Goal: Transaction & Acquisition: Book appointment/travel/reservation

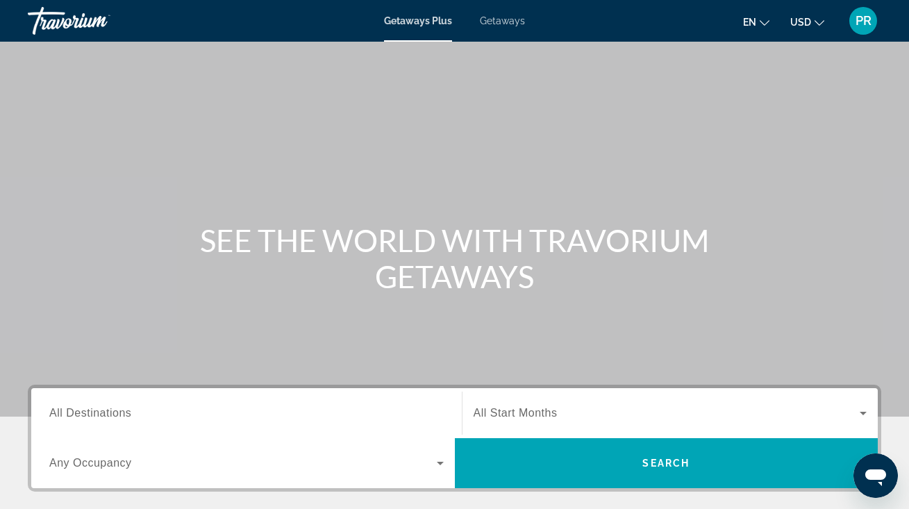
click at [77, 416] on span "All Destinations" at bounding box center [90, 413] width 82 height 12
click at [77, 416] on input "Destination All Destinations" at bounding box center [246, 414] width 394 height 17
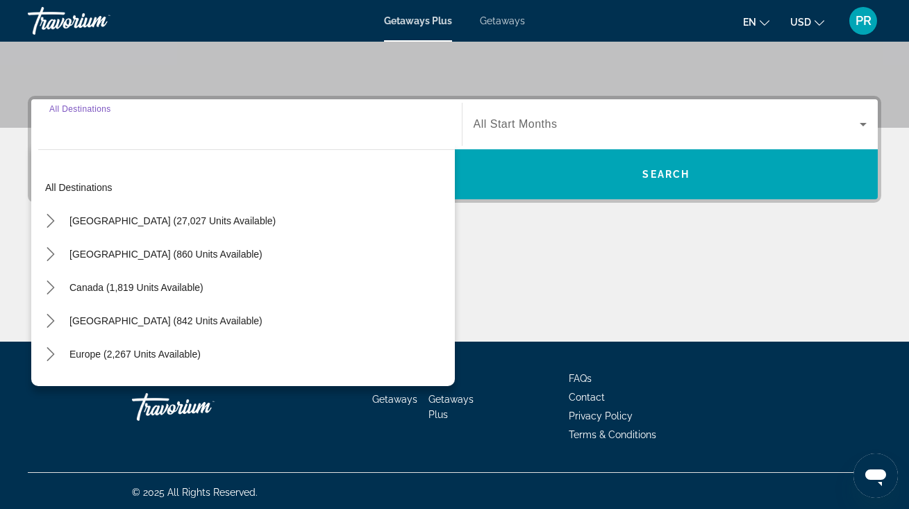
scroll to position [292, 0]
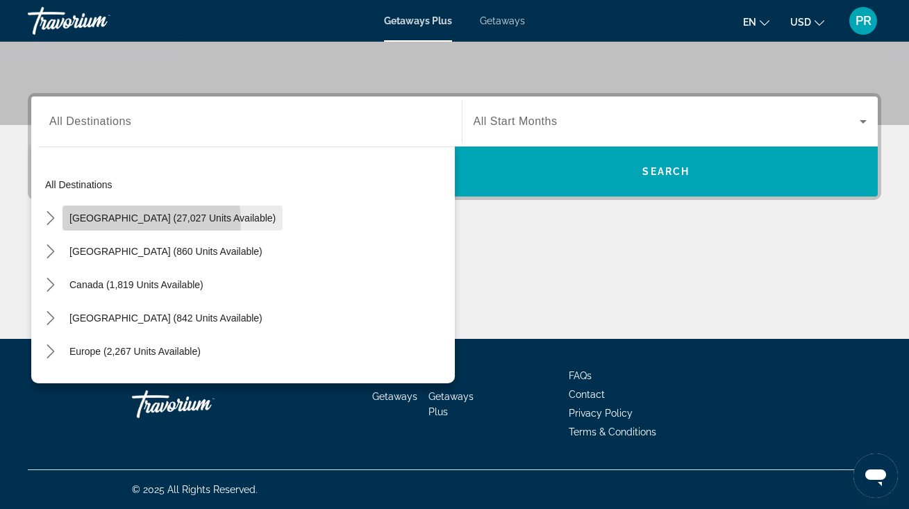
click at [131, 222] on span "[GEOGRAPHIC_DATA] (27,027 units available)" at bounding box center [172, 218] width 206 height 11
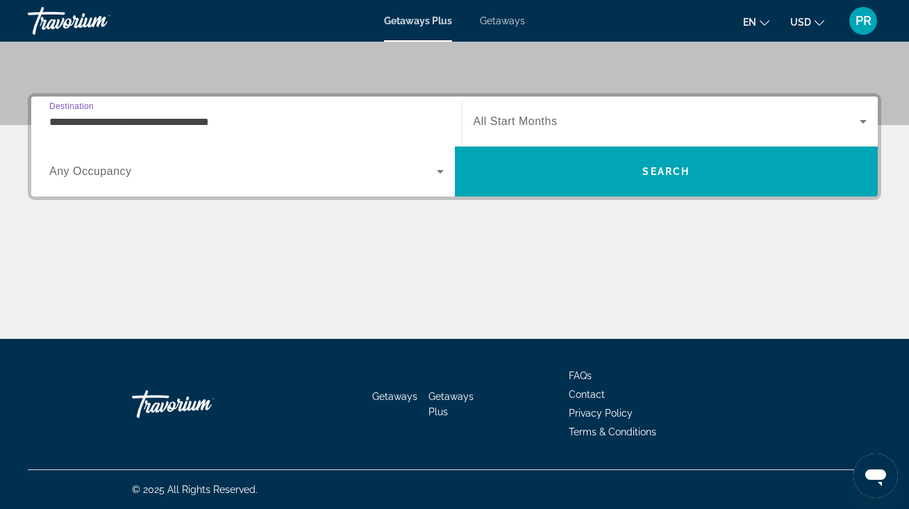
click at [162, 119] on input "**********" at bounding box center [246, 122] width 394 height 17
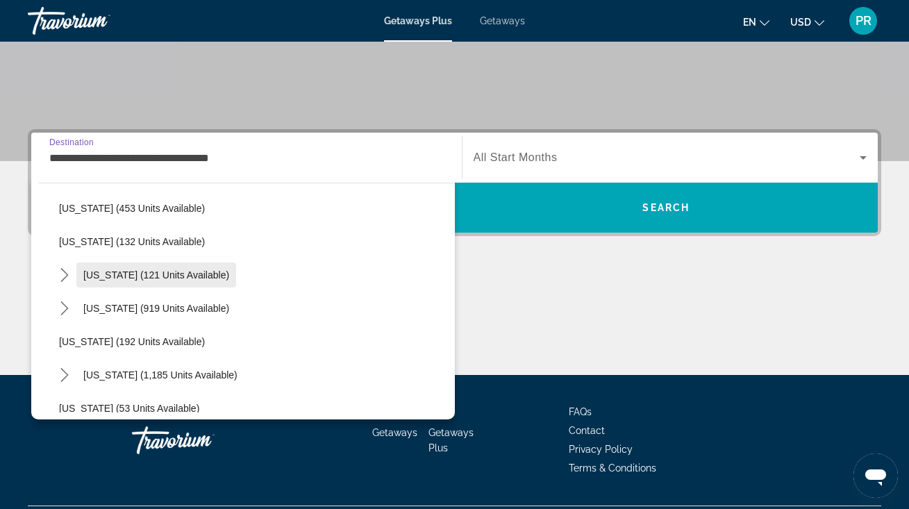
scroll to position [783, 0]
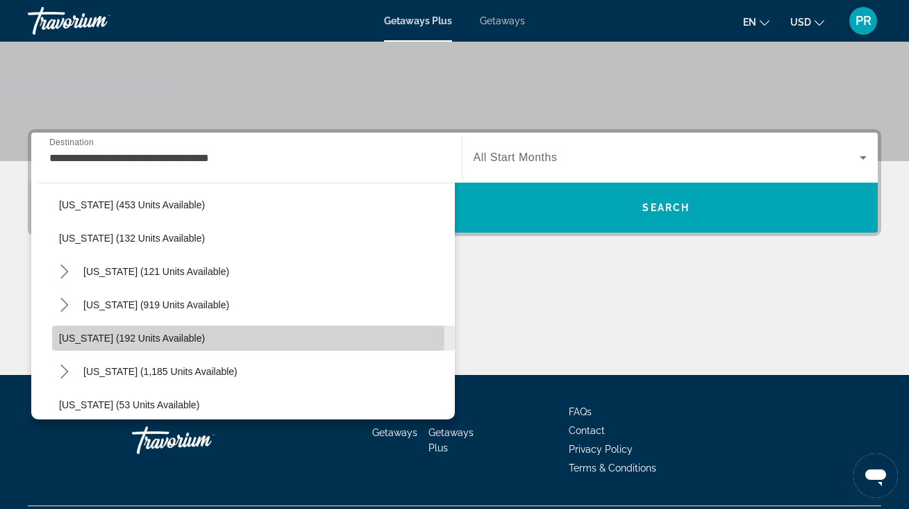
click at [143, 333] on span "Oregon (192 units available)" at bounding box center [132, 338] width 146 height 11
type input "**********"
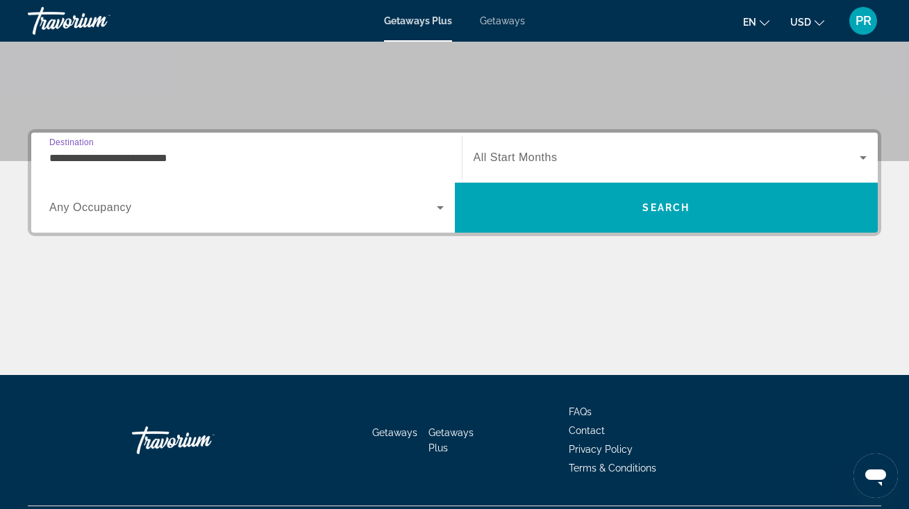
scroll to position [292, 0]
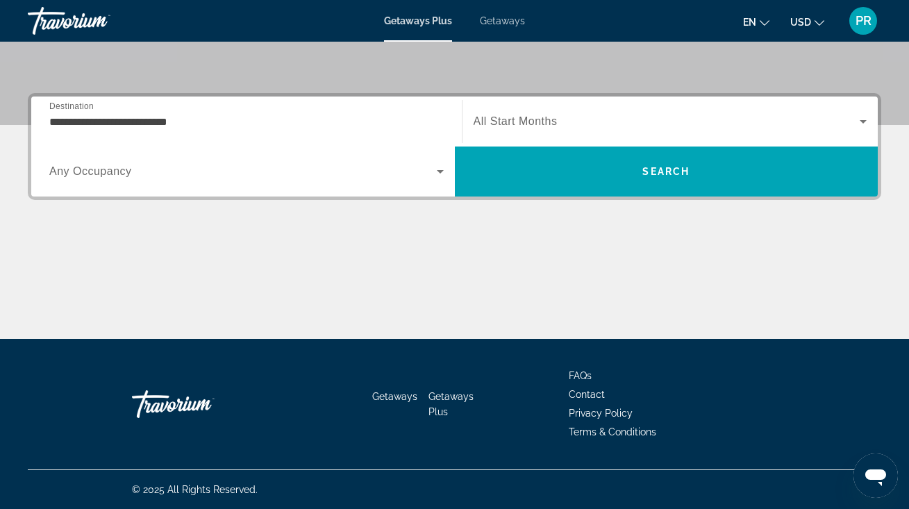
click at [540, 115] on span "All Start Months" at bounding box center [516, 121] width 84 height 12
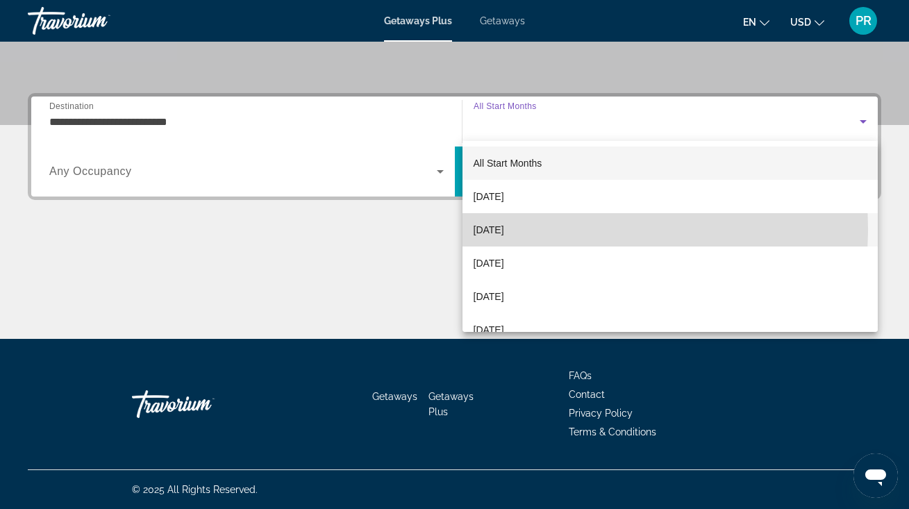
click at [504, 228] on span "November 2025" at bounding box center [489, 230] width 31 height 17
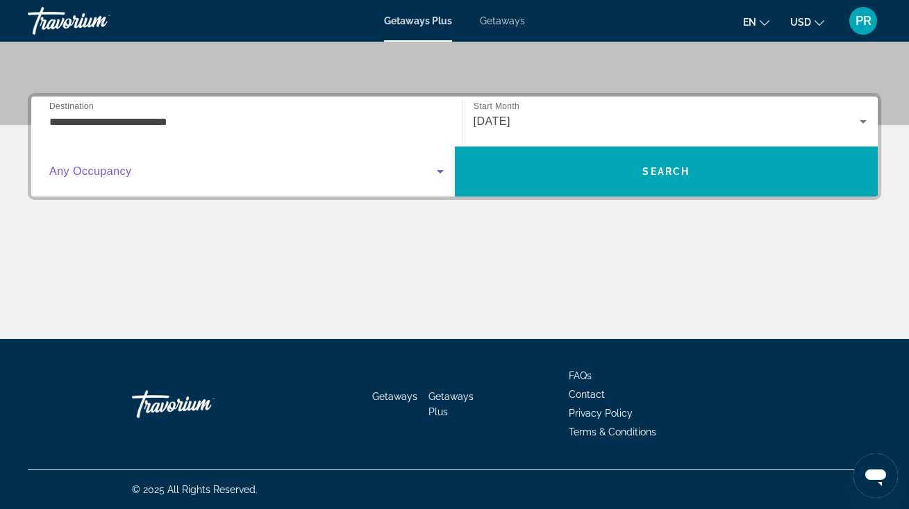
click at [297, 178] on span "Search widget" at bounding box center [243, 171] width 388 height 17
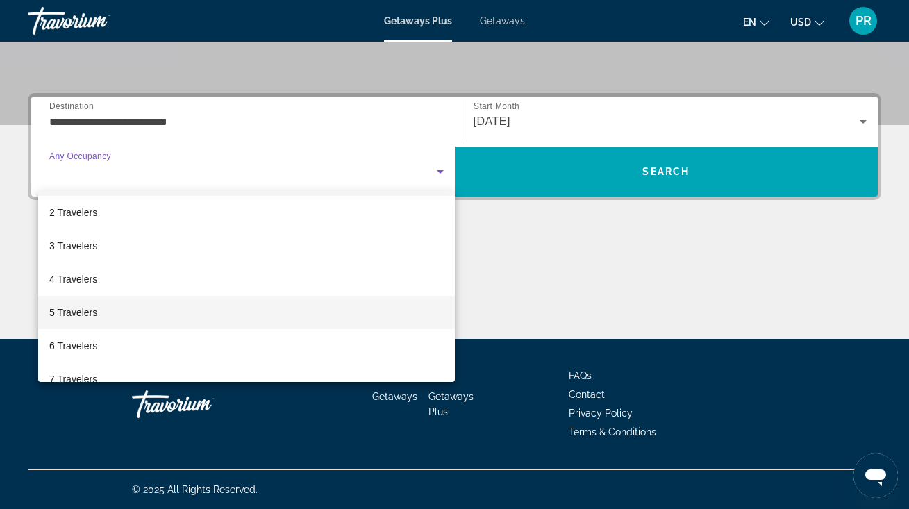
scroll to position [38, 0]
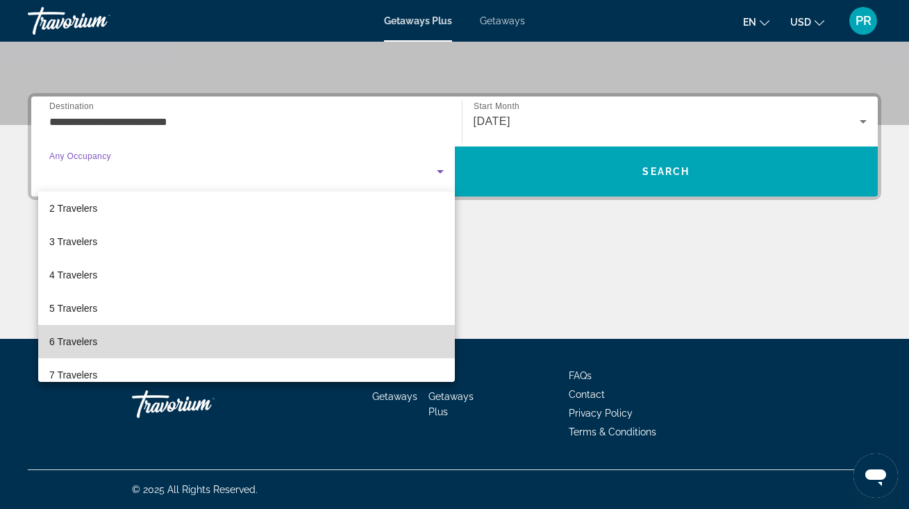
click at [271, 331] on mat-option "6 Travelers" at bounding box center [246, 341] width 417 height 33
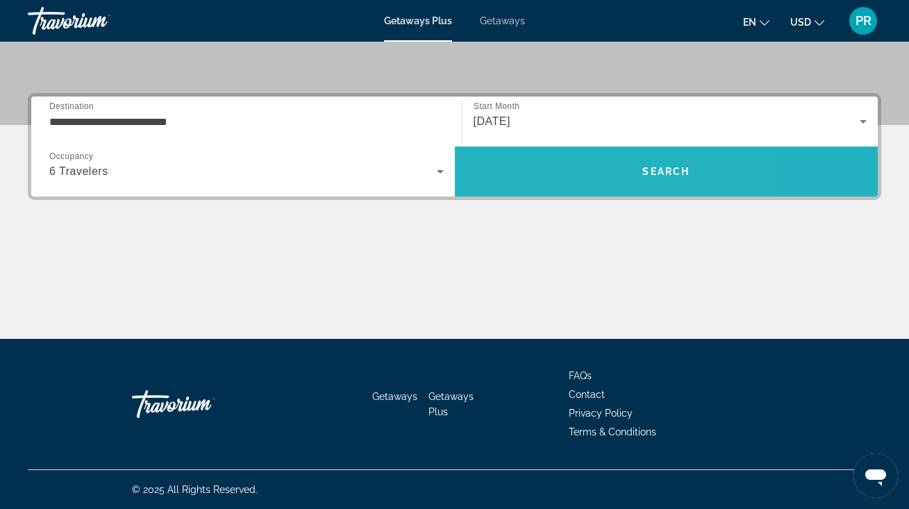
click at [563, 172] on span "Search" at bounding box center [667, 171] width 424 height 33
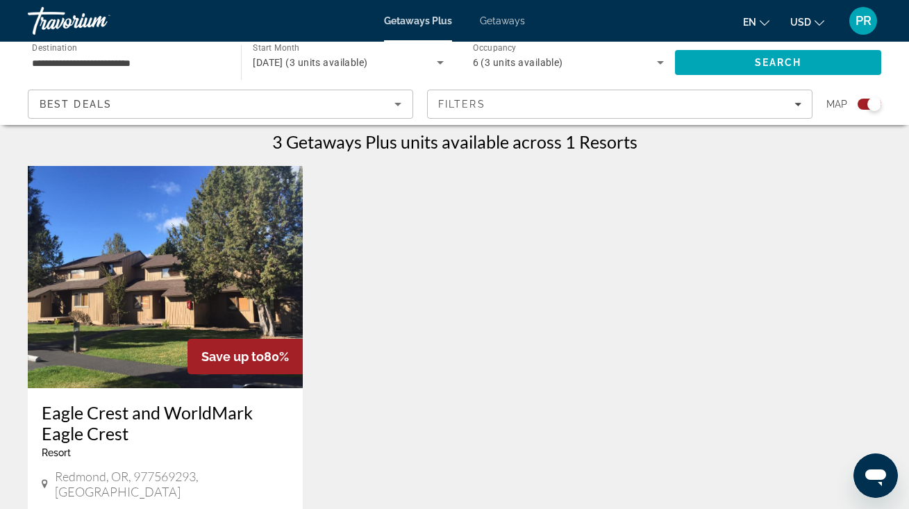
scroll to position [438, 0]
click at [206, 220] on img "Main content" at bounding box center [165, 277] width 275 height 222
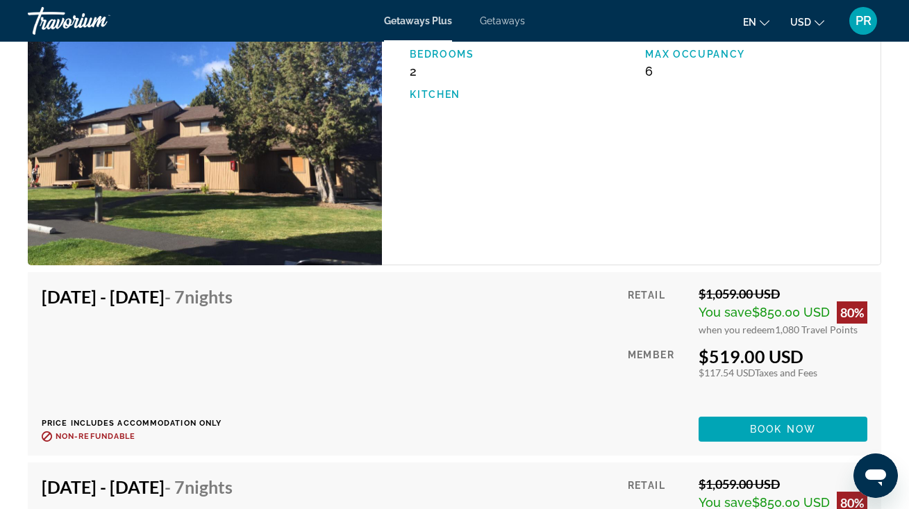
scroll to position [2544, 0]
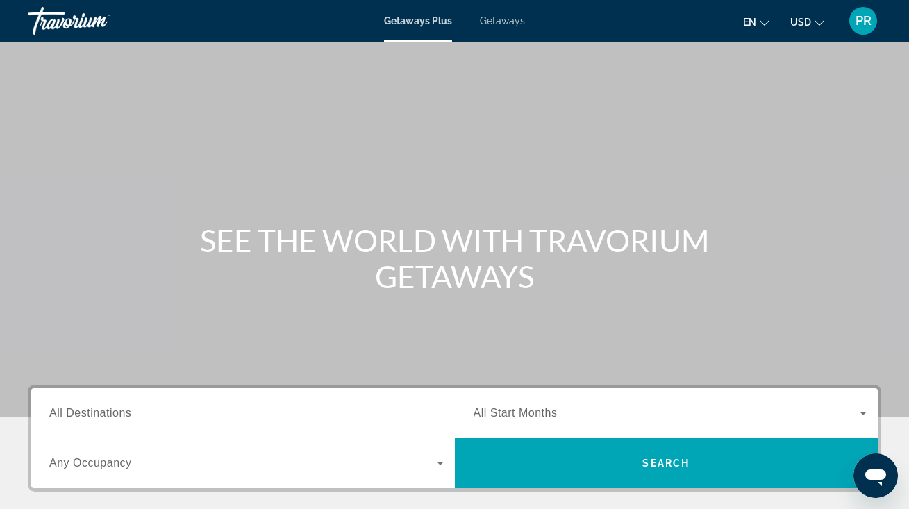
click at [500, 19] on span "Getaways" at bounding box center [502, 20] width 45 height 11
click at [422, 21] on span "Getaways Plus" at bounding box center [417, 20] width 67 height 11
click at [251, 408] on input "Destination All Destinations" at bounding box center [246, 414] width 394 height 17
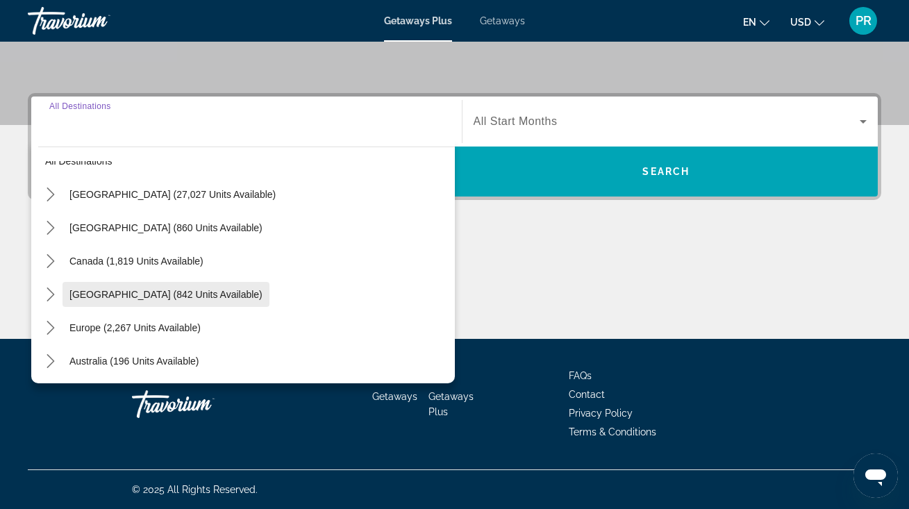
scroll to position [35, 0]
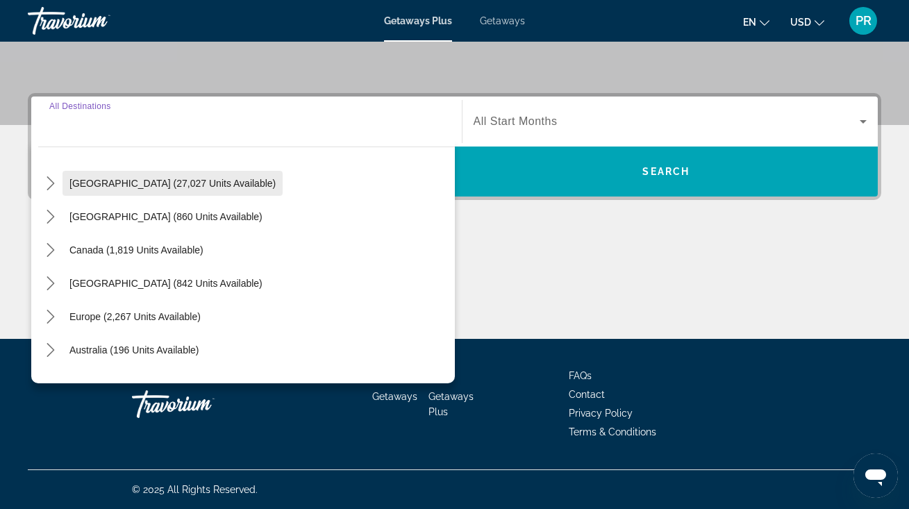
click at [203, 181] on span "[GEOGRAPHIC_DATA] (27,027 units available)" at bounding box center [172, 183] width 206 height 11
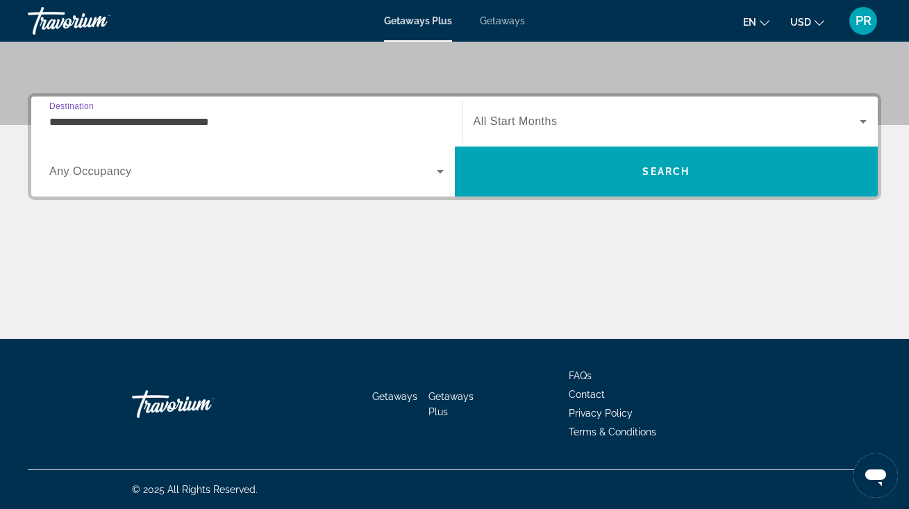
click at [206, 121] on input "**********" at bounding box center [246, 122] width 394 height 17
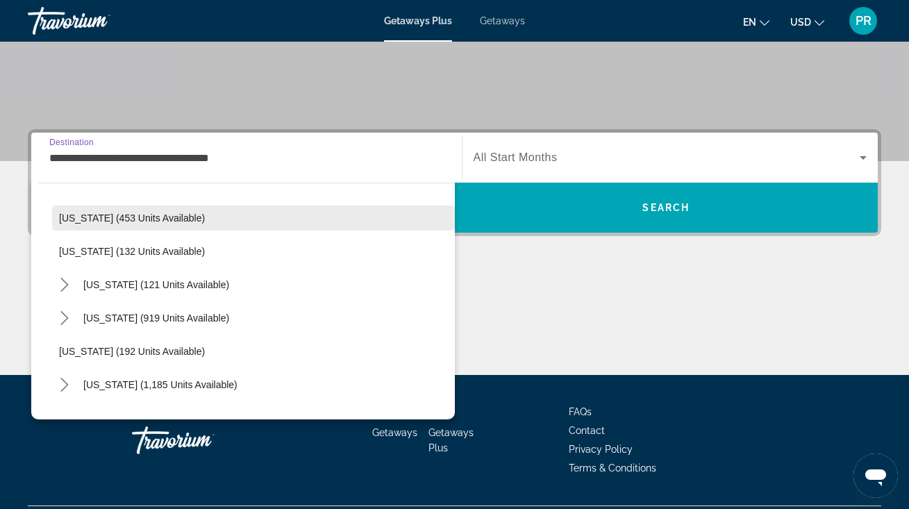
scroll to position [777, 0]
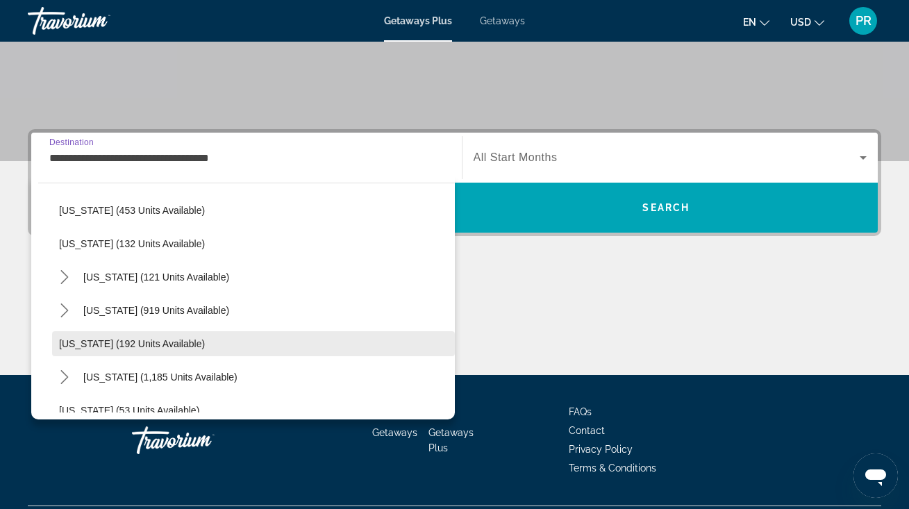
click at [156, 334] on span "Select destination: Oregon (192 units available)" at bounding box center [253, 343] width 403 height 33
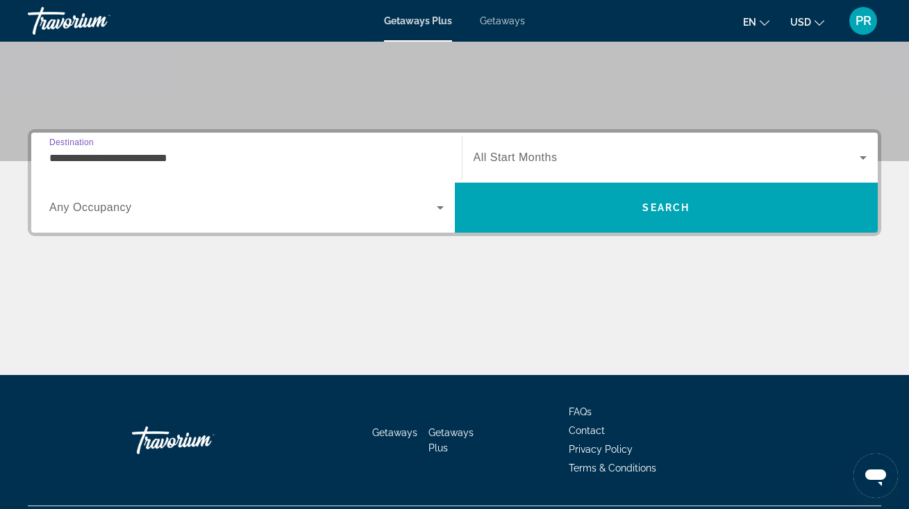
scroll to position [292, 0]
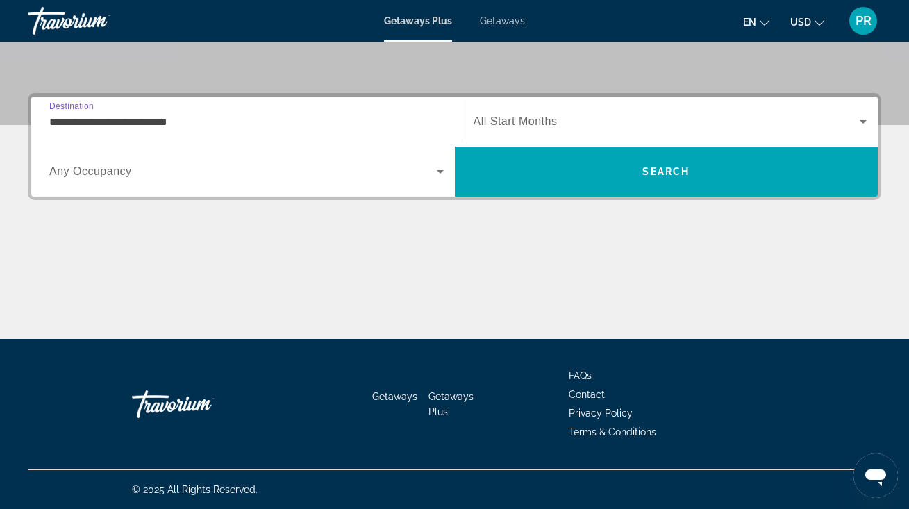
click at [156, 117] on input "**********" at bounding box center [246, 122] width 394 height 17
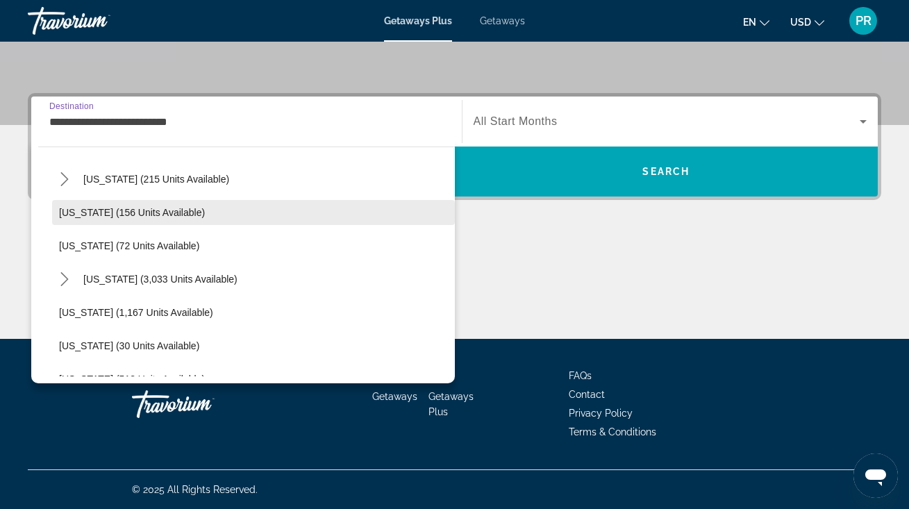
scroll to position [1073, 0]
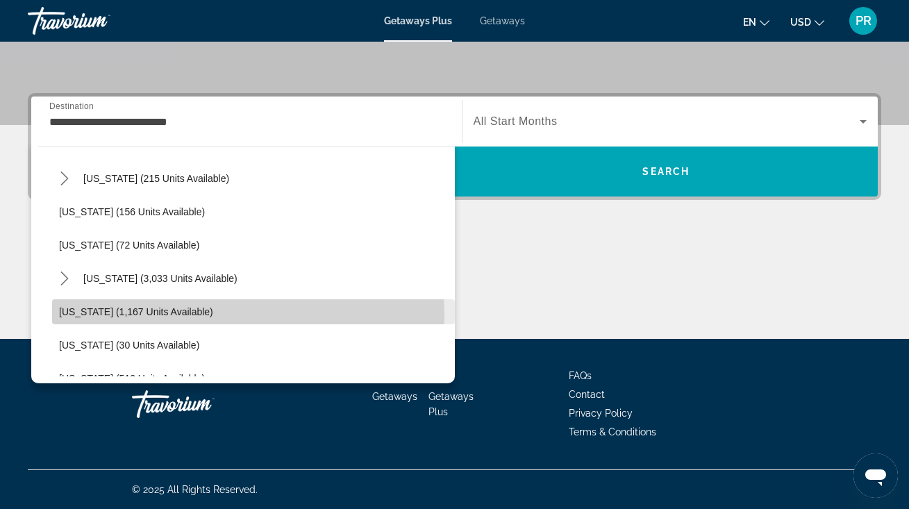
click at [167, 316] on span "[US_STATE] (1,167 units available)" at bounding box center [136, 311] width 154 height 11
type input "**********"
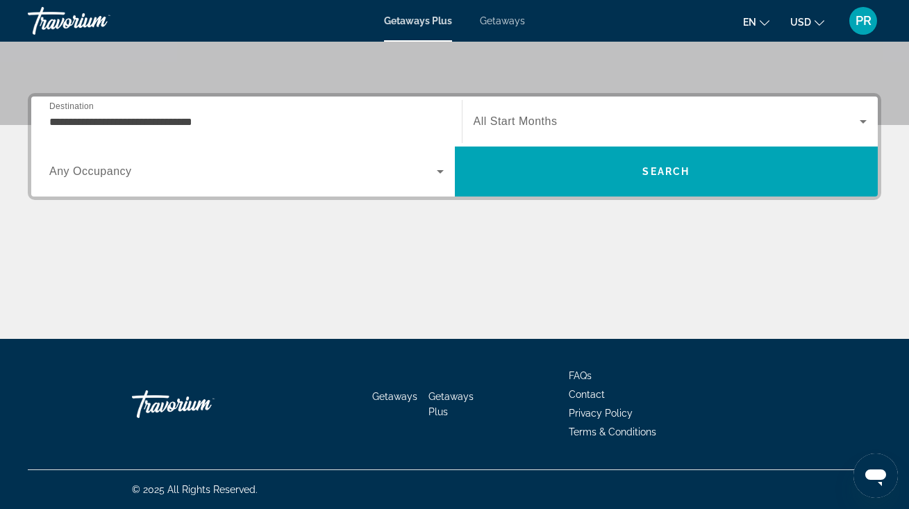
click at [517, 123] on span "All Start Months" at bounding box center [516, 121] width 84 height 12
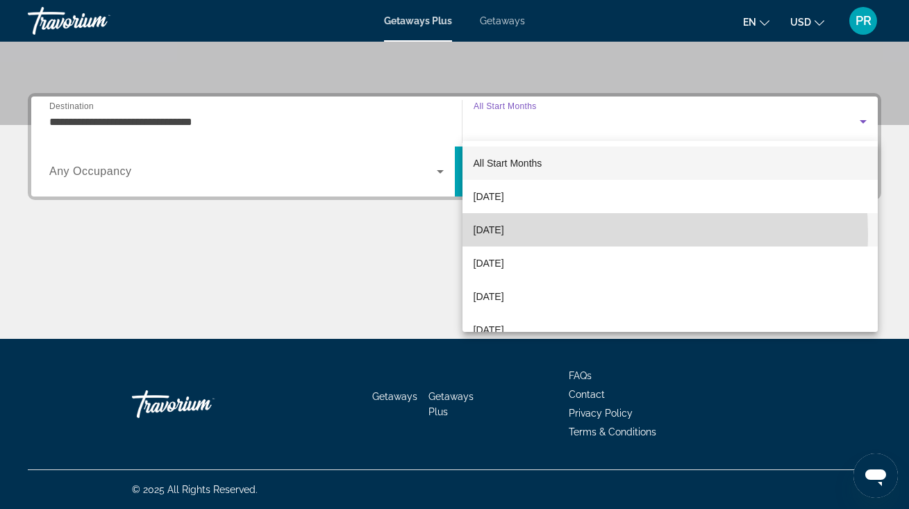
click at [504, 234] on span "[DATE]" at bounding box center [489, 230] width 31 height 17
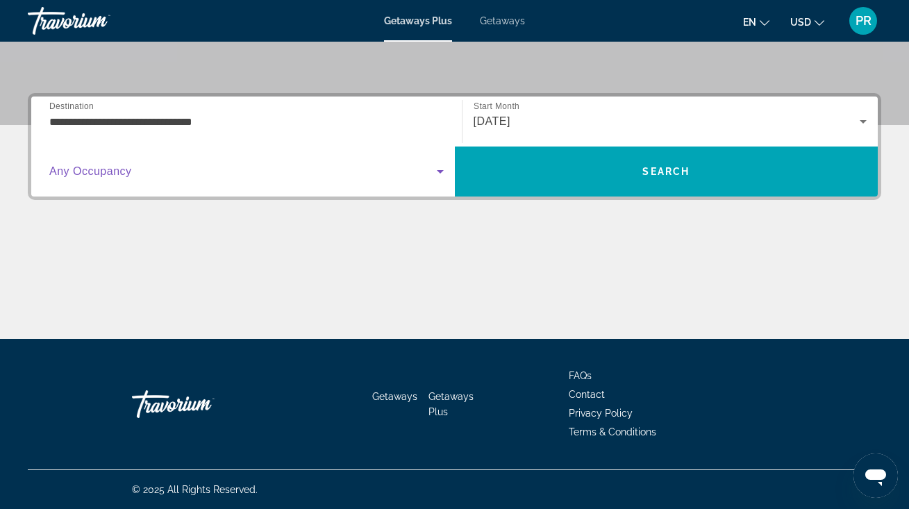
click at [249, 178] on span "Search widget" at bounding box center [243, 171] width 388 height 17
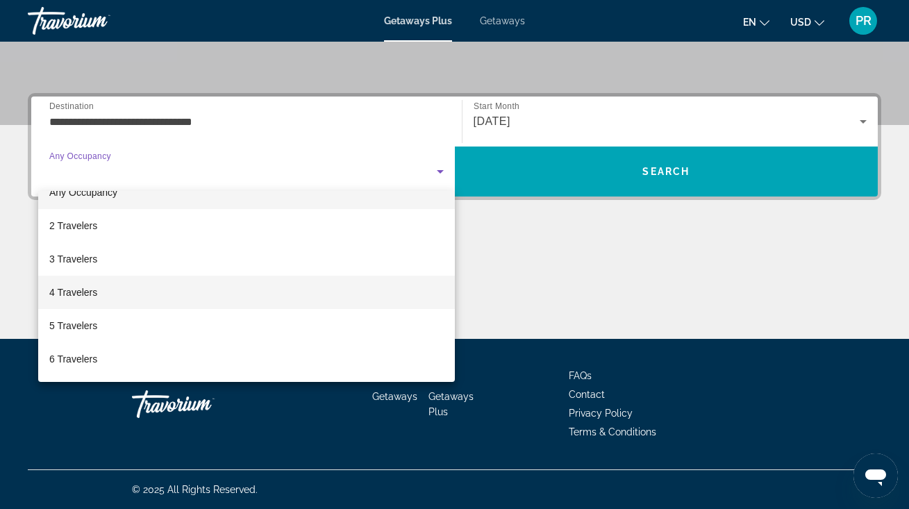
scroll to position [31, 0]
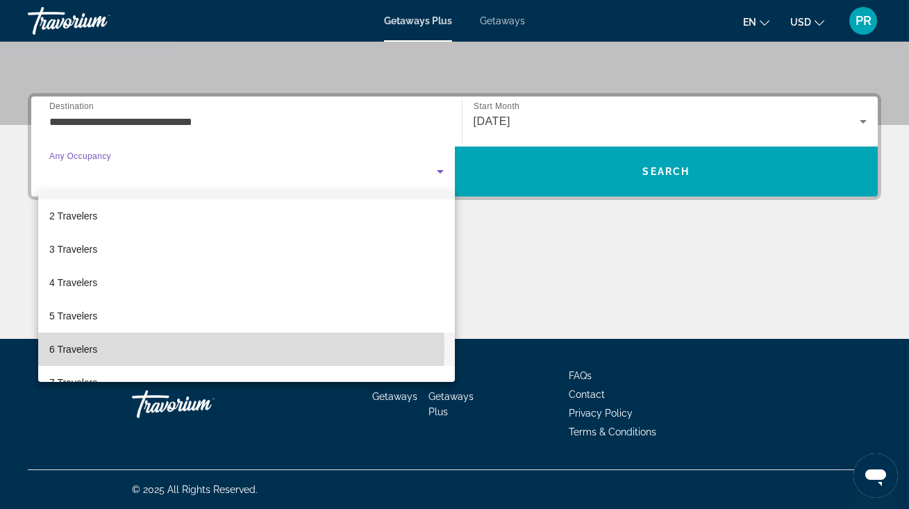
click at [184, 349] on mat-option "6 Travelers" at bounding box center [246, 349] width 417 height 33
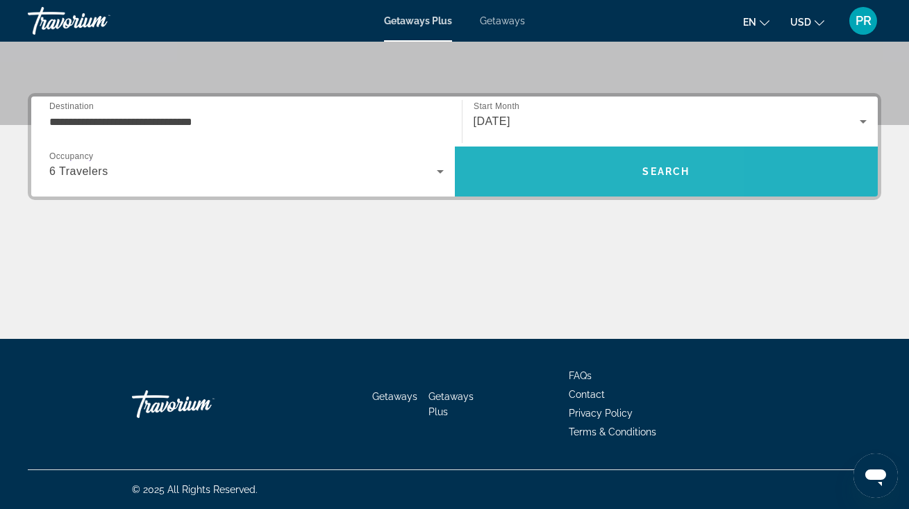
click at [547, 172] on span "Search" at bounding box center [667, 171] width 424 height 33
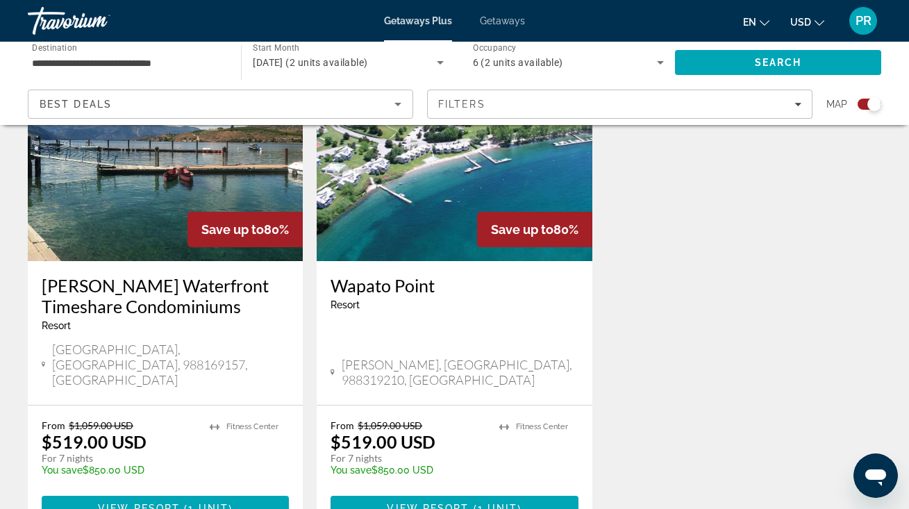
scroll to position [563, 0]
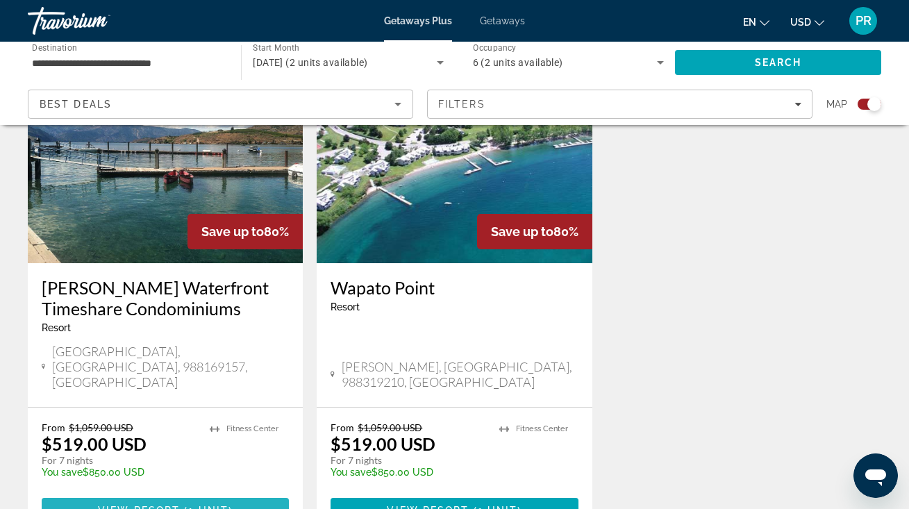
click at [257, 494] on span "Main content" at bounding box center [165, 510] width 247 height 33
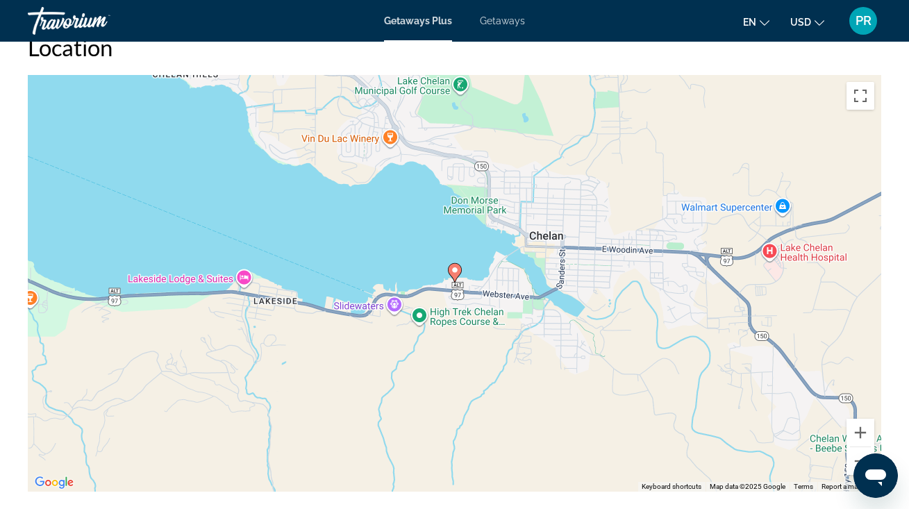
scroll to position [1662, 0]
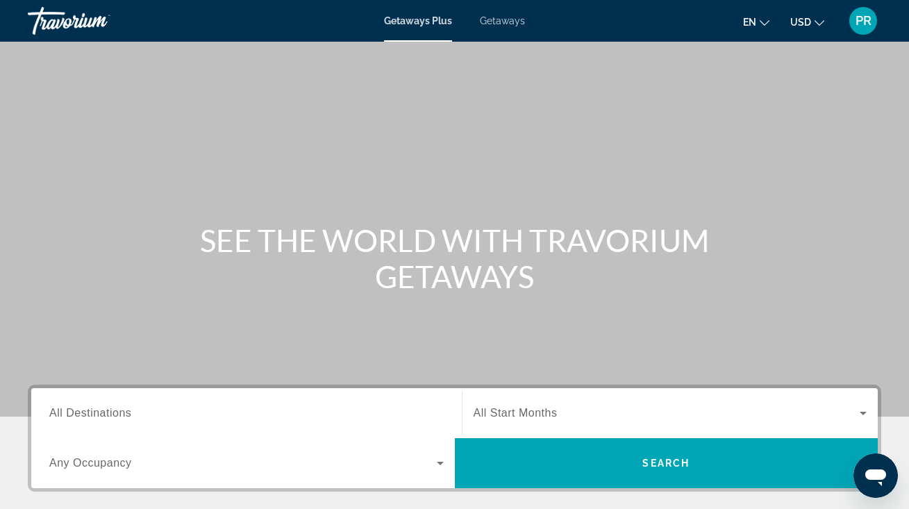
click at [194, 400] on div "Search widget" at bounding box center [246, 414] width 394 height 40
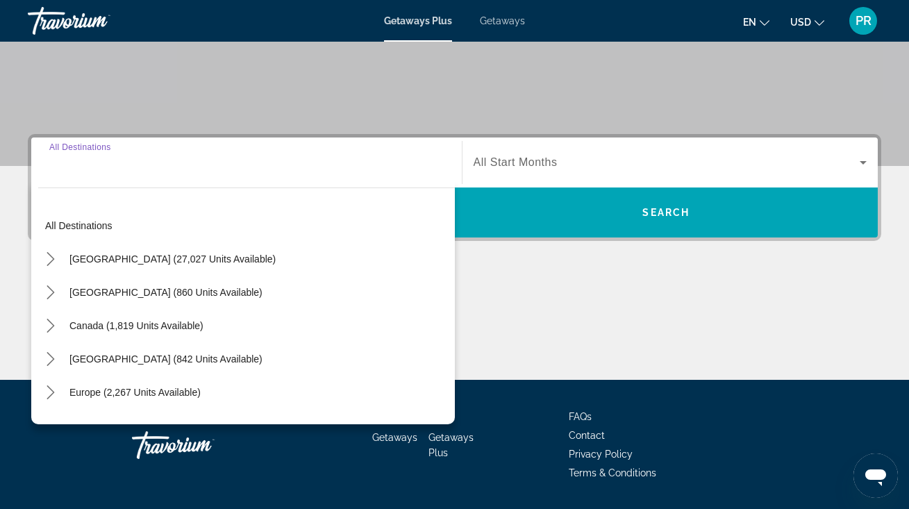
scroll to position [292, 0]
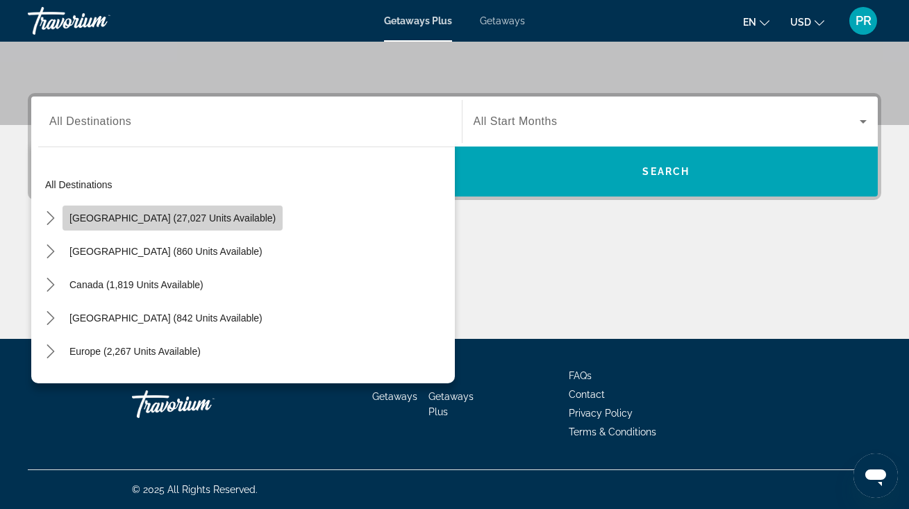
click at [197, 231] on span "Select destination: United States (27,027 units available)" at bounding box center [173, 217] width 220 height 33
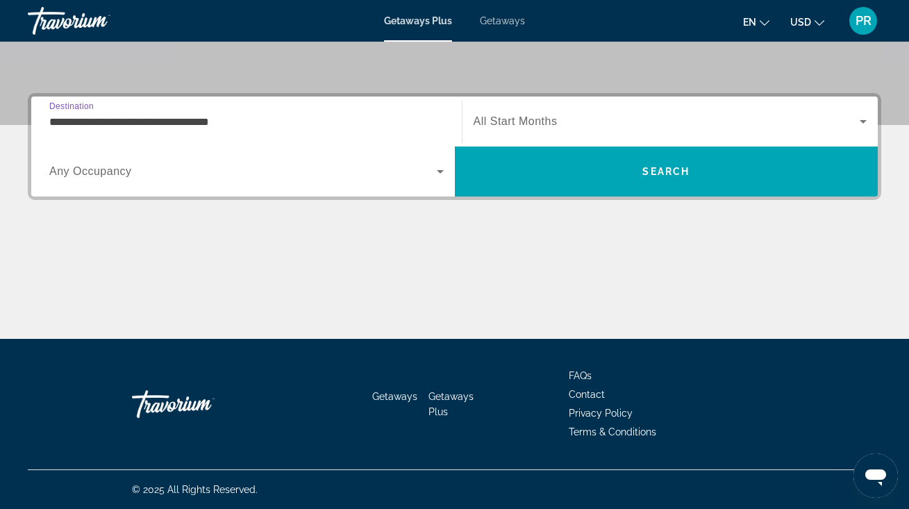
click at [205, 119] on input "**********" at bounding box center [246, 122] width 394 height 17
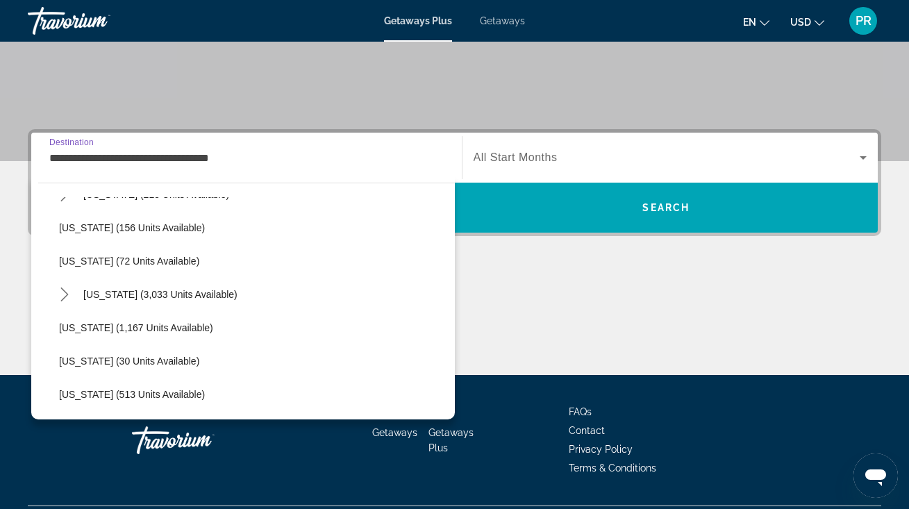
scroll to position [1095, 0]
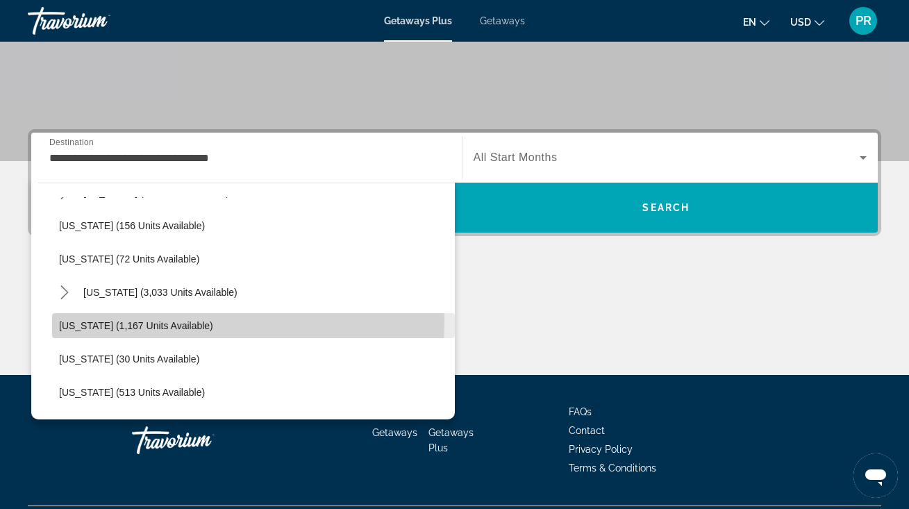
click at [159, 322] on span "Washington (1,167 units available)" at bounding box center [136, 325] width 154 height 11
type input "**********"
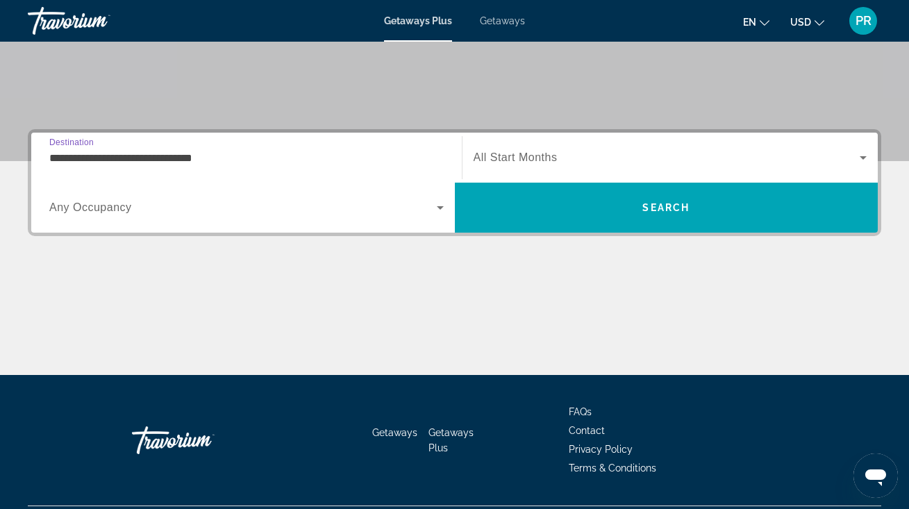
scroll to position [292, 0]
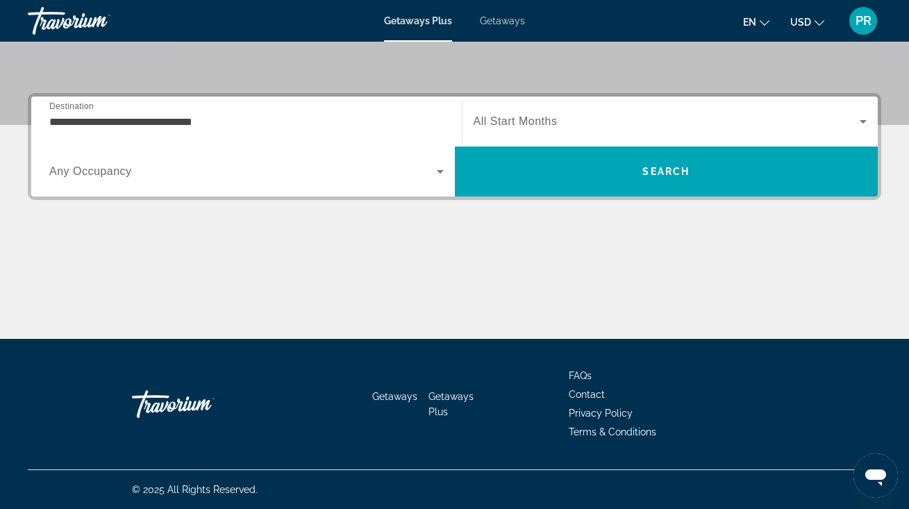
click at [524, 131] on div "Search widget" at bounding box center [671, 121] width 394 height 39
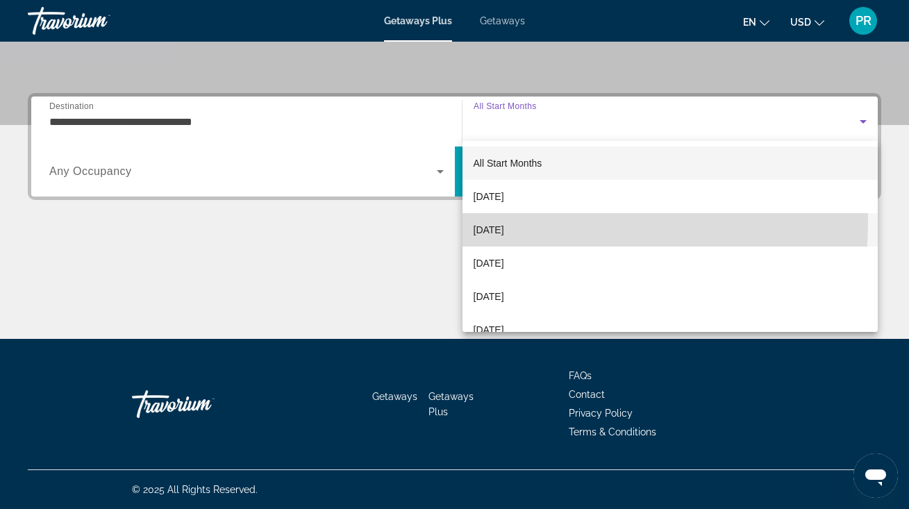
click at [491, 222] on span "[DATE]" at bounding box center [489, 230] width 31 height 17
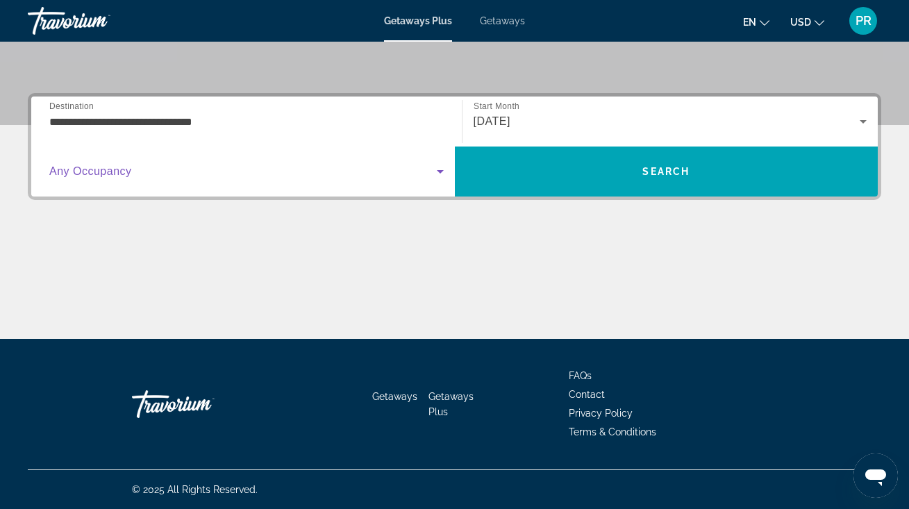
click at [380, 167] on span "Search widget" at bounding box center [243, 171] width 388 height 17
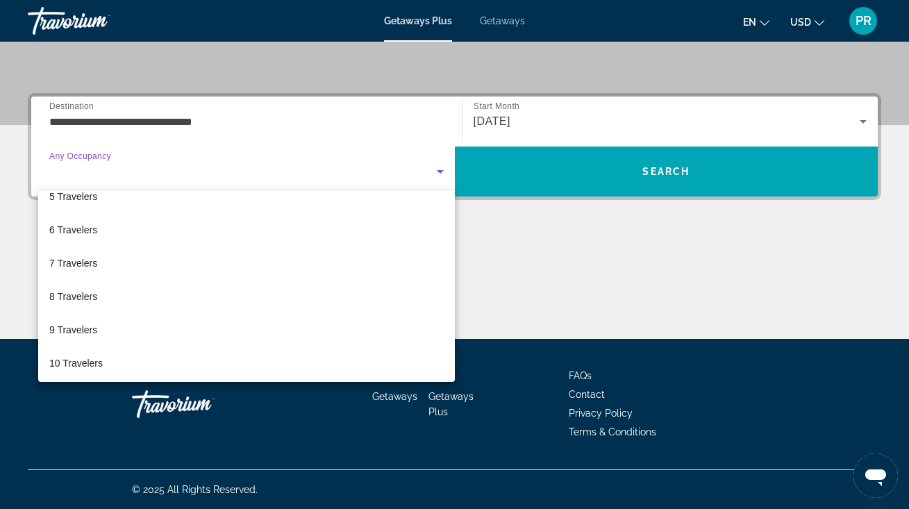
scroll to position [153, 0]
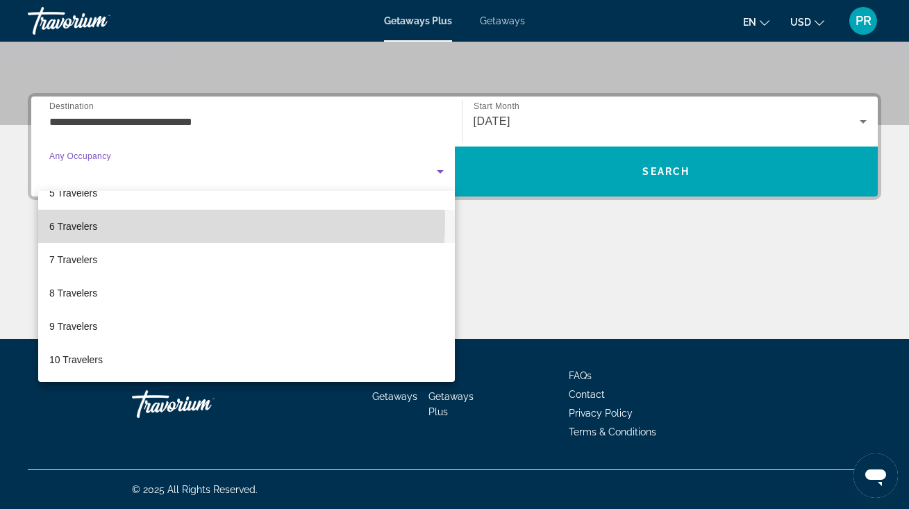
click at [154, 219] on mat-option "6 Travelers" at bounding box center [246, 226] width 417 height 33
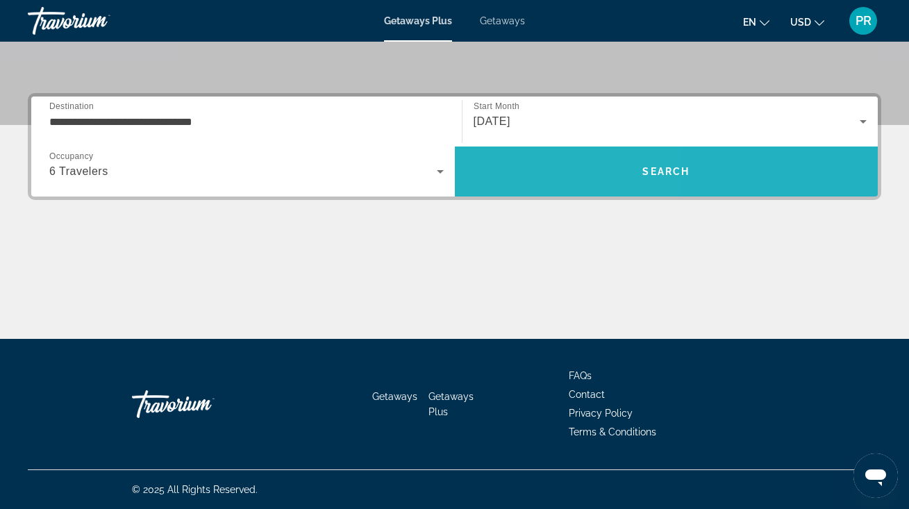
click at [515, 174] on span "Search" at bounding box center [667, 171] width 424 height 33
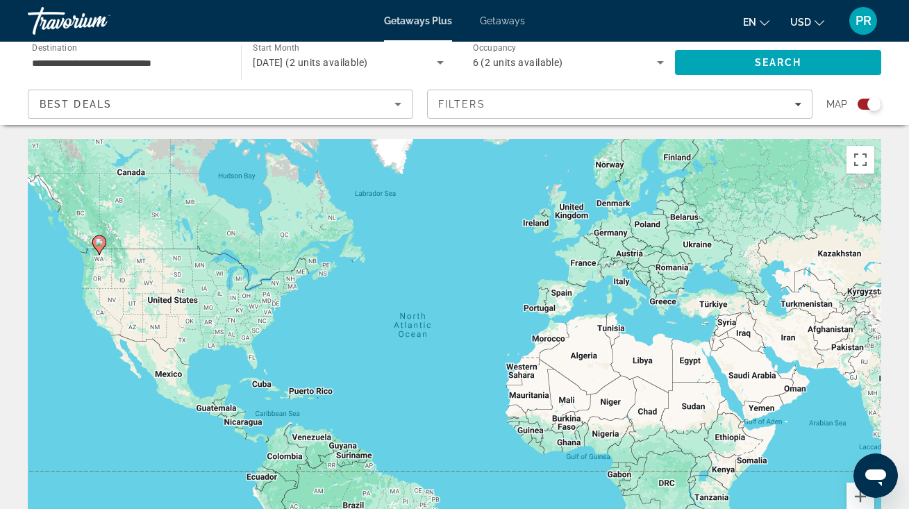
click at [498, 16] on span "Getaways" at bounding box center [502, 20] width 45 height 11
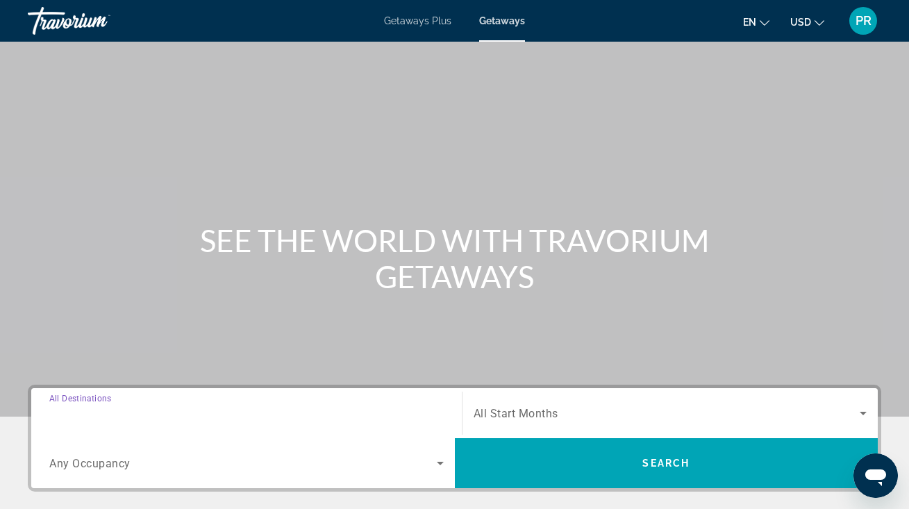
click at [230, 408] on input "Destination All Destinations" at bounding box center [246, 414] width 394 height 17
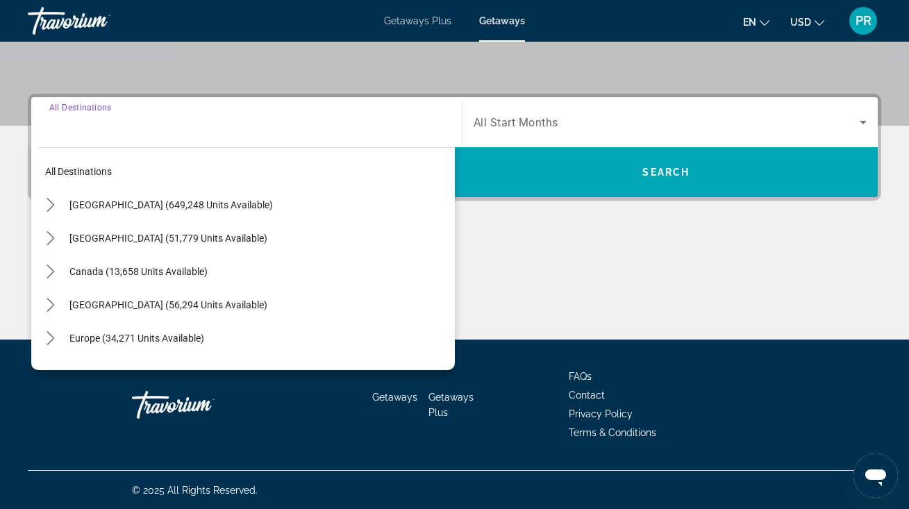
scroll to position [292, 0]
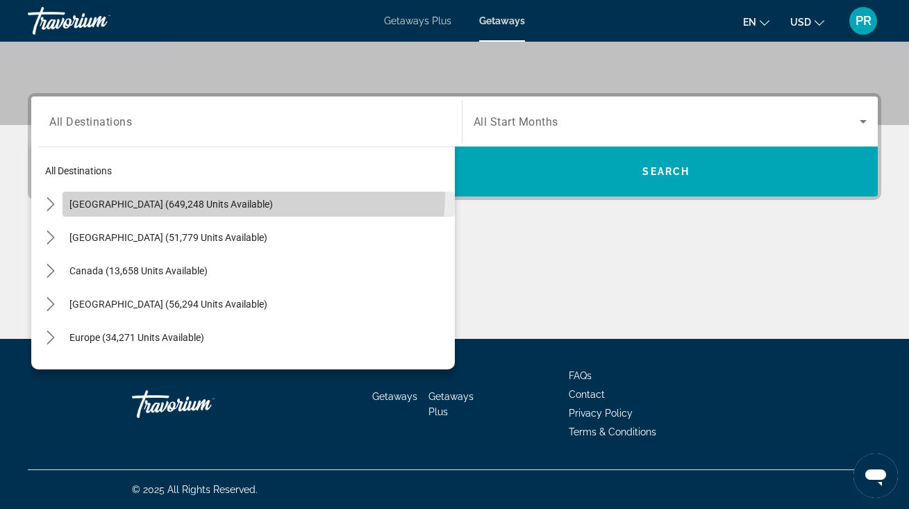
click at [210, 192] on span "Select destination: United States (649,248 units available)" at bounding box center [259, 204] width 392 height 33
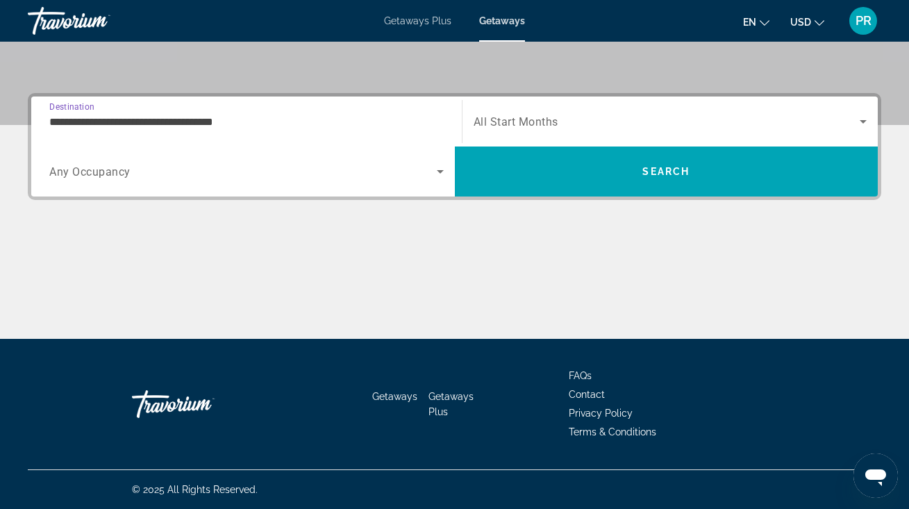
click at [219, 119] on input "**********" at bounding box center [246, 122] width 394 height 17
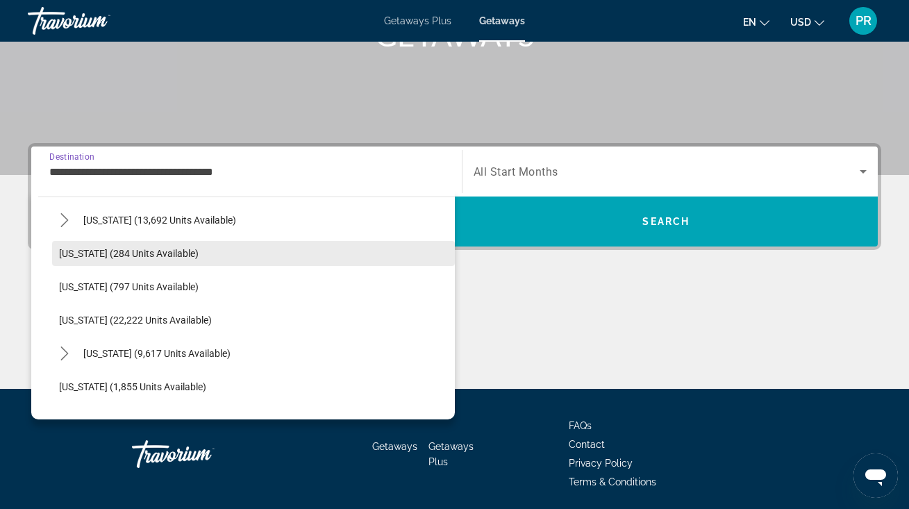
scroll to position [1004, 0]
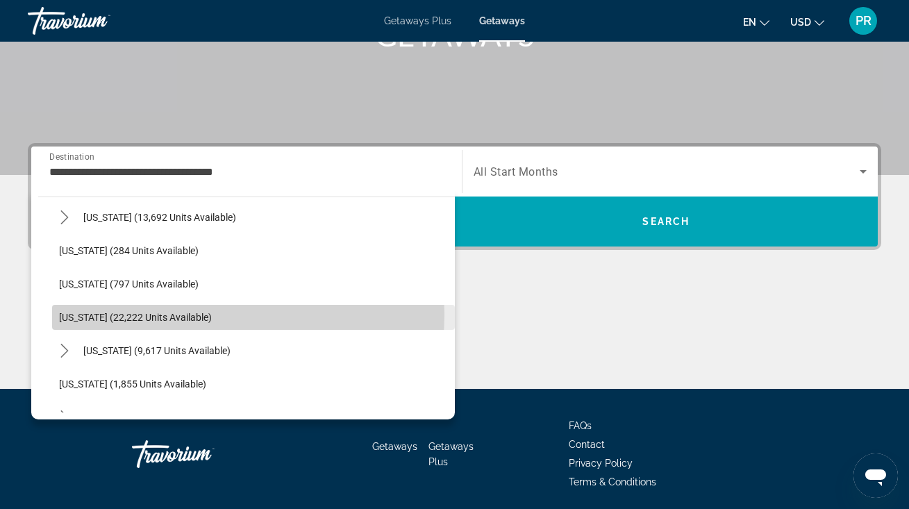
click at [191, 315] on span "Oregon (22,222 units available)" at bounding box center [135, 317] width 153 height 11
type input "**********"
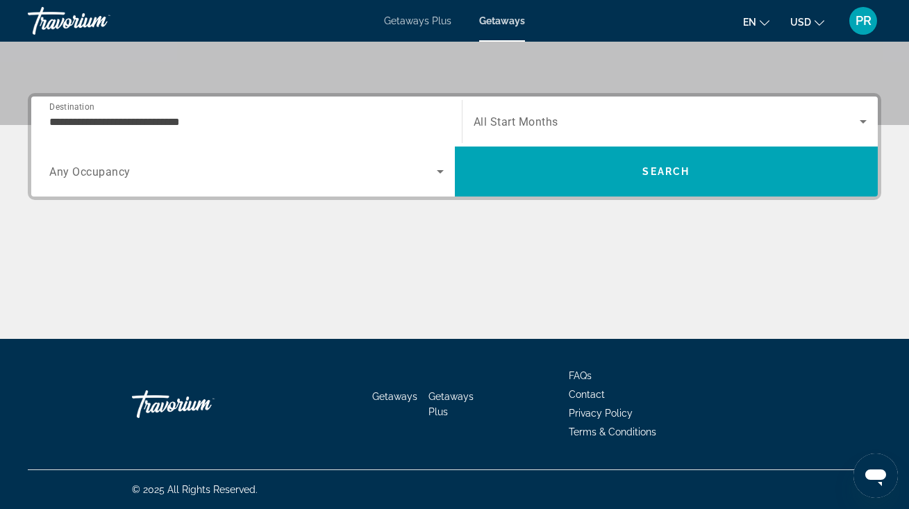
click at [545, 117] on span "All Start Months" at bounding box center [516, 121] width 85 height 13
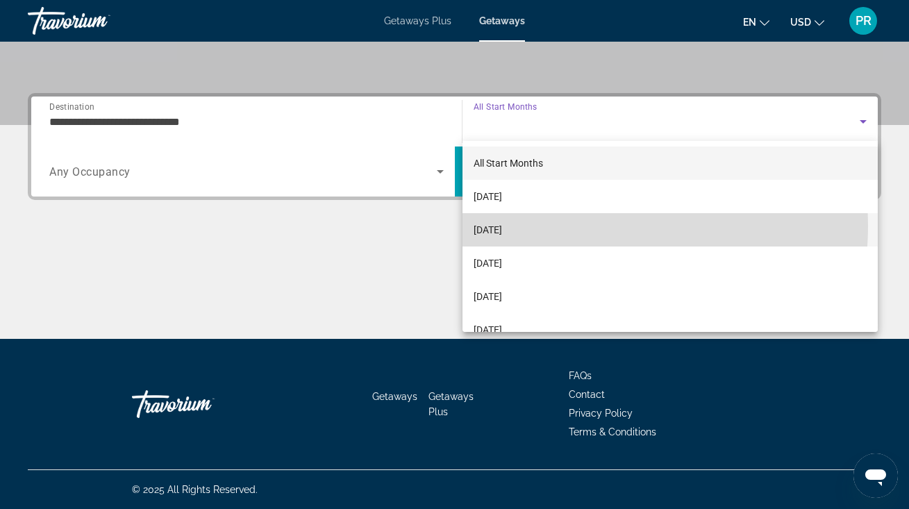
click at [502, 225] on span "[DATE]" at bounding box center [488, 230] width 28 height 17
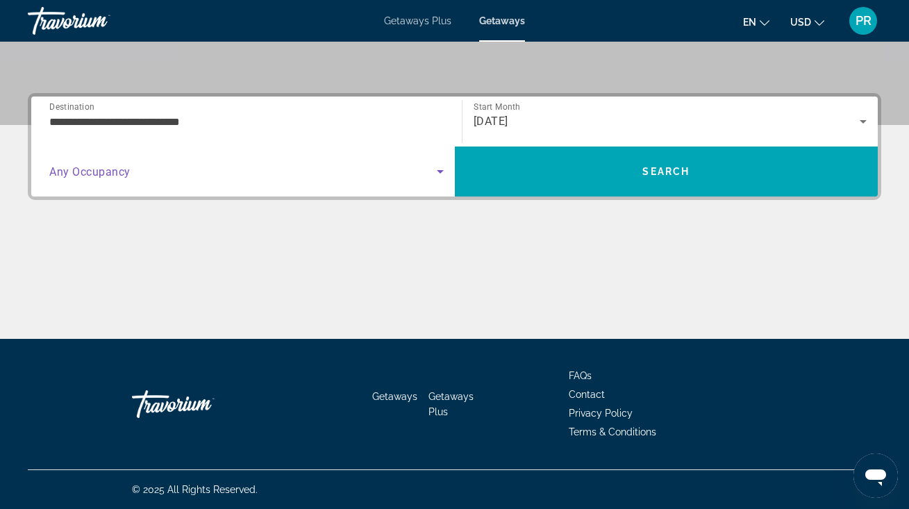
click at [343, 170] on span "Search widget" at bounding box center [243, 171] width 388 height 17
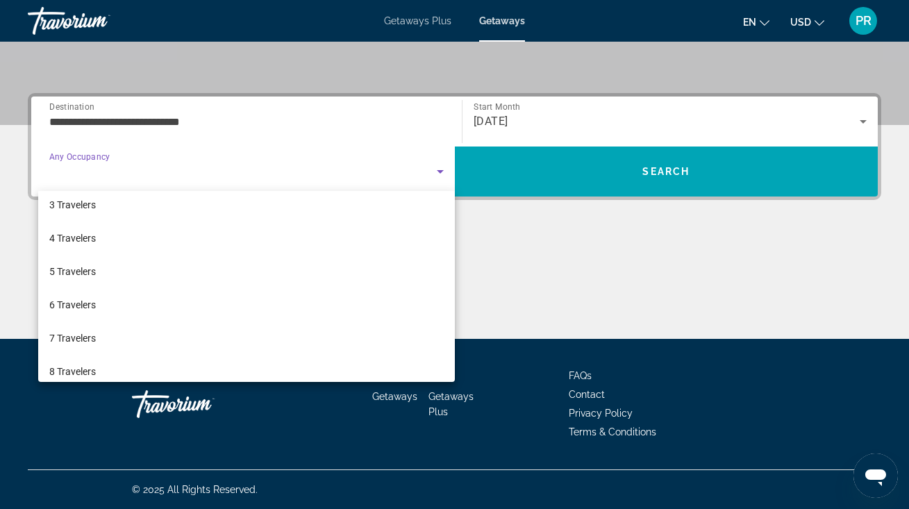
scroll to position [80, 0]
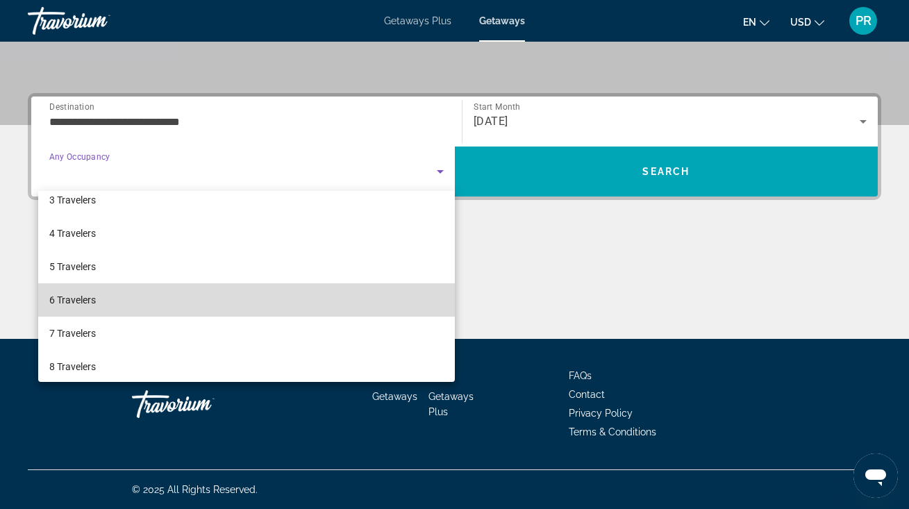
click at [299, 293] on mat-option "6 Travelers" at bounding box center [246, 299] width 417 height 33
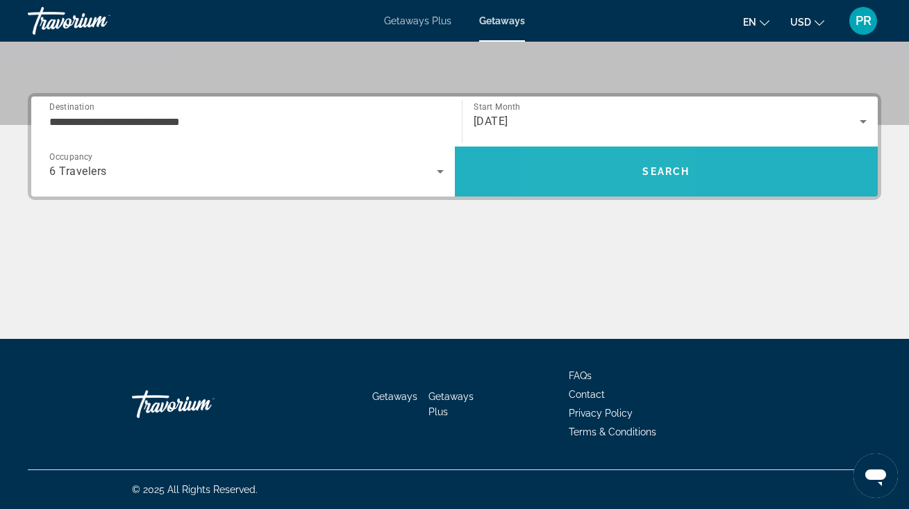
click at [610, 174] on span "Search" at bounding box center [667, 171] width 424 height 33
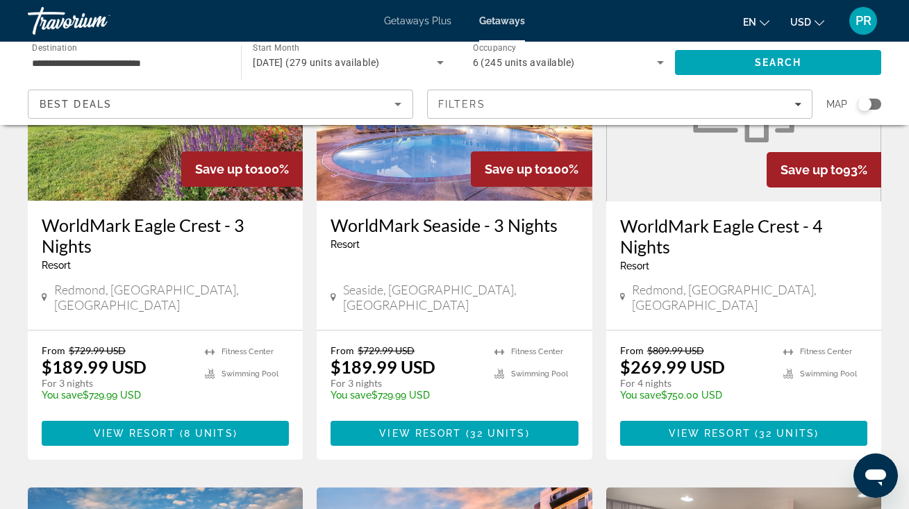
scroll to position [724, 0]
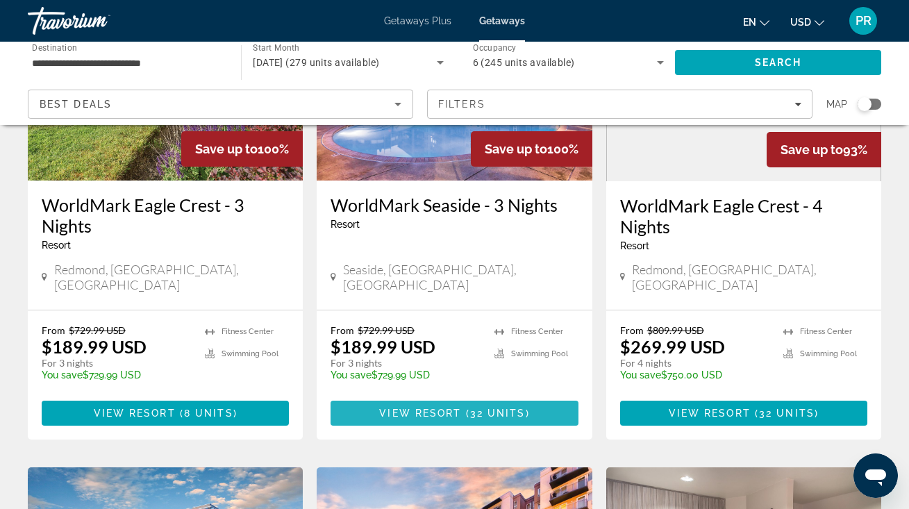
click at [482, 408] on span "32 units" at bounding box center [498, 413] width 56 height 11
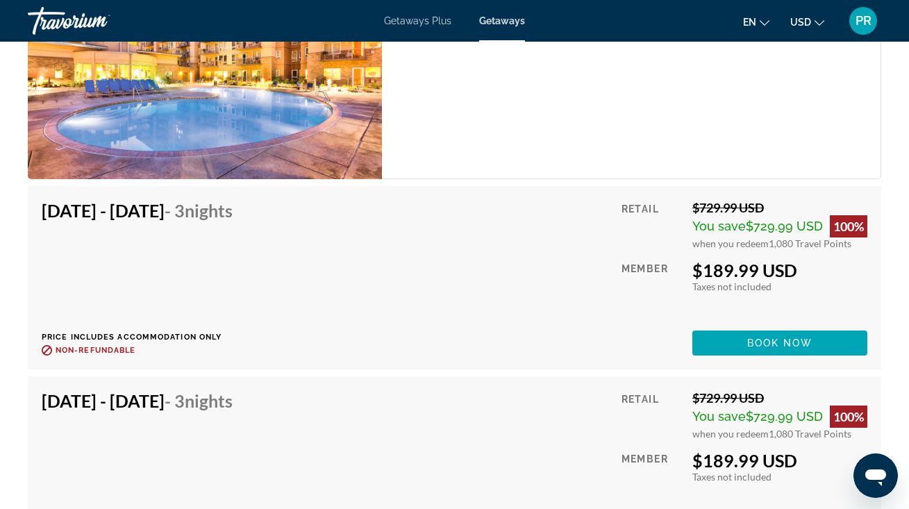
scroll to position [3265, 1]
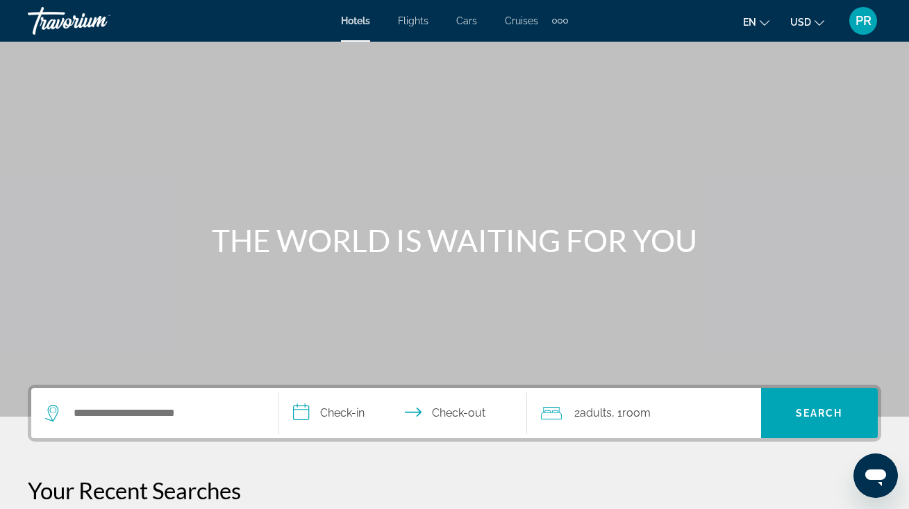
click at [559, 19] on div "Extra navigation items" at bounding box center [560, 21] width 5 height 5
click at [375, 134] on div "Main content" at bounding box center [454, 208] width 909 height 417
click at [102, 411] on input "Search hotel destination" at bounding box center [164, 413] width 185 height 21
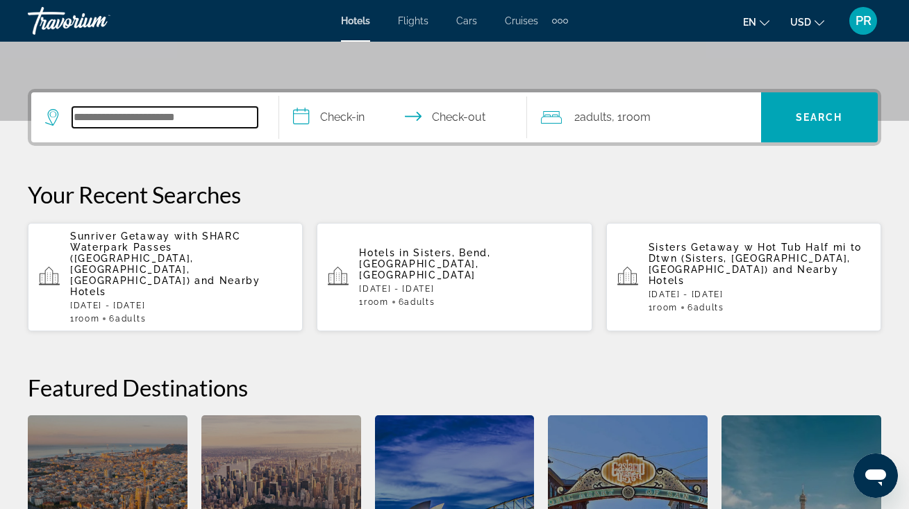
scroll to position [340, 0]
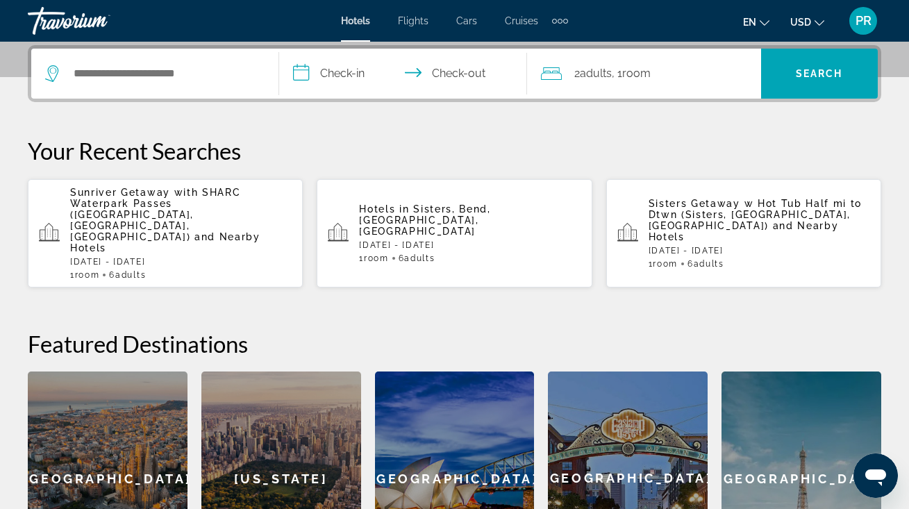
click at [169, 202] on span "Sunriver Getaway with SHARC Waterpark Passes ([GEOGRAPHIC_DATA], [GEOGRAPHIC_DA…" at bounding box center [155, 215] width 170 height 56
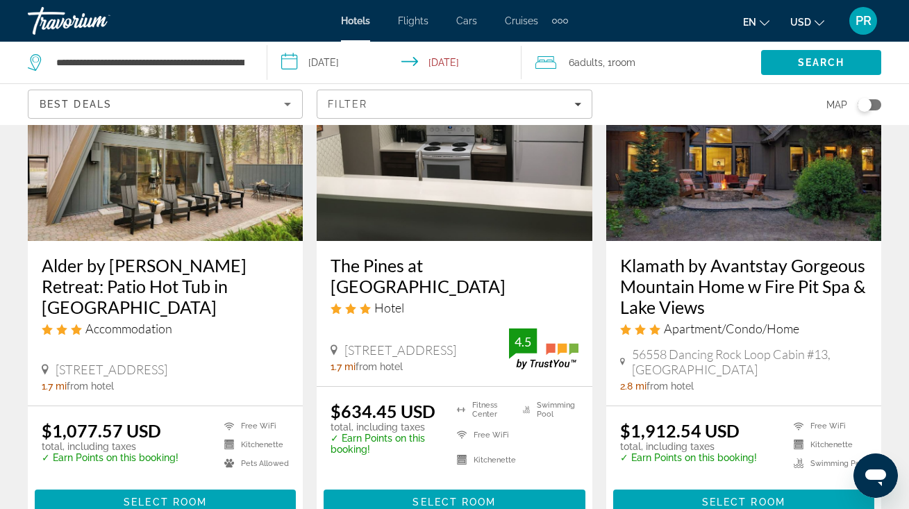
scroll to position [1242, 0]
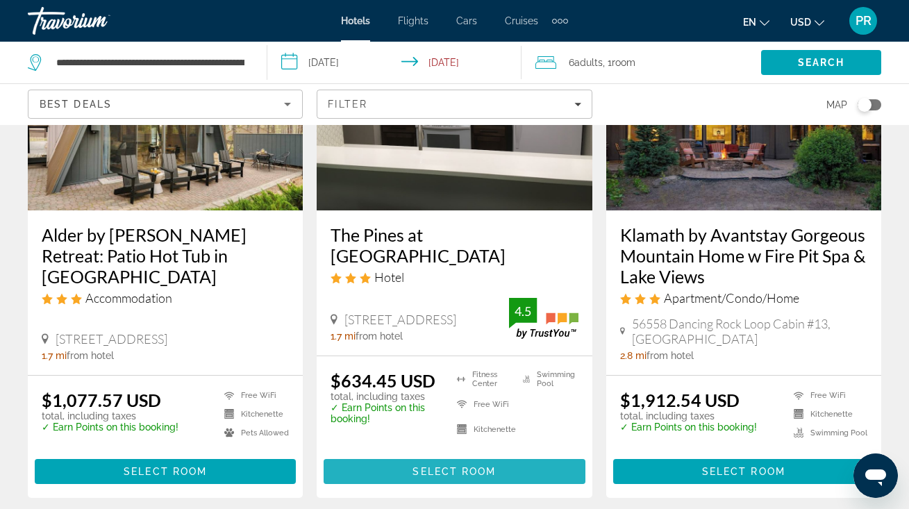
click at [459, 466] on span "Select Room" at bounding box center [454, 471] width 83 height 11
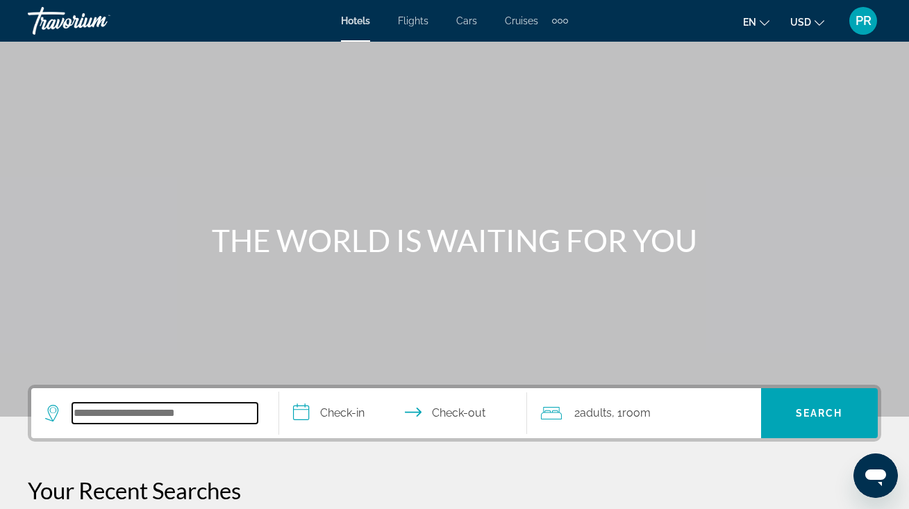
click at [183, 417] on input "Search hotel destination" at bounding box center [164, 413] width 185 height 21
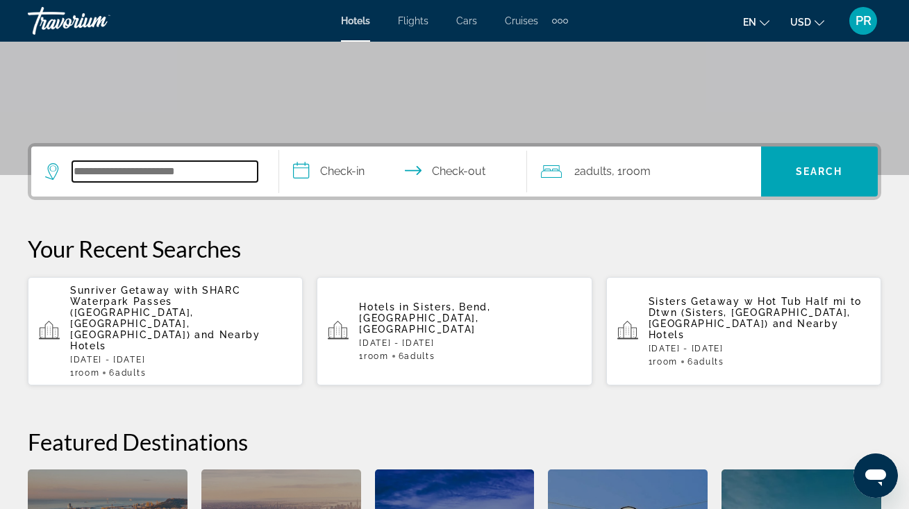
scroll to position [340, 0]
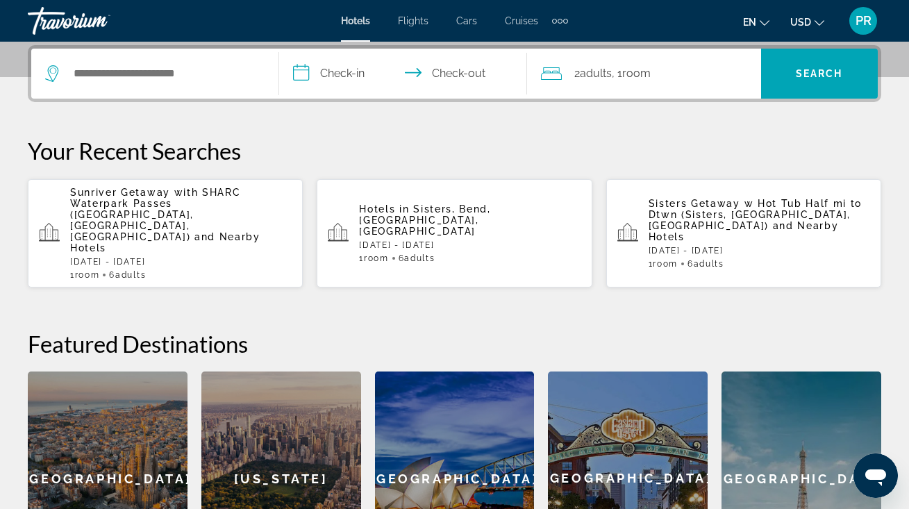
click at [202, 205] on span "Sunriver Getaway with SHARC Waterpark Passes ([GEOGRAPHIC_DATA], [GEOGRAPHIC_DA…" at bounding box center [155, 215] width 170 height 56
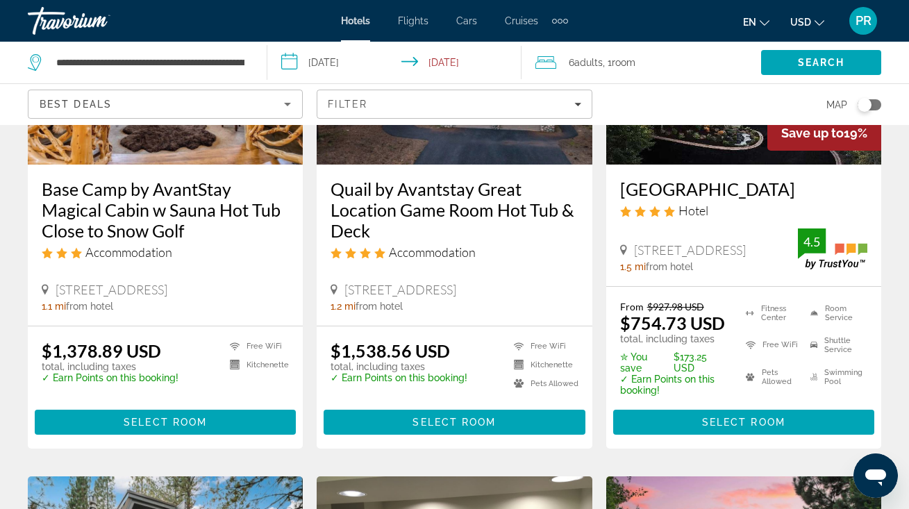
scroll to position [754, 0]
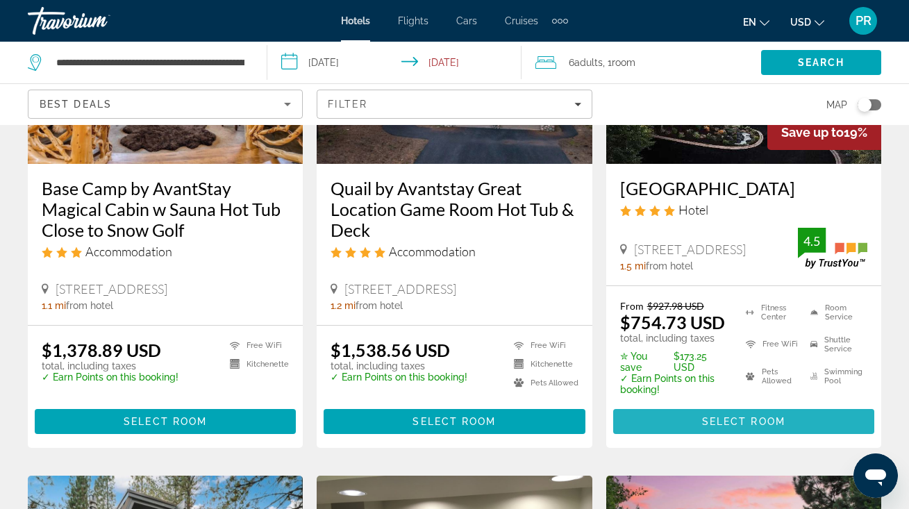
click at [760, 422] on span "Select Room" at bounding box center [743, 421] width 83 height 11
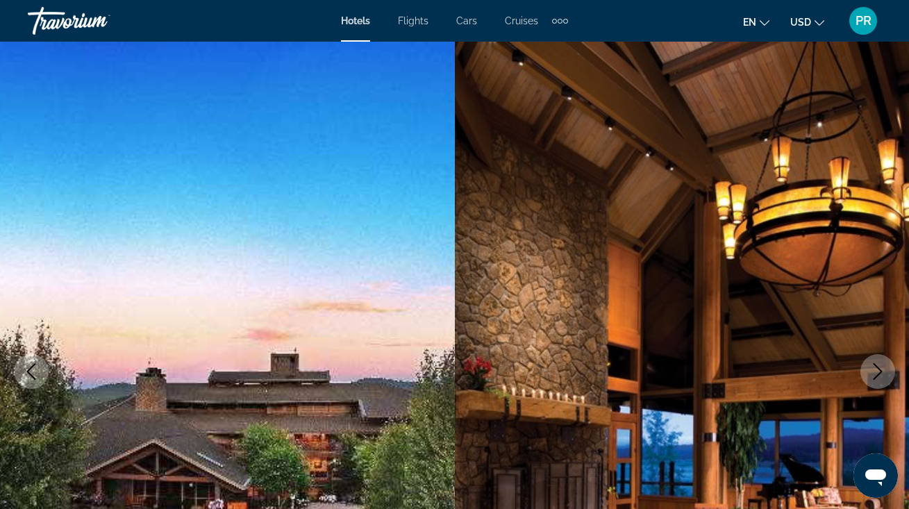
click at [879, 365] on icon "Next image" at bounding box center [878, 371] width 17 height 17
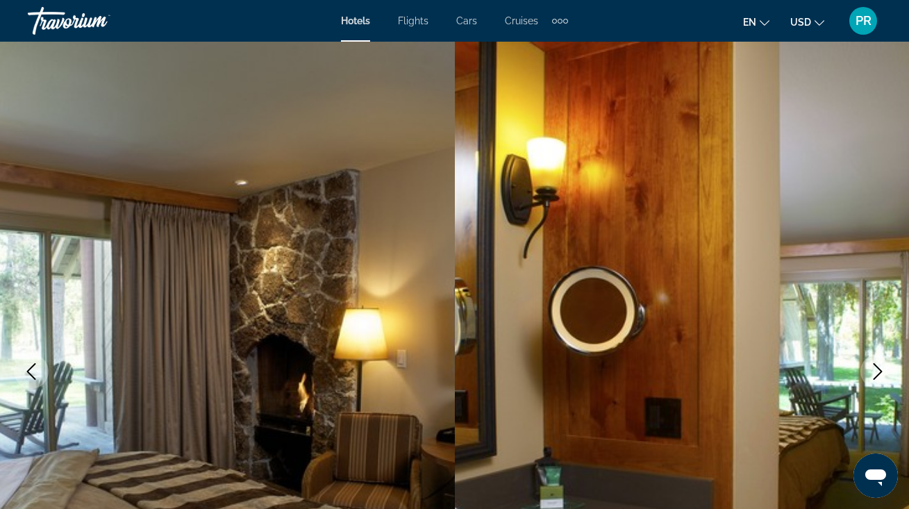
click at [879, 365] on icon "Next image" at bounding box center [878, 371] width 17 height 17
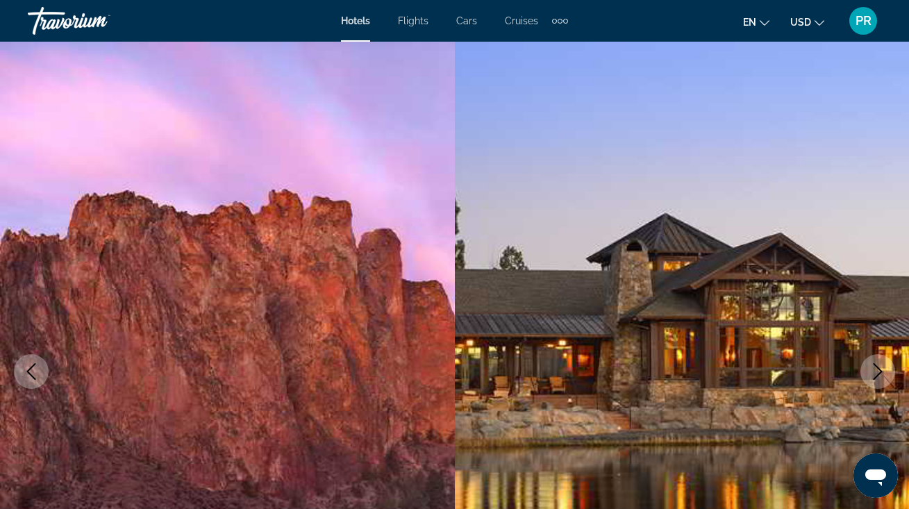
click at [879, 365] on icon "Next image" at bounding box center [878, 371] width 17 height 17
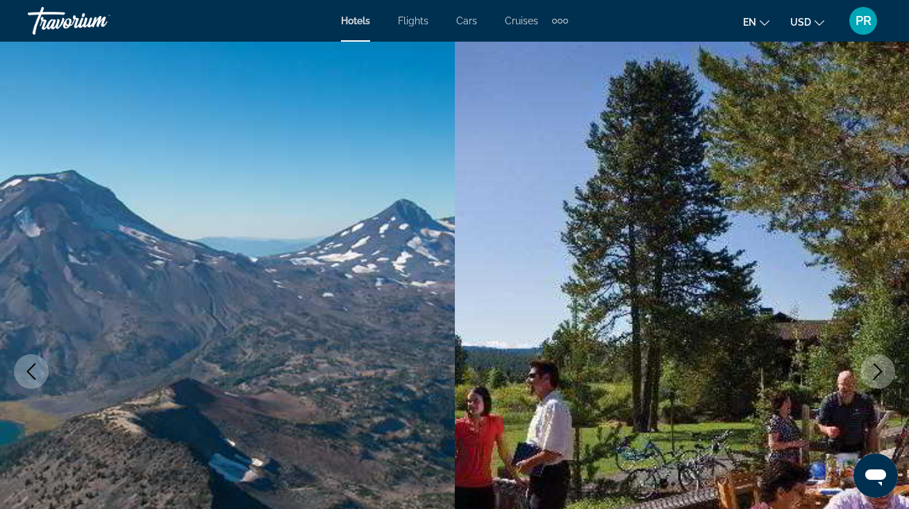
click at [879, 365] on icon "Next image" at bounding box center [878, 371] width 17 height 17
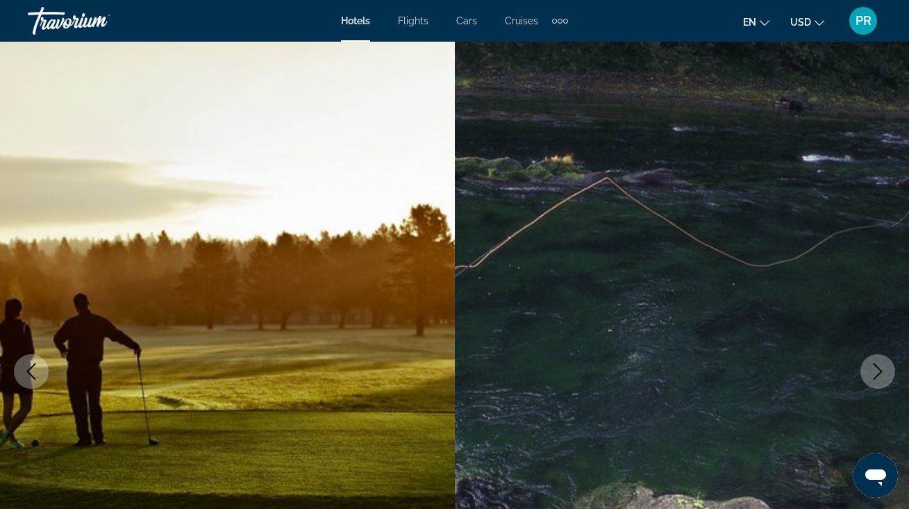
click at [879, 365] on icon "Next image" at bounding box center [878, 371] width 17 height 17
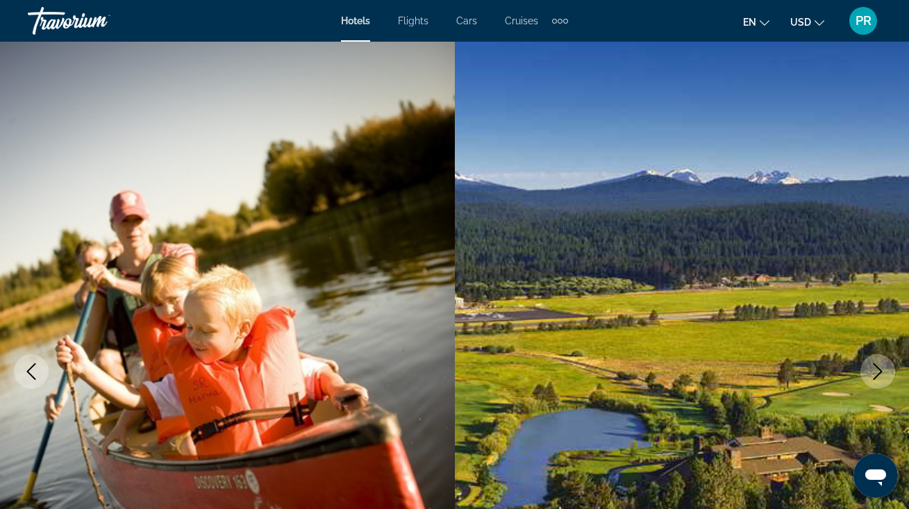
click at [879, 365] on icon "Next image" at bounding box center [878, 371] width 17 height 17
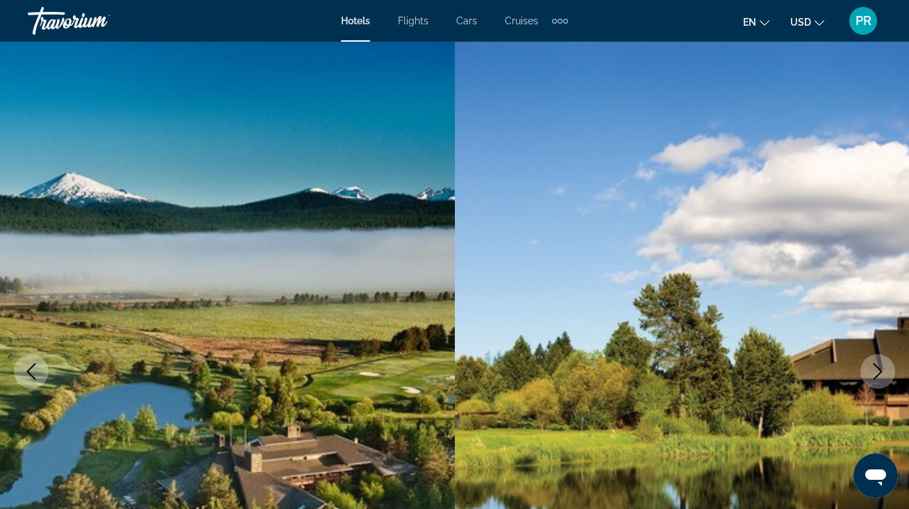
click at [879, 365] on icon "Next image" at bounding box center [878, 371] width 17 height 17
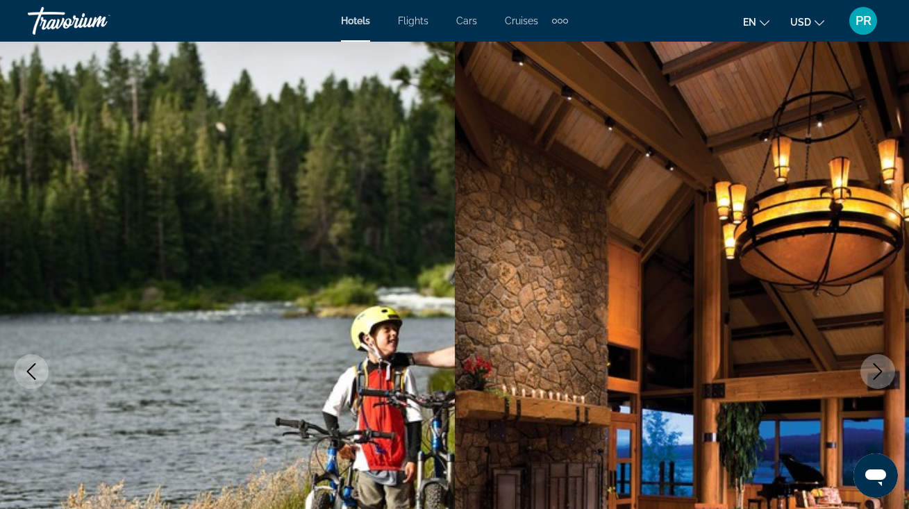
click at [879, 365] on icon "Next image" at bounding box center [878, 371] width 17 height 17
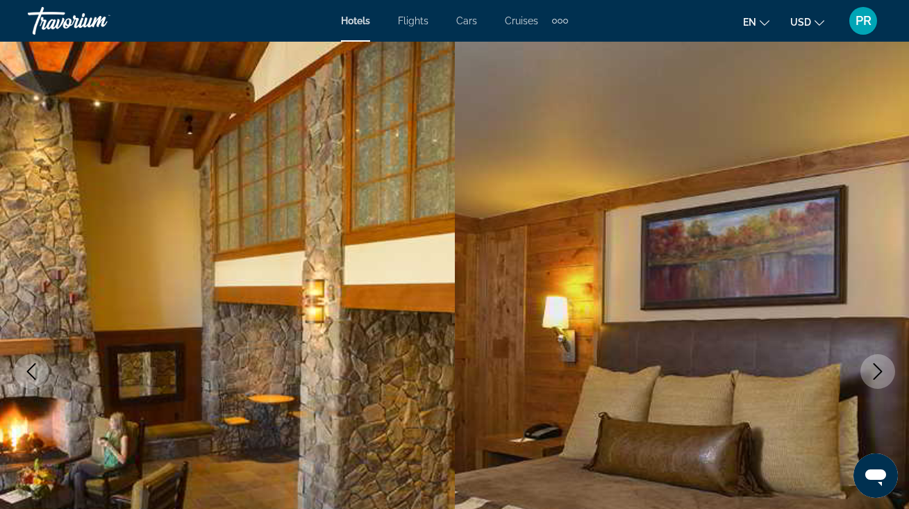
click at [879, 365] on icon "Next image" at bounding box center [878, 371] width 17 height 17
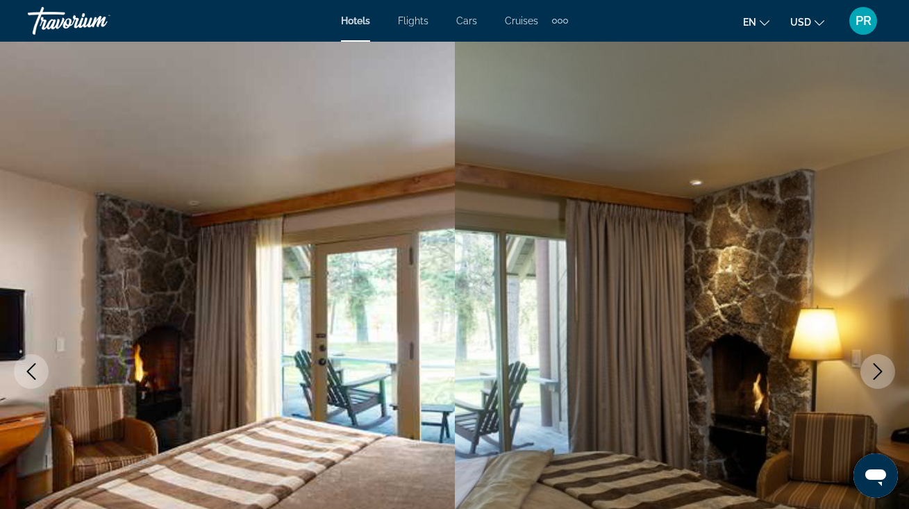
click at [879, 365] on icon "Next image" at bounding box center [878, 371] width 17 height 17
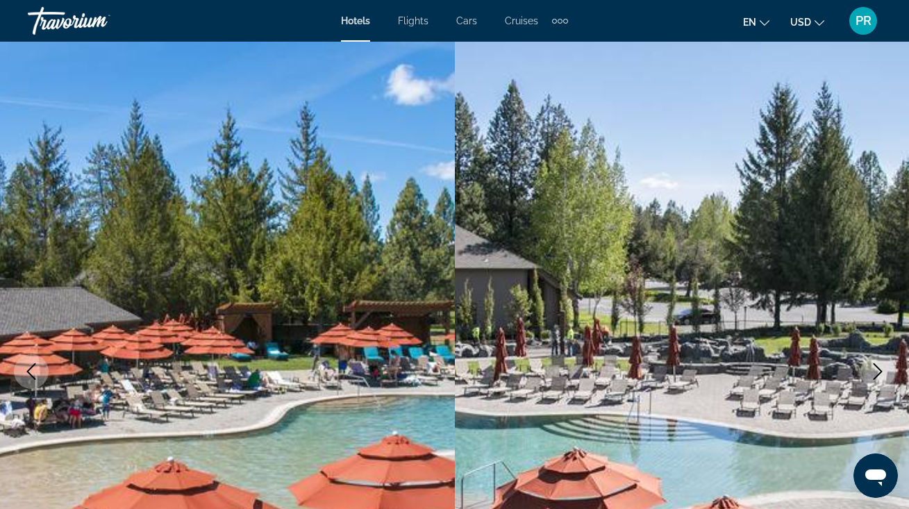
click at [610, 291] on img "Main content" at bounding box center [682, 372] width 455 height 660
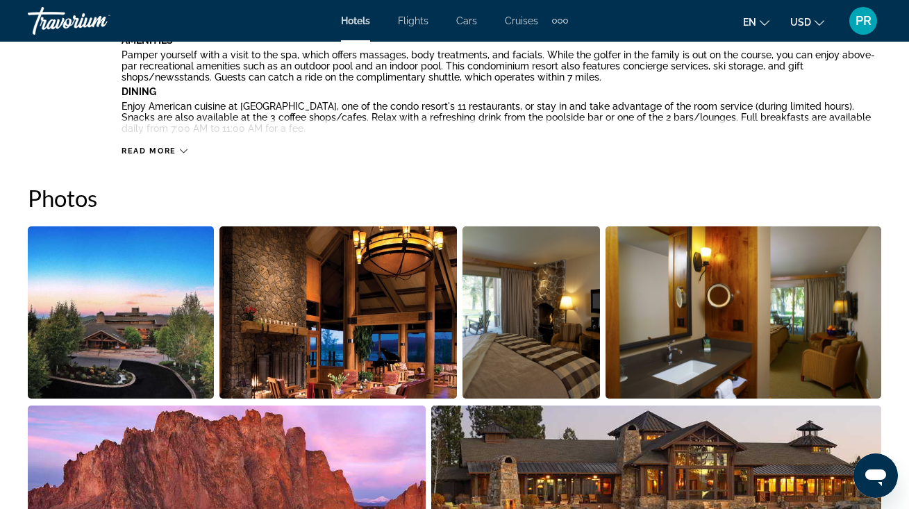
scroll to position [829, 0]
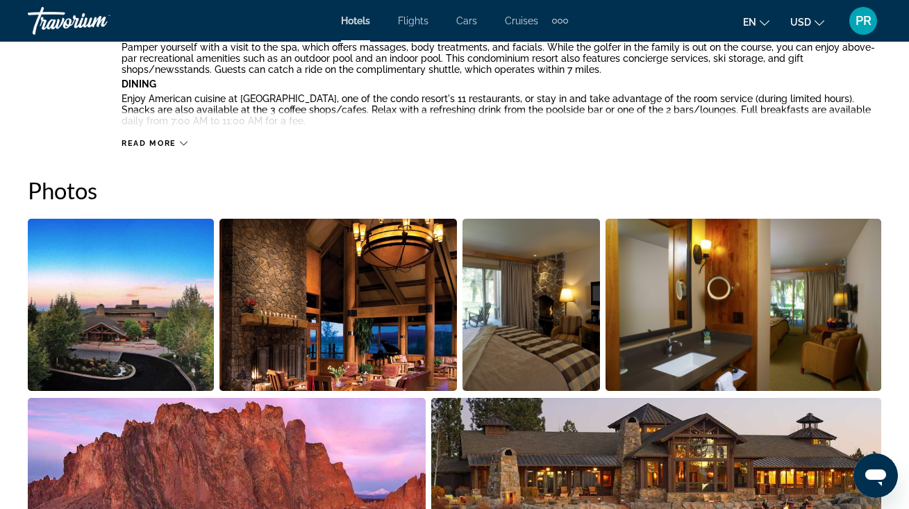
click at [168, 308] on img "Open full-screen image slider" at bounding box center [121, 305] width 186 height 172
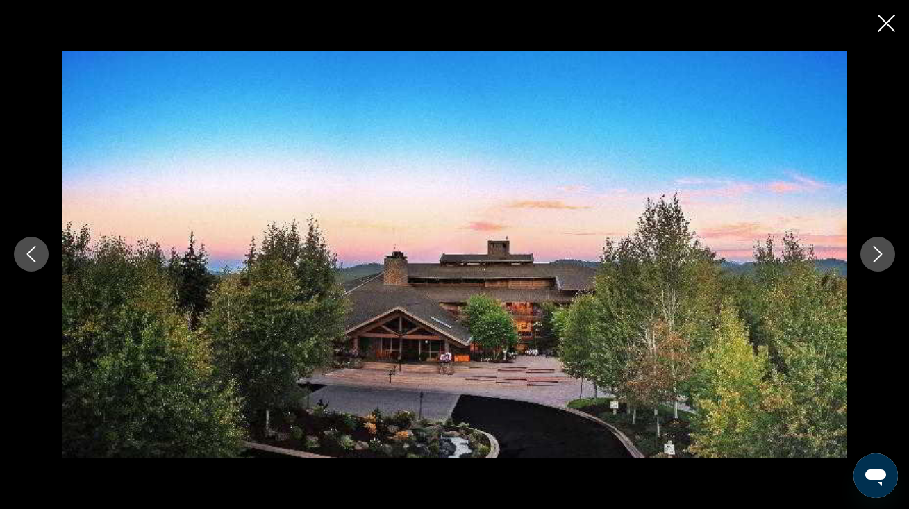
click at [871, 243] on button "Next image" at bounding box center [878, 254] width 35 height 35
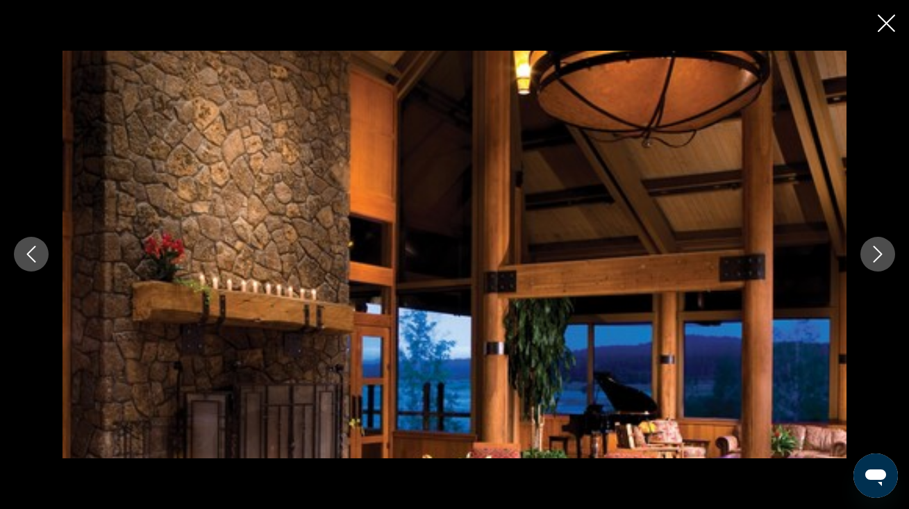
click at [871, 244] on button "Next image" at bounding box center [878, 254] width 35 height 35
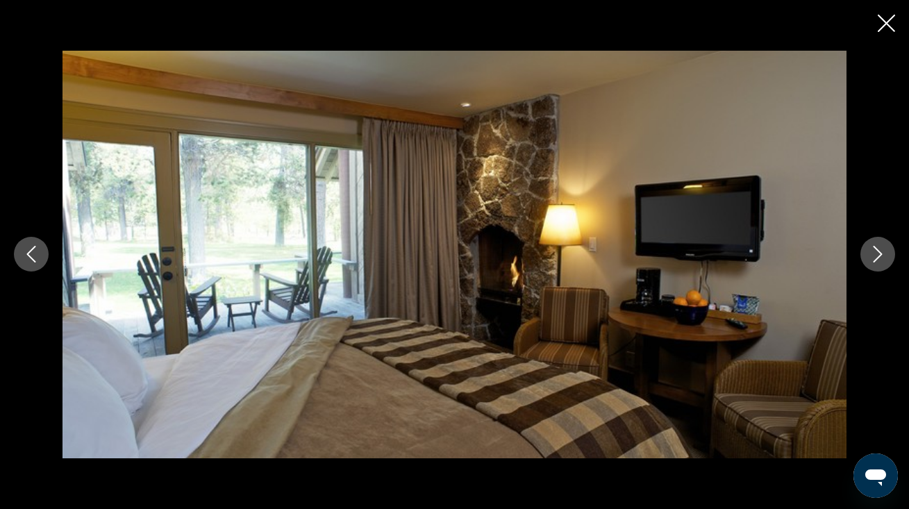
click at [871, 244] on button "Next image" at bounding box center [878, 254] width 35 height 35
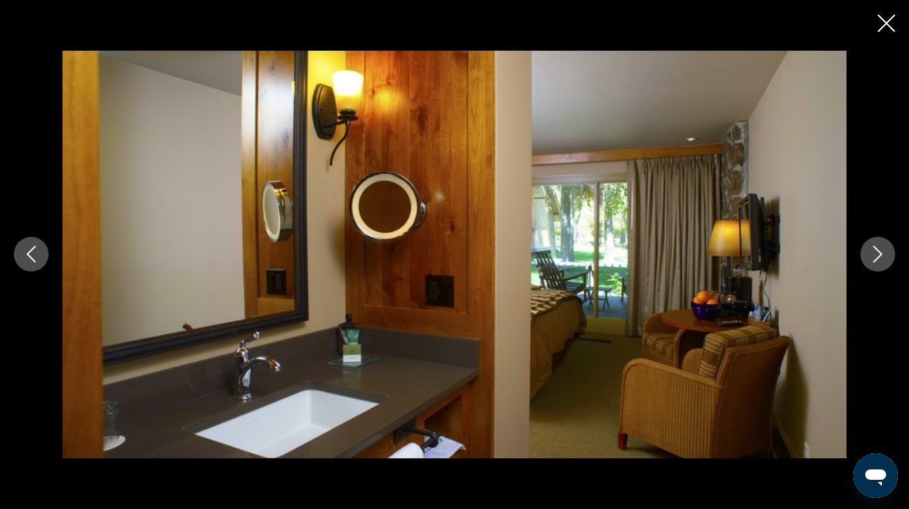
click at [871, 244] on button "Next image" at bounding box center [878, 254] width 35 height 35
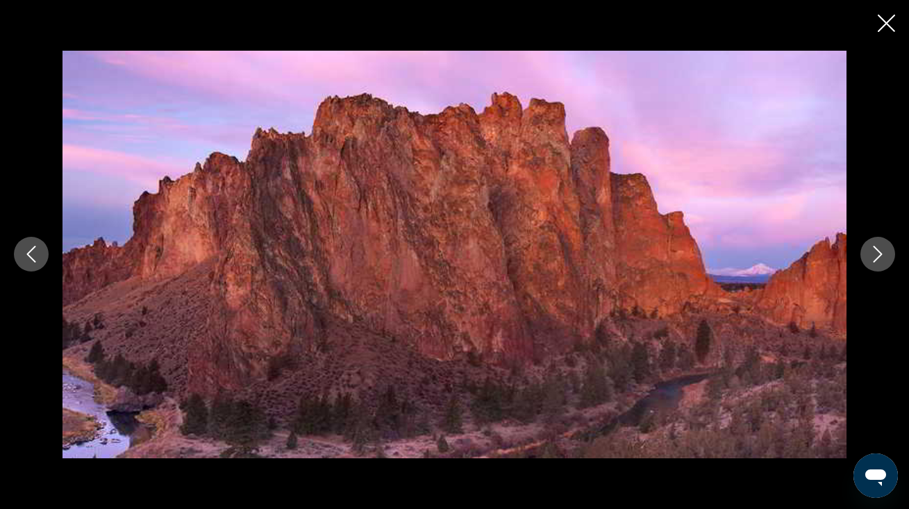
click at [871, 244] on button "Next image" at bounding box center [878, 254] width 35 height 35
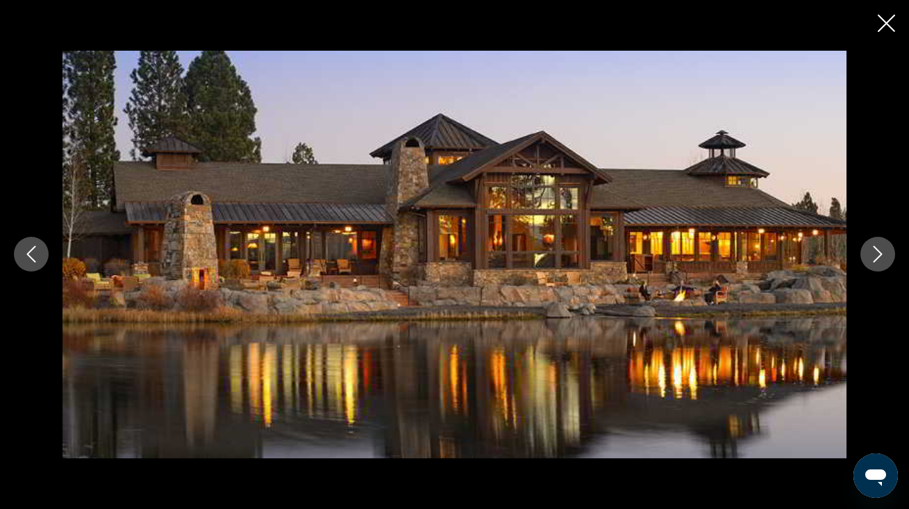
click at [871, 244] on button "Next image" at bounding box center [878, 254] width 35 height 35
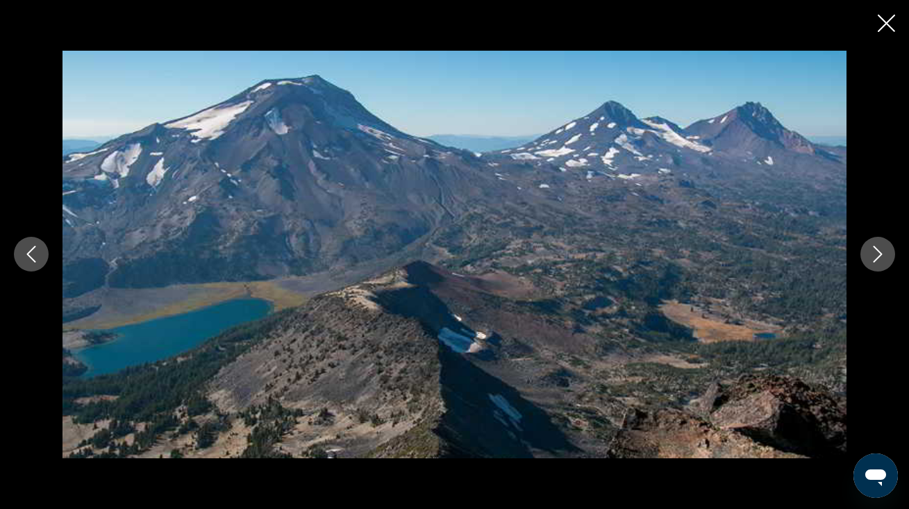
click at [871, 244] on button "Next image" at bounding box center [878, 254] width 35 height 35
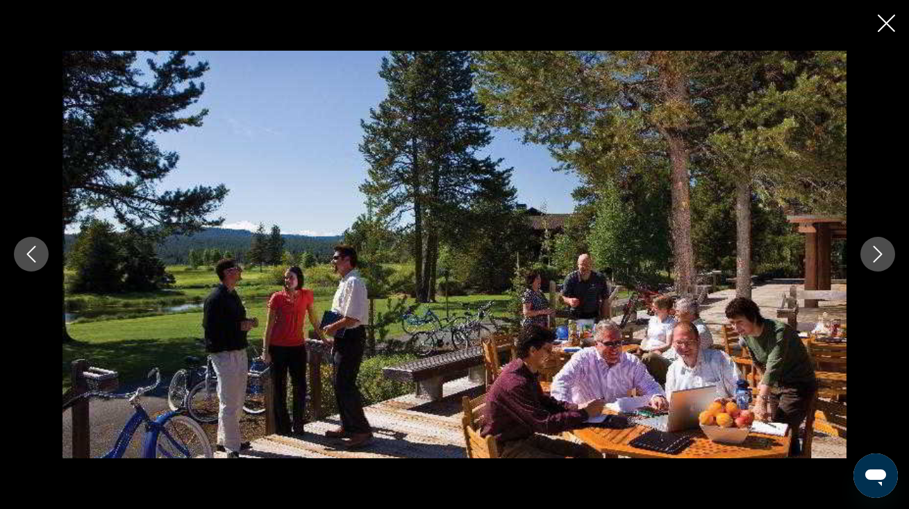
click at [871, 244] on button "Next image" at bounding box center [878, 254] width 35 height 35
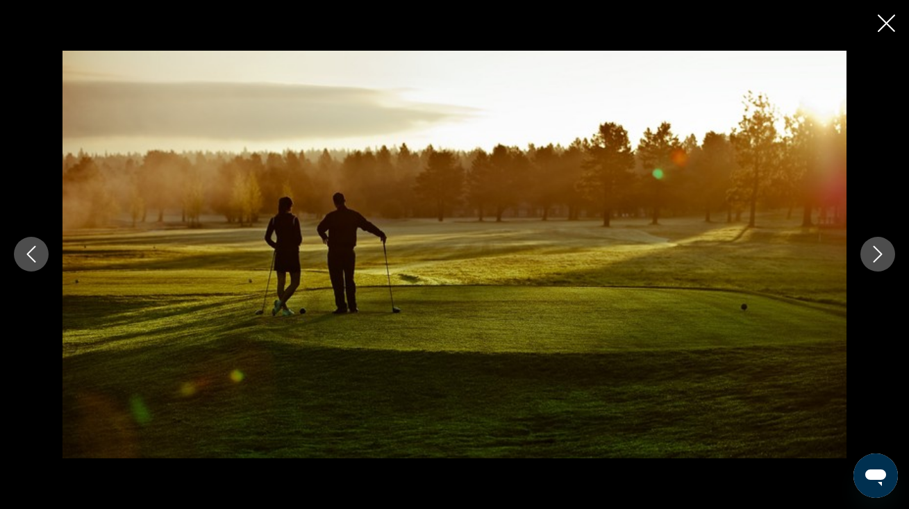
click at [871, 244] on button "Next image" at bounding box center [878, 254] width 35 height 35
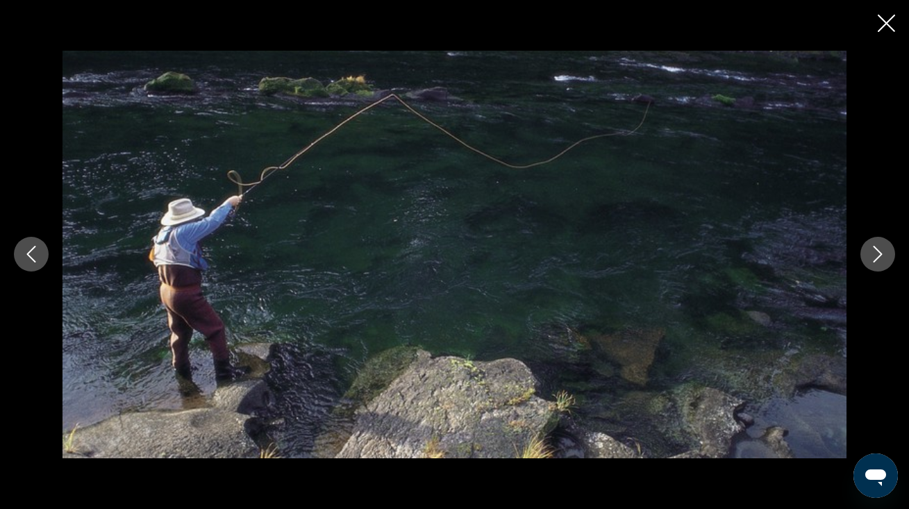
click at [871, 244] on button "Next image" at bounding box center [878, 254] width 35 height 35
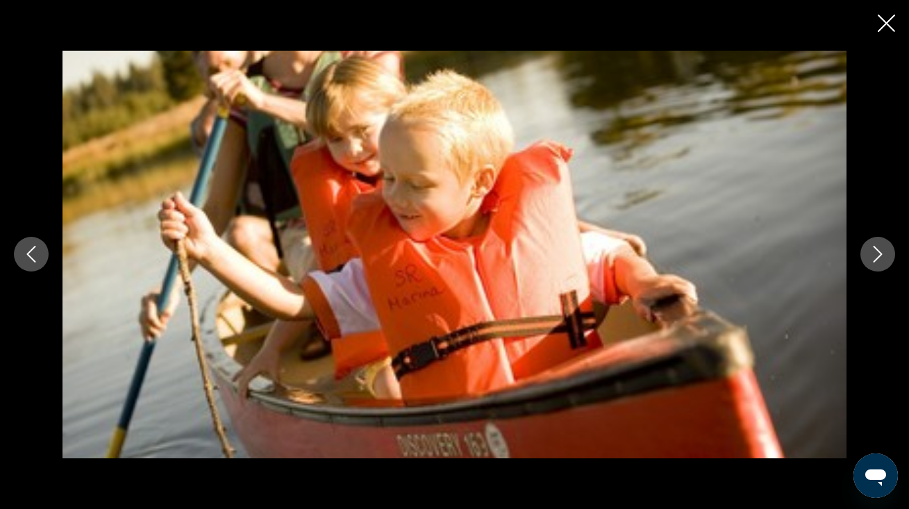
click at [871, 244] on button "Next image" at bounding box center [878, 254] width 35 height 35
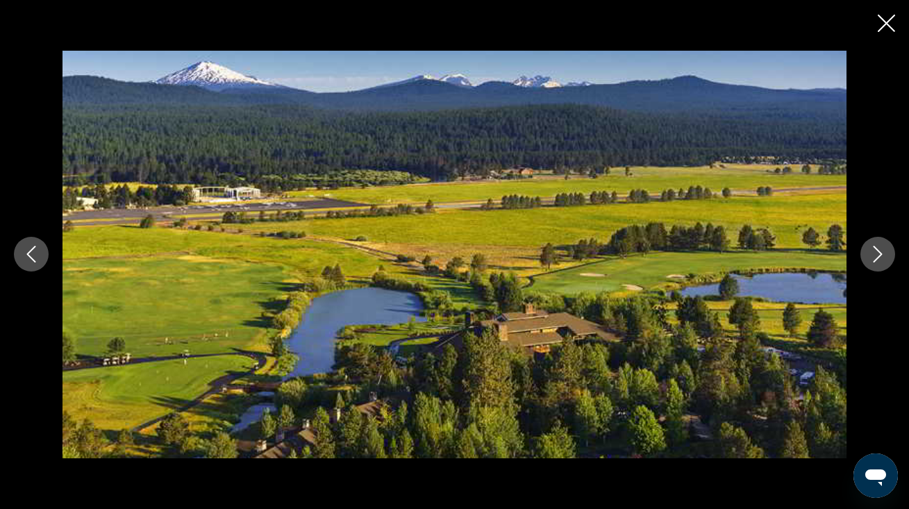
click at [871, 244] on button "Next image" at bounding box center [878, 254] width 35 height 35
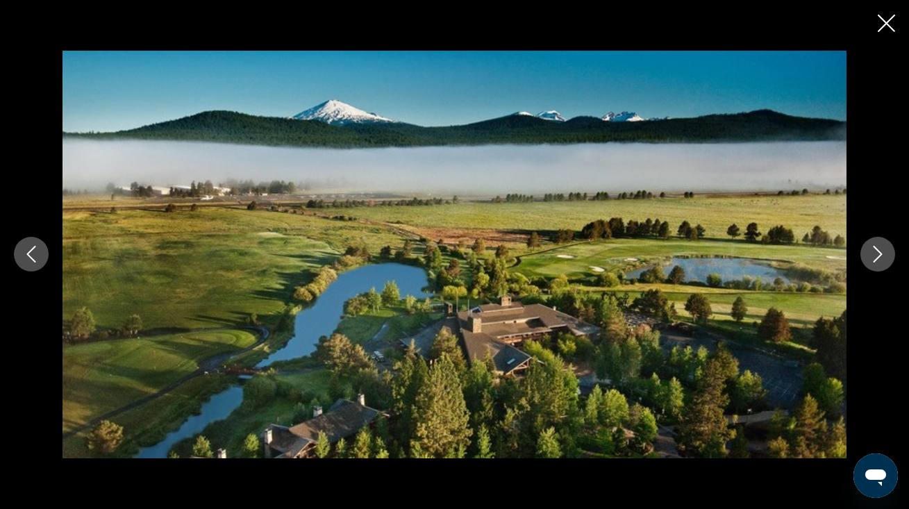
click at [871, 244] on button "Next image" at bounding box center [878, 254] width 35 height 35
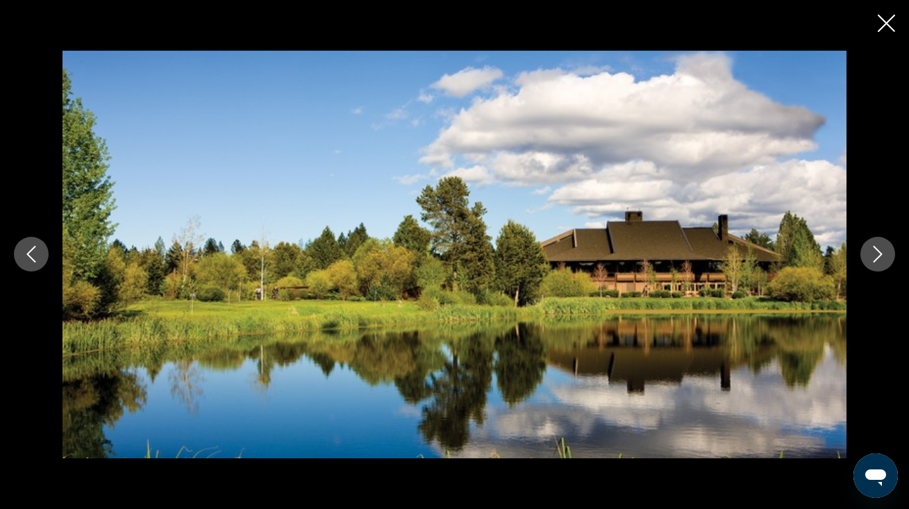
click at [871, 244] on button "Next image" at bounding box center [878, 254] width 35 height 35
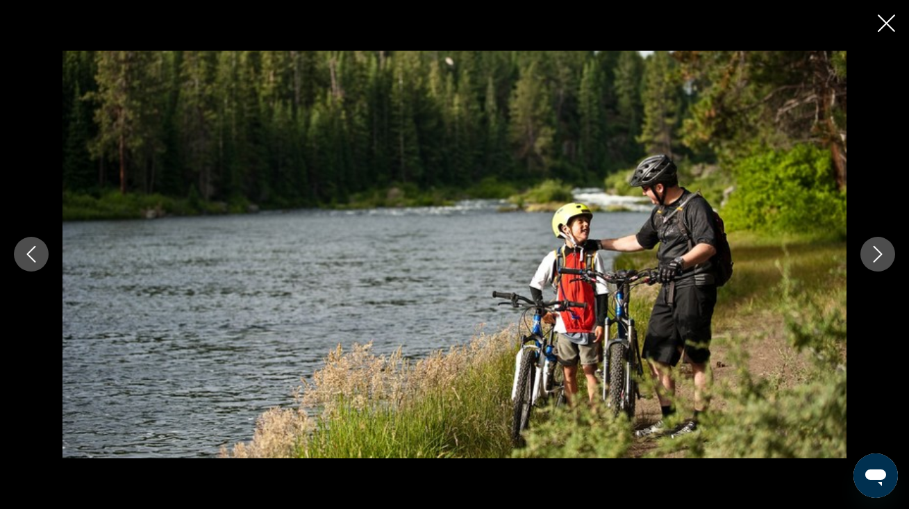
click at [871, 244] on button "Next image" at bounding box center [878, 254] width 35 height 35
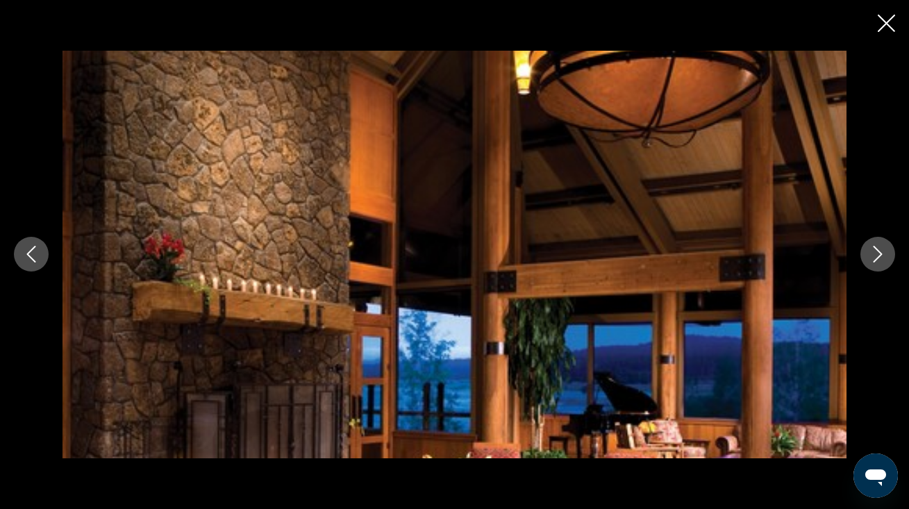
click at [871, 244] on button "Next image" at bounding box center [878, 254] width 35 height 35
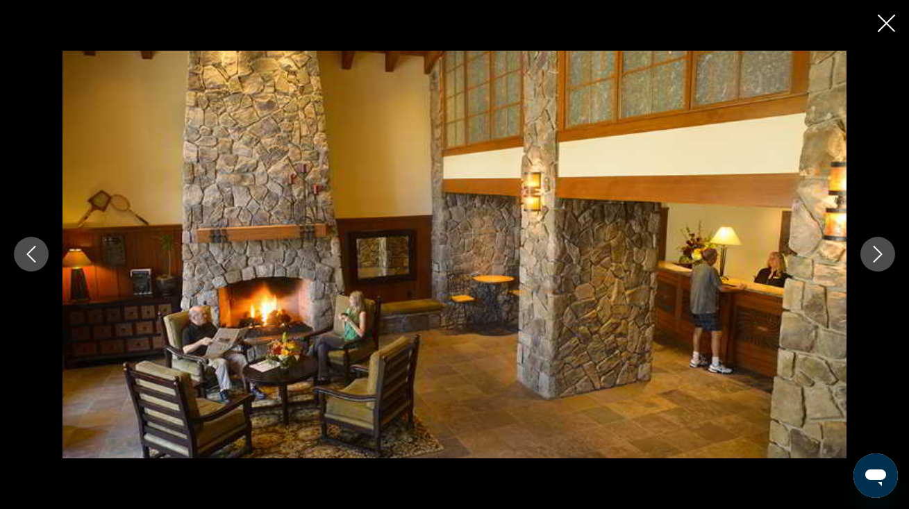
click at [871, 244] on button "Next image" at bounding box center [878, 254] width 35 height 35
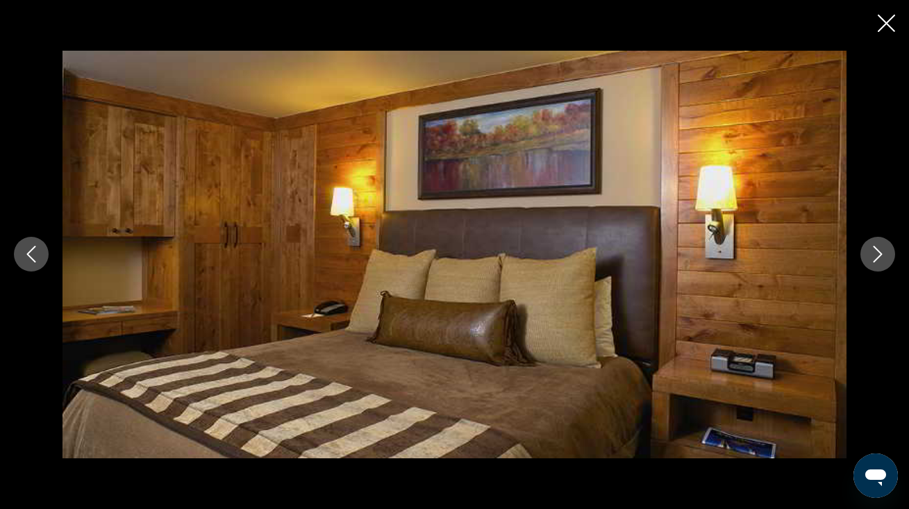
click at [871, 244] on button "Next image" at bounding box center [878, 254] width 35 height 35
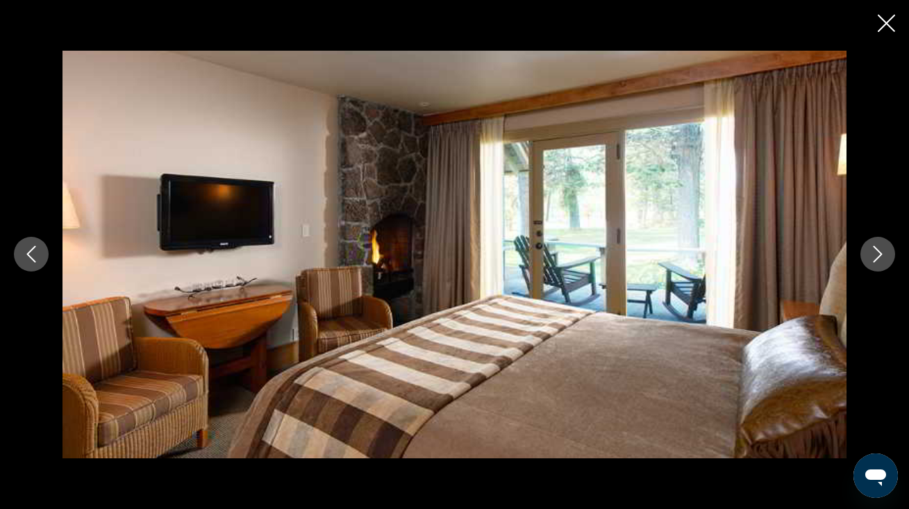
click at [871, 244] on button "Next image" at bounding box center [878, 254] width 35 height 35
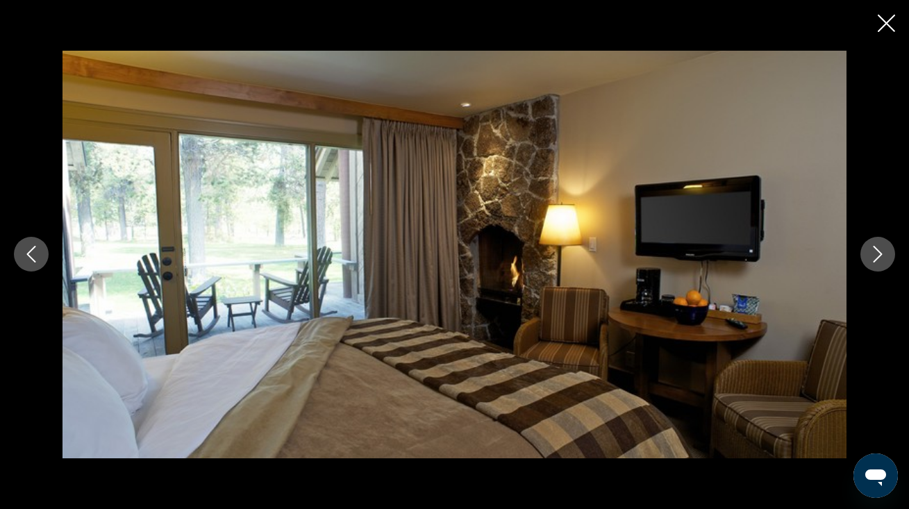
click at [871, 244] on button "Next image" at bounding box center [878, 254] width 35 height 35
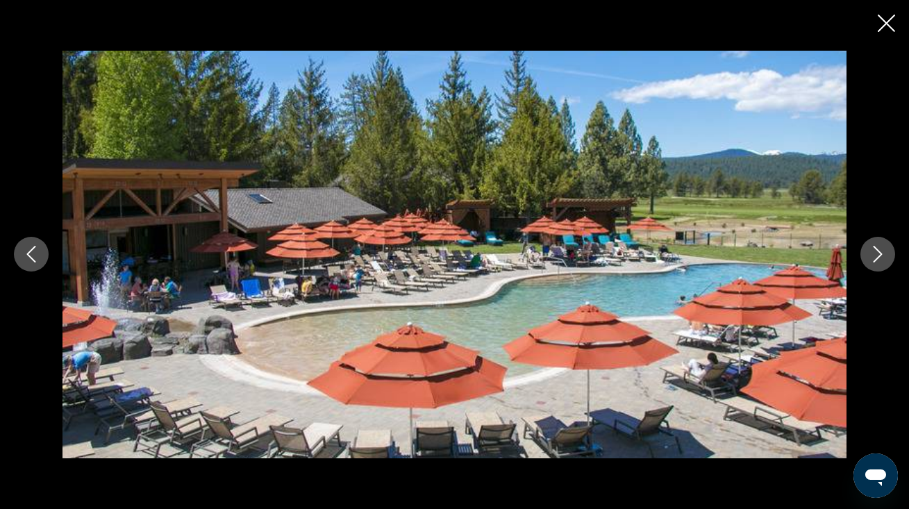
click at [871, 244] on button "Next image" at bounding box center [878, 254] width 35 height 35
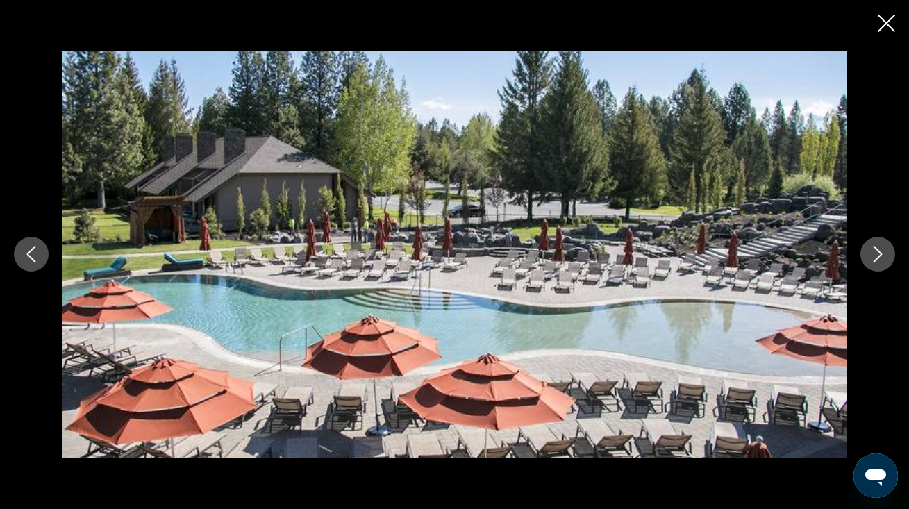
click at [871, 244] on button "Next image" at bounding box center [878, 254] width 35 height 35
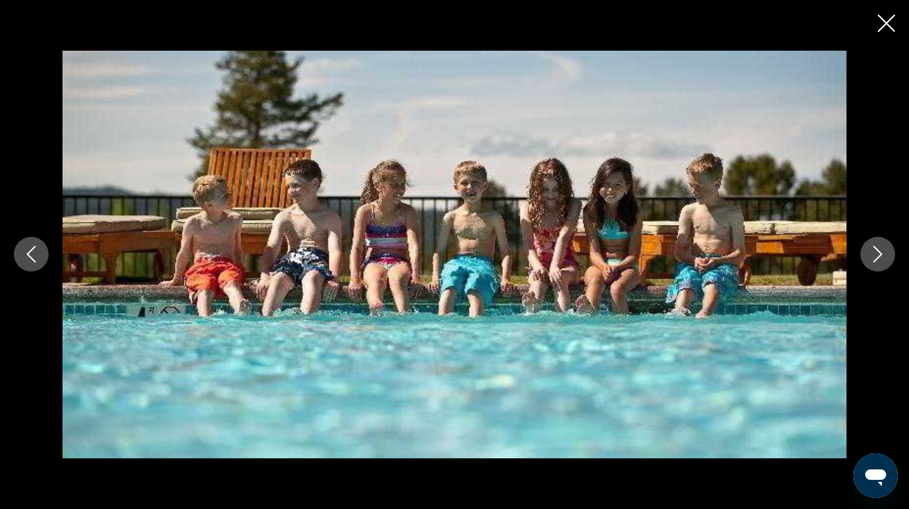
click at [871, 244] on button "Next image" at bounding box center [878, 254] width 35 height 35
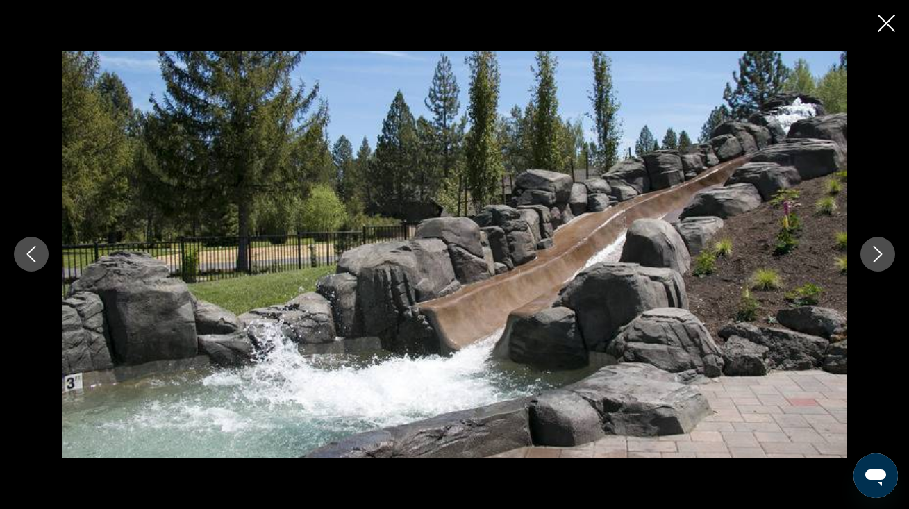
click at [871, 241] on button "Next image" at bounding box center [878, 254] width 35 height 35
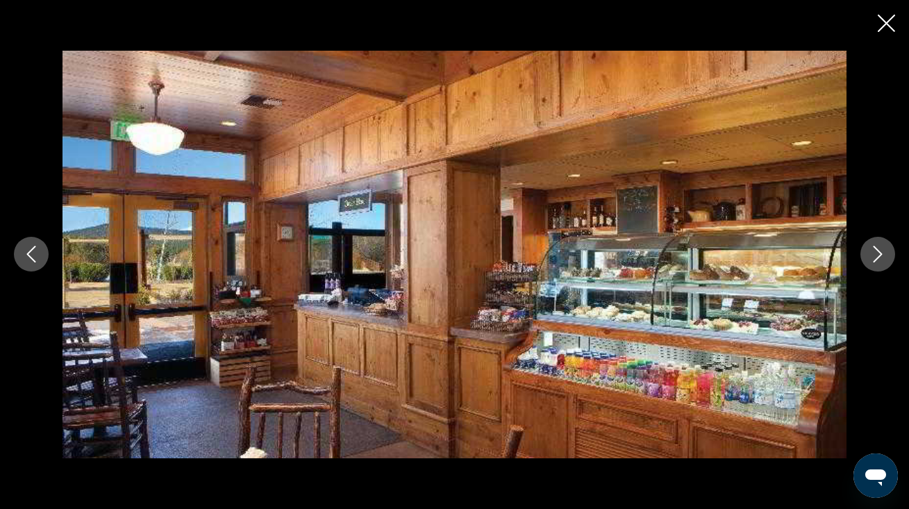
click at [871, 241] on button "Next image" at bounding box center [878, 254] width 35 height 35
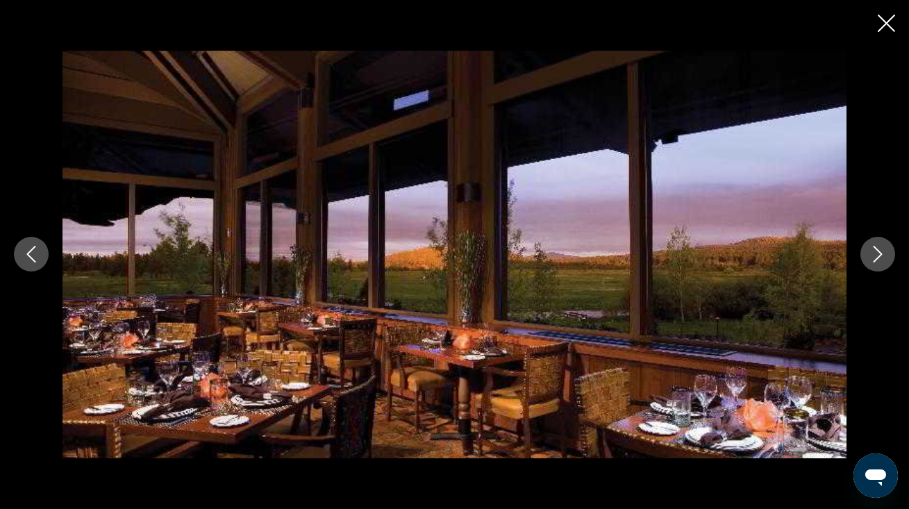
click at [871, 241] on button "Next image" at bounding box center [878, 254] width 35 height 35
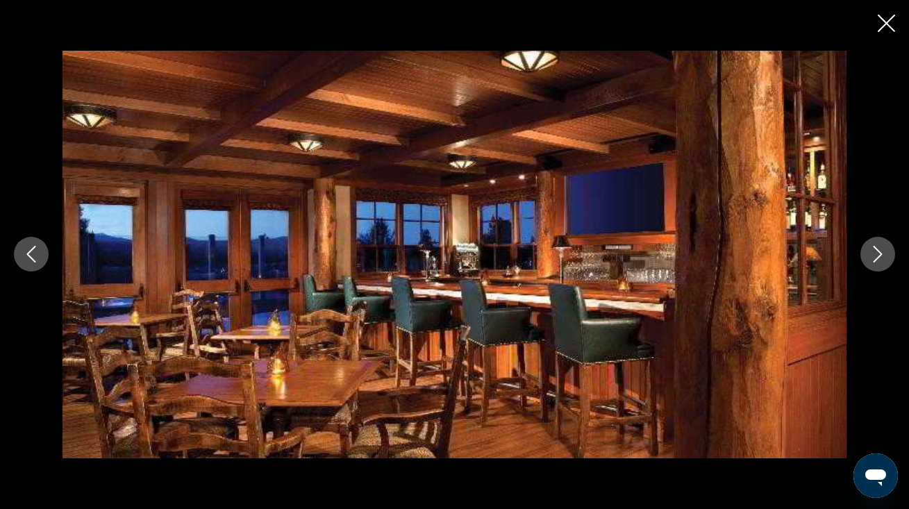
click at [871, 241] on button "Next image" at bounding box center [878, 254] width 35 height 35
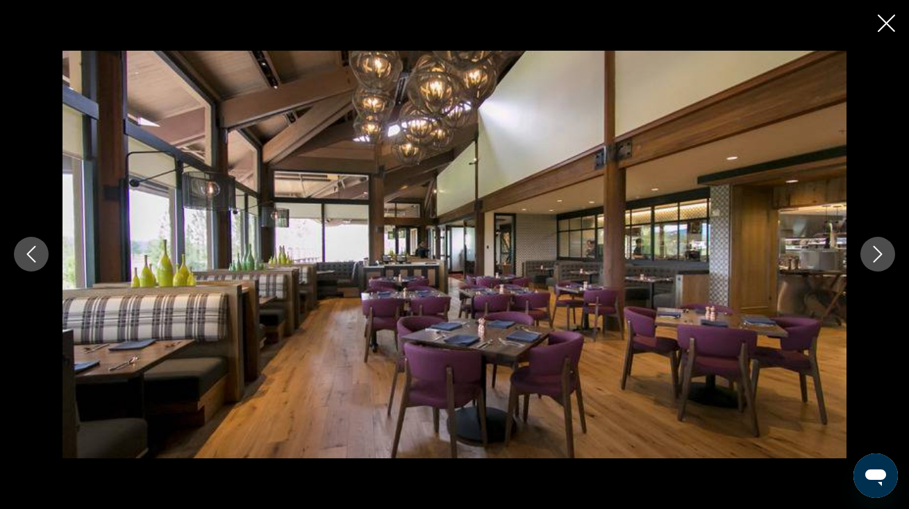
click at [871, 241] on button "Next image" at bounding box center [878, 254] width 35 height 35
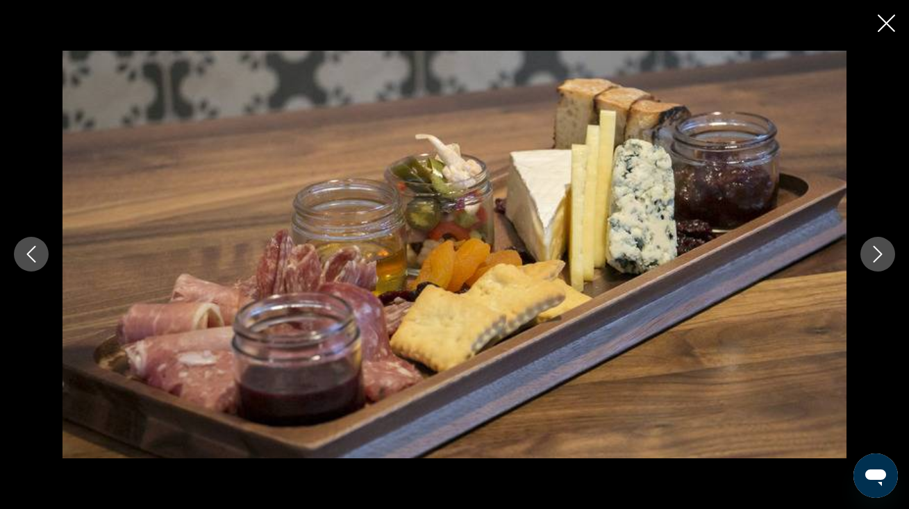
click at [877, 247] on icon "Next image" at bounding box center [878, 254] width 17 height 17
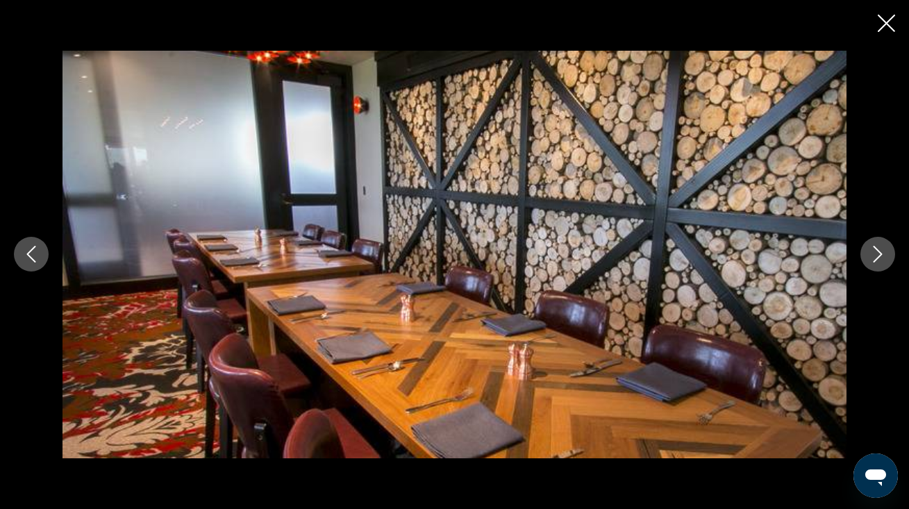
click at [878, 247] on icon "Next image" at bounding box center [878, 254] width 17 height 17
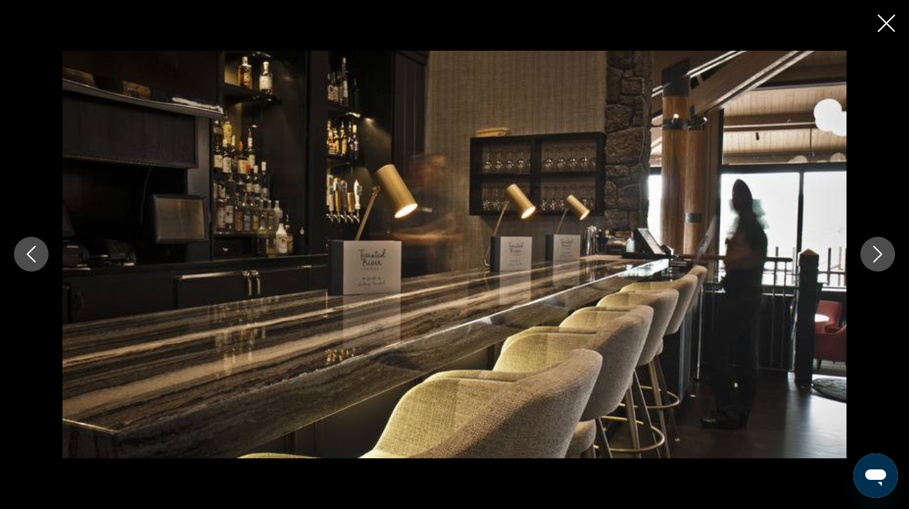
click at [878, 247] on icon "Next image" at bounding box center [878, 254] width 17 height 17
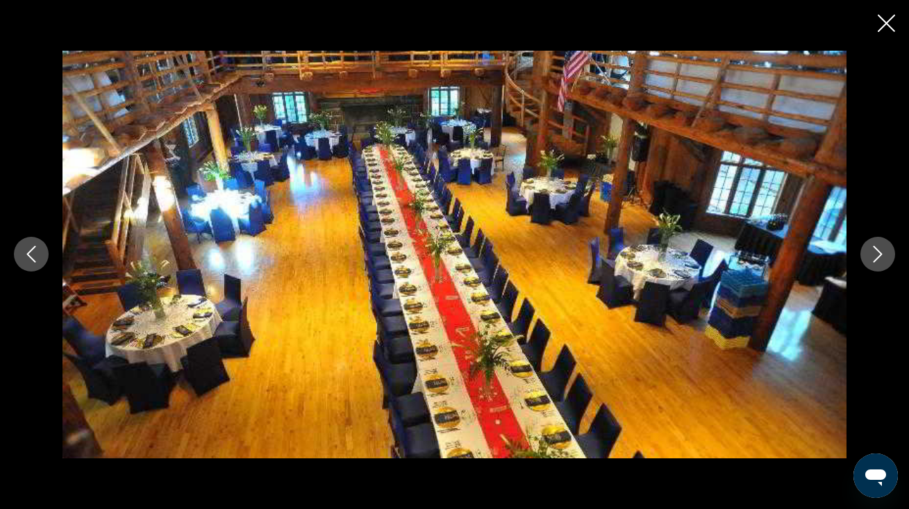
click at [878, 247] on icon "Next image" at bounding box center [878, 254] width 17 height 17
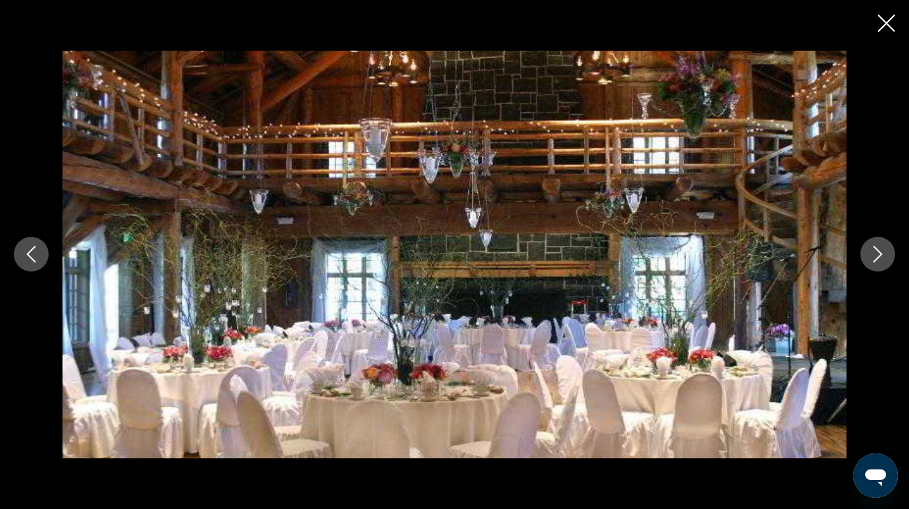
click at [878, 247] on icon "Next image" at bounding box center [878, 254] width 17 height 17
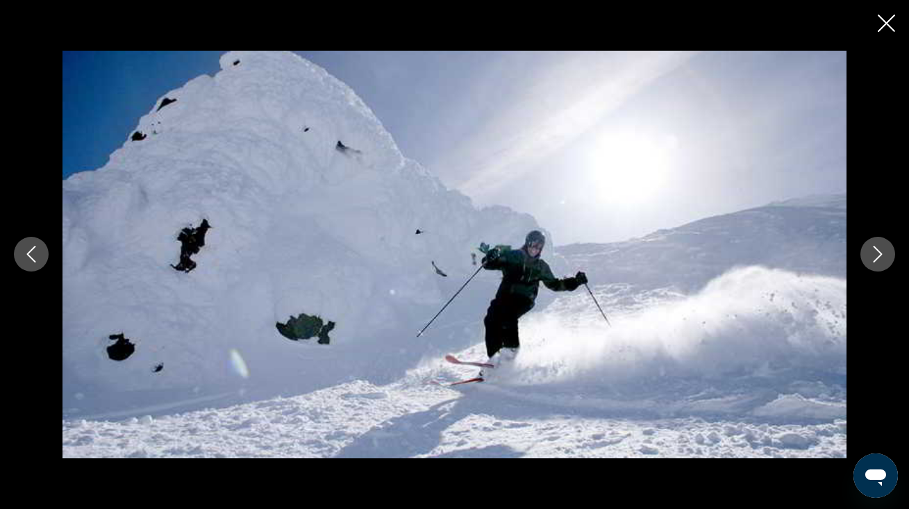
click at [878, 247] on icon "Next image" at bounding box center [878, 254] width 17 height 17
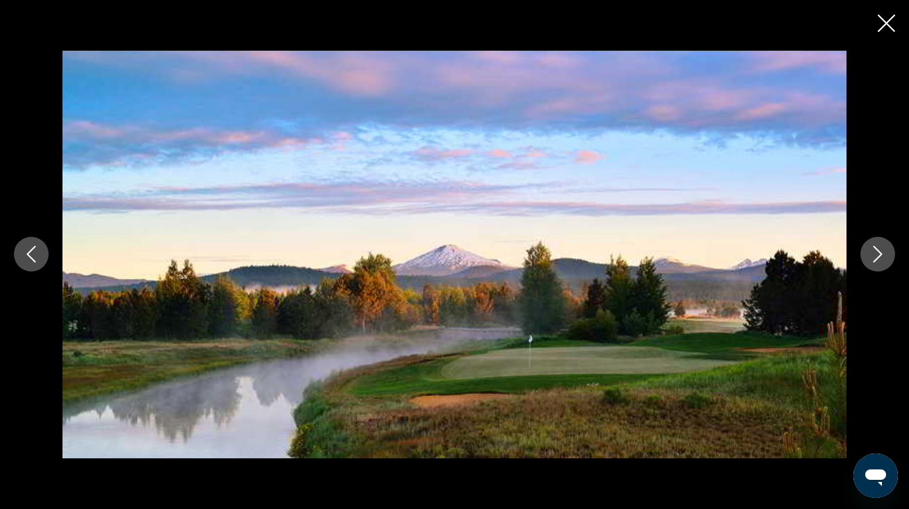
click at [878, 247] on icon "Next image" at bounding box center [878, 254] width 17 height 17
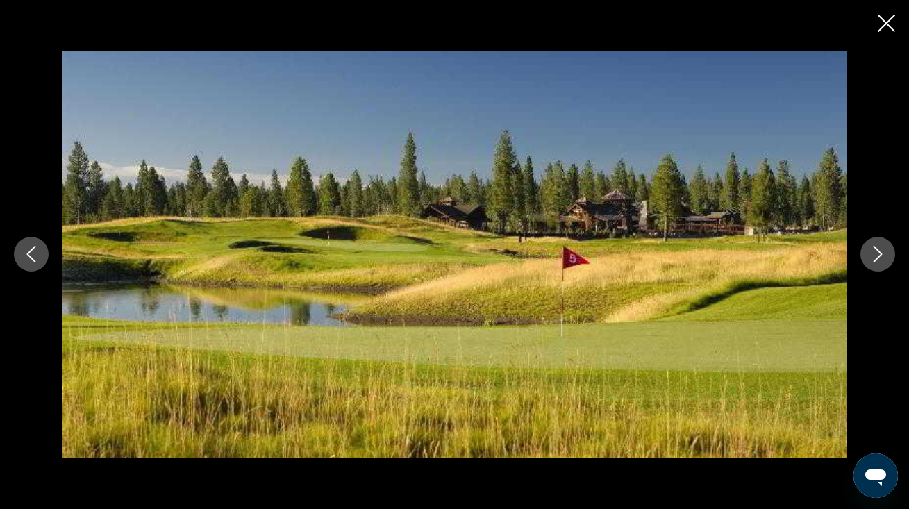
click at [890, 21] on icon "Close slideshow" at bounding box center [886, 23] width 17 height 17
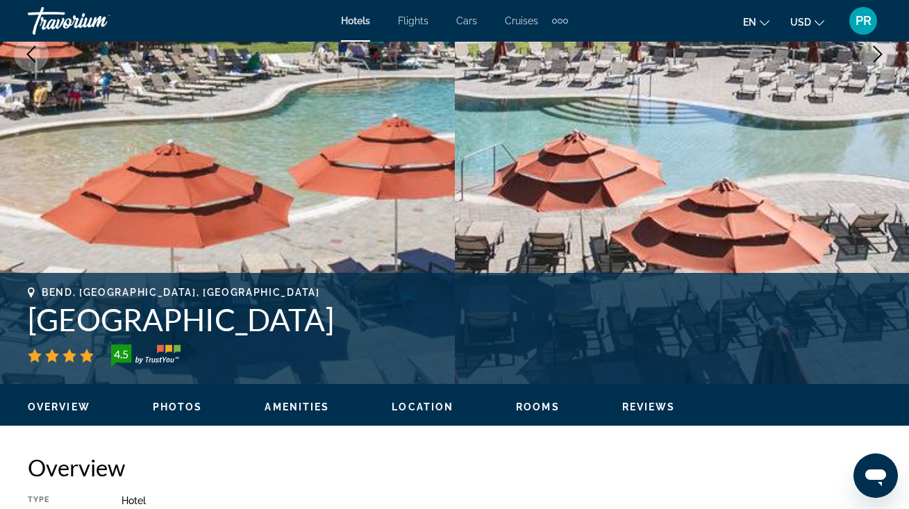
scroll to position [310, 0]
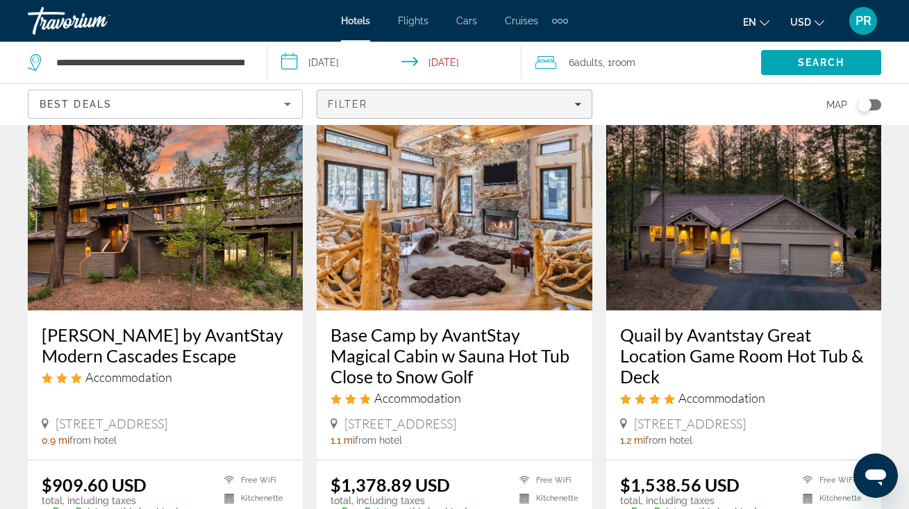
scroll to position [610, 0]
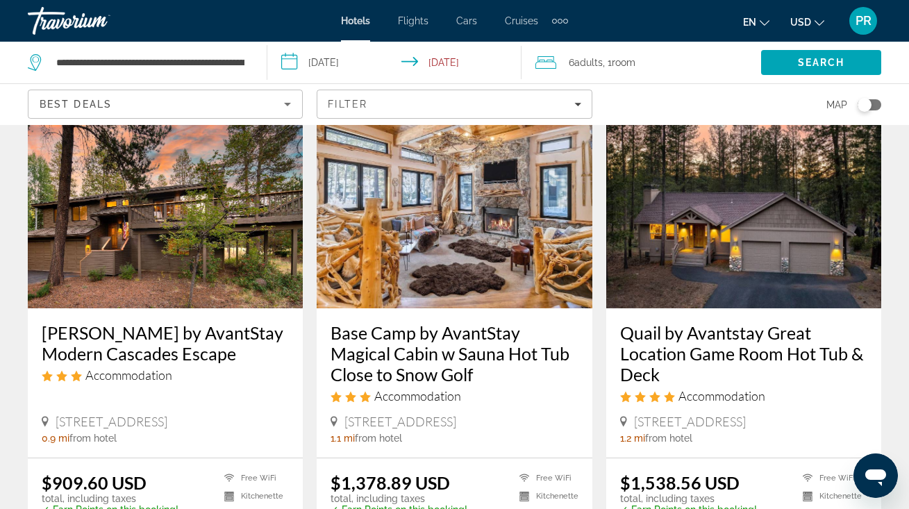
click at [165, 223] on img "Main content" at bounding box center [165, 197] width 275 height 222
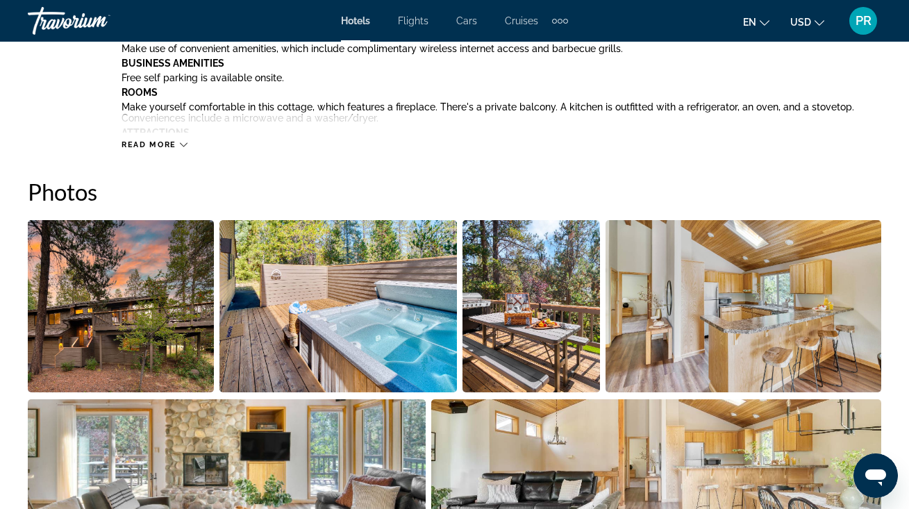
scroll to position [842, 0]
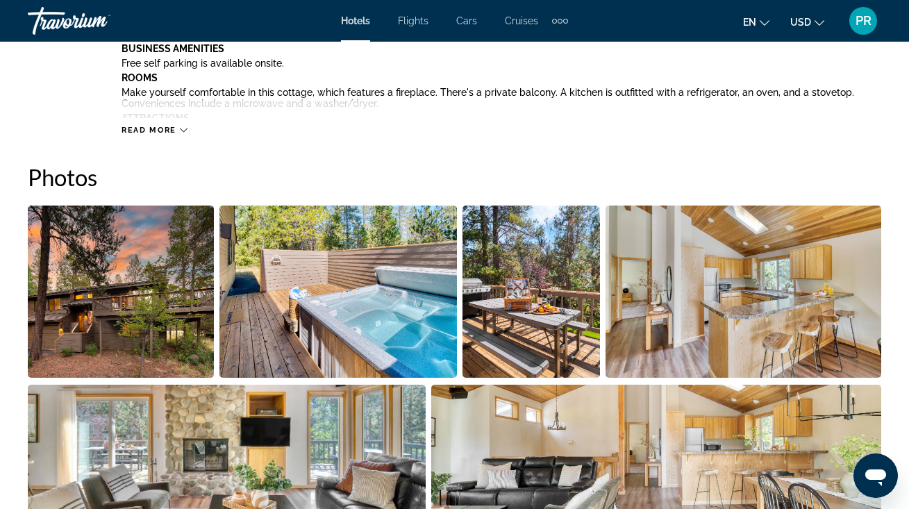
click at [116, 275] on img "Open full-screen image slider" at bounding box center [121, 292] width 186 height 172
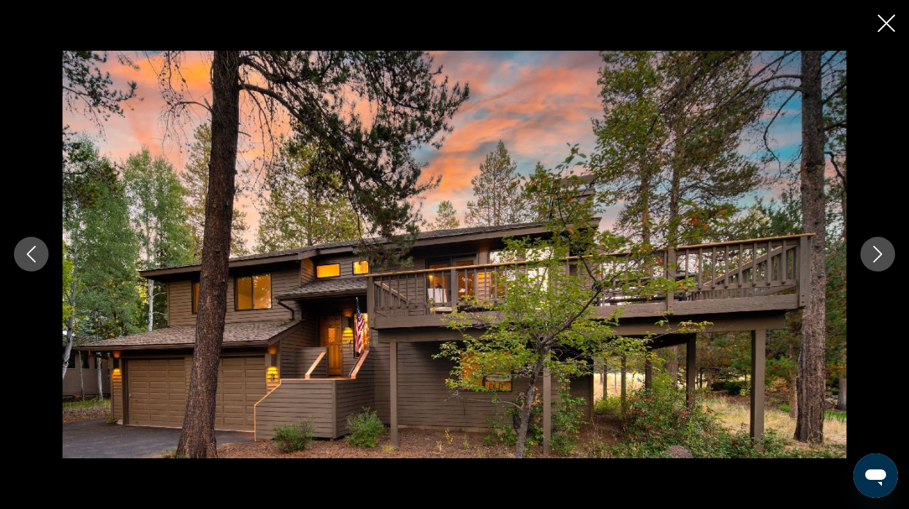
click at [874, 251] on icon "Next image" at bounding box center [878, 254] width 17 height 17
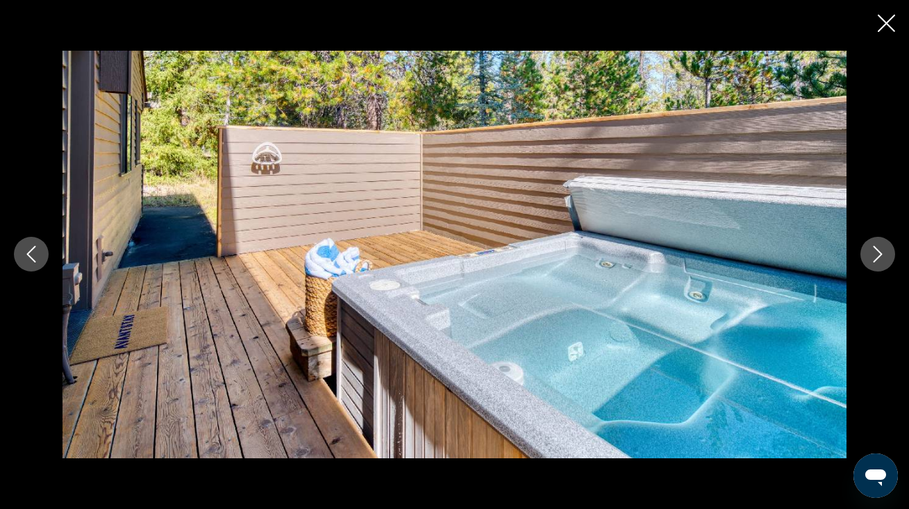
click at [874, 251] on icon "Next image" at bounding box center [878, 254] width 17 height 17
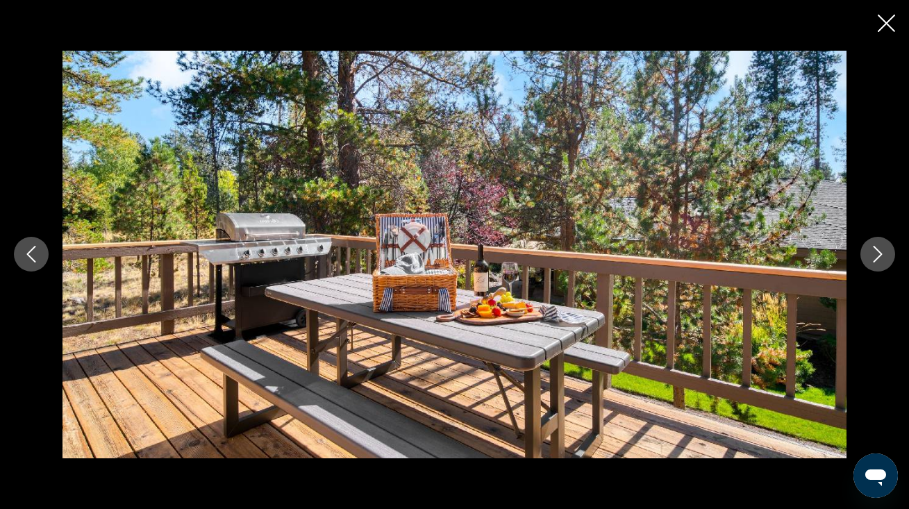
click at [874, 251] on icon "Next image" at bounding box center [878, 254] width 17 height 17
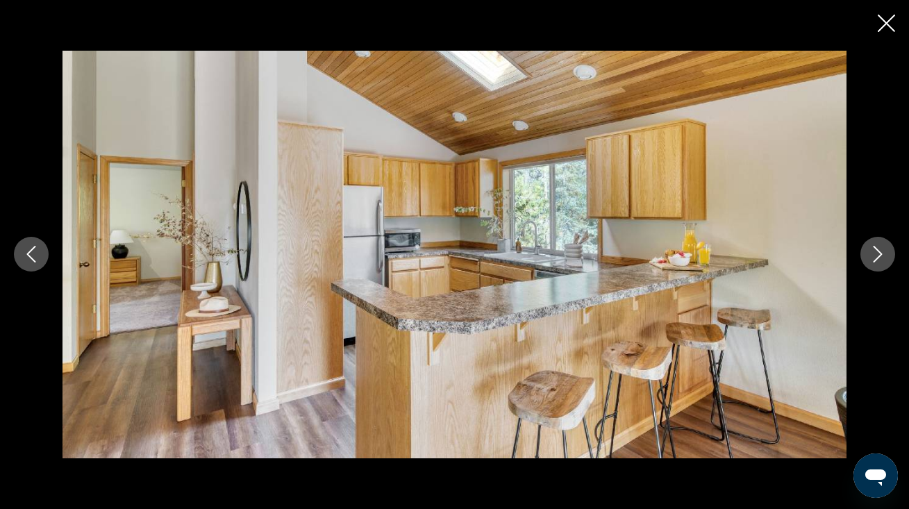
click at [874, 251] on icon "Next image" at bounding box center [878, 254] width 17 height 17
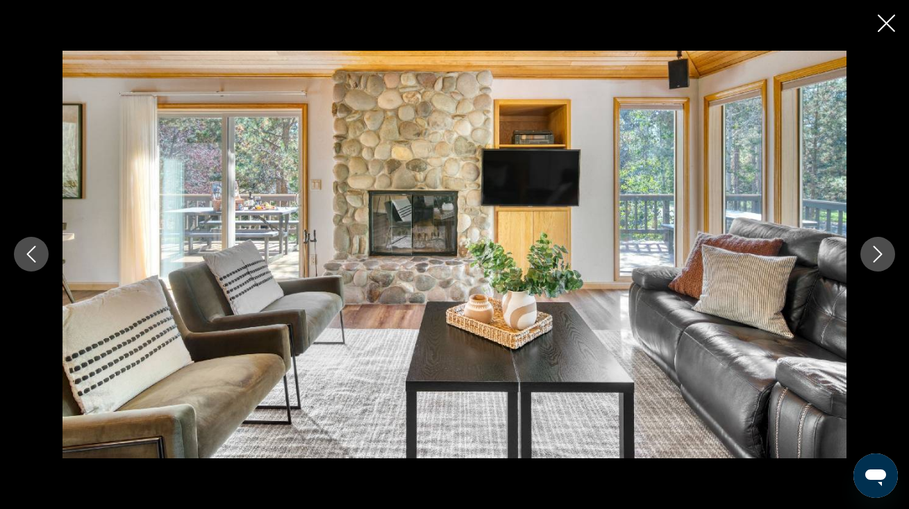
click at [874, 251] on icon "Next image" at bounding box center [878, 254] width 17 height 17
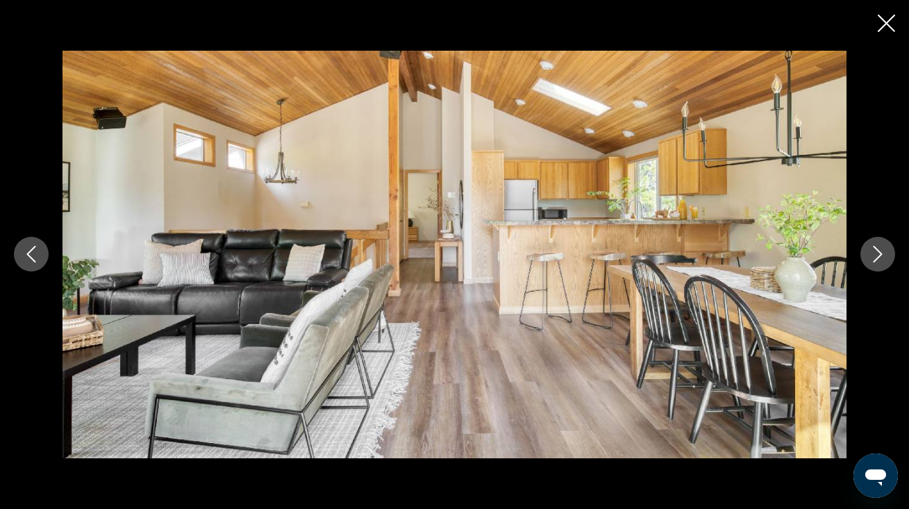
click at [874, 251] on icon "Next image" at bounding box center [878, 254] width 17 height 17
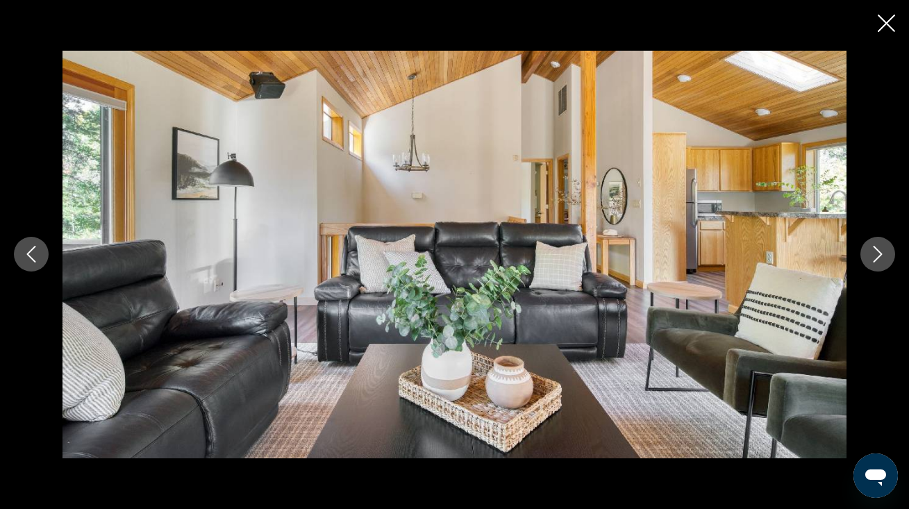
click at [874, 251] on icon "Next image" at bounding box center [878, 254] width 17 height 17
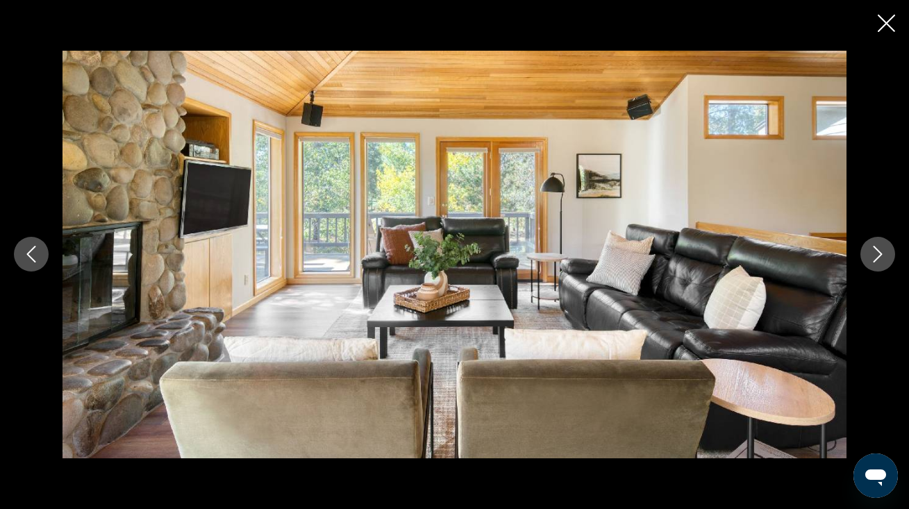
click at [874, 251] on icon "Next image" at bounding box center [878, 254] width 17 height 17
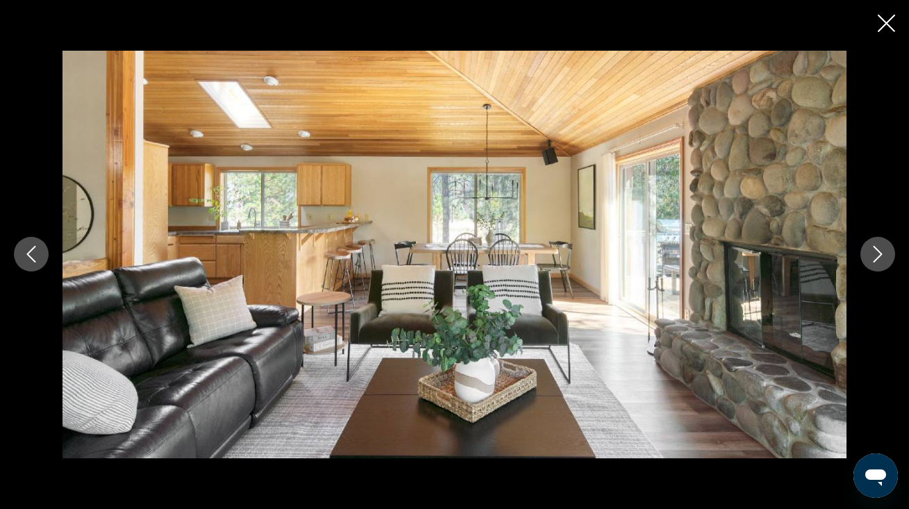
click at [874, 251] on icon "Next image" at bounding box center [878, 254] width 17 height 17
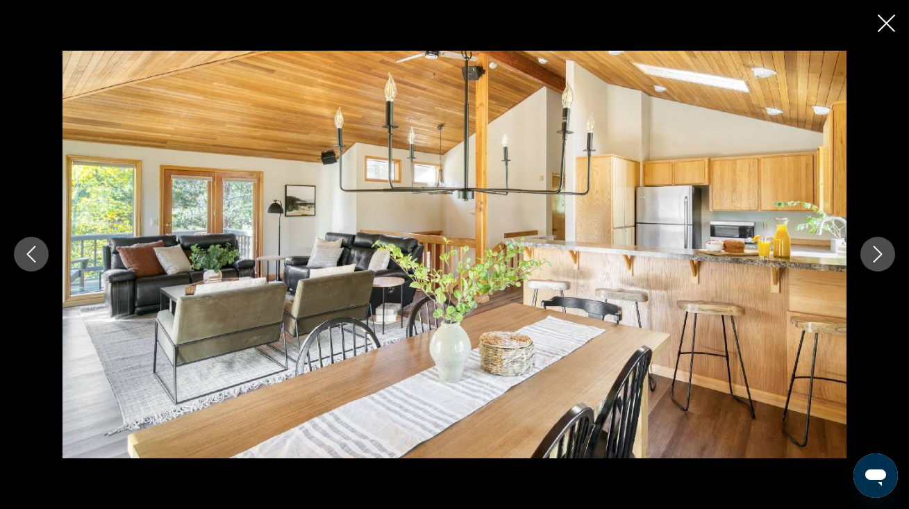
click at [874, 251] on icon "Next image" at bounding box center [878, 254] width 17 height 17
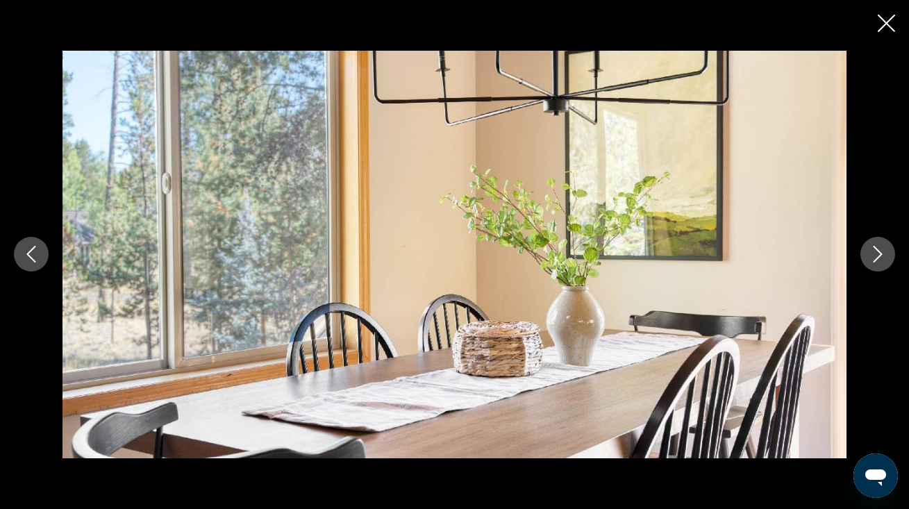
click at [874, 251] on icon "Next image" at bounding box center [878, 254] width 17 height 17
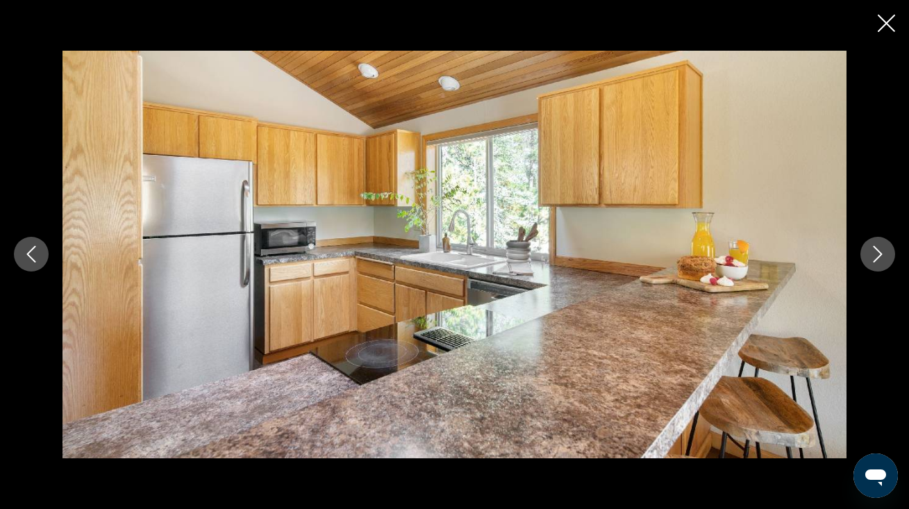
click at [874, 251] on icon "Next image" at bounding box center [878, 254] width 17 height 17
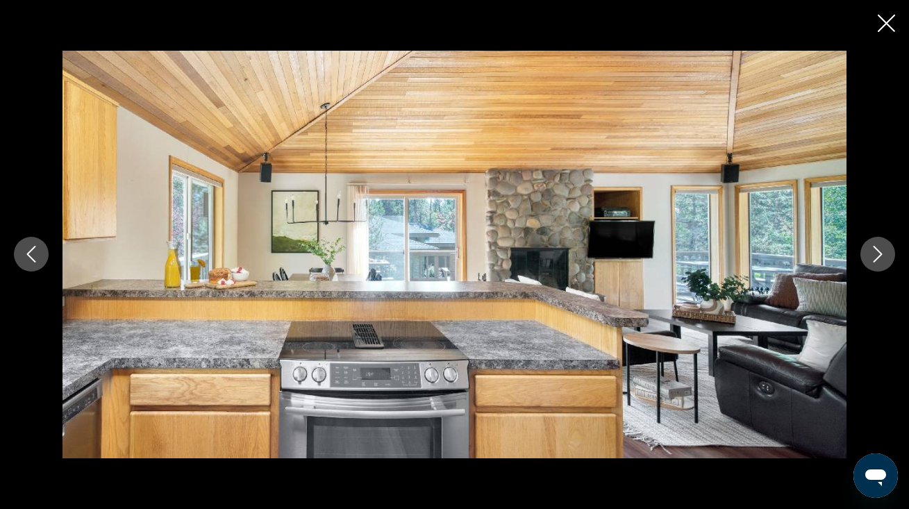
click at [874, 251] on icon "Next image" at bounding box center [878, 254] width 17 height 17
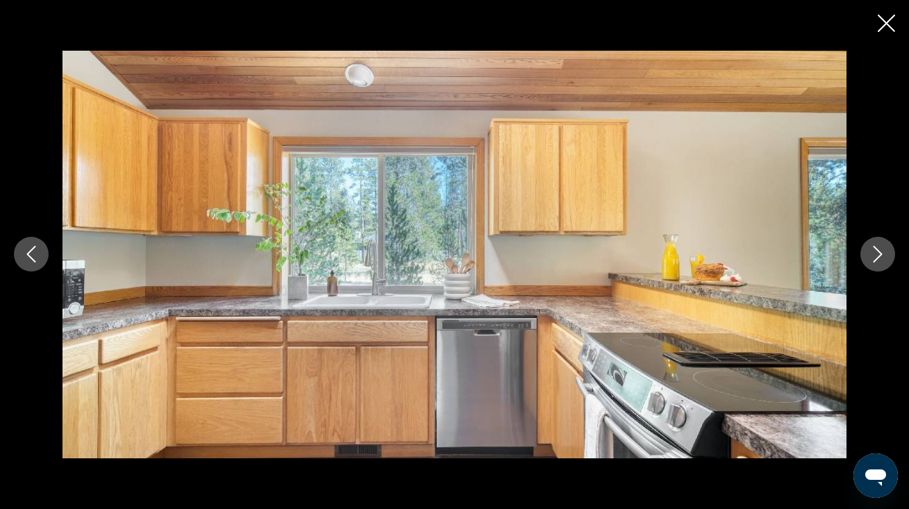
click at [874, 251] on icon "Next image" at bounding box center [878, 254] width 17 height 17
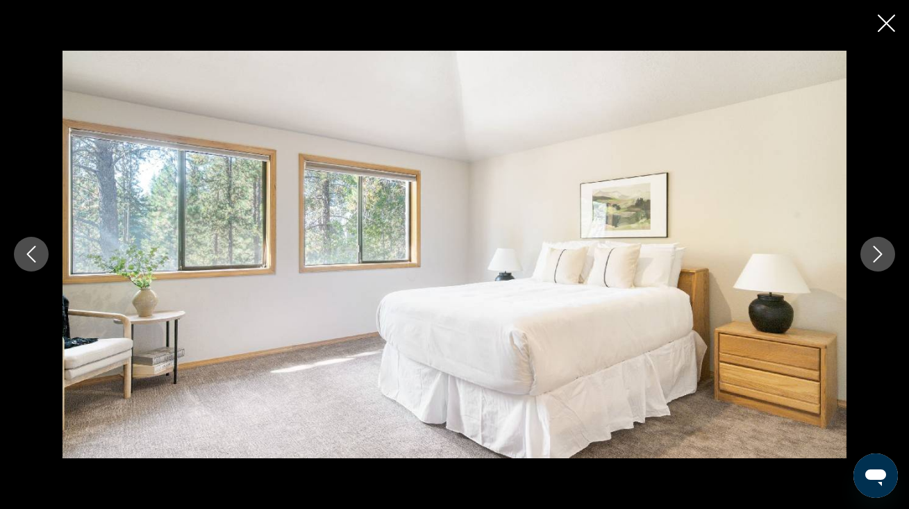
click at [874, 251] on icon "Next image" at bounding box center [878, 254] width 17 height 17
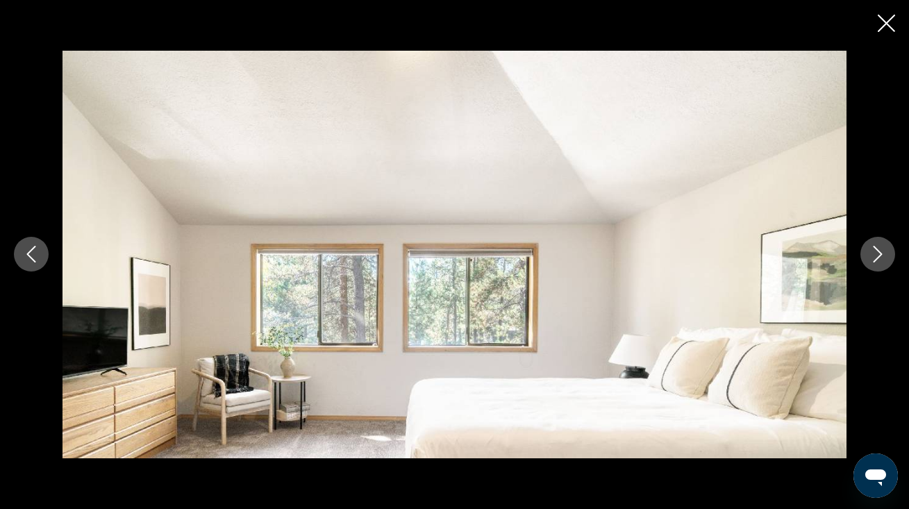
click at [874, 251] on icon "Next image" at bounding box center [878, 254] width 17 height 17
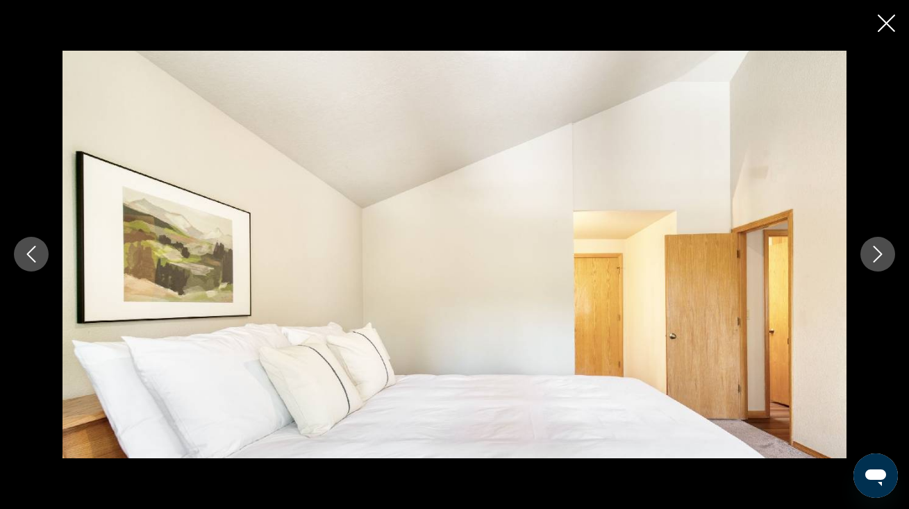
click at [874, 251] on icon "Next image" at bounding box center [878, 254] width 17 height 17
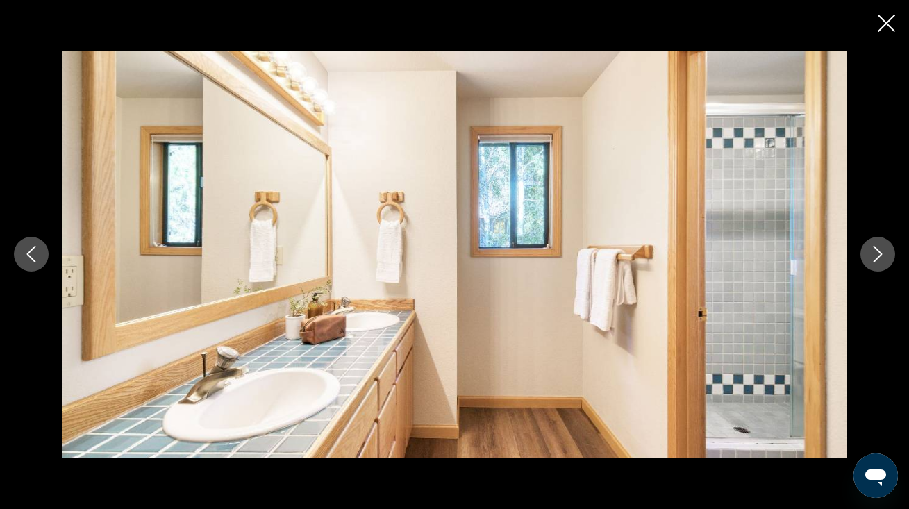
click at [874, 251] on icon "Next image" at bounding box center [878, 254] width 17 height 17
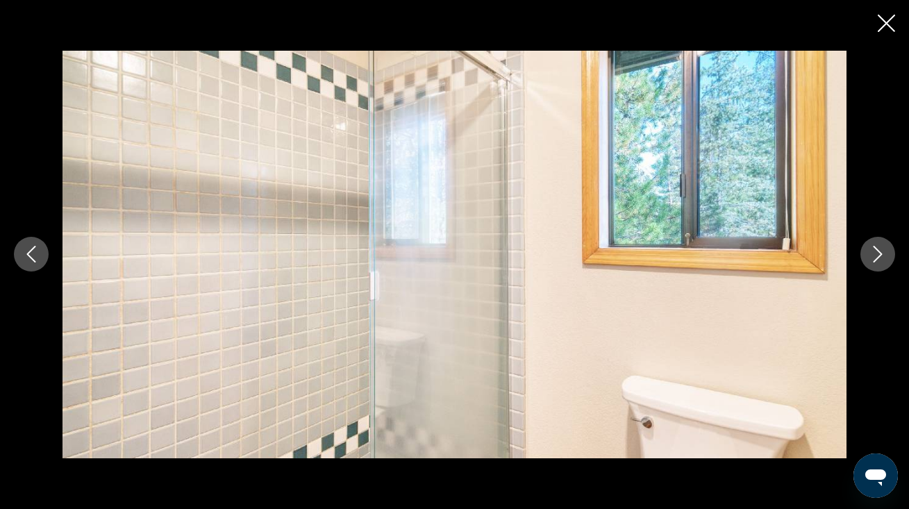
click at [874, 251] on icon "Next image" at bounding box center [878, 254] width 17 height 17
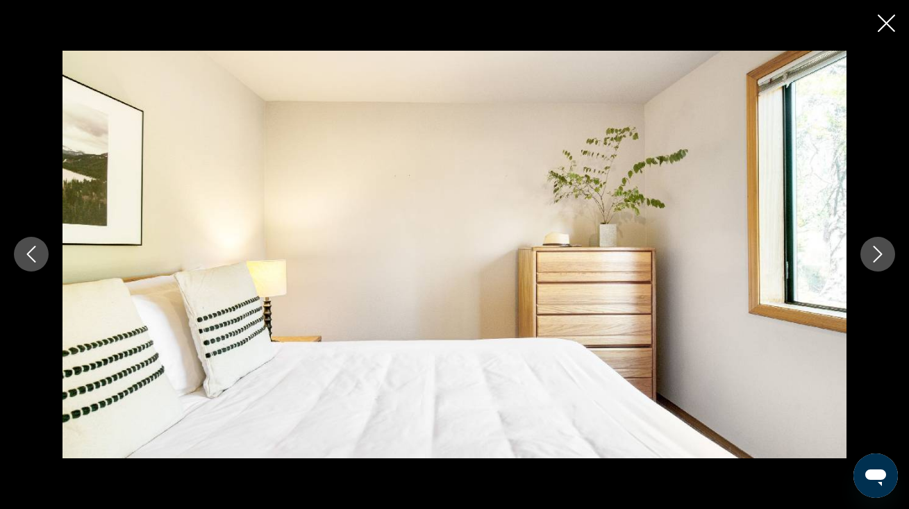
click at [874, 251] on icon "Next image" at bounding box center [878, 254] width 17 height 17
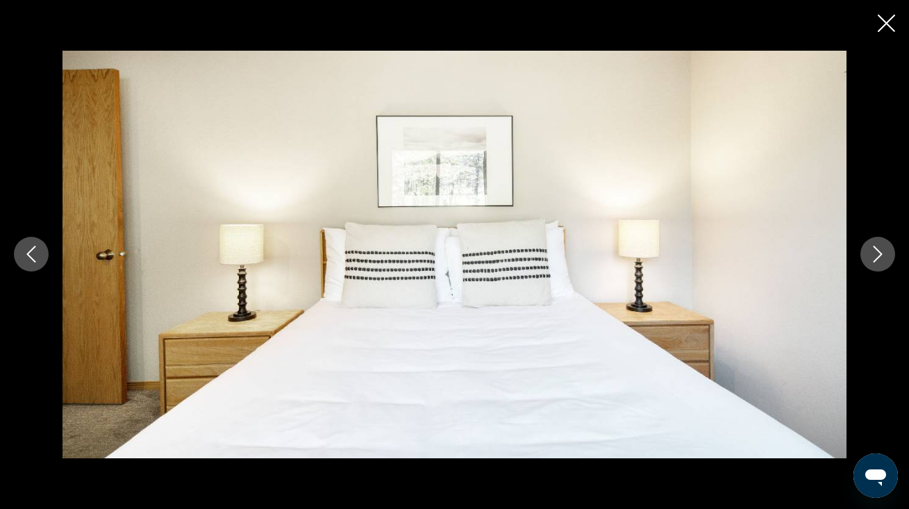
click at [874, 251] on icon "Next image" at bounding box center [878, 254] width 17 height 17
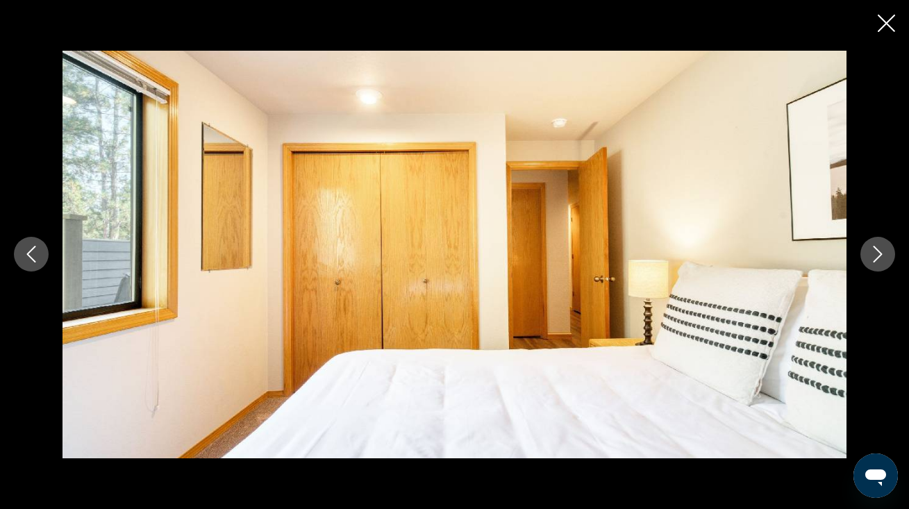
click at [874, 251] on icon "Next image" at bounding box center [878, 254] width 17 height 17
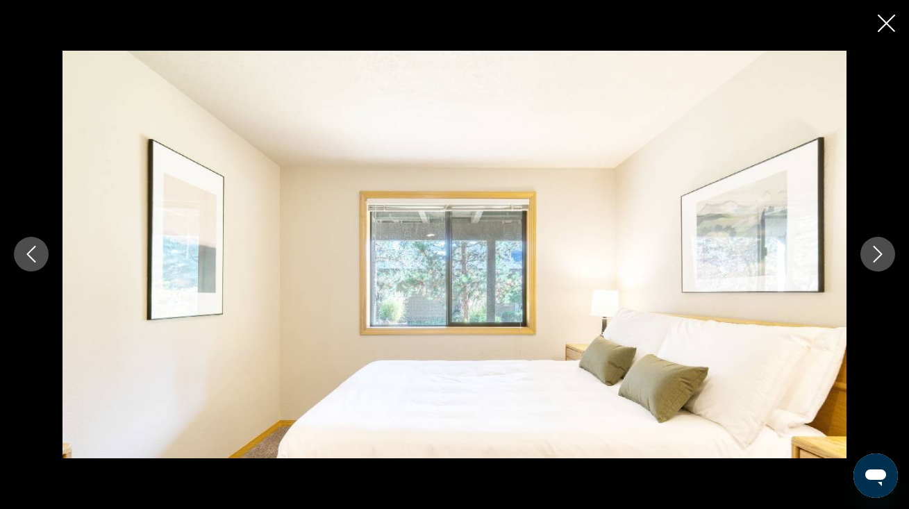
click at [874, 251] on icon "Next image" at bounding box center [878, 254] width 17 height 17
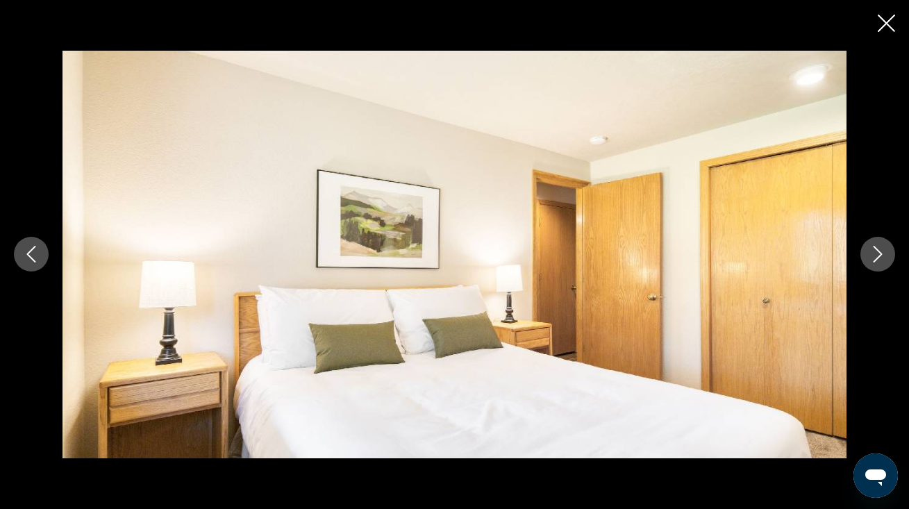
click at [874, 251] on icon "Next image" at bounding box center [878, 254] width 17 height 17
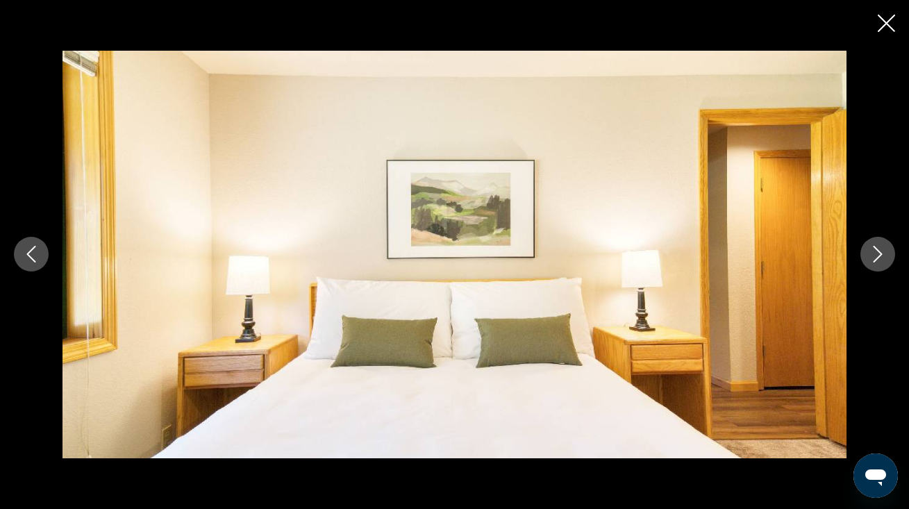
click at [874, 251] on icon "Next image" at bounding box center [878, 254] width 17 height 17
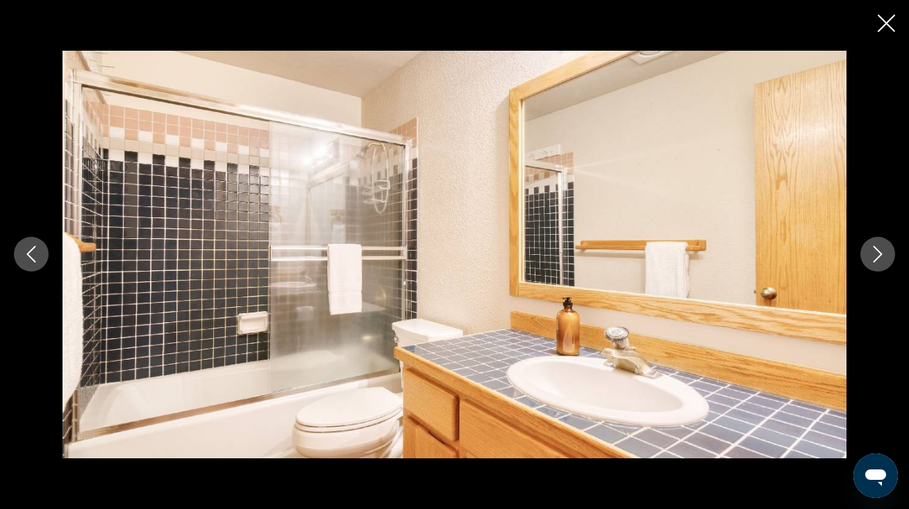
click at [874, 251] on icon "Next image" at bounding box center [878, 254] width 17 height 17
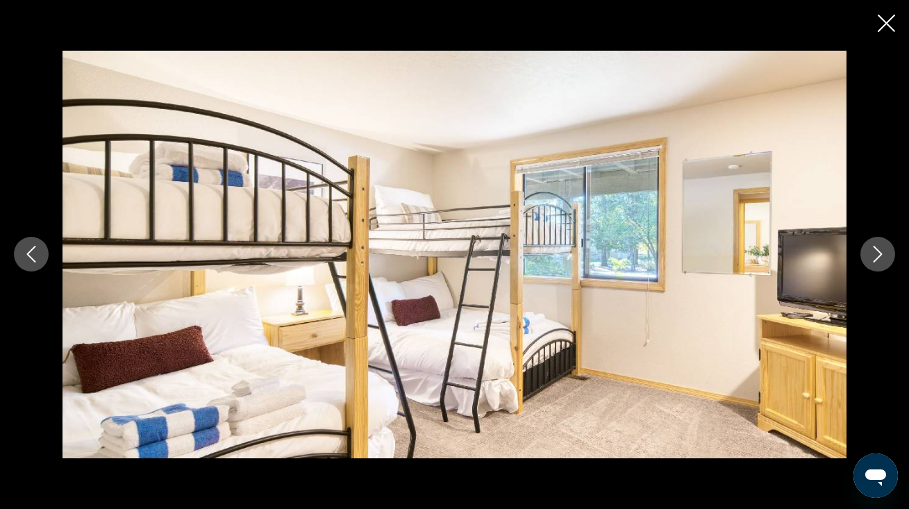
click at [874, 251] on icon "Next image" at bounding box center [878, 254] width 17 height 17
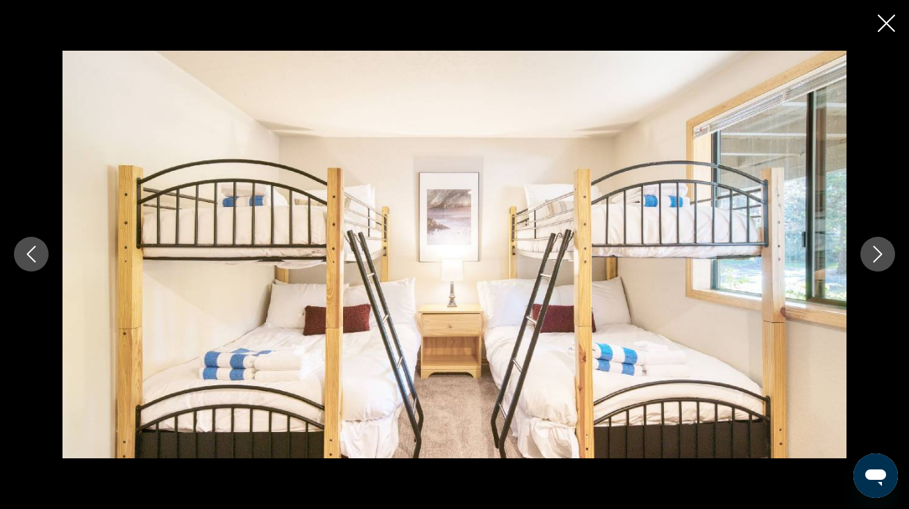
click at [874, 251] on icon "Next image" at bounding box center [878, 254] width 17 height 17
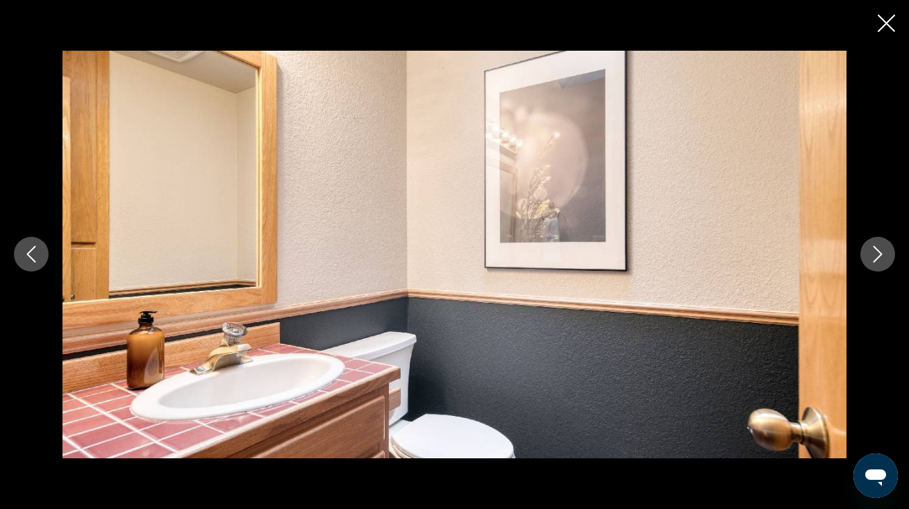
click at [874, 251] on icon "Next image" at bounding box center [878, 254] width 17 height 17
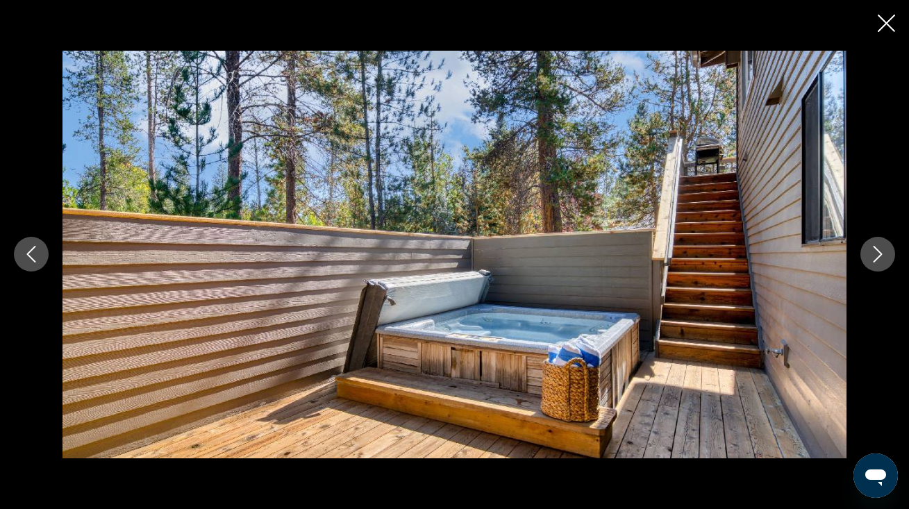
click at [874, 251] on icon "Next image" at bounding box center [878, 254] width 17 height 17
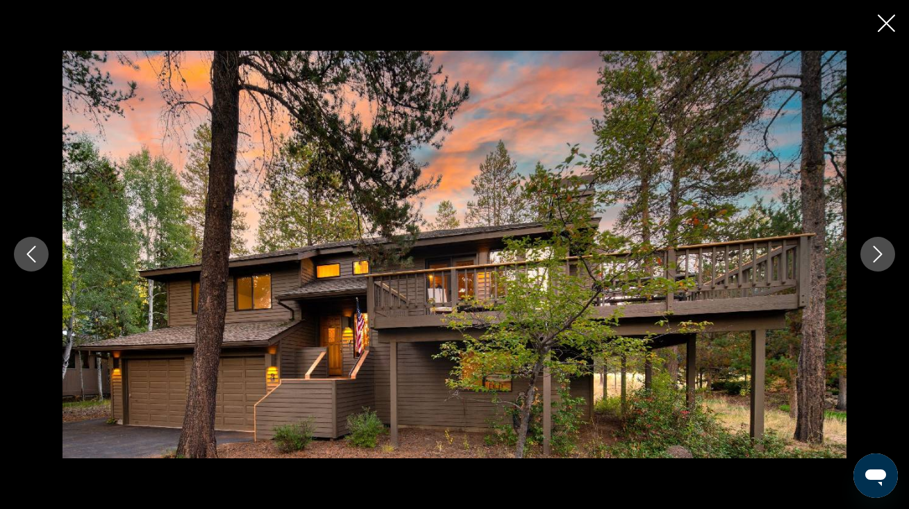
click at [886, 20] on icon "Close slideshow" at bounding box center [886, 23] width 17 height 17
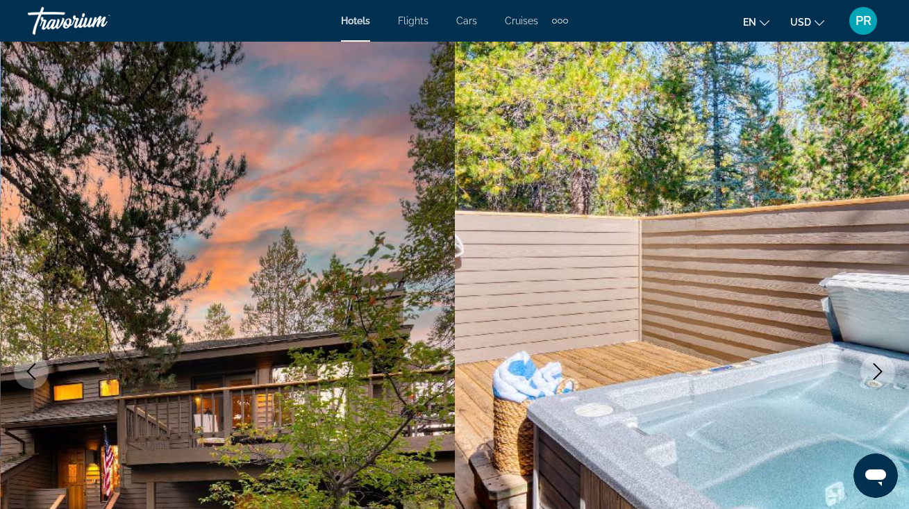
scroll to position [0, 0]
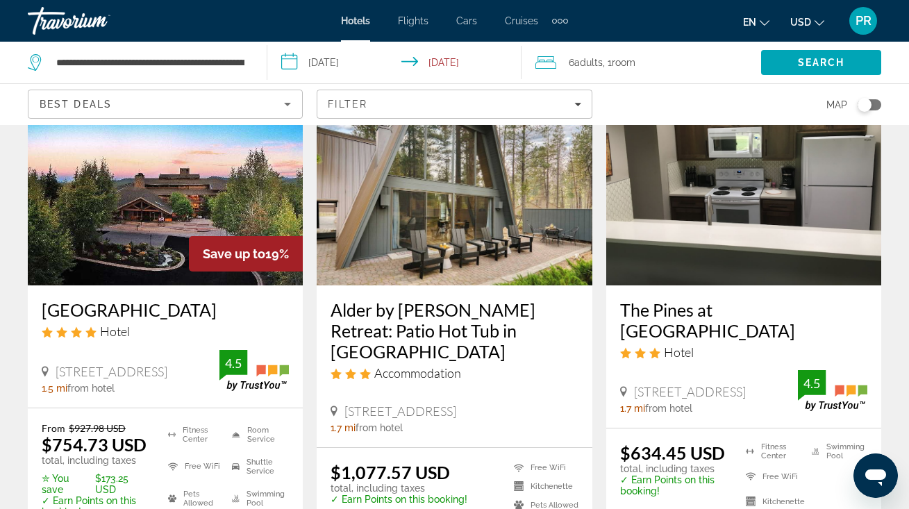
scroll to position [1135, 0]
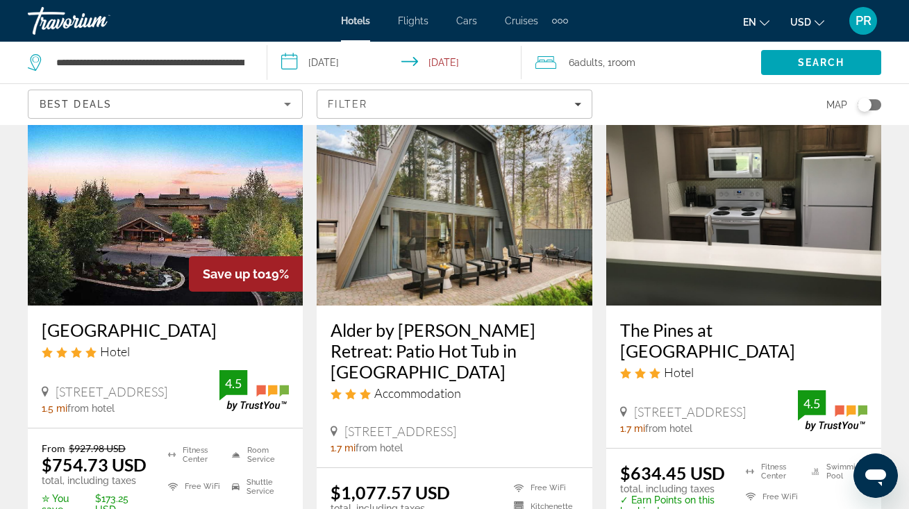
click at [435, 348] on h3 "Alder by Avantstay Moody Retreat: Patio Hot Tub in Sunriver" at bounding box center [454, 350] width 247 height 63
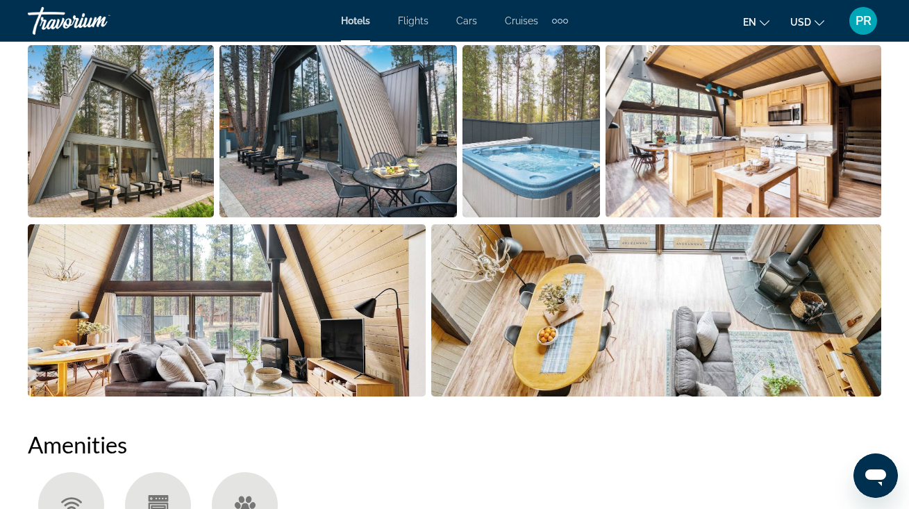
scroll to position [1006, 0]
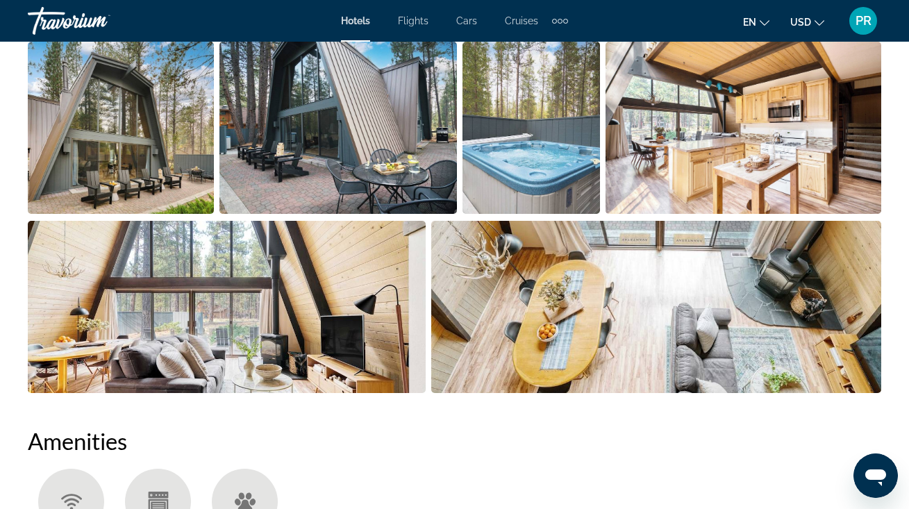
click at [131, 173] on img "Open full-screen image slider" at bounding box center [121, 128] width 186 height 172
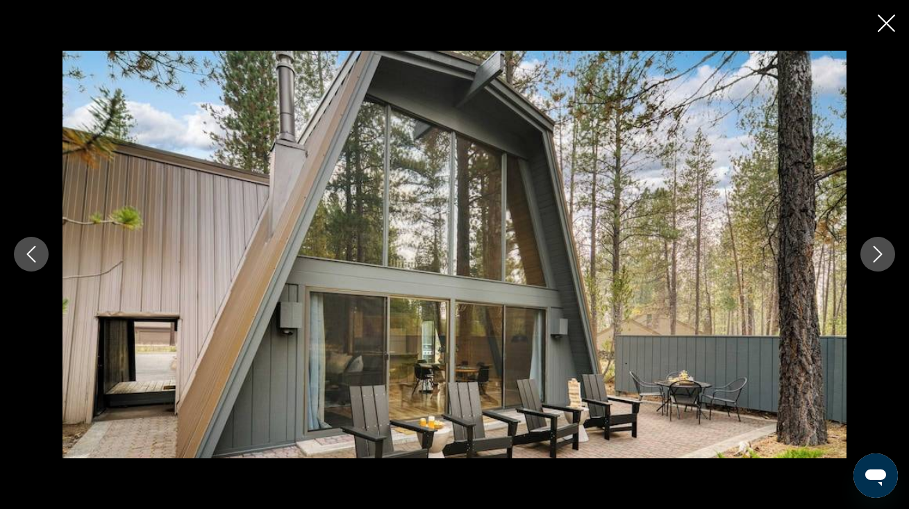
click at [879, 253] on icon "Next image" at bounding box center [878, 254] width 17 height 17
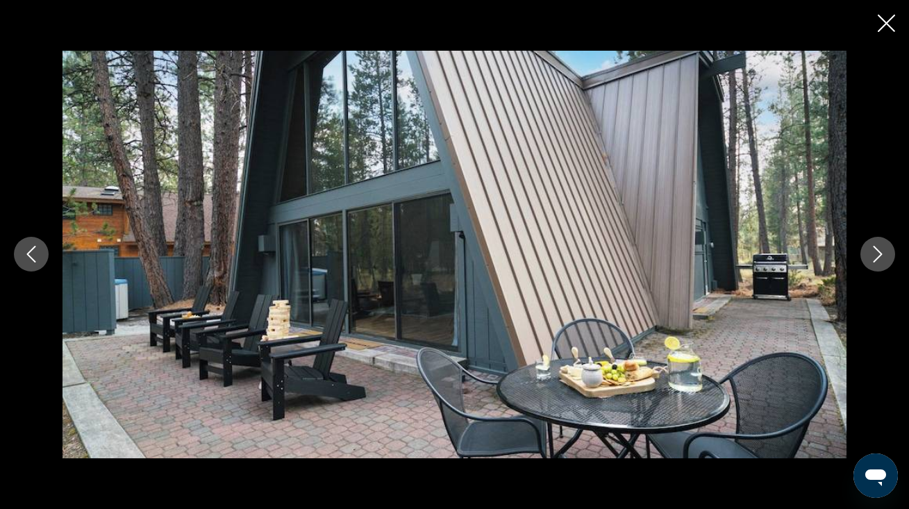
click at [879, 253] on icon "Next image" at bounding box center [878, 254] width 17 height 17
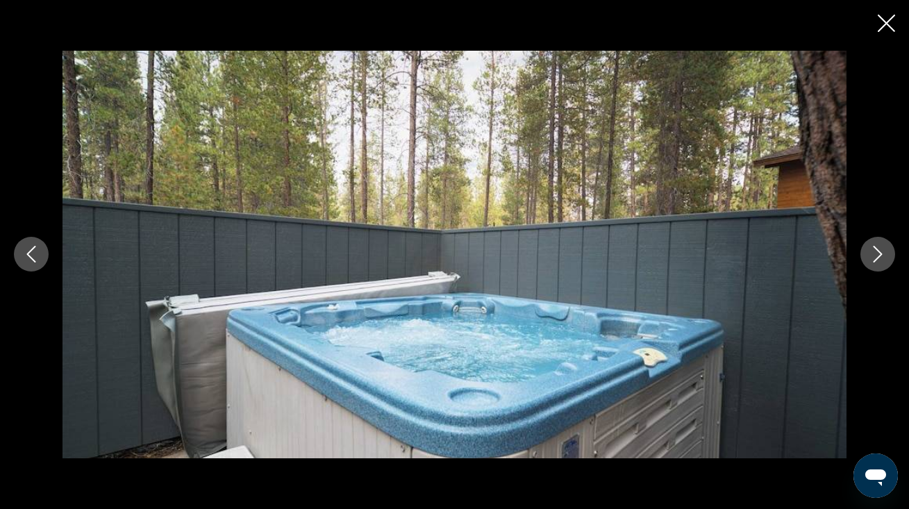
click at [879, 253] on icon "Next image" at bounding box center [878, 254] width 17 height 17
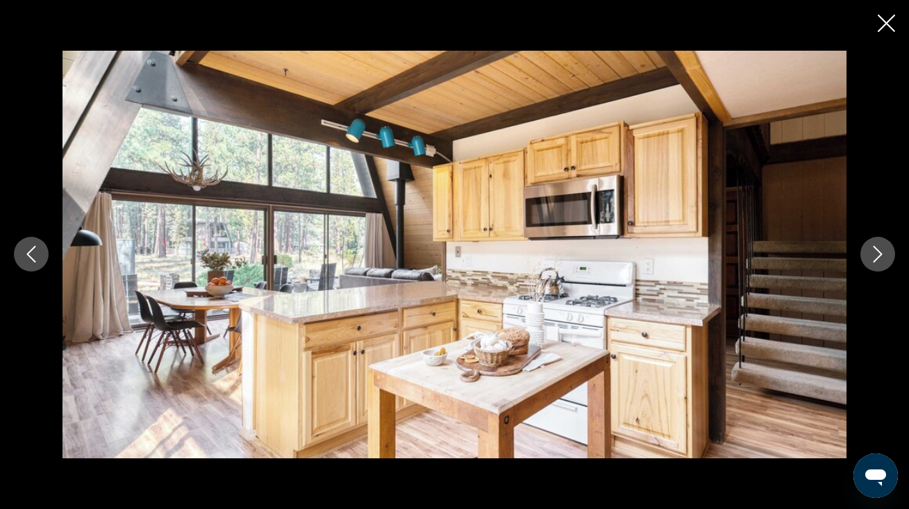
click at [879, 253] on icon "Next image" at bounding box center [878, 254] width 17 height 17
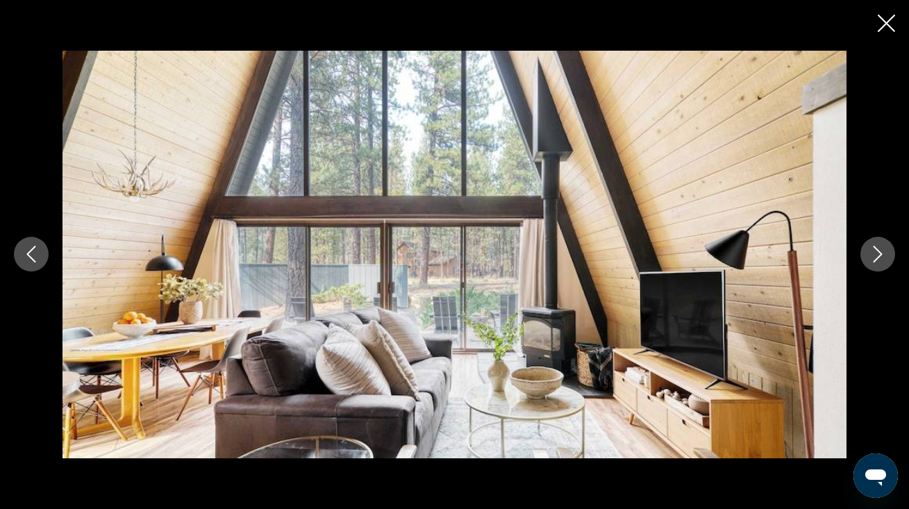
click at [879, 253] on icon "Next image" at bounding box center [878, 254] width 17 height 17
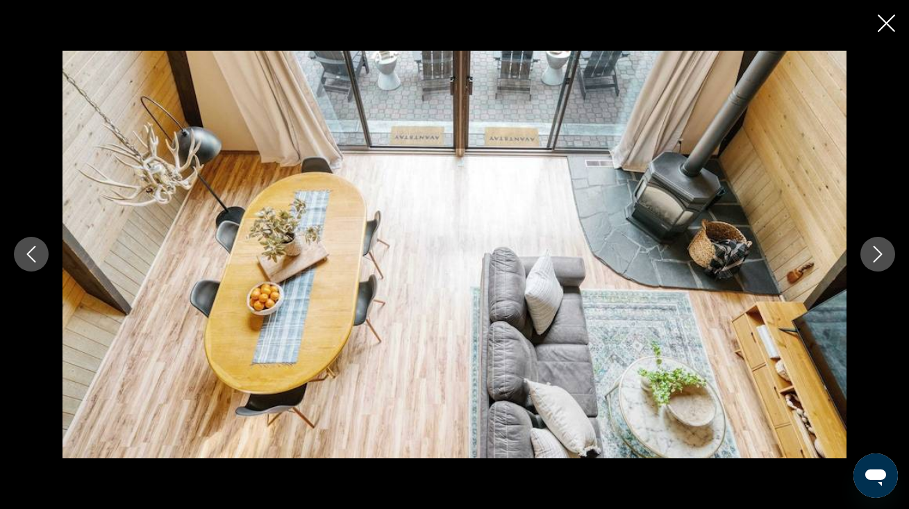
click at [879, 253] on icon "Next image" at bounding box center [878, 254] width 17 height 17
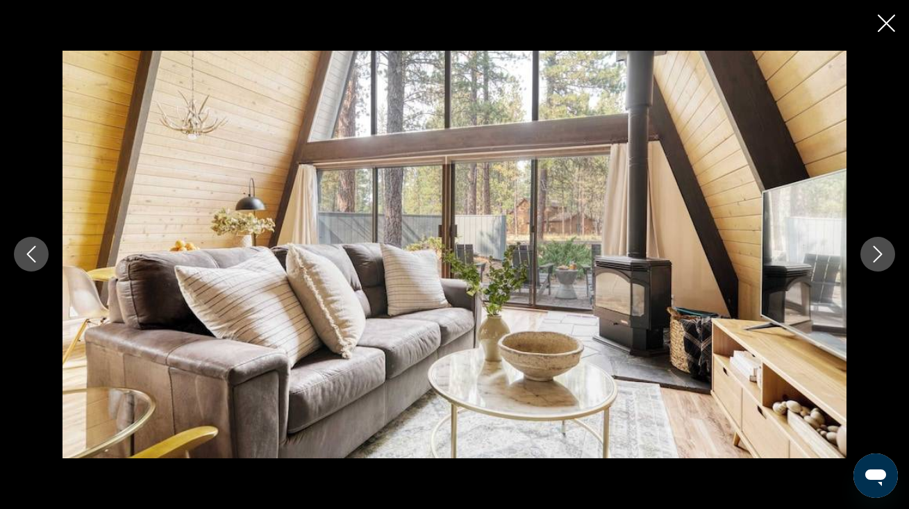
click at [879, 253] on icon "Next image" at bounding box center [878, 254] width 17 height 17
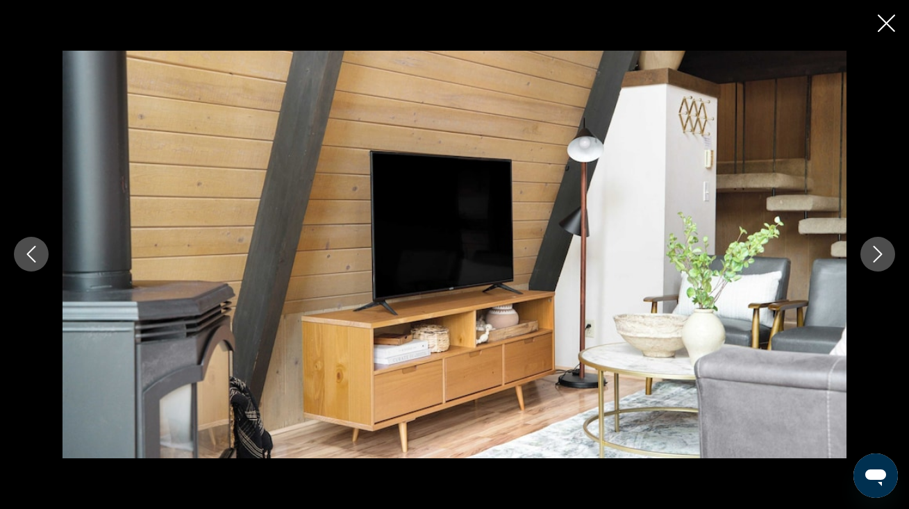
click at [879, 253] on icon "Next image" at bounding box center [878, 254] width 17 height 17
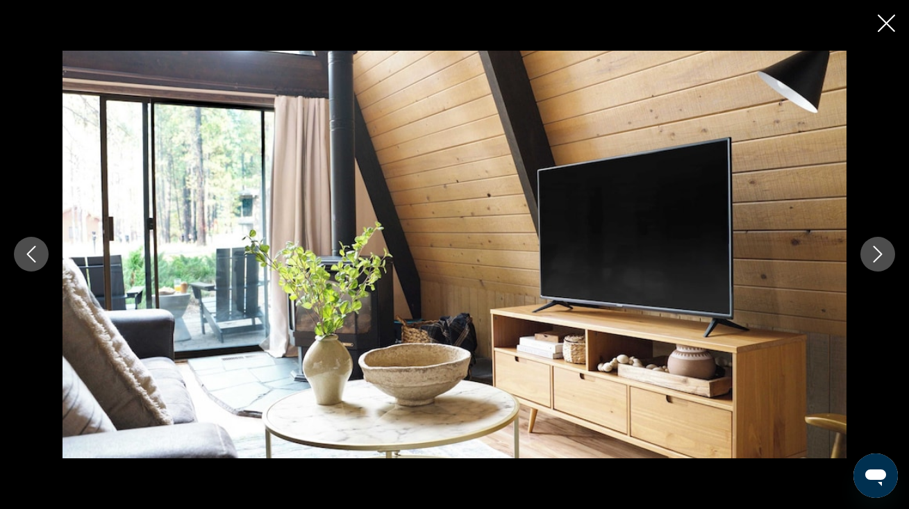
click at [879, 253] on icon "Next image" at bounding box center [878, 254] width 17 height 17
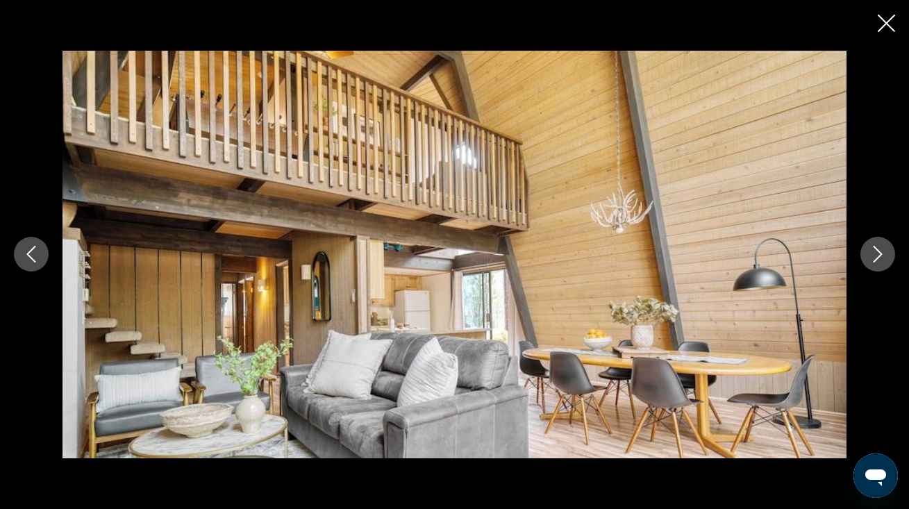
click at [879, 253] on icon "Next image" at bounding box center [878, 254] width 17 height 17
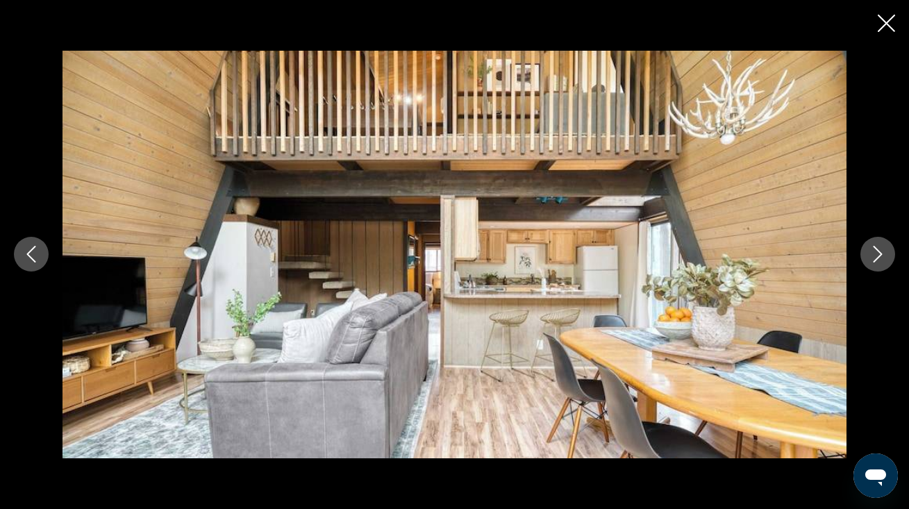
click at [879, 253] on icon "Next image" at bounding box center [878, 254] width 17 height 17
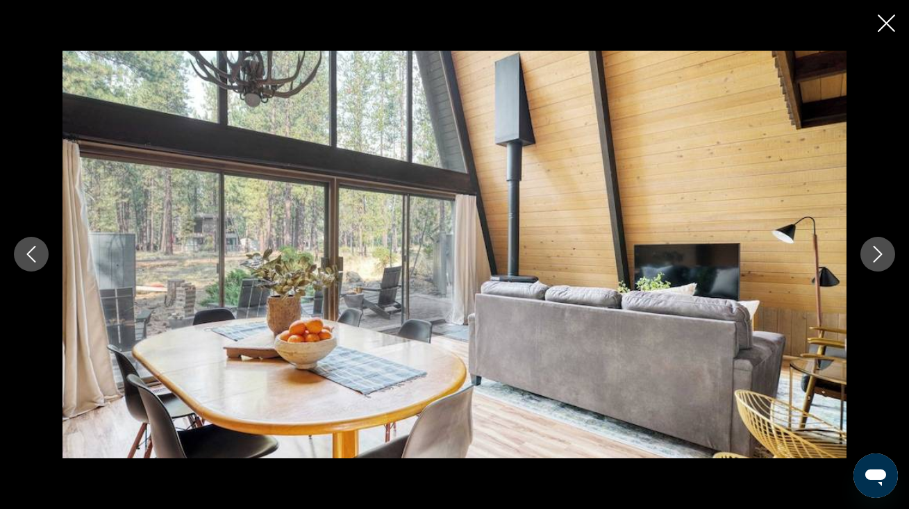
click at [879, 253] on icon "Next image" at bounding box center [878, 254] width 17 height 17
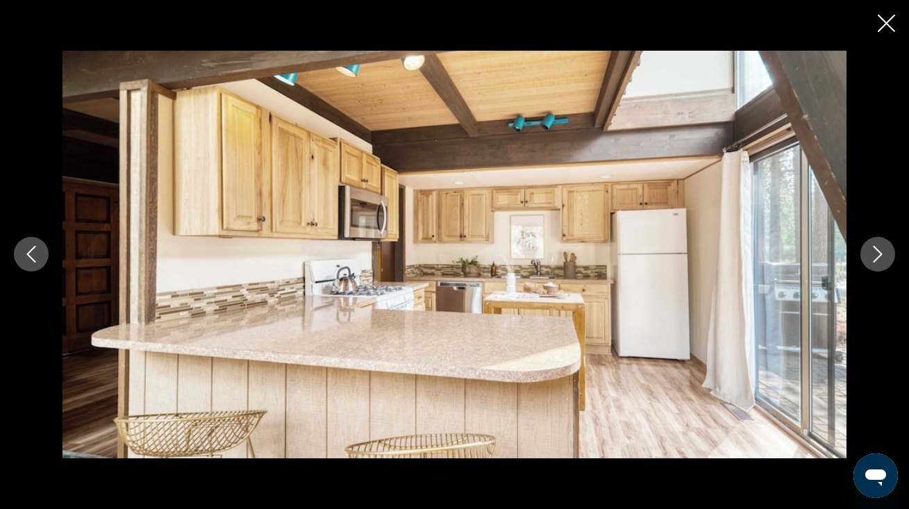
click at [879, 253] on icon "Next image" at bounding box center [878, 254] width 17 height 17
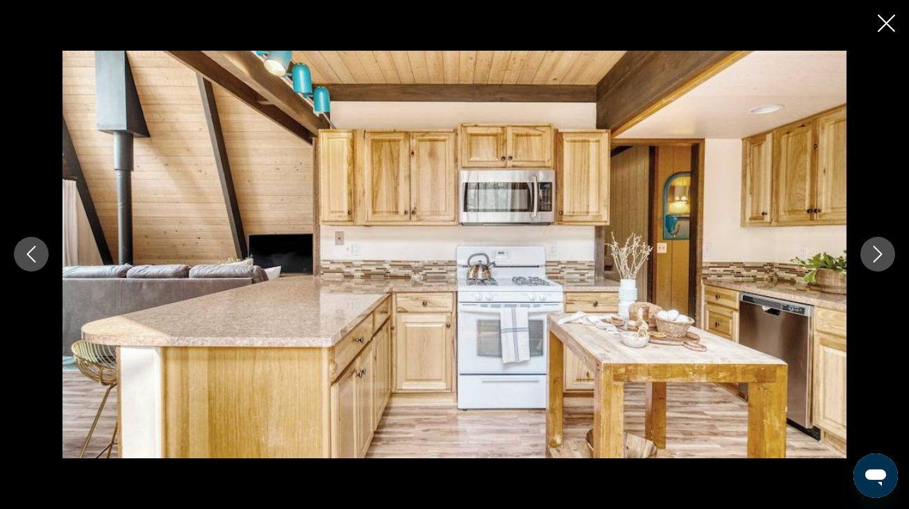
click at [879, 253] on icon "Next image" at bounding box center [878, 254] width 17 height 17
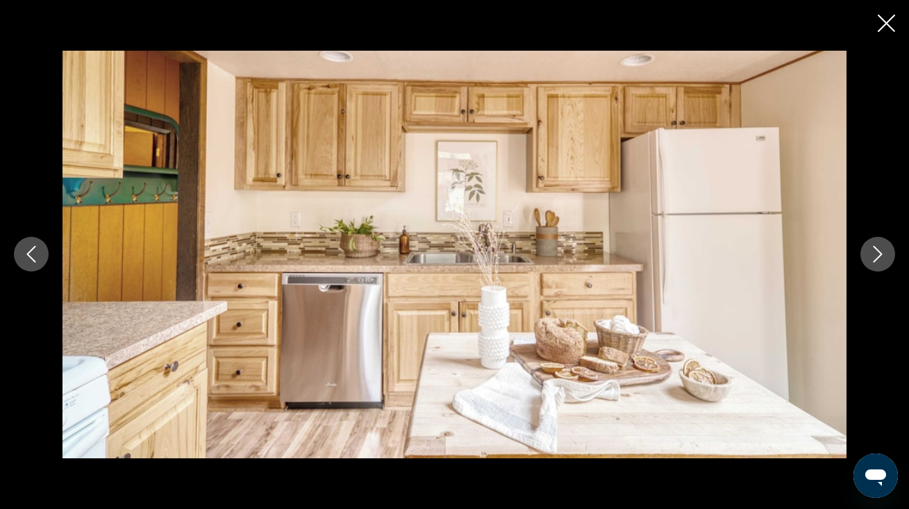
click at [879, 253] on icon "Next image" at bounding box center [878, 254] width 17 height 17
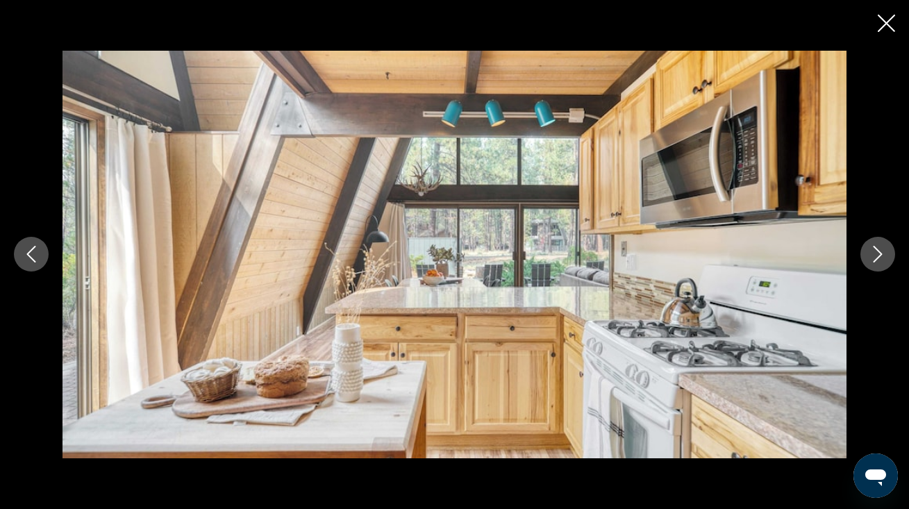
click at [879, 253] on icon "Next image" at bounding box center [878, 254] width 17 height 17
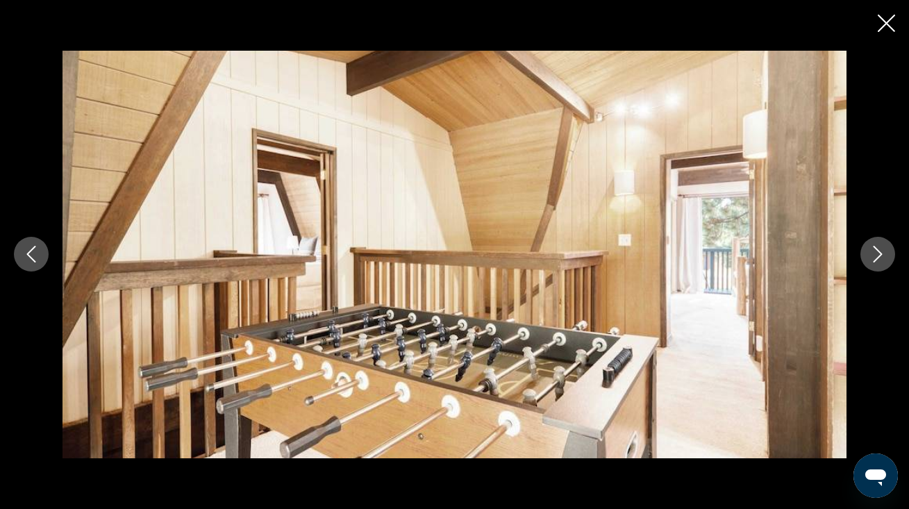
click at [879, 253] on icon "Next image" at bounding box center [878, 254] width 17 height 17
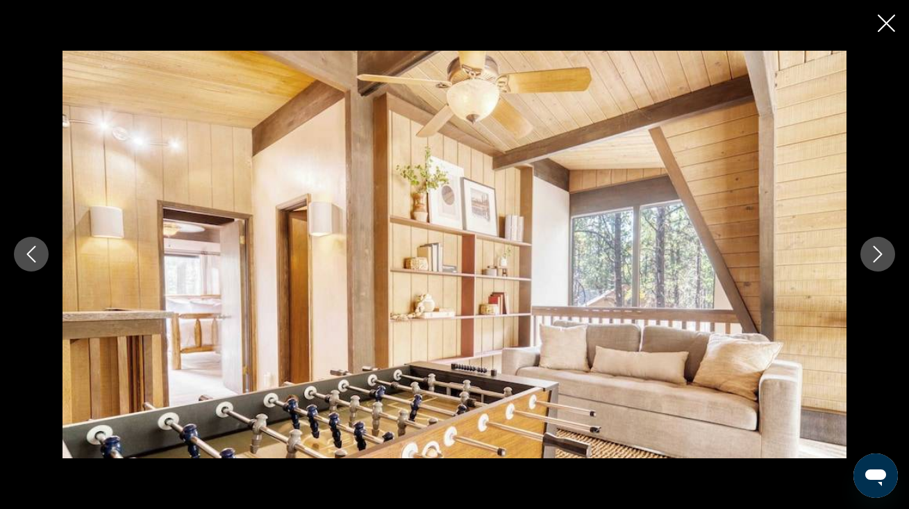
click at [879, 253] on icon "Next image" at bounding box center [878, 254] width 17 height 17
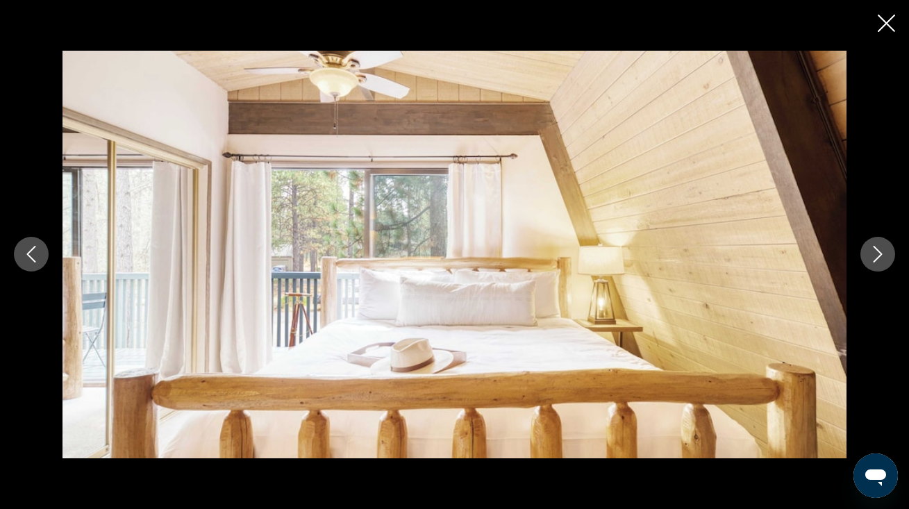
click at [879, 253] on icon "Next image" at bounding box center [878, 254] width 17 height 17
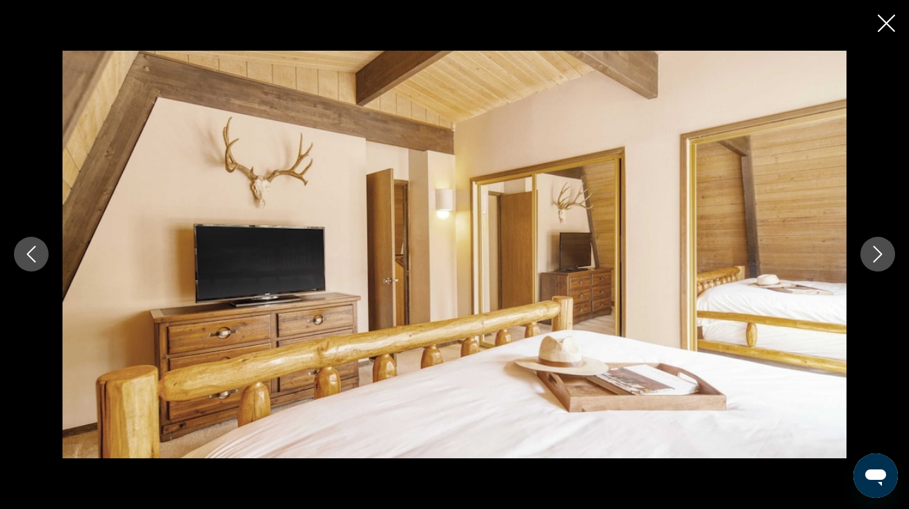
click at [32, 260] on icon "Previous image" at bounding box center [31, 254] width 17 height 17
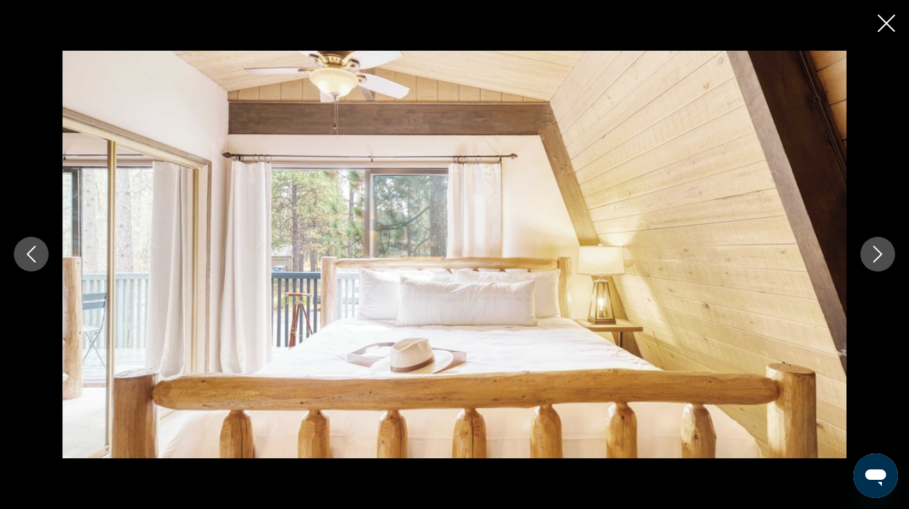
click at [875, 253] on icon "Next image" at bounding box center [878, 254] width 17 height 17
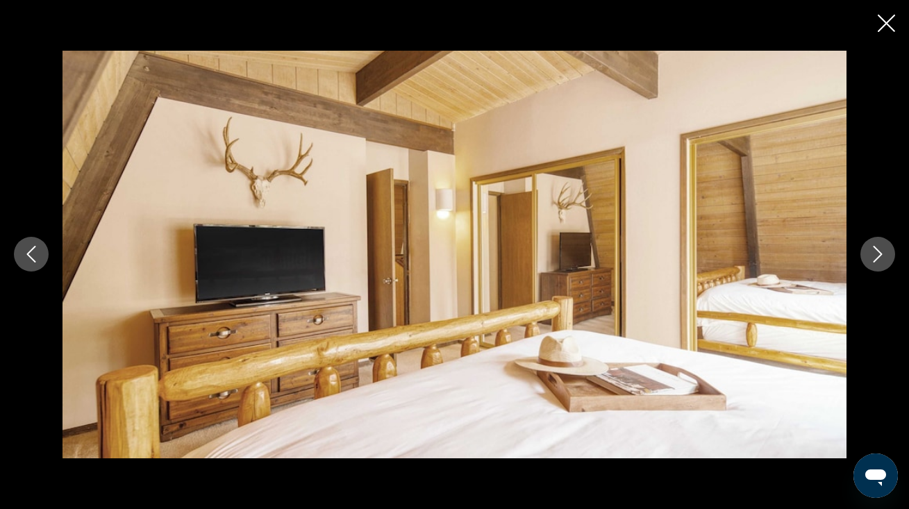
click at [875, 253] on icon "Next image" at bounding box center [878, 254] width 17 height 17
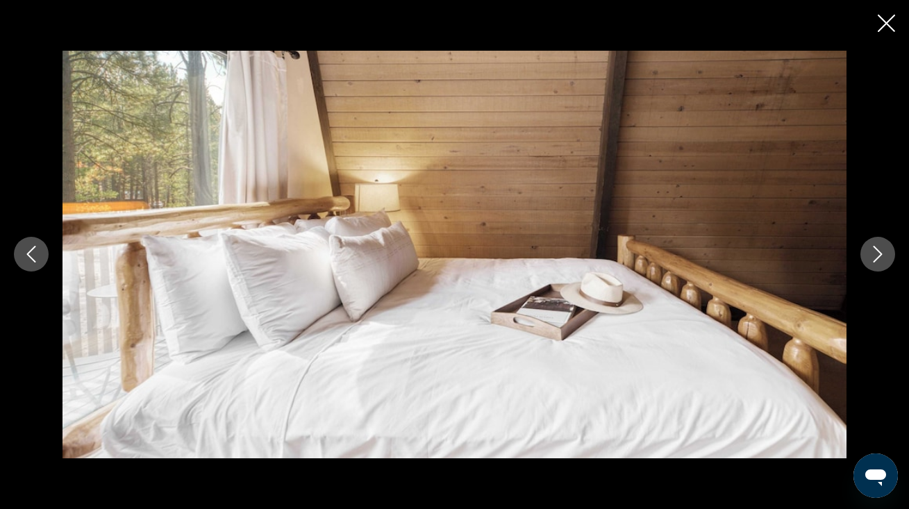
click at [875, 253] on icon "Next image" at bounding box center [878, 254] width 17 height 17
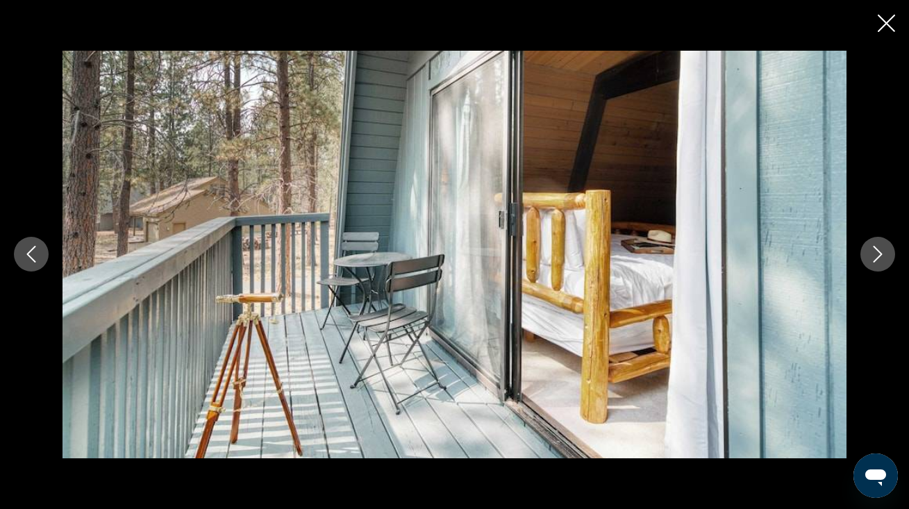
click at [875, 253] on icon "Next image" at bounding box center [878, 254] width 17 height 17
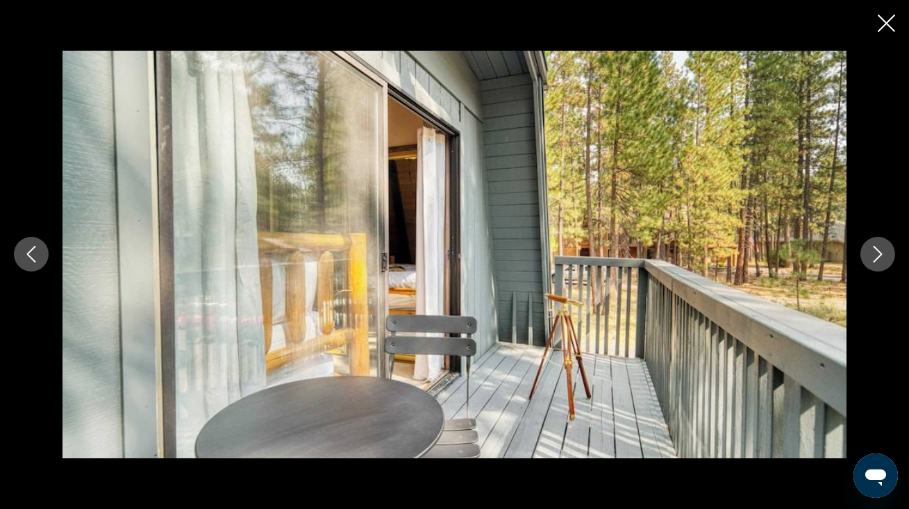
click at [875, 253] on icon "Next image" at bounding box center [878, 254] width 17 height 17
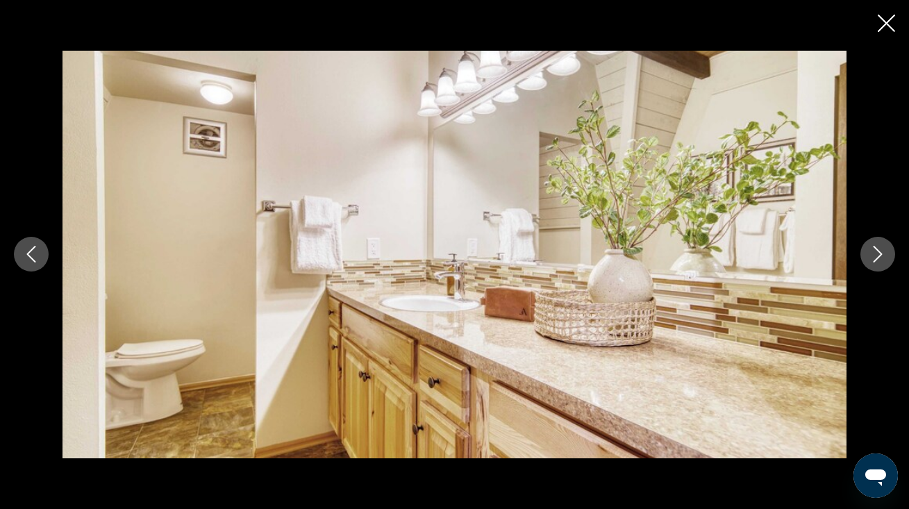
click at [875, 253] on icon "Next image" at bounding box center [878, 254] width 17 height 17
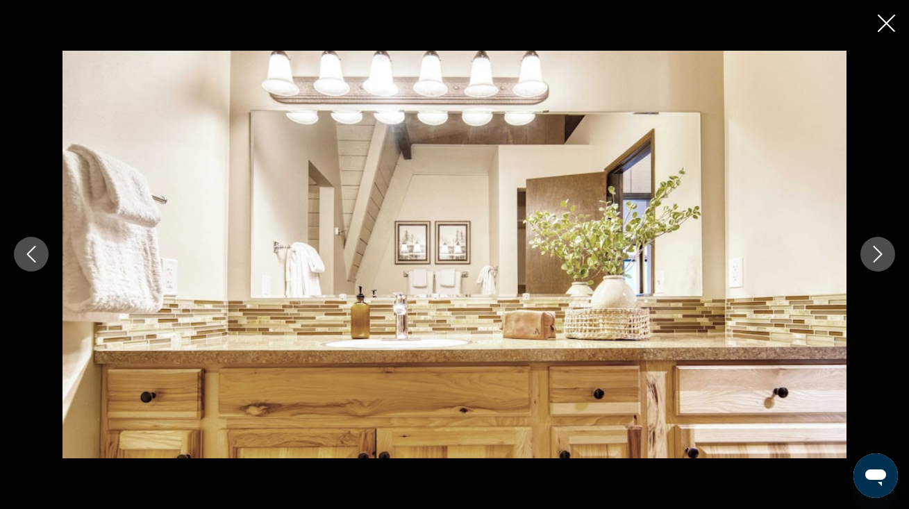
click at [875, 253] on icon "Next image" at bounding box center [878, 254] width 17 height 17
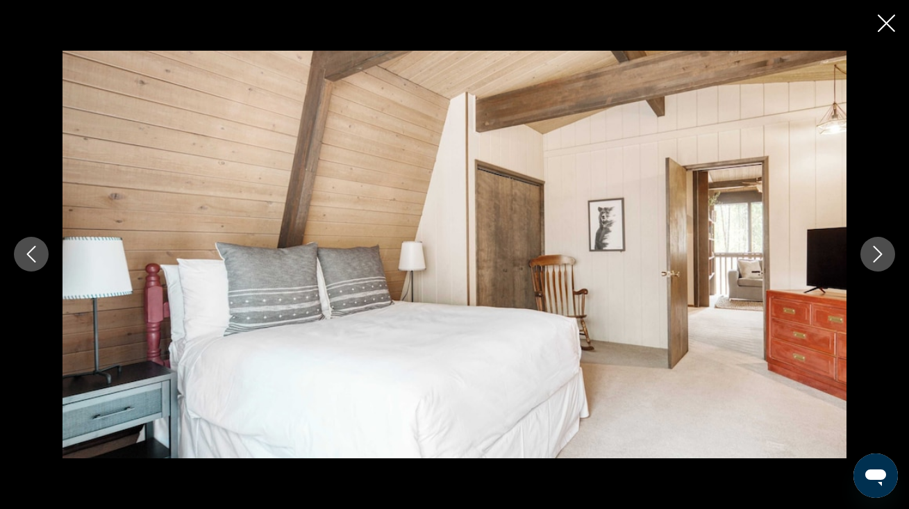
click at [875, 253] on icon "Next image" at bounding box center [878, 254] width 17 height 17
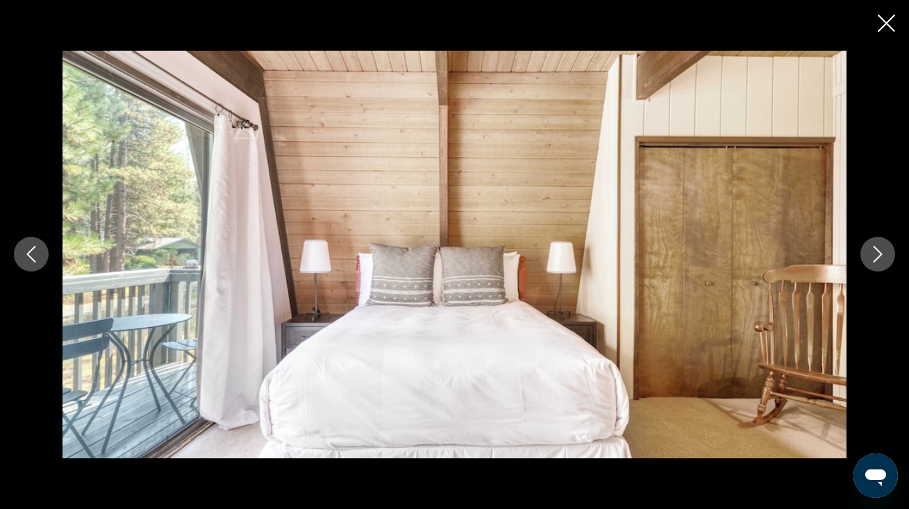
click at [875, 253] on icon "Next image" at bounding box center [878, 254] width 17 height 17
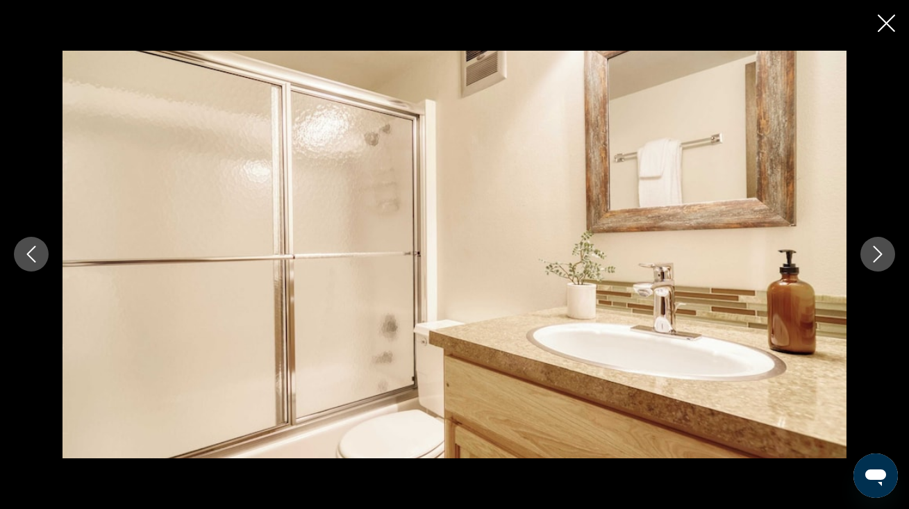
click at [875, 253] on icon "Next image" at bounding box center [878, 254] width 17 height 17
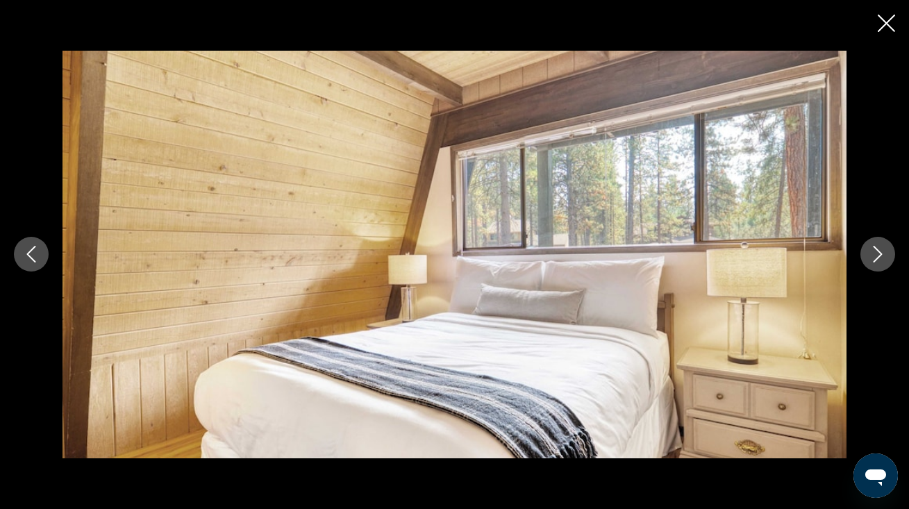
click at [875, 253] on icon "Next image" at bounding box center [878, 254] width 17 height 17
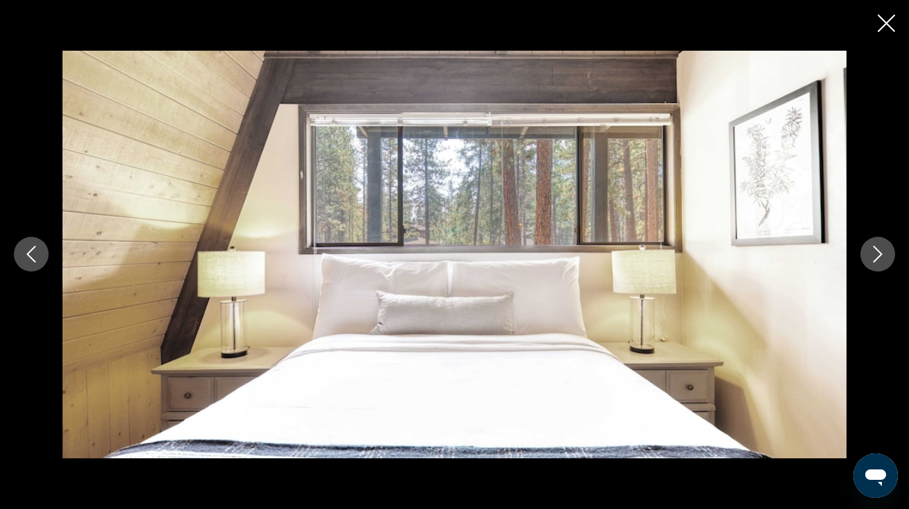
click at [875, 253] on icon "Next image" at bounding box center [878, 254] width 17 height 17
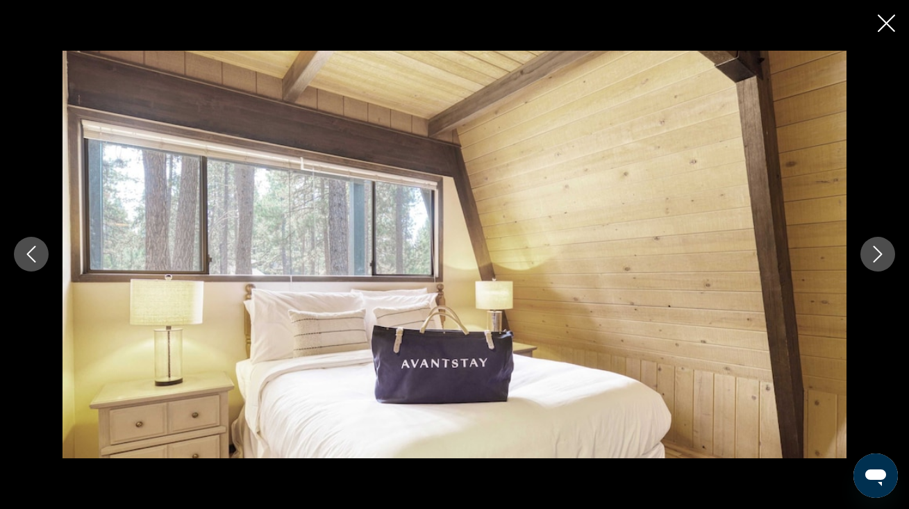
click at [875, 253] on icon "Next image" at bounding box center [878, 254] width 17 height 17
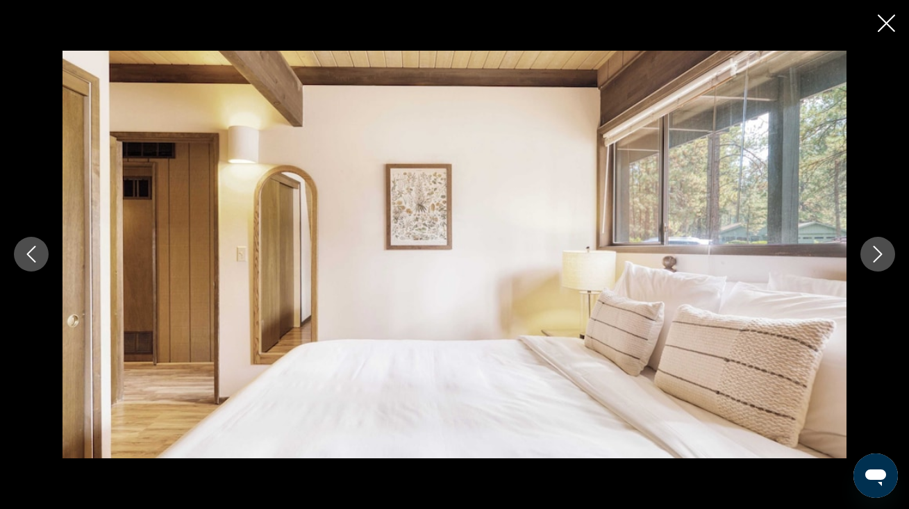
click at [875, 253] on icon "Next image" at bounding box center [878, 254] width 17 height 17
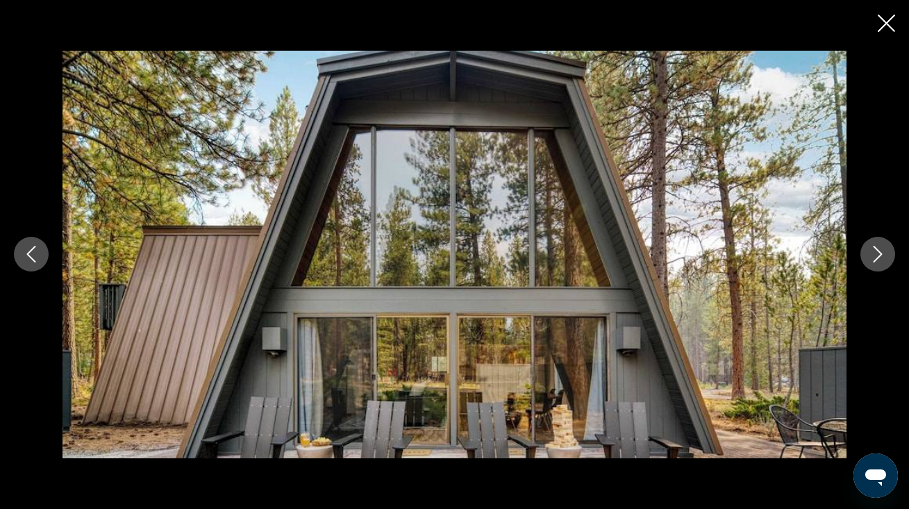
click at [875, 253] on icon "Next image" at bounding box center [878, 254] width 17 height 17
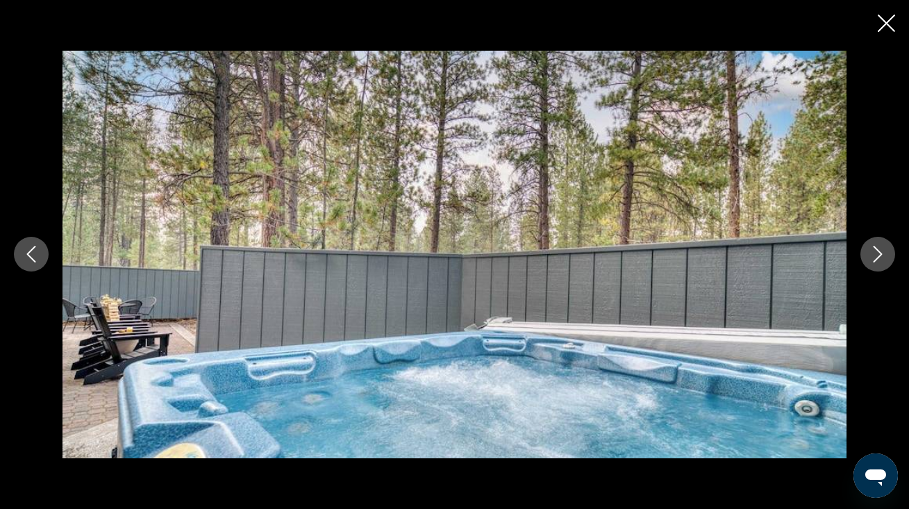
click at [875, 253] on icon "Next image" at bounding box center [878, 254] width 17 height 17
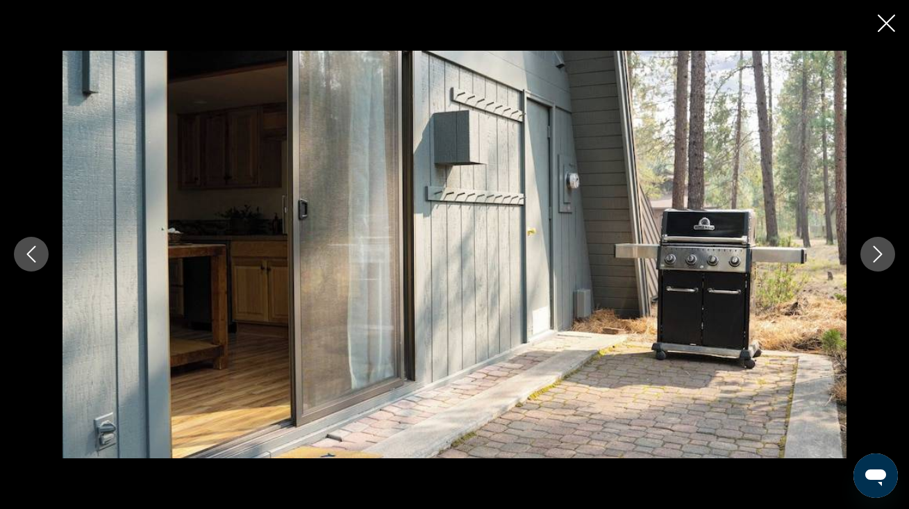
click at [875, 253] on icon "Next image" at bounding box center [878, 254] width 17 height 17
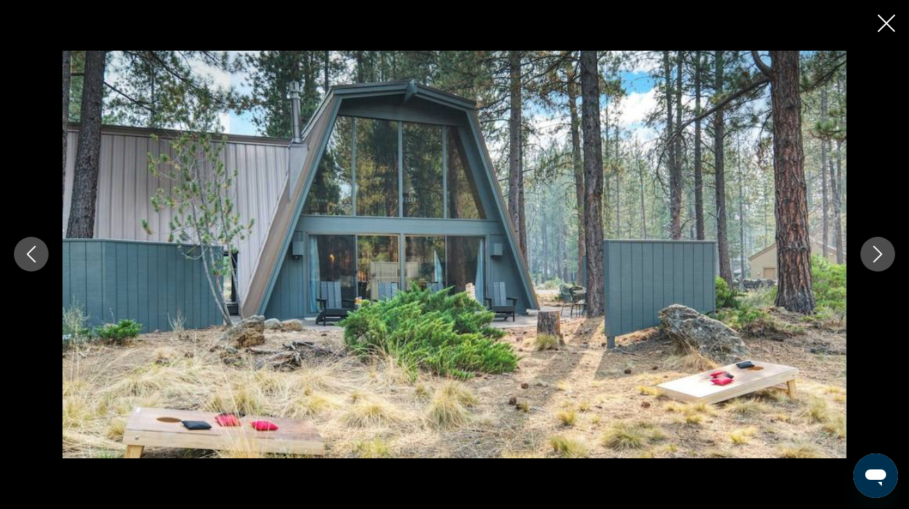
click at [875, 253] on icon "Next image" at bounding box center [878, 254] width 17 height 17
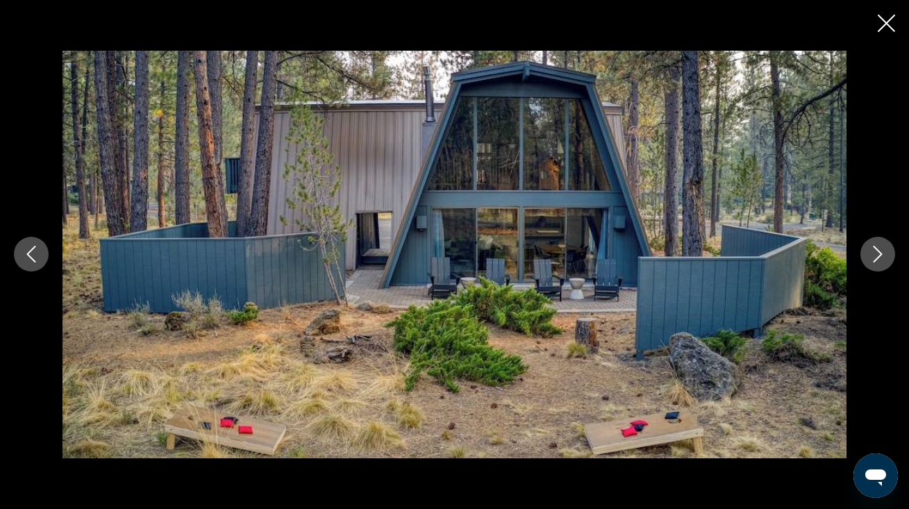
click at [875, 253] on icon "Next image" at bounding box center [878, 254] width 17 height 17
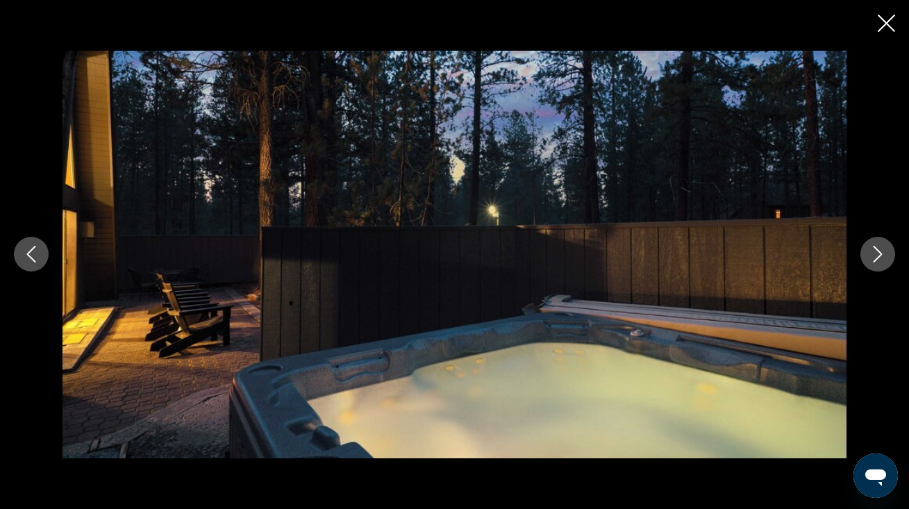
click at [875, 253] on icon "Next image" at bounding box center [878, 254] width 17 height 17
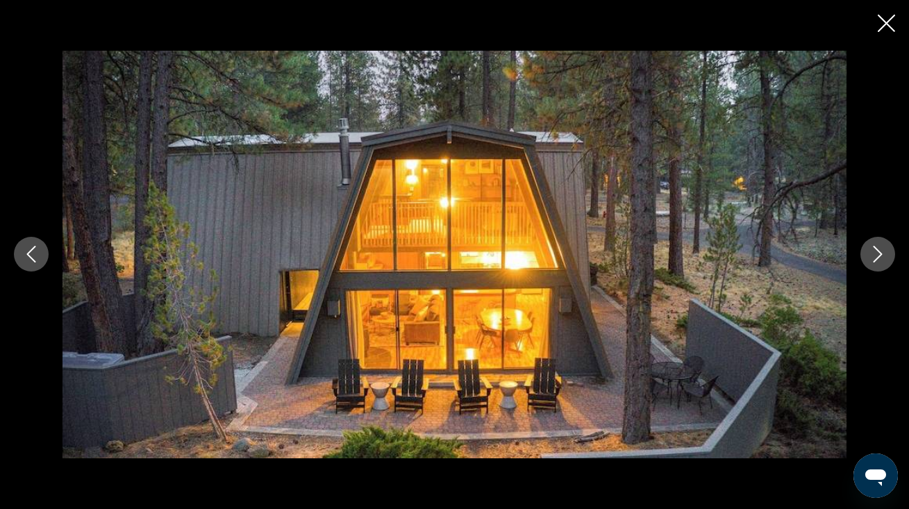
click at [875, 253] on icon "Next image" at bounding box center [878, 254] width 17 height 17
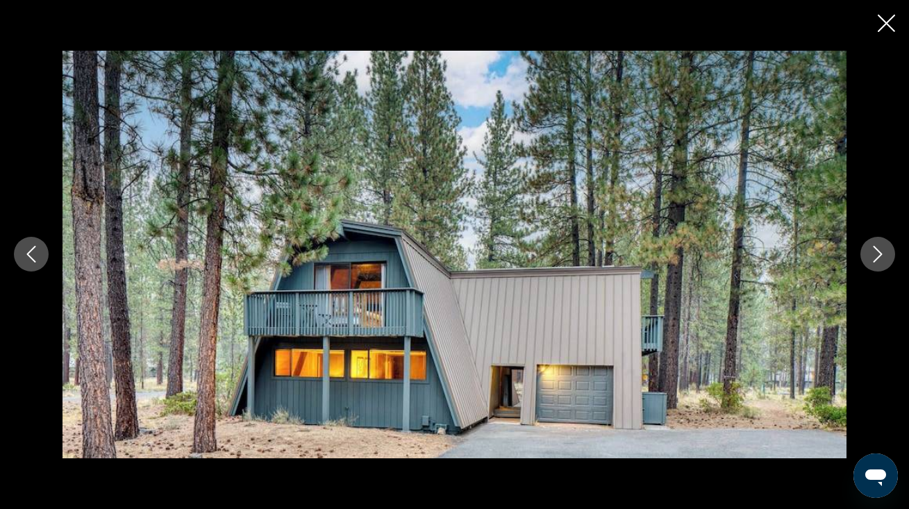
click at [875, 253] on icon "Next image" at bounding box center [878, 254] width 17 height 17
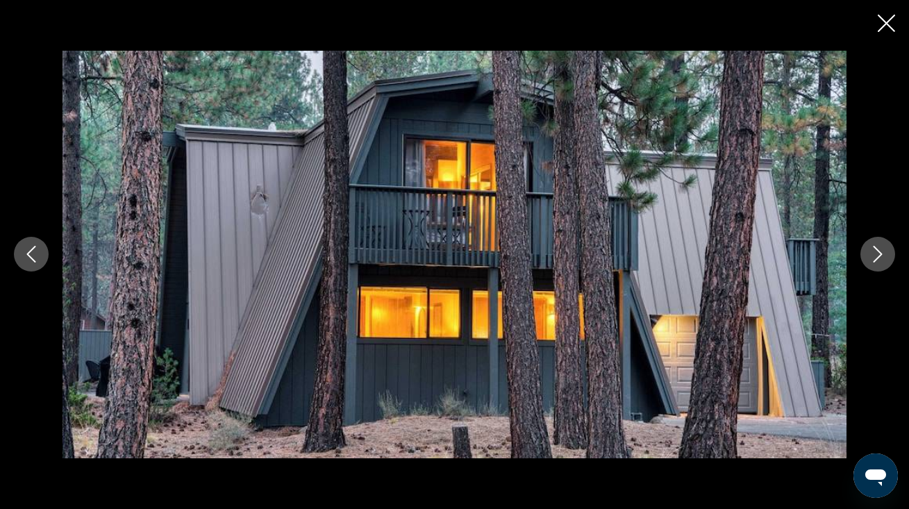
click at [875, 253] on icon "Next image" at bounding box center [878, 254] width 17 height 17
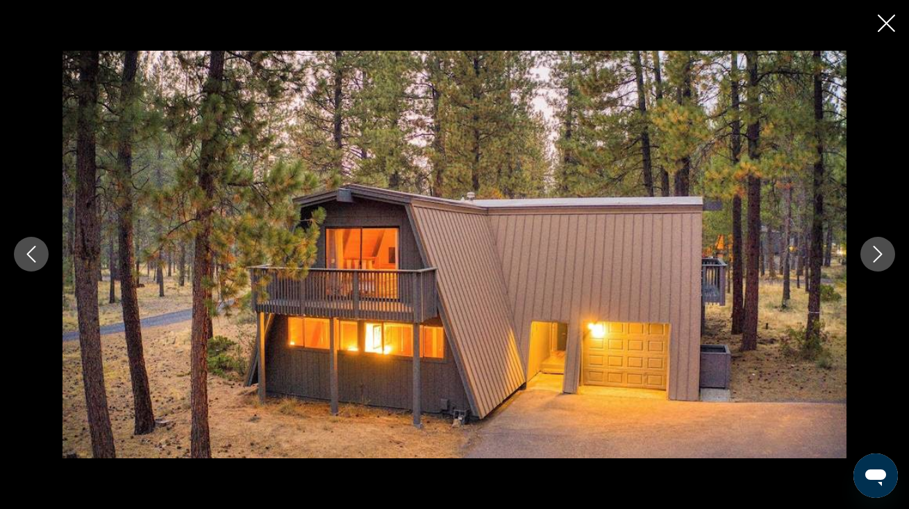
click at [875, 253] on icon "Next image" at bounding box center [878, 254] width 17 height 17
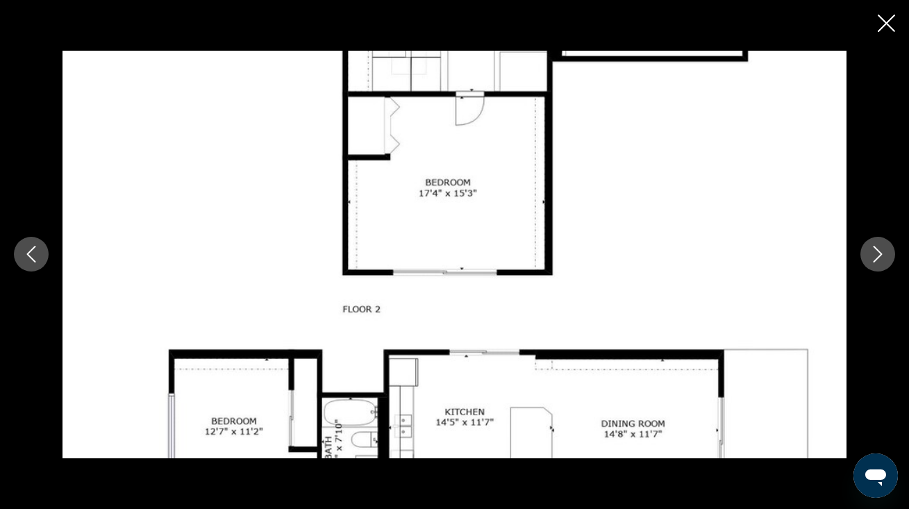
click at [876, 260] on icon "Next image" at bounding box center [878, 255] width 9 height 17
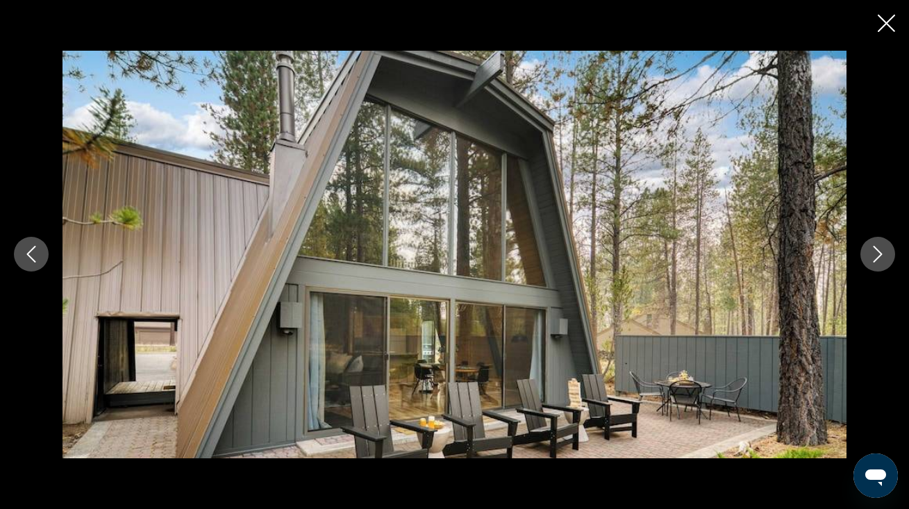
click at [881, 251] on icon "Next image" at bounding box center [878, 254] width 17 height 17
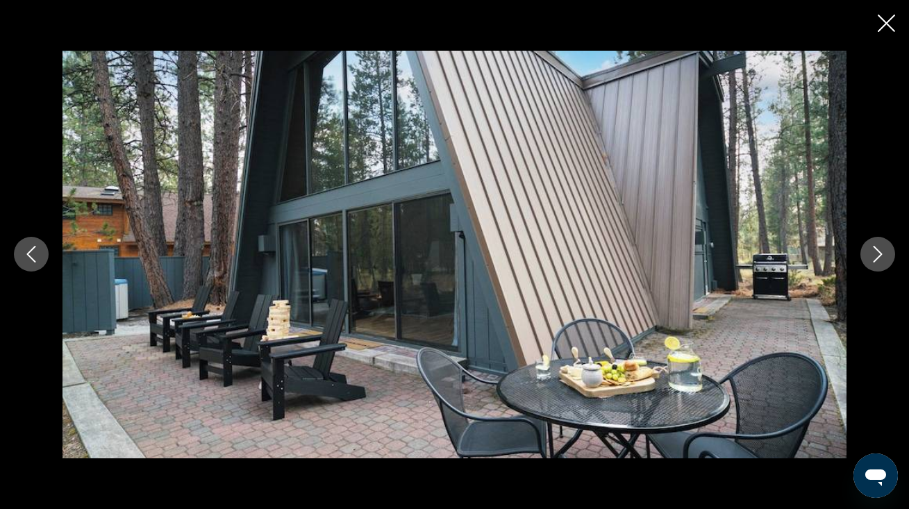
click at [867, 263] on button "Next image" at bounding box center [878, 254] width 35 height 35
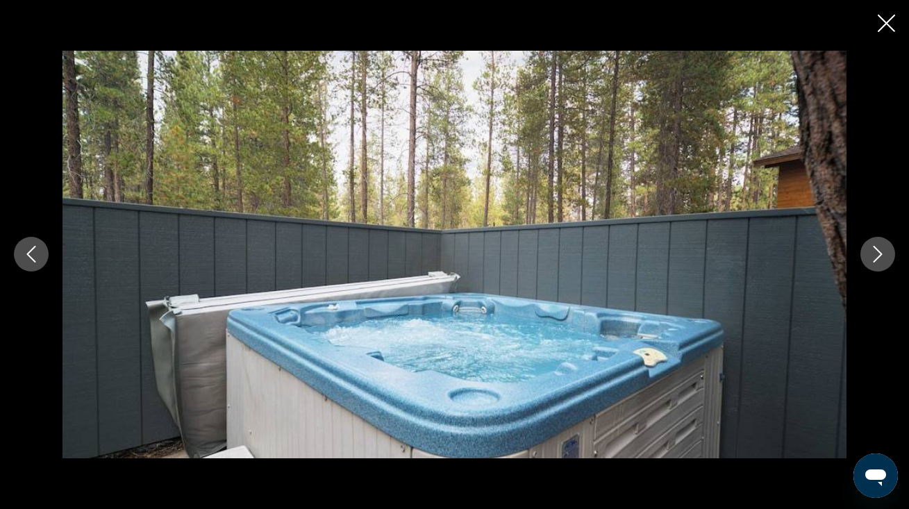
click at [886, 28] on icon "Close slideshow" at bounding box center [886, 23] width 17 height 17
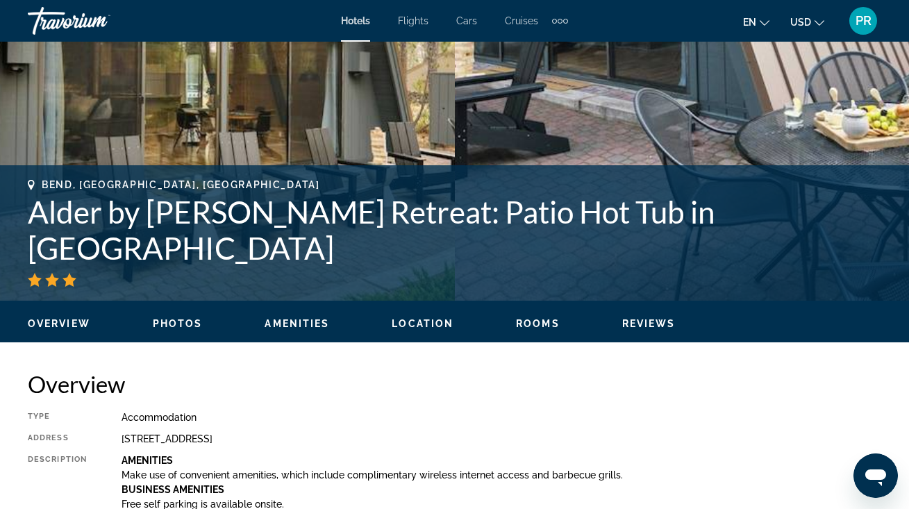
scroll to position [372, 0]
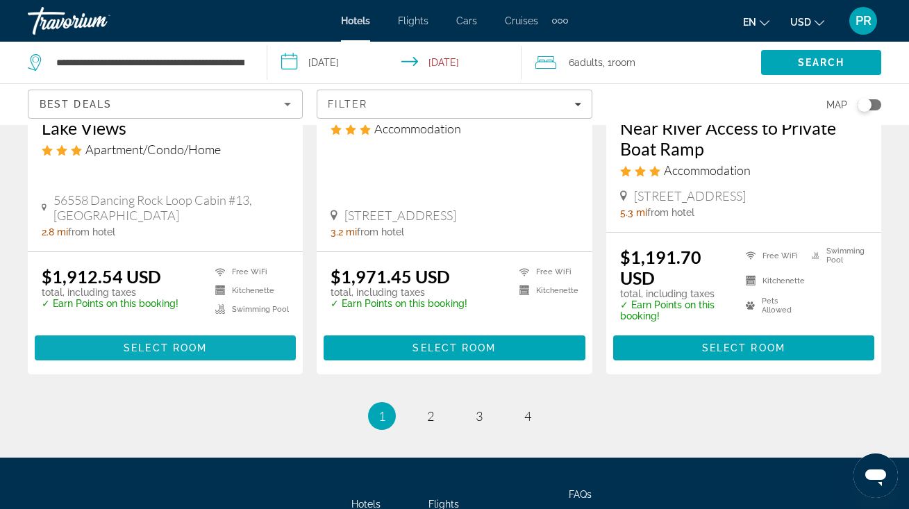
scroll to position [1918, 0]
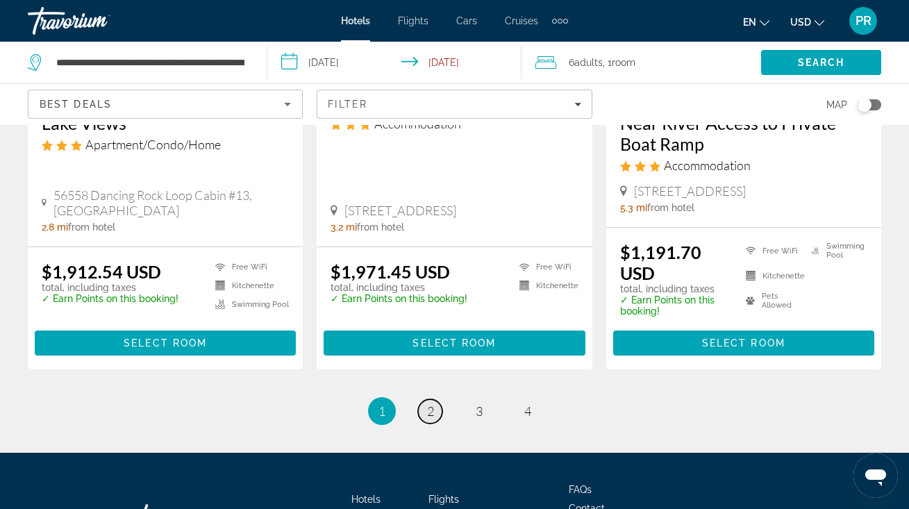
click at [430, 404] on span "2" at bounding box center [430, 411] width 7 height 15
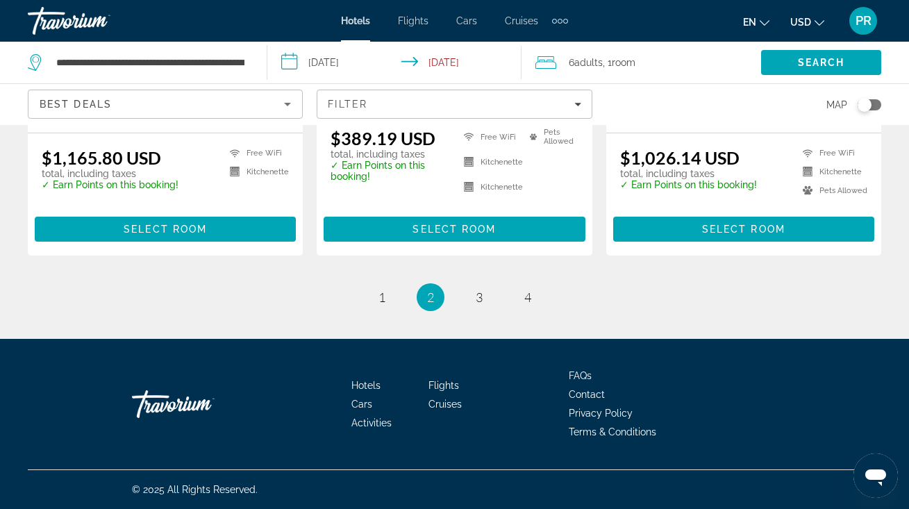
scroll to position [1986, 0]
click at [479, 294] on span "3" at bounding box center [479, 297] width 7 height 15
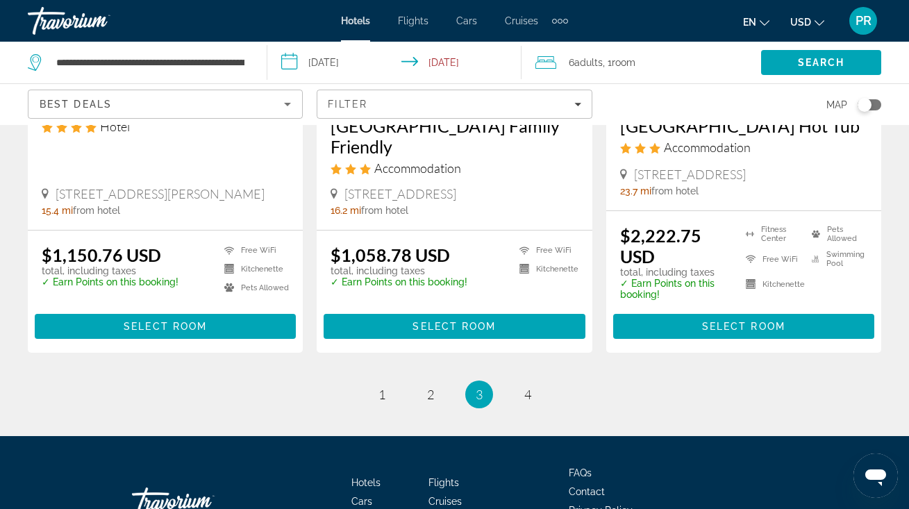
scroll to position [1923, 0]
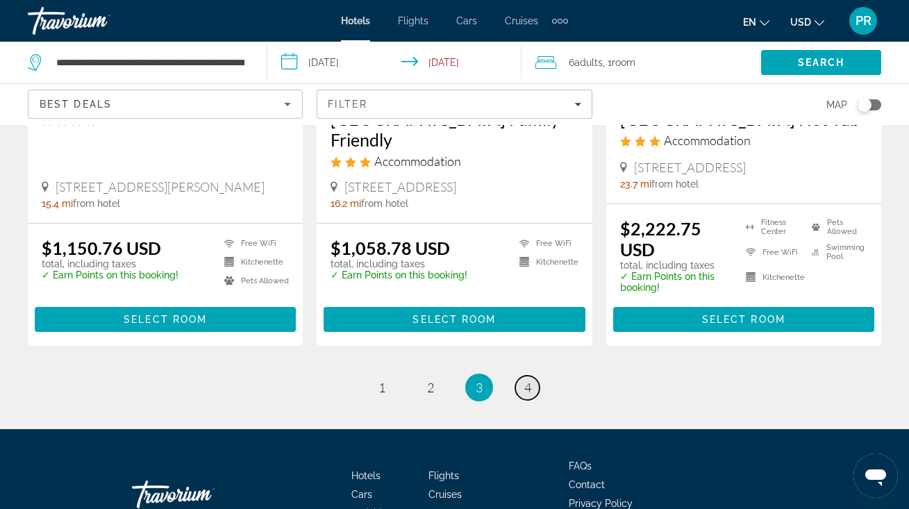
click at [531, 380] on span "4" at bounding box center [527, 387] width 7 height 15
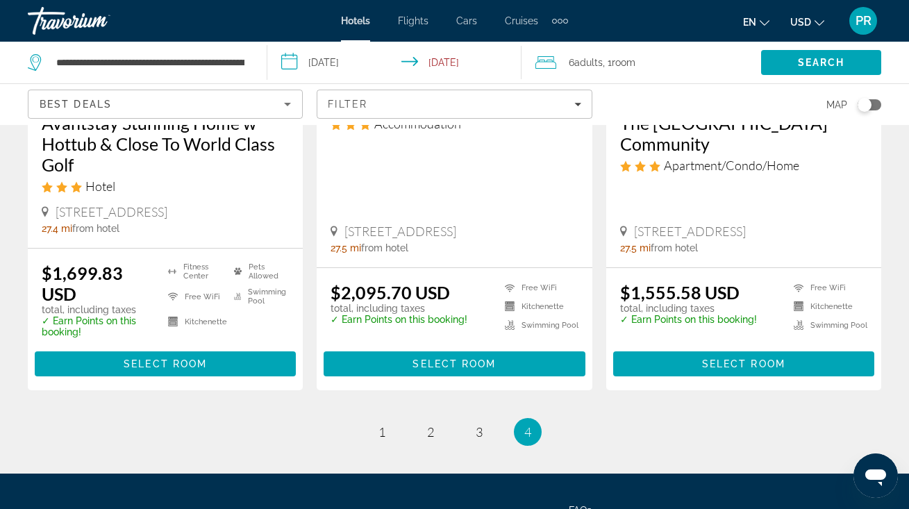
scroll to position [1421, 0]
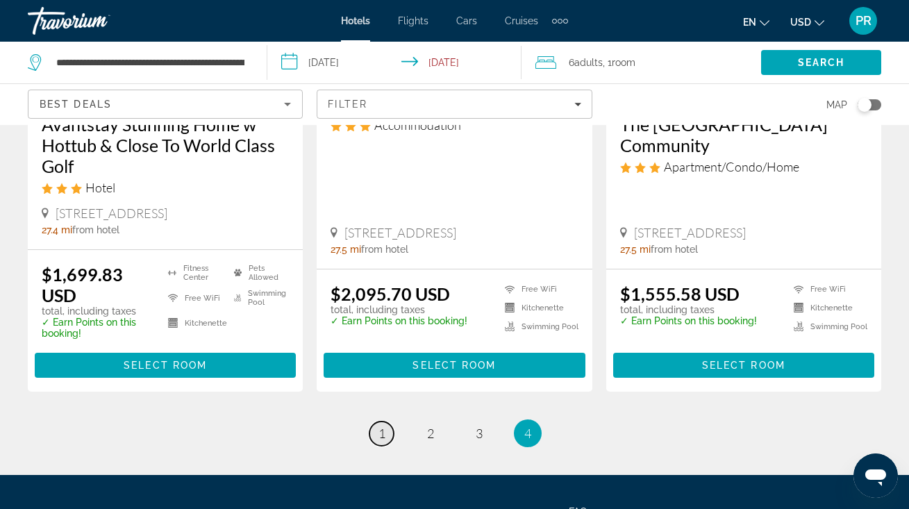
click at [379, 426] on span "1" at bounding box center [382, 433] width 7 height 15
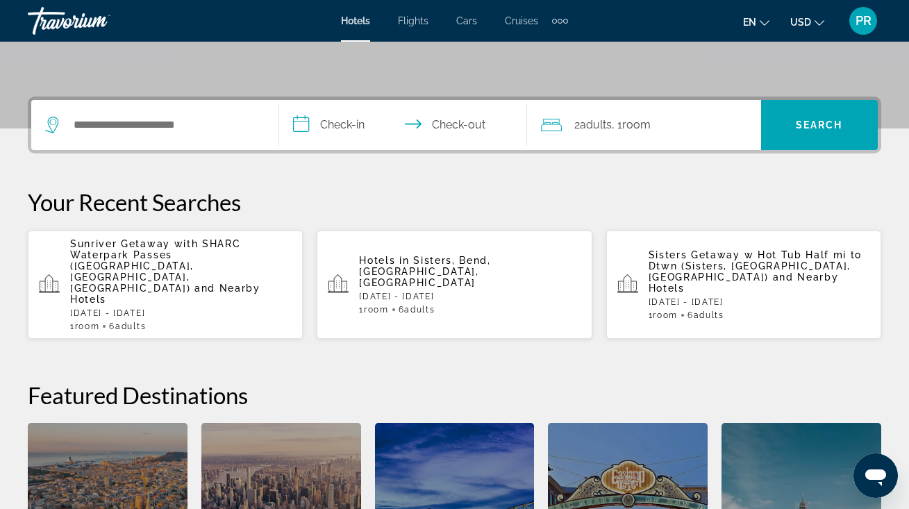
scroll to position [290, 0]
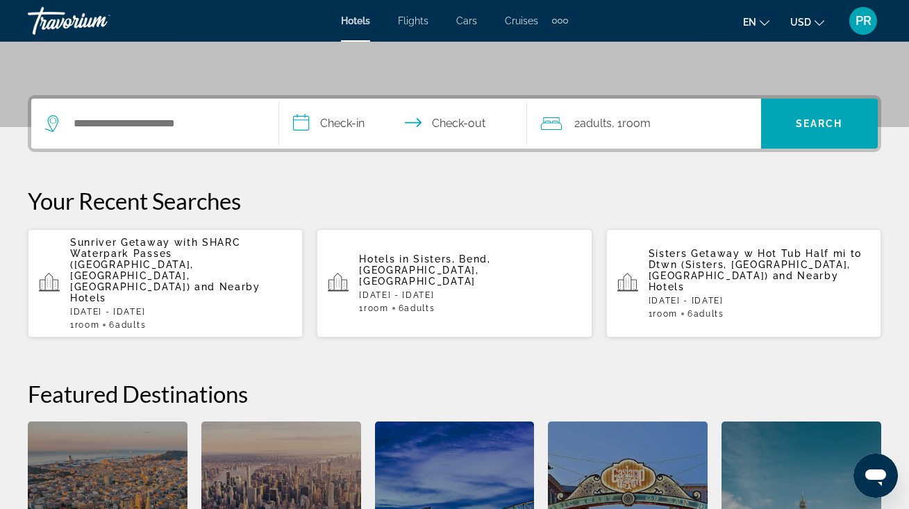
click at [699, 264] on p "Sisters Getaway w Hot Tub Half mi to Dtwn (Sisters, [GEOGRAPHIC_DATA], [GEOGRAP…" at bounding box center [760, 270] width 222 height 44
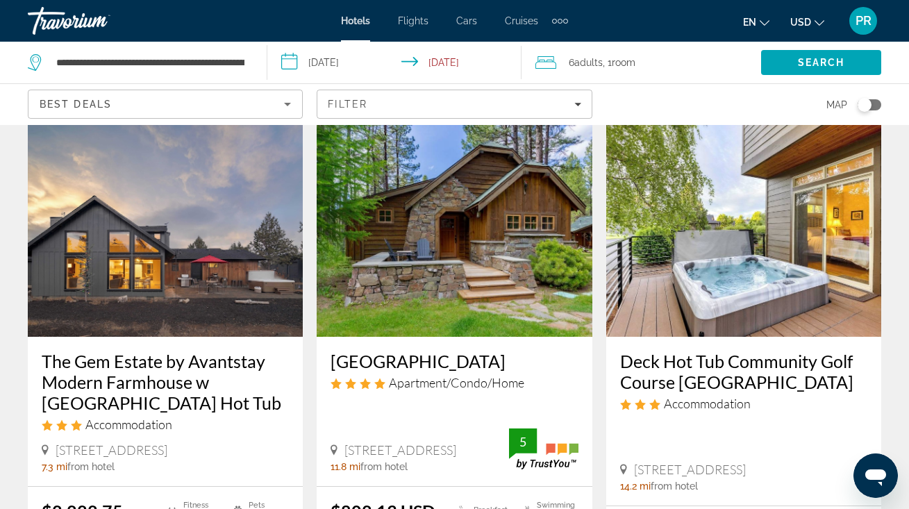
scroll to position [59, 0]
click at [398, 367] on h3 "[GEOGRAPHIC_DATA]" at bounding box center [454, 361] width 247 height 21
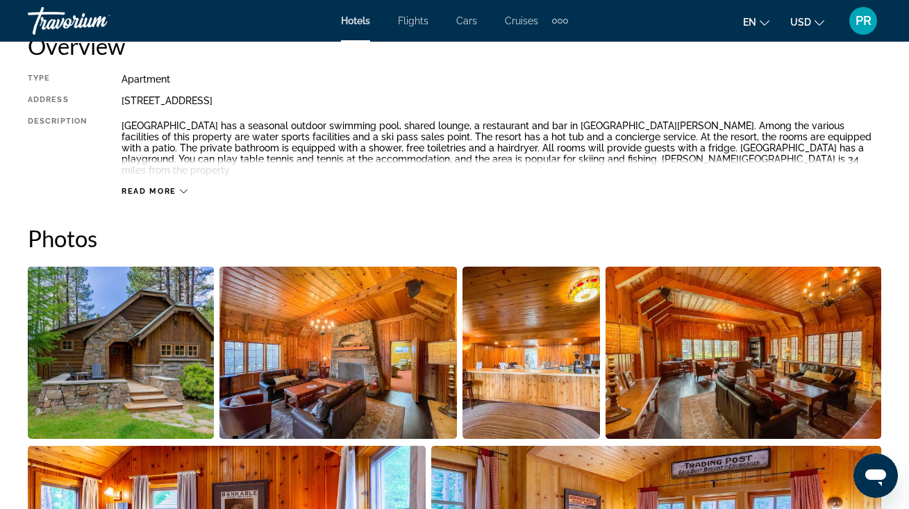
scroll to position [788, 0]
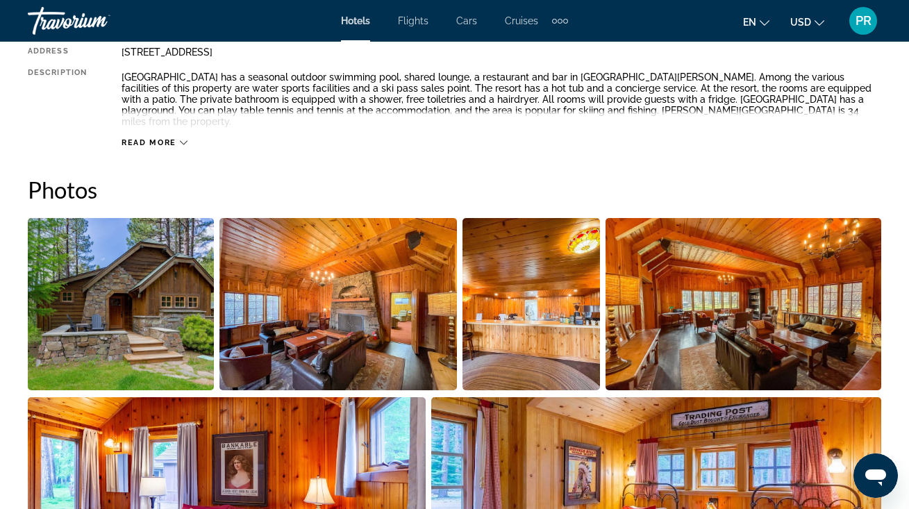
click at [157, 298] on img "Open full-screen image slider" at bounding box center [121, 304] width 186 height 172
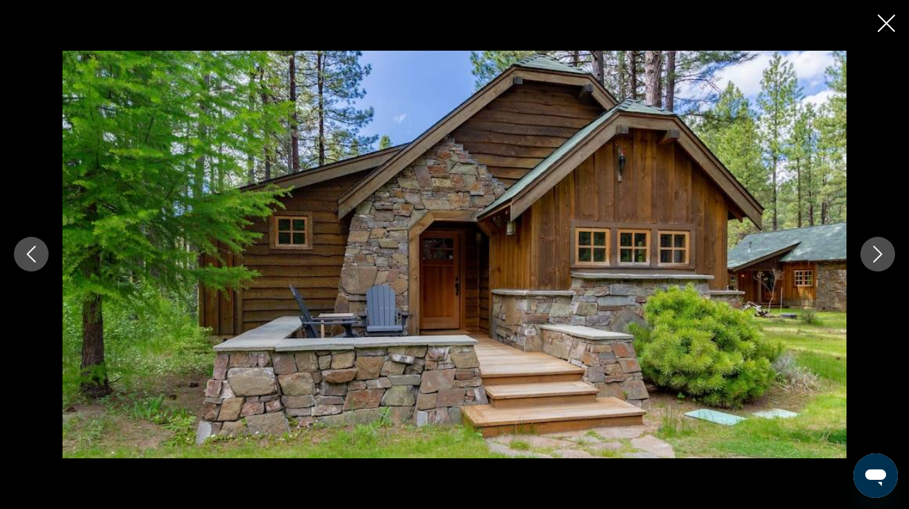
click at [874, 252] on icon "Next image" at bounding box center [878, 254] width 17 height 17
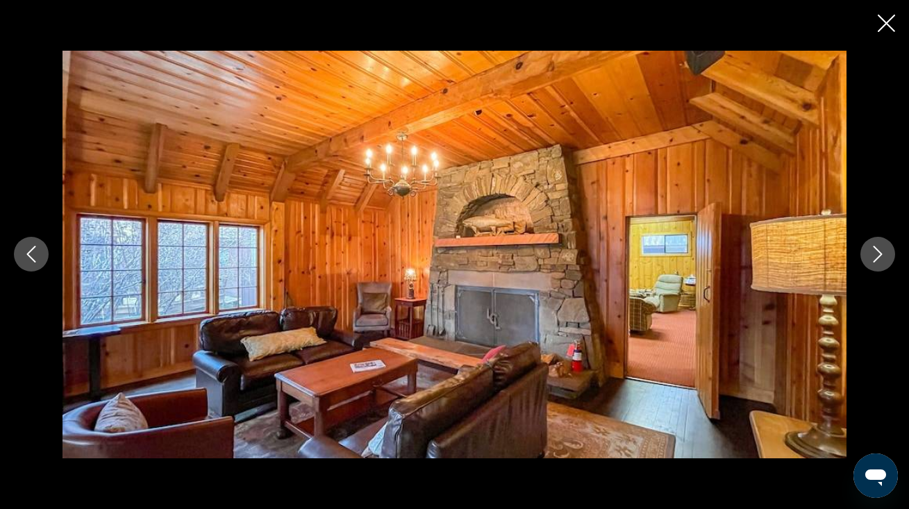
click at [874, 250] on icon "Next image" at bounding box center [878, 254] width 17 height 17
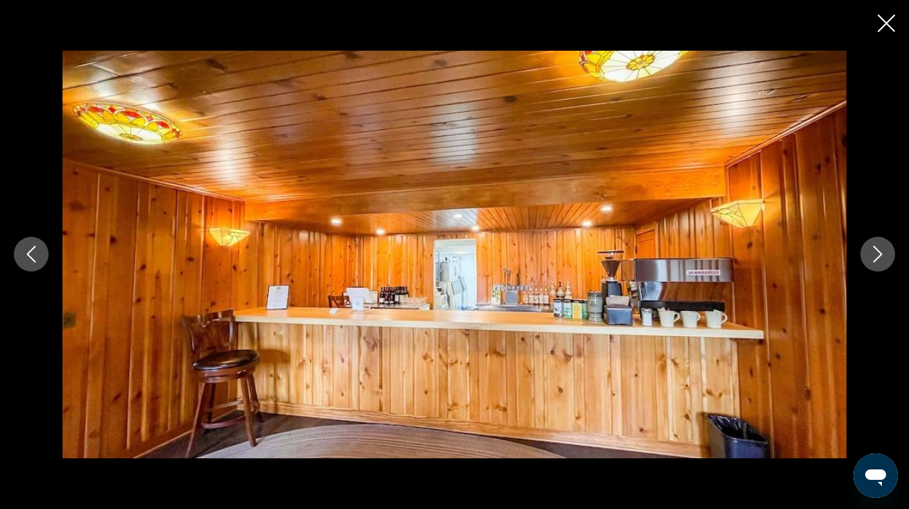
click at [874, 250] on icon "Next image" at bounding box center [878, 254] width 17 height 17
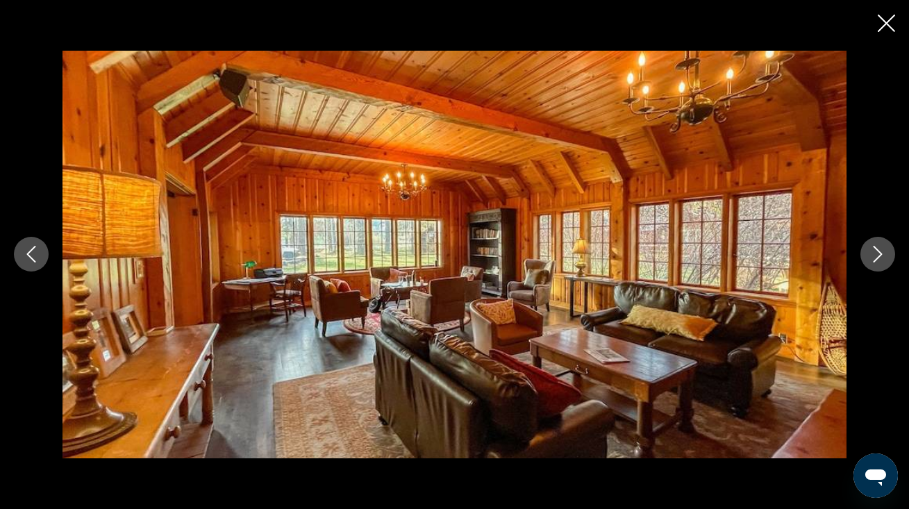
click at [874, 250] on icon "Next image" at bounding box center [878, 254] width 17 height 17
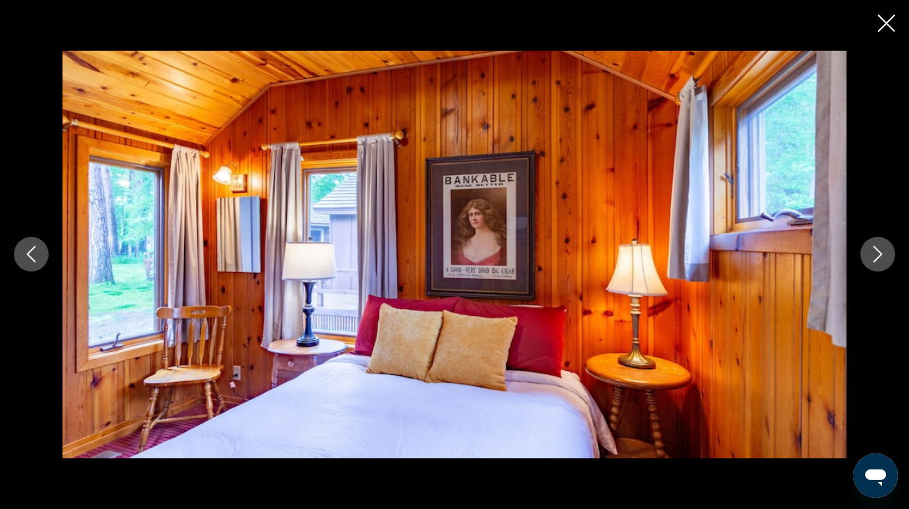
click at [874, 250] on icon "Next image" at bounding box center [878, 254] width 17 height 17
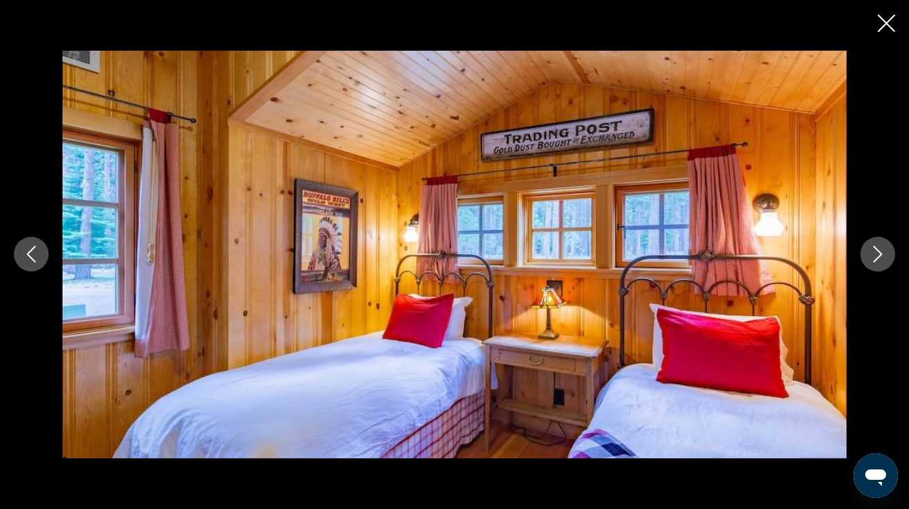
click at [874, 250] on icon "Next image" at bounding box center [878, 254] width 17 height 17
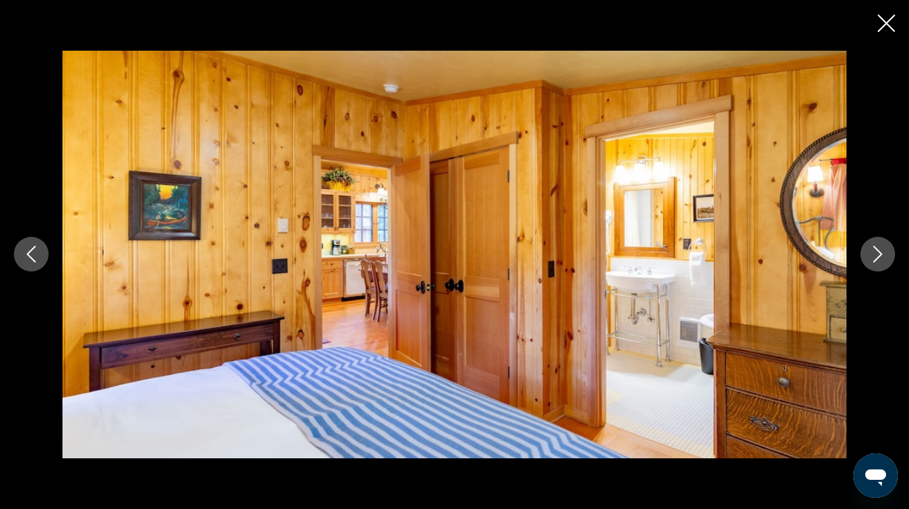
click at [874, 250] on icon "Next image" at bounding box center [878, 254] width 17 height 17
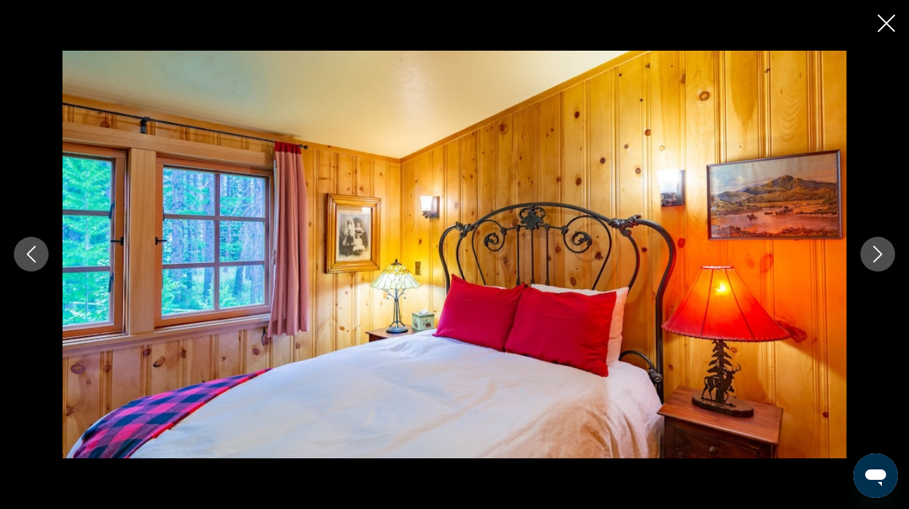
click at [874, 250] on icon "Next image" at bounding box center [878, 254] width 17 height 17
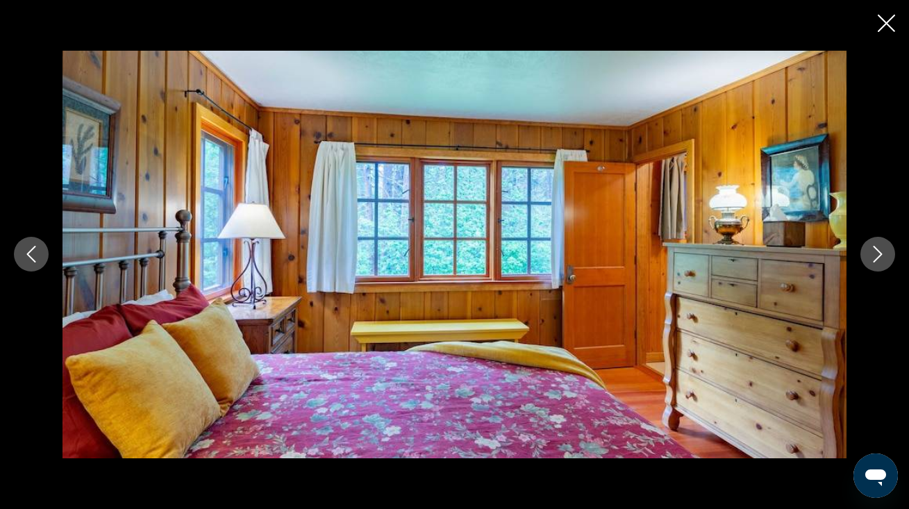
click at [874, 250] on icon "Next image" at bounding box center [878, 254] width 17 height 17
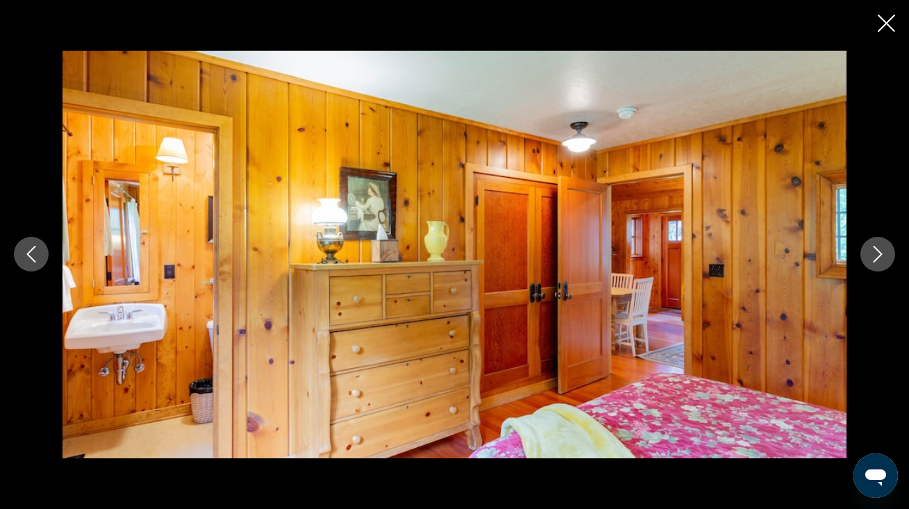
click at [874, 250] on icon "Next image" at bounding box center [878, 254] width 17 height 17
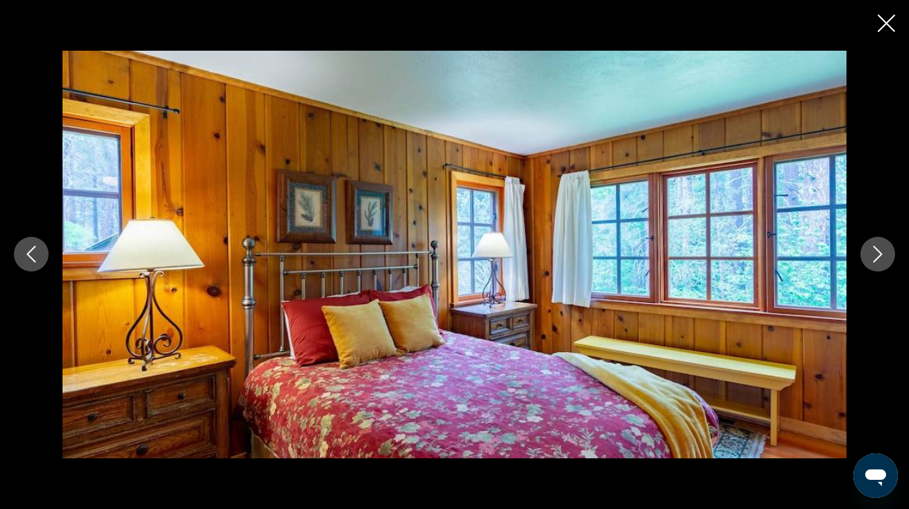
click at [874, 250] on icon "Next image" at bounding box center [878, 254] width 17 height 17
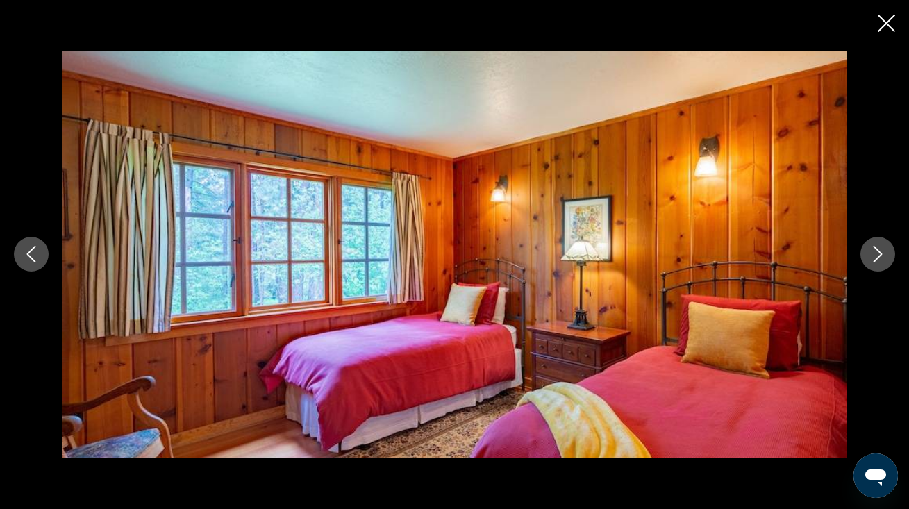
click at [874, 250] on icon "Next image" at bounding box center [878, 254] width 17 height 17
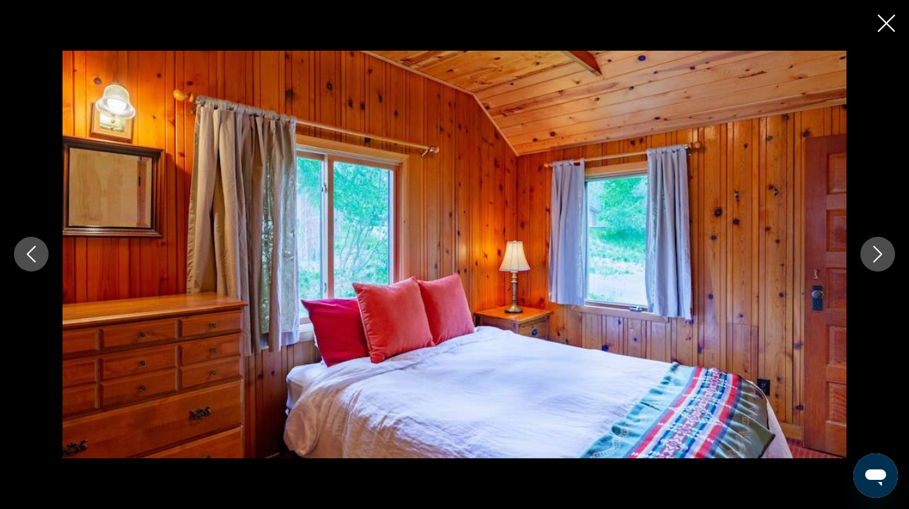
click at [874, 250] on icon "Next image" at bounding box center [878, 254] width 17 height 17
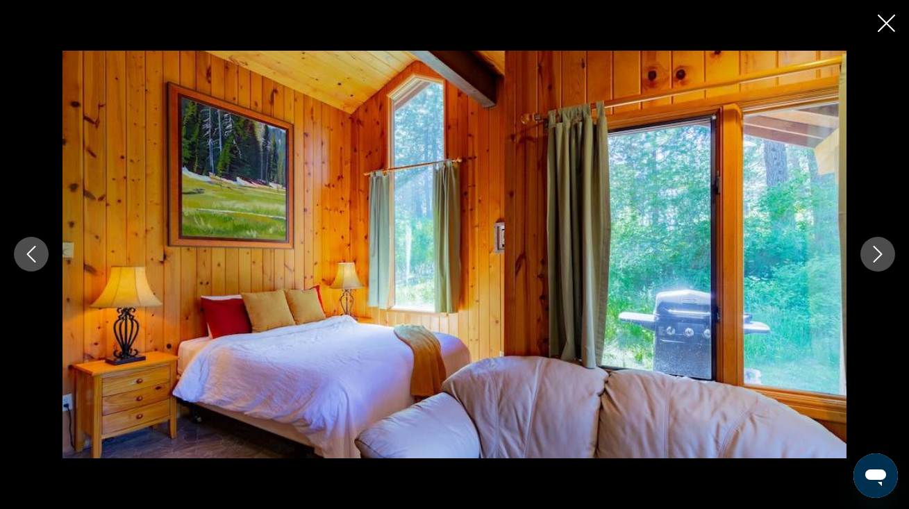
click at [874, 250] on icon "Next image" at bounding box center [878, 254] width 17 height 17
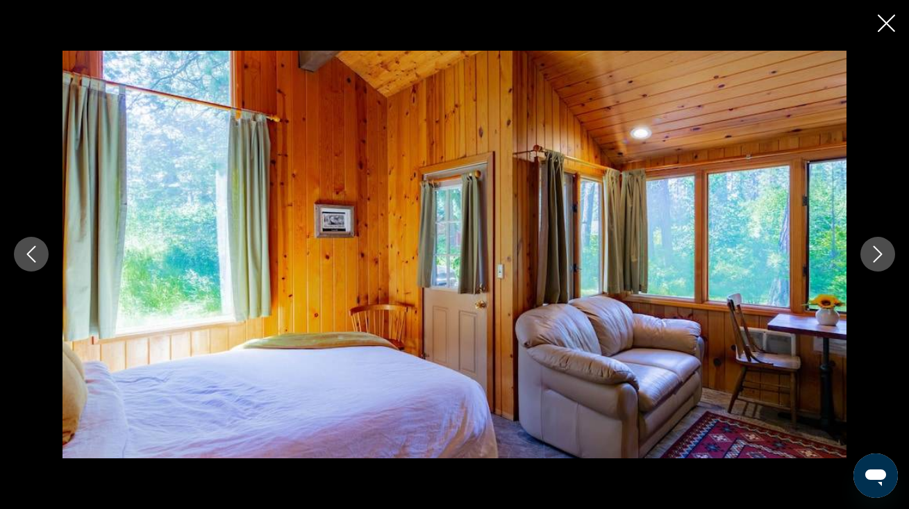
click at [874, 250] on icon "Next image" at bounding box center [878, 254] width 17 height 17
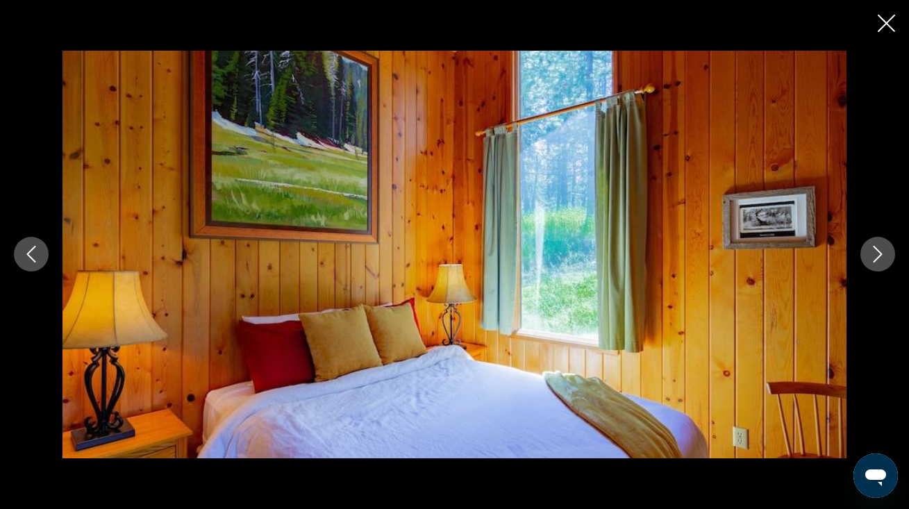
click at [874, 250] on icon "Next image" at bounding box center [878, 254] width 17 height 17
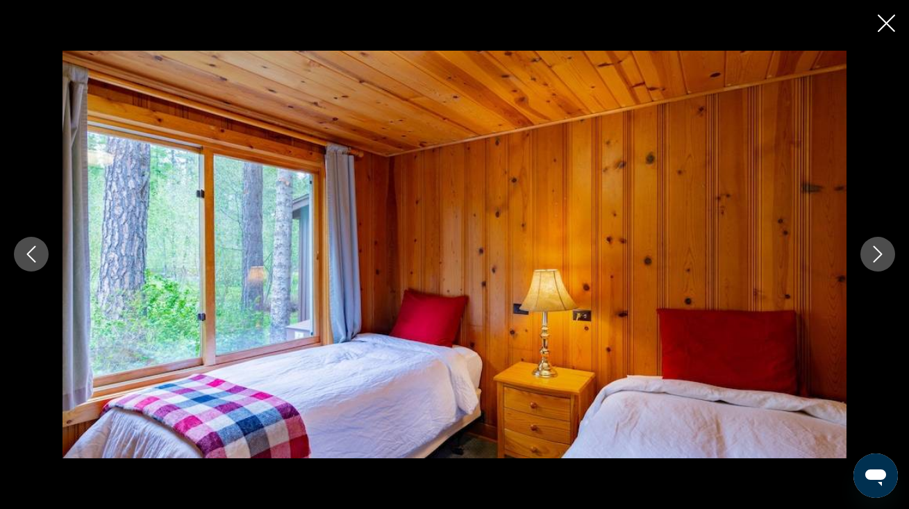
click at [874, 250] on icon "Next image" at bounding box center [878, 254] width 17 height 17
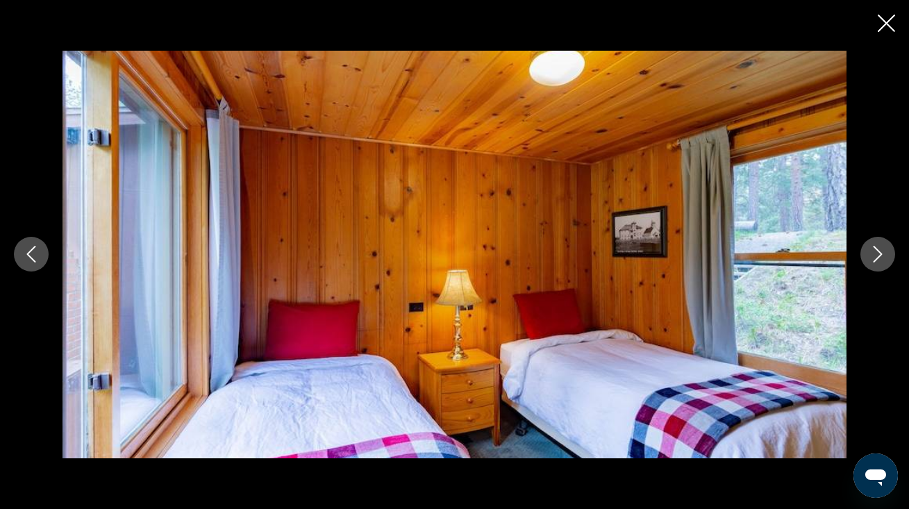
click at [874, 250] on icon "Next image" at bounding box center [878, 254] width 17 height 17
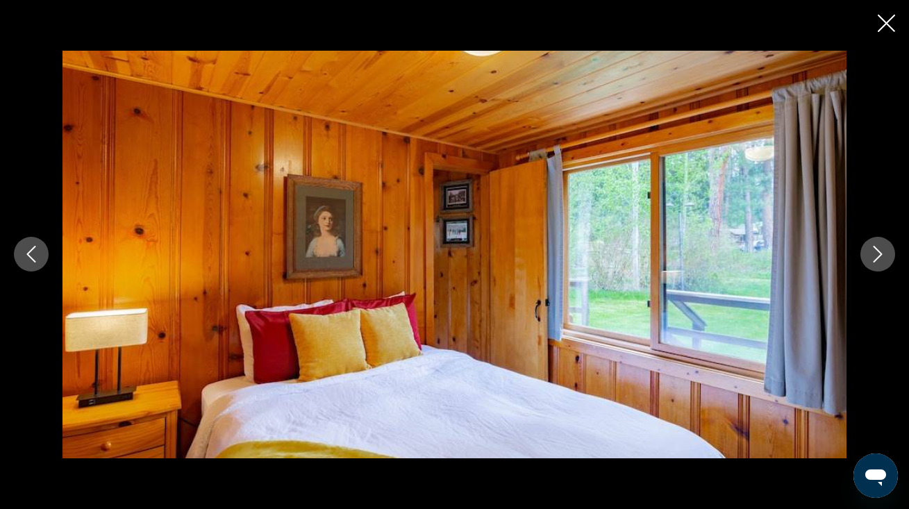
click at [874, 250] on icon "Next image" at bounding box center [878, 254] width 17 height 17
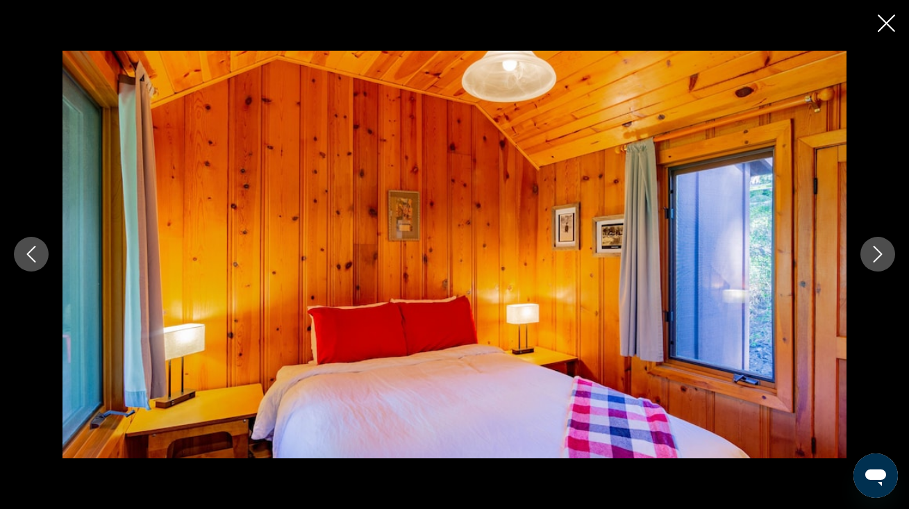
click at [874, 250] on icon "Next image" at bounding box center [878, 254] width 17 height 17
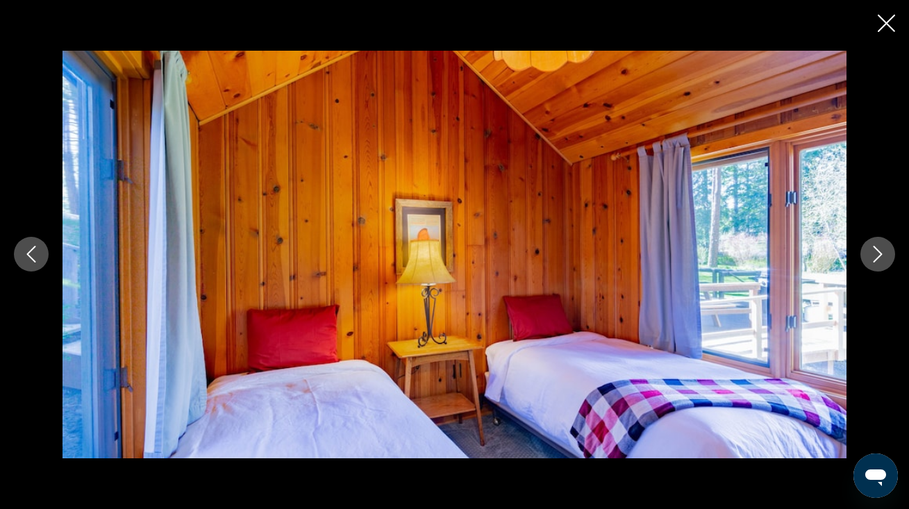
click at [874, 250] on icon "Next image" at bounding box center [878, 254] width 17 height 17
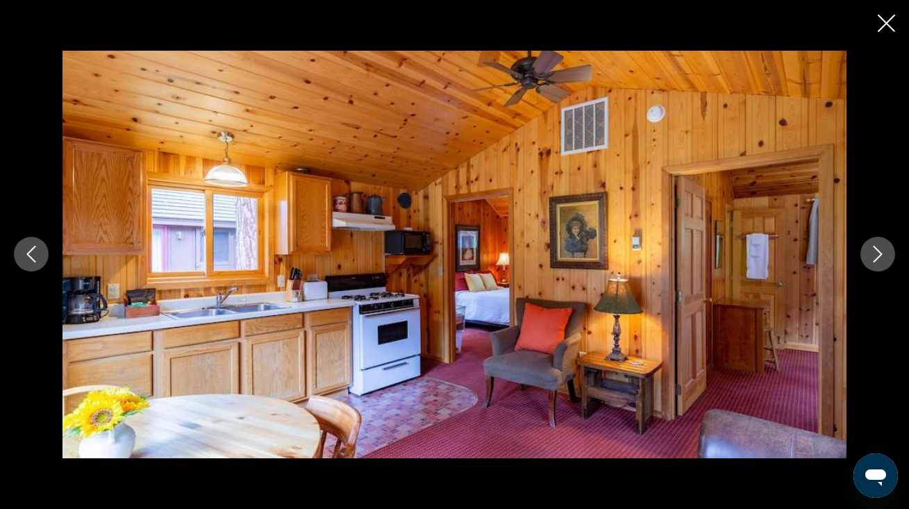
click at [874, 250] on icon "Next image" at bounding box center [878, 254] width 17 height 17
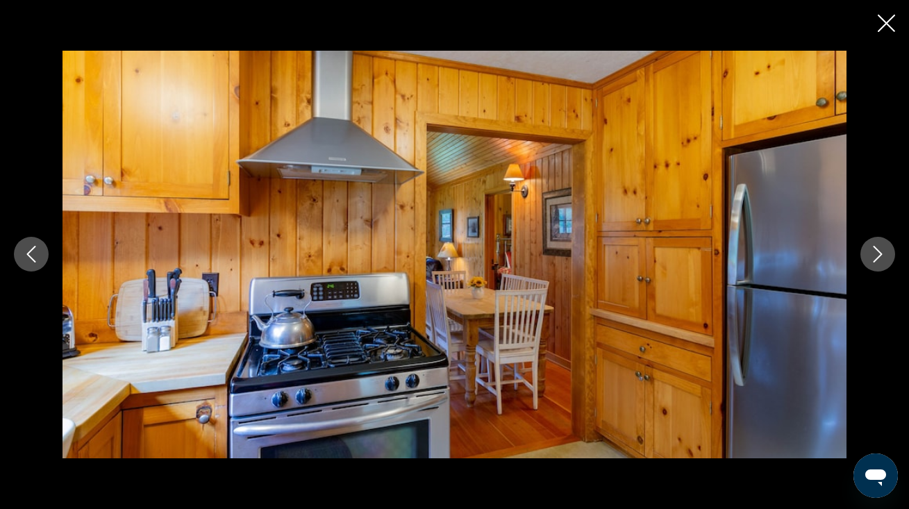
click at [874, 250] on icon "Next image" at bounding box center [878, 254] width 17 height 17
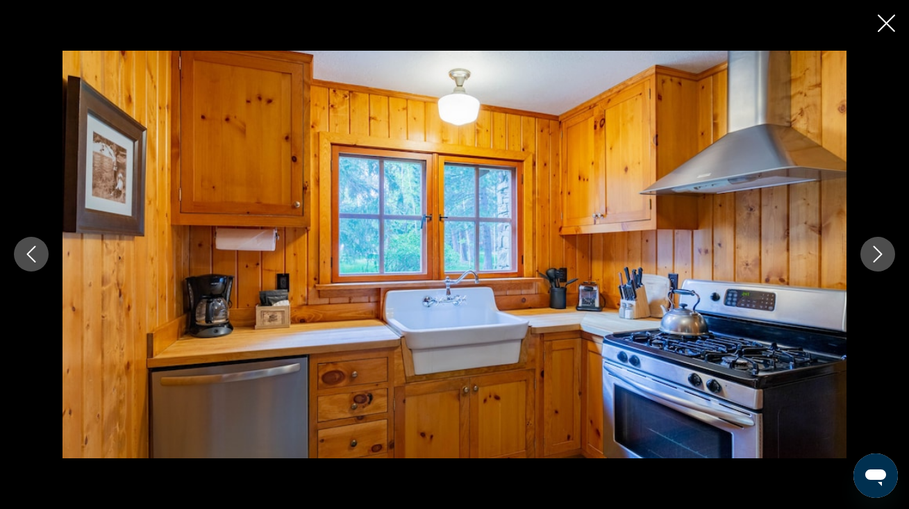
click at [874, 250] on icon "Next image" at bounding box center [878, 254] width 17 height 17
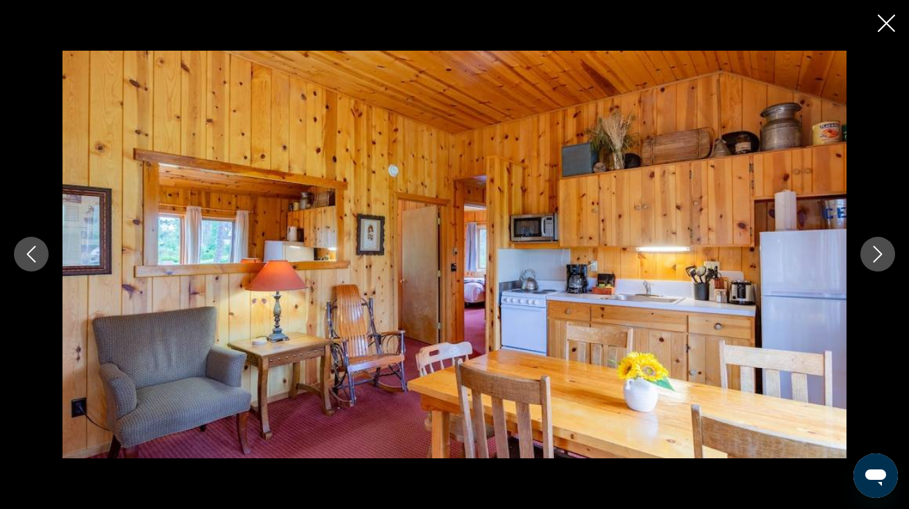
click at [874, 250] on icon "Next image" at bounding box center [878, 254] width 17 height 17
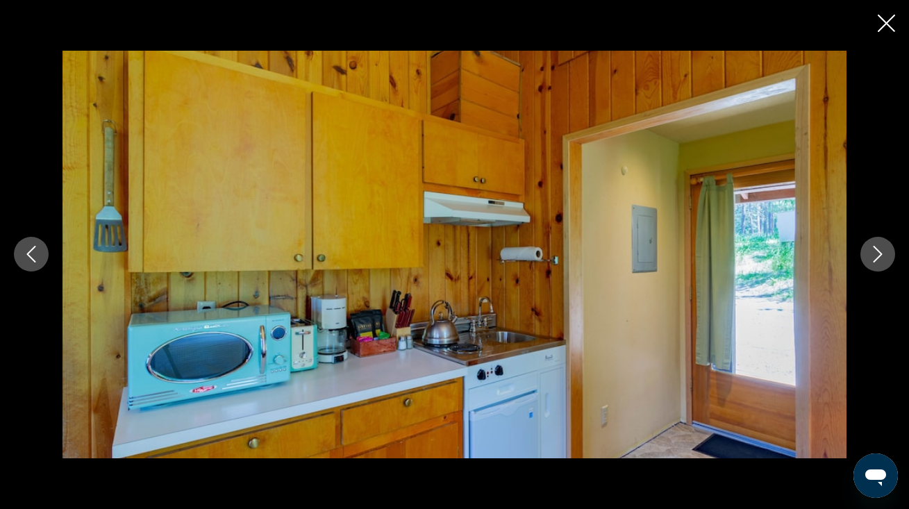
click at [874, 250] on icon "Next image" at bounding box center [878, 254] width 17 height 17
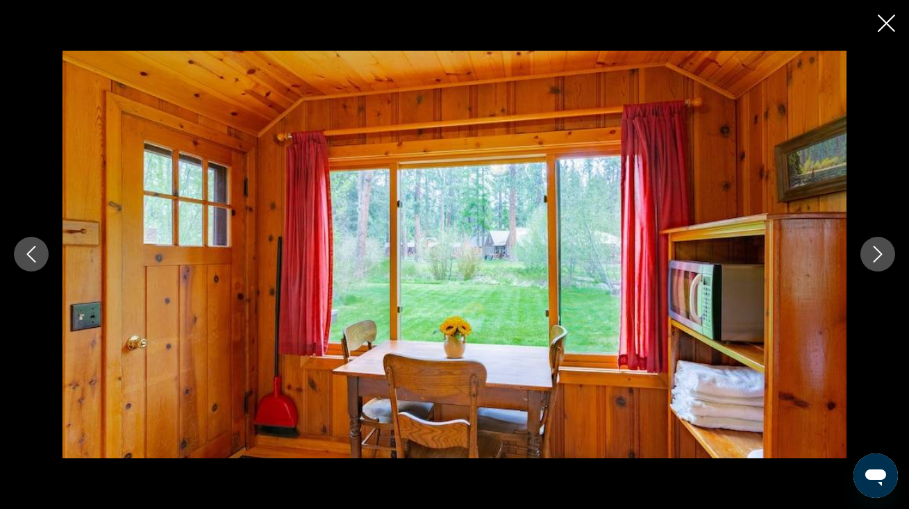
click at [874, 250] on icon "Next image" at bounding box center [878, 254] width 17 height 17
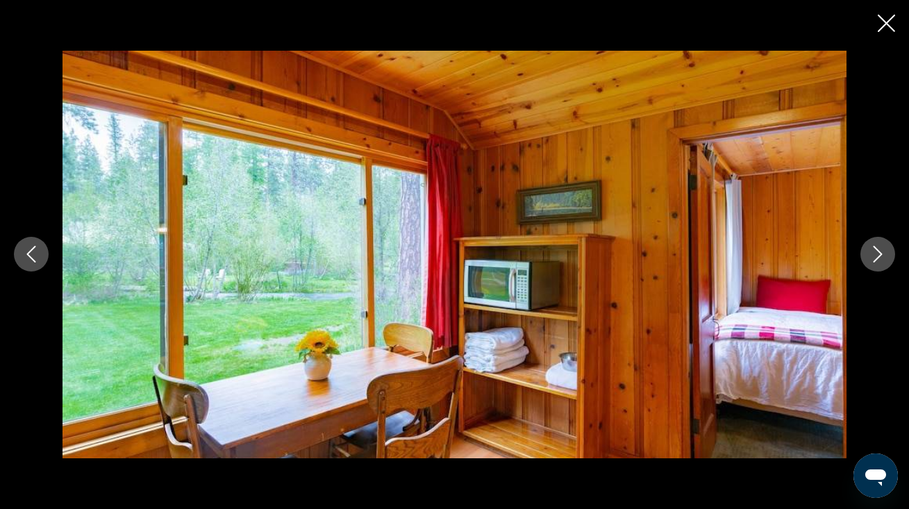
click at [874, 250] on icon "Next image" at bounding box center [878, 254] width 17 height 17
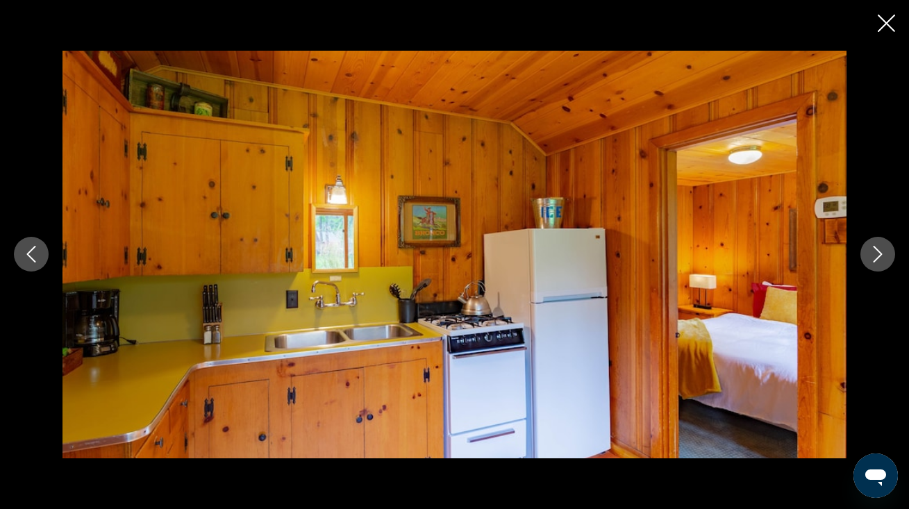
click at [887, 19] on icon "Close slideshow" at bounding box center [886, 23] width 17 height 17
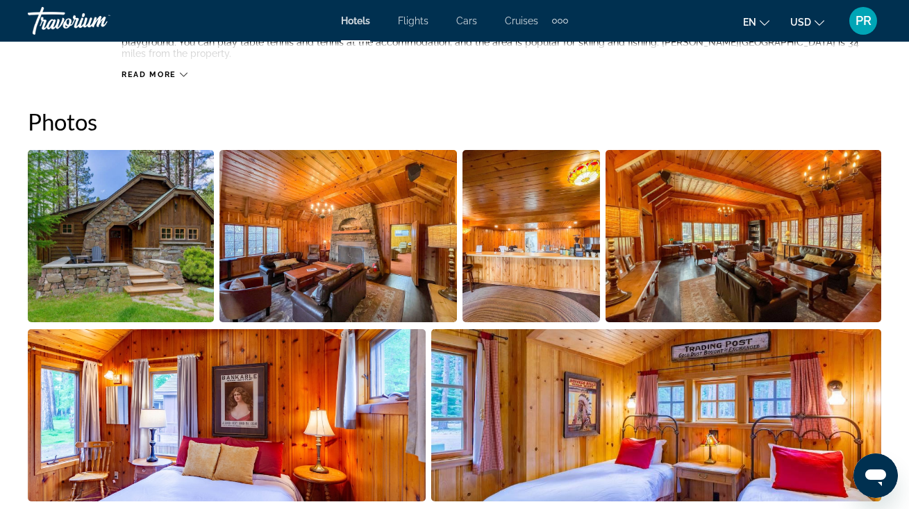
scroll to position [858, 0]
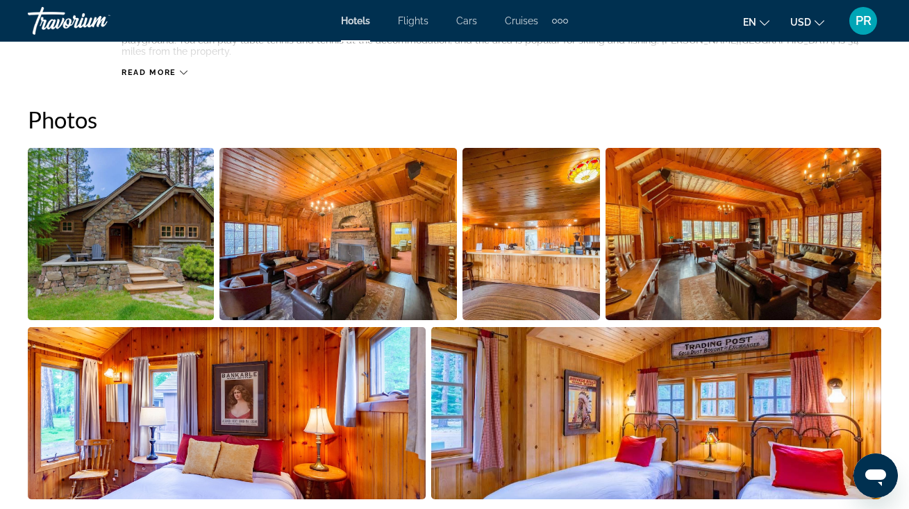
click at [129, 217] on img "Open full-screen image slider" at bounding box center [121, 234] width 186 height 172
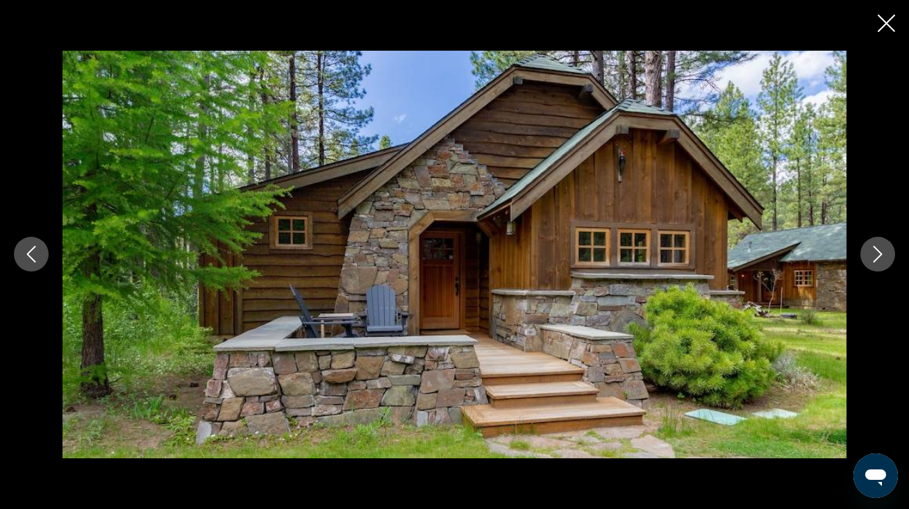
click at [880, 253] on icon "Next image" at bounding box center [878, 254] width 17 height 17
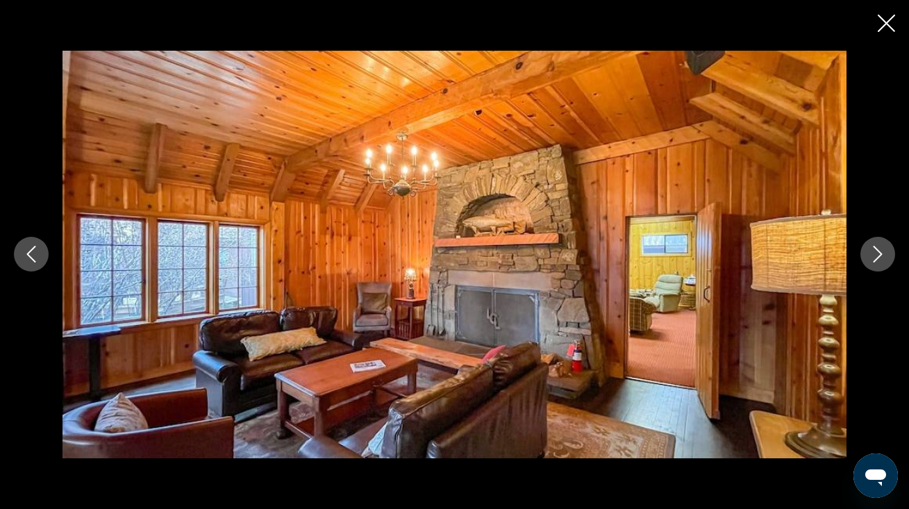
click at [880, 253] on icon "Next image" at bounding box center [878, 254] width 17 height 17
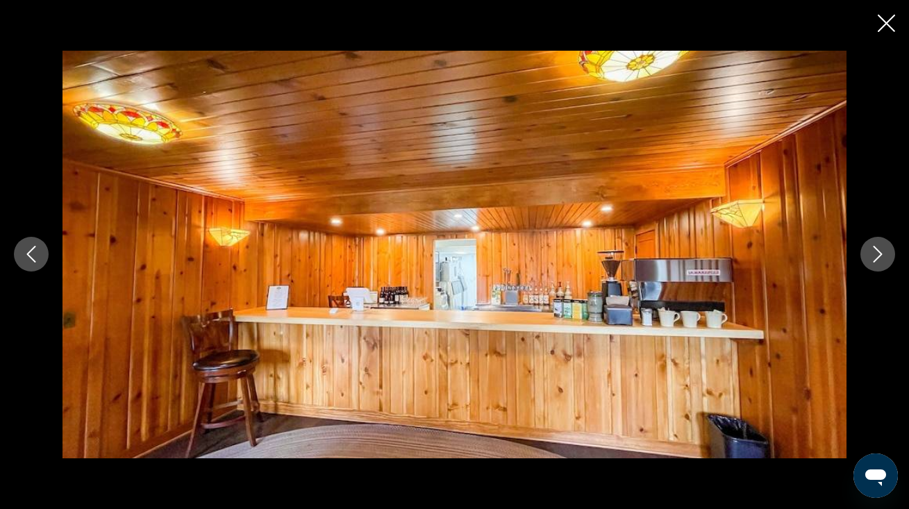
click at [880, 253] on icon "Next image" at bounding box center [878, 254] width 17 height 17
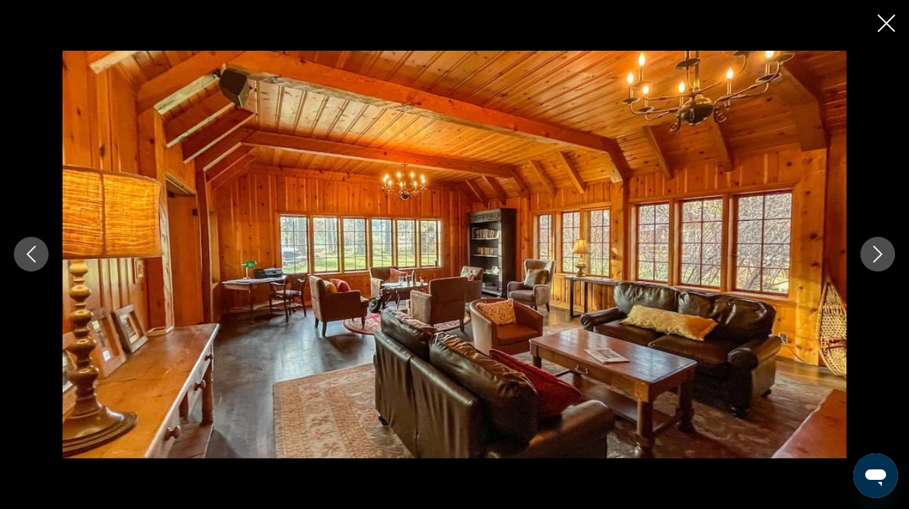
click at [880, 253] on icon "Next image" at bounding box center [878, 254] width 17 height 17
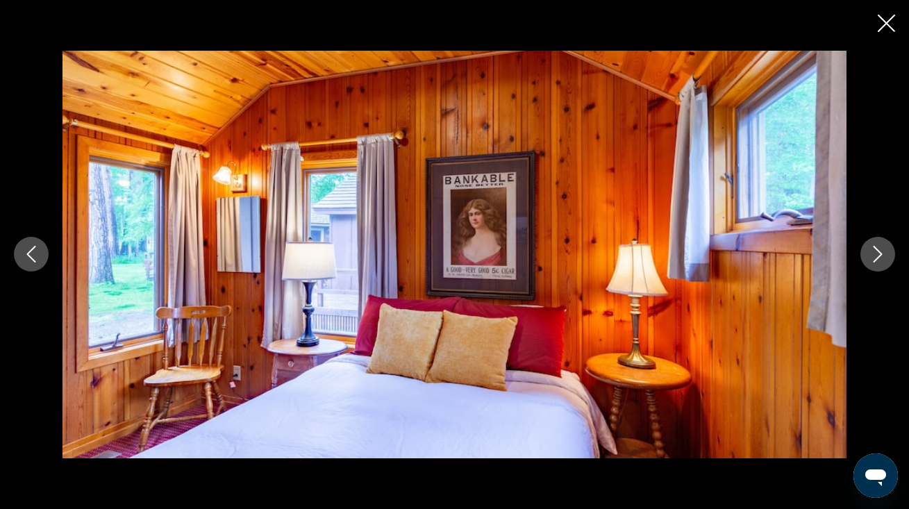
click at [880, 253] on icon "Next image" at bounding box center [878, 254] width 17 height 17
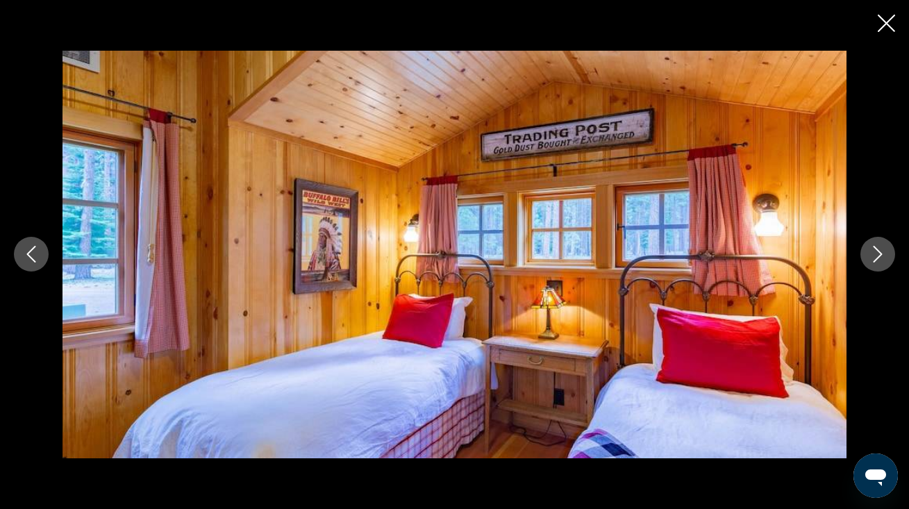
click at [880, 253] on icon "Next image" at bounding box center [878, 254] width 17 height 17
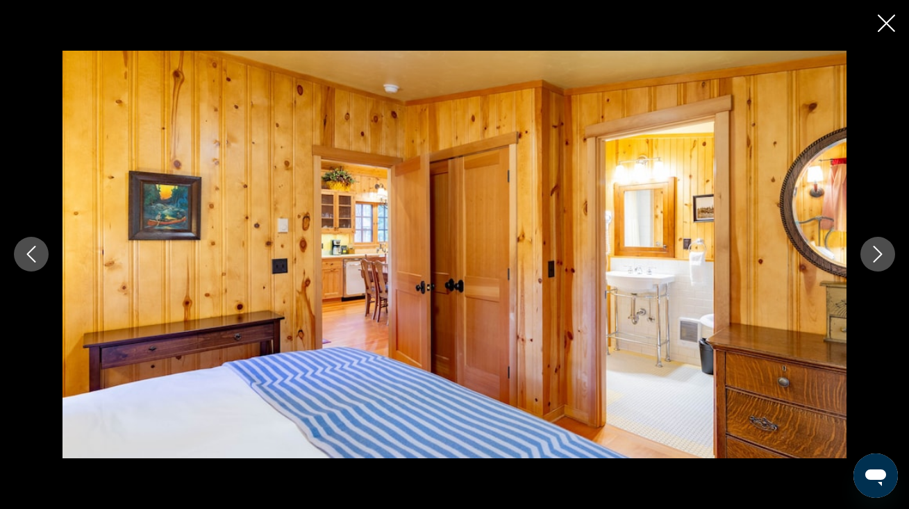
click at [880, 253] on icon "Next image" at bounding box center [878, 254] width 17 height 17
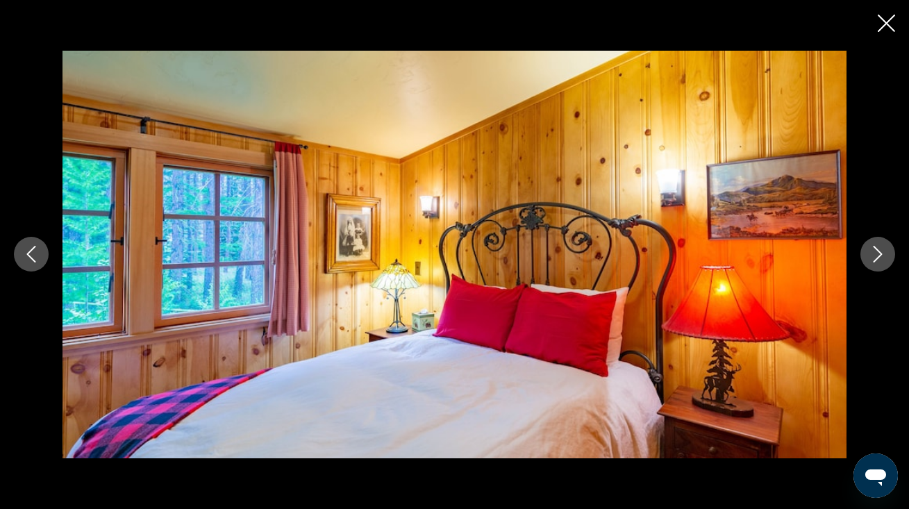
click at [880, 253] on icon "Next image" at bounding box center [878, 254] width 17 height 17
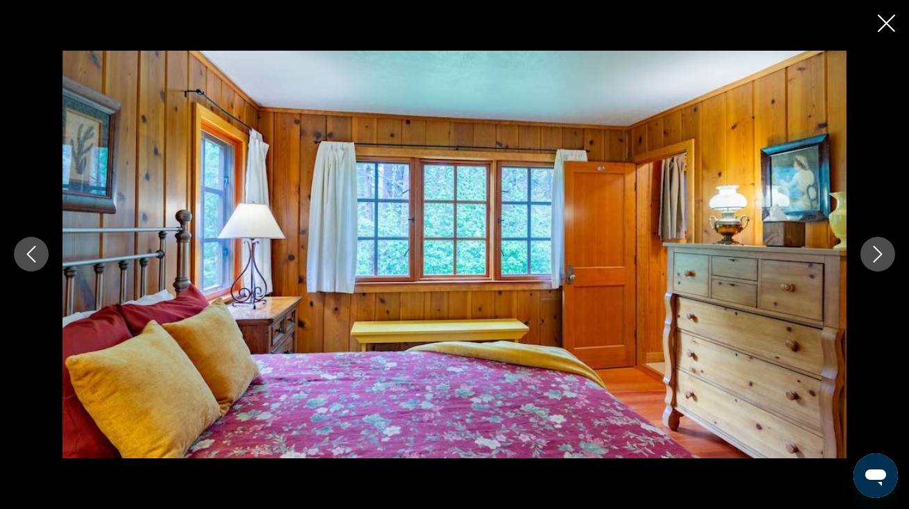
click at [887, 21] on icon "Close slideshow" at bounding box center [886, 23] width 17 height 17
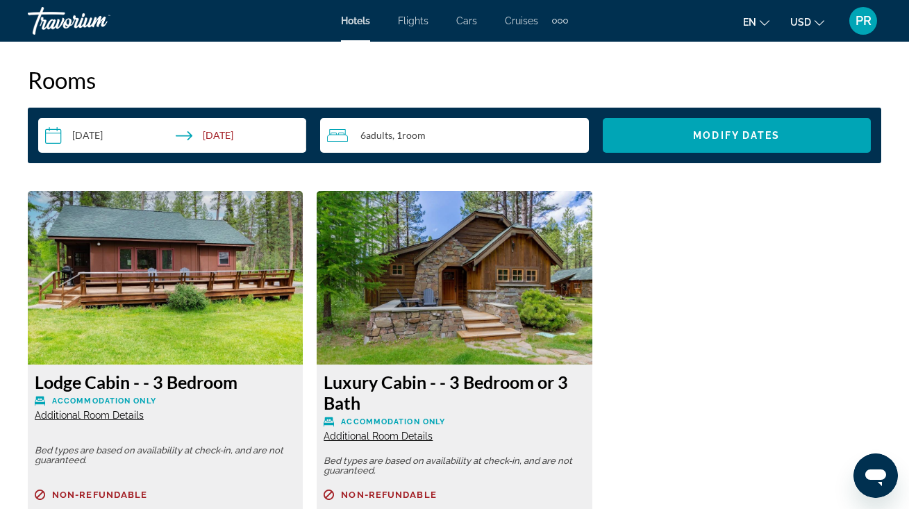
scroll to position [1977, 0]
click at [169, 312] on img "Main content" at bounding box center [165, 278] width 275 height 174
click at [153, 372] on h3 "Lodge Cabin - - 3 Bedroom" at bounding box center [165, 382] width 261 height 21
click at [131, 410] on span "Additional Room Details" at bounding box center [89, 415] width 109 height 11
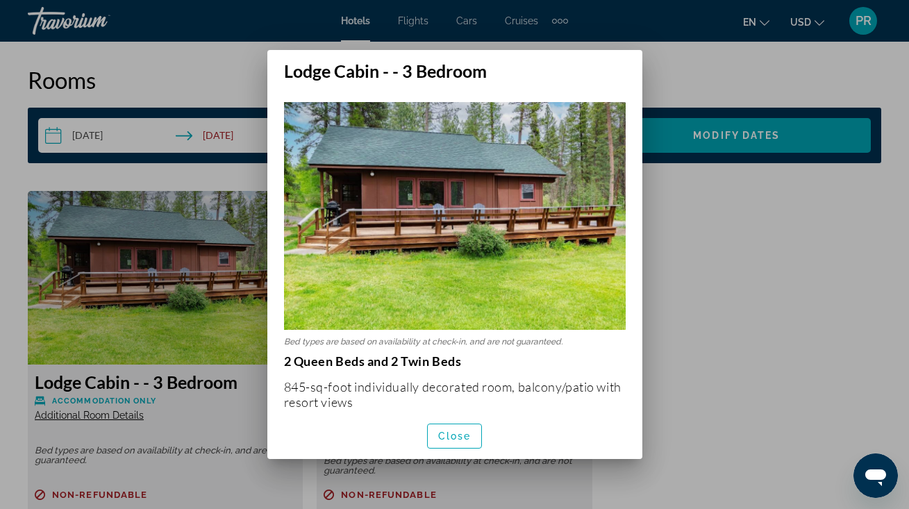
click at [151, 395] on div at bounding box center [454, 254] width 909 height 509
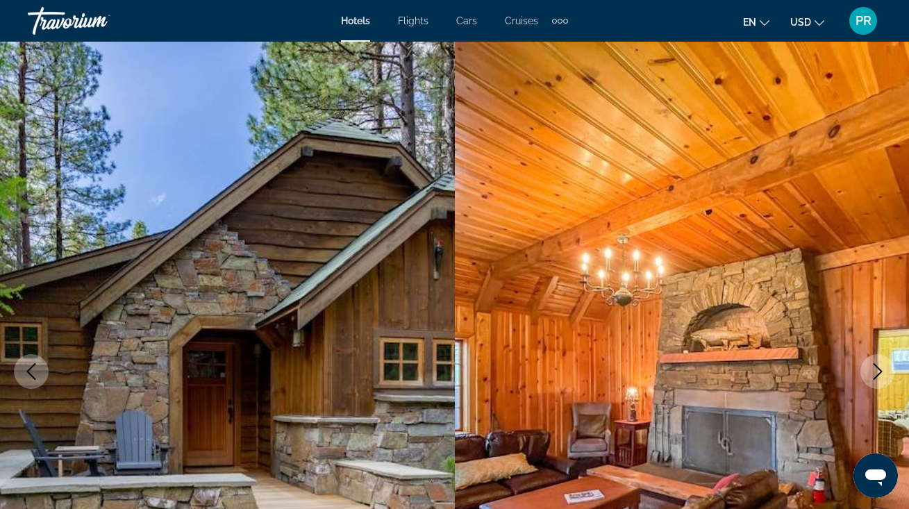
scroll to position [1977, 0]
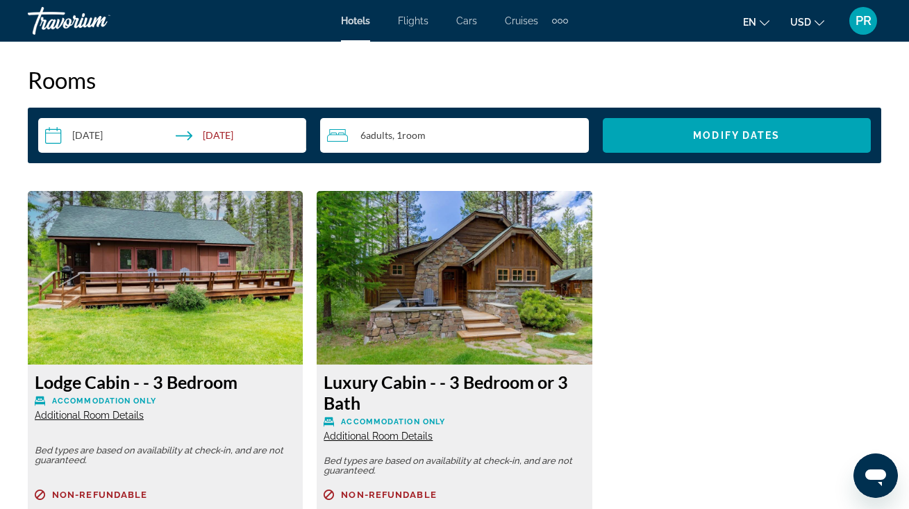
click at [138, 463] on div "Lodge Cabin - - 3 Bedroom Accommodation Only Additional Room Details Bed types …" at bounding box center [165, 513] width 275 height 297
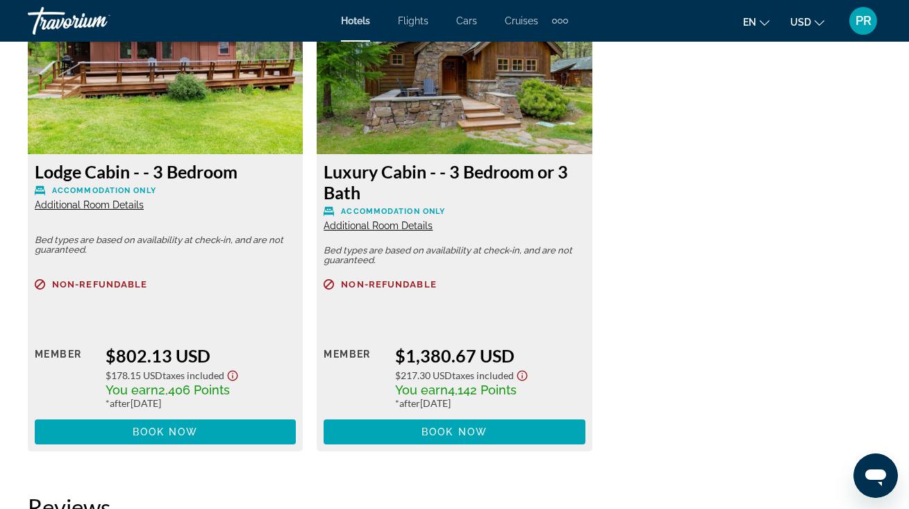
scroll to position [2192, 0]
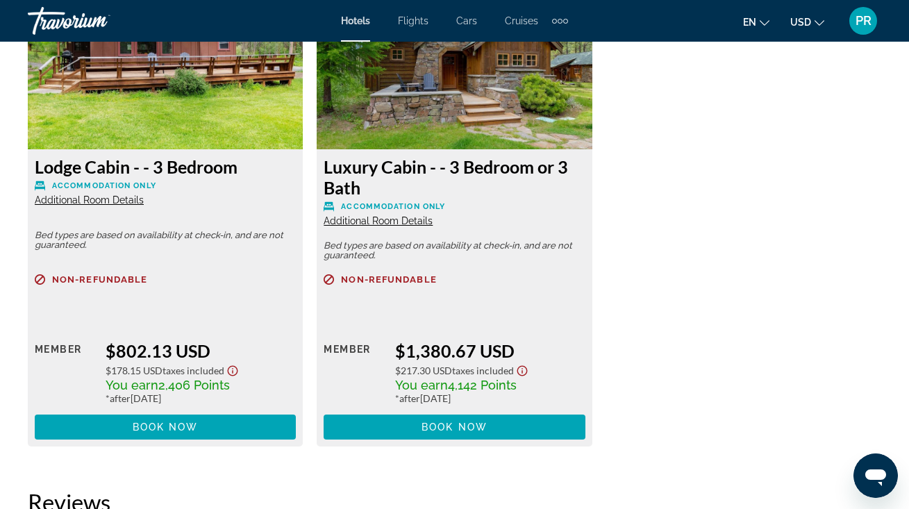
click at [517, 115] on img "Main content" at bounding box center [454, 63] width 275 height 174
click at [491, 158] on h3 "Luxury Cabin - - 3 Bedroom or 3 Bath" at bounding box center [454, 177] width 261 height 42
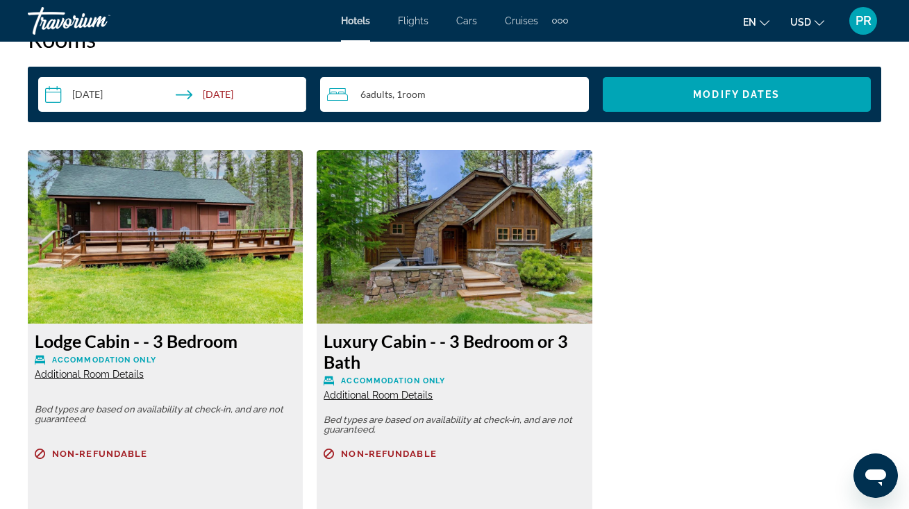
scroll to position [2006, 0]
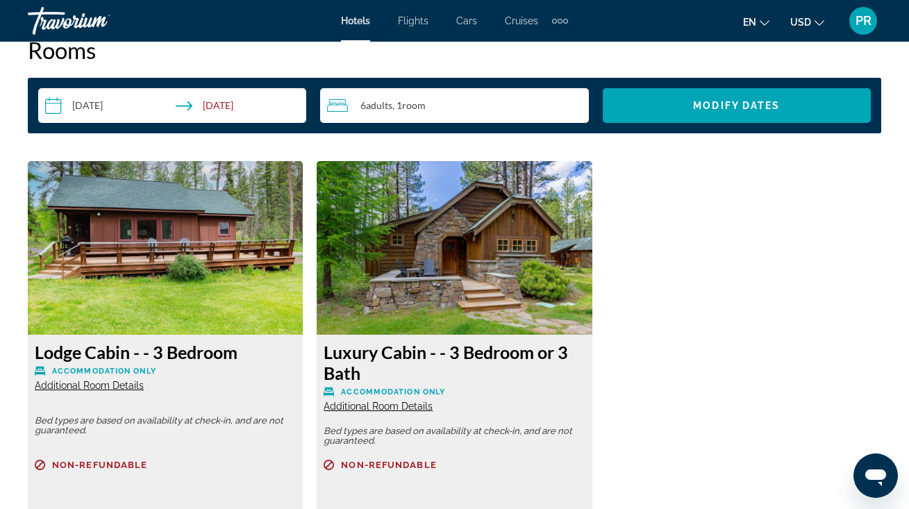
click at [466, 228] on img "Main content" at bounding box center [454, 248] width 275 height 174
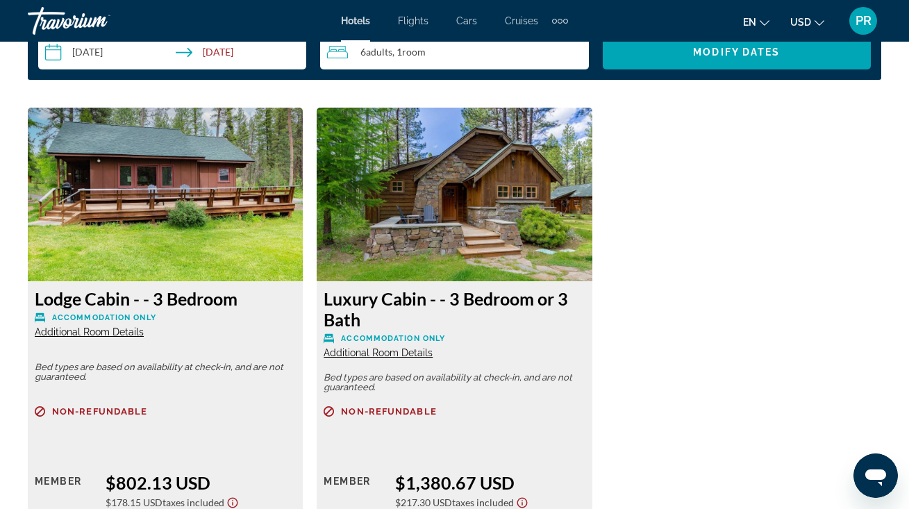
scroll to position [2060, 0]
click at [478, 290] on h3 "Luxury Cabin - - 3 Bedroom or 3 Bath" at bounding box center [454, 309] width 261 height 42
click at [435, 255] on img "Main content" at bounding box center [454, 195] width 275 height 174
click at [394, 347] on span "Additional Room Details" at bounding box center [378, 352] width 109 height 11
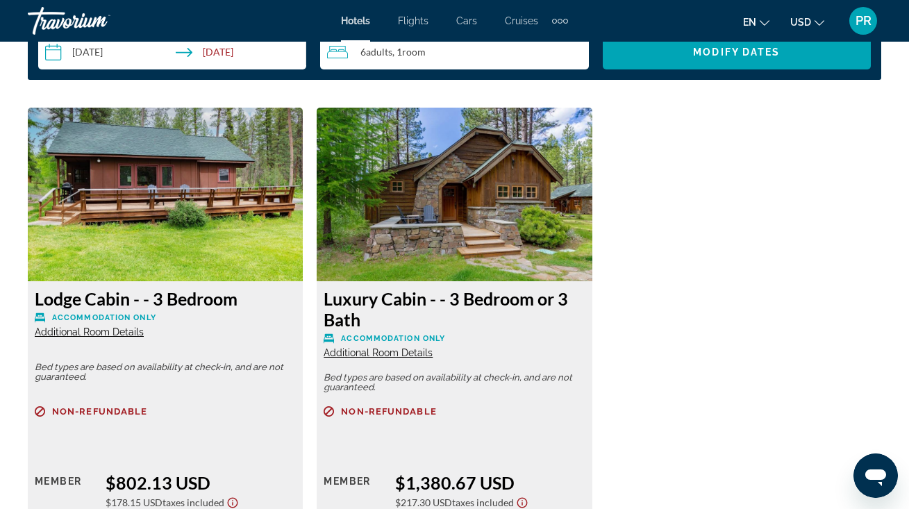
scroll to position [0, 0]
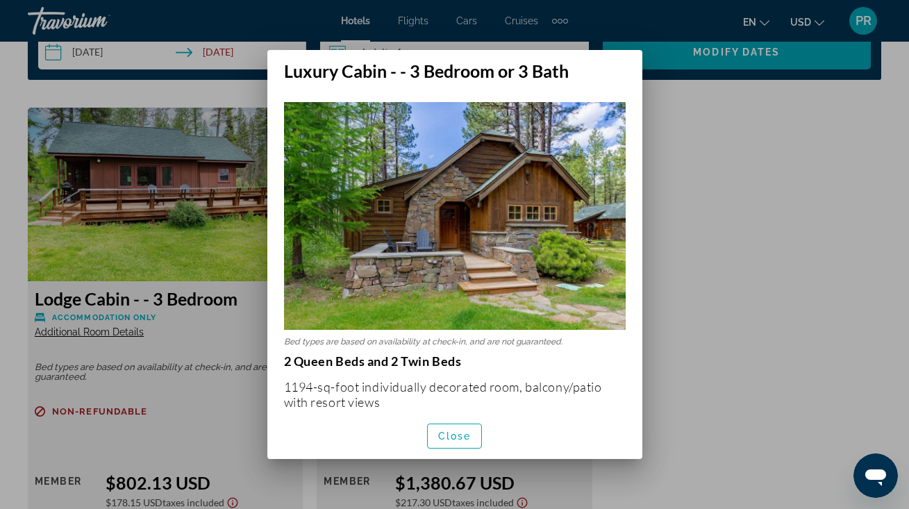
click at [461, 287] on img at bounding box center [455, 216] width 342 height 228
click at [454, 276] on img at bounding box center [455, 216] width 342 height 228
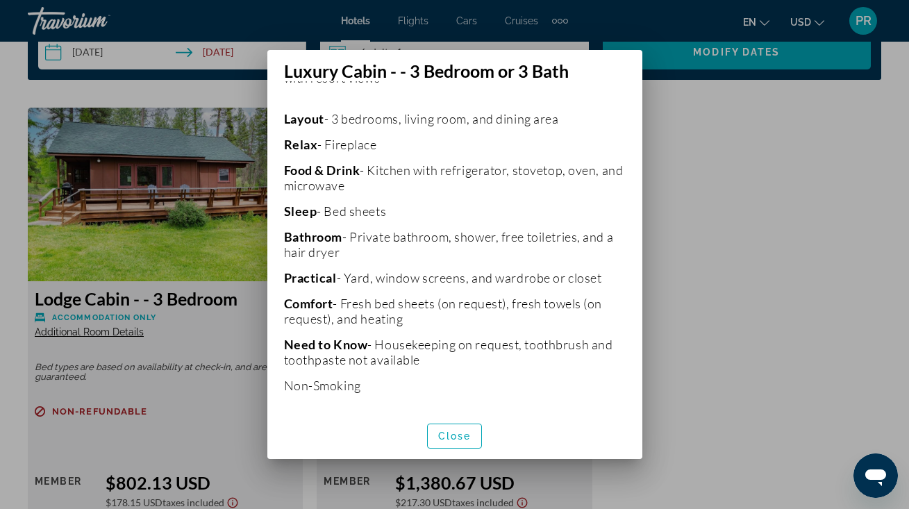
scroll to position [323, 0]
click at [696, 322] on div at bounding box center [454, 254] width 909 height 509
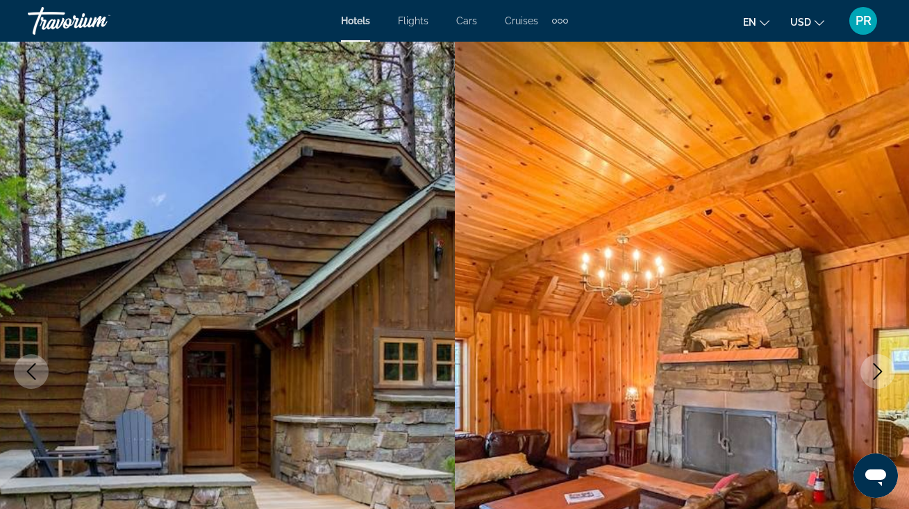
scroll to position [0, 0]
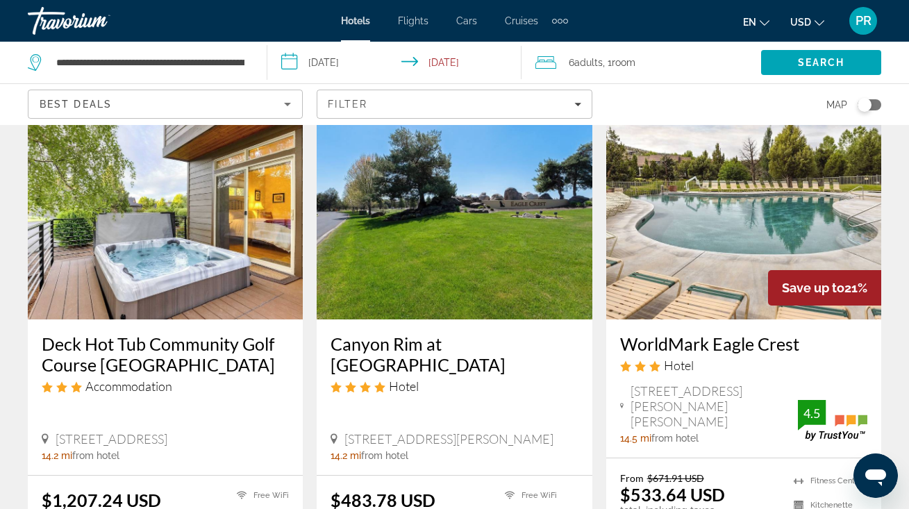
scroll to position [624, 0]
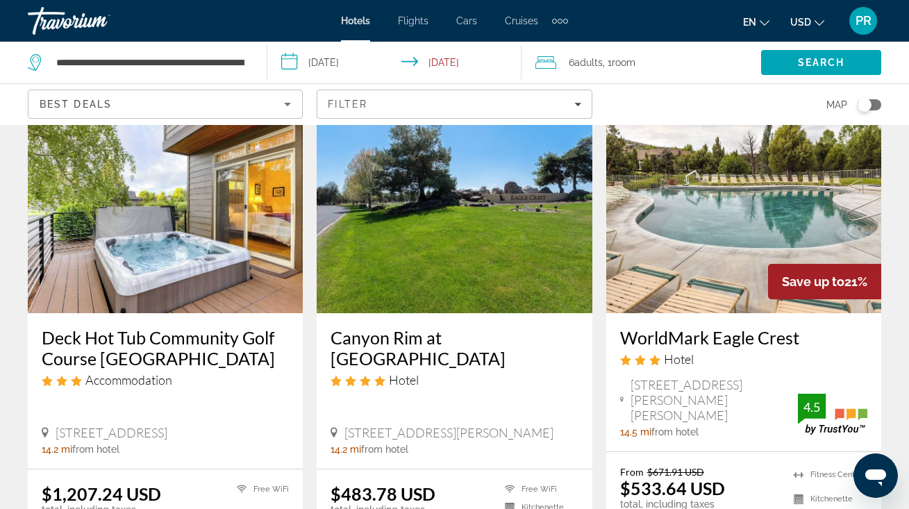
click at [668, 341] on h3 "WorldMark Eagle Crest" at bounding box center [743, 337] width 247 height 21
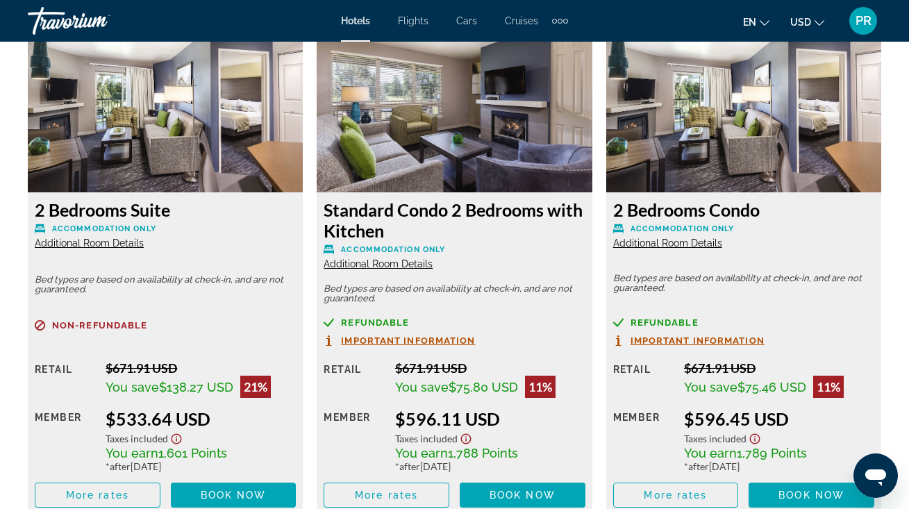
scroll to position [2190, 0]
click at [392, 260] on span "Additional Room Details" at bounding box center [378, 263] width 109 height 11
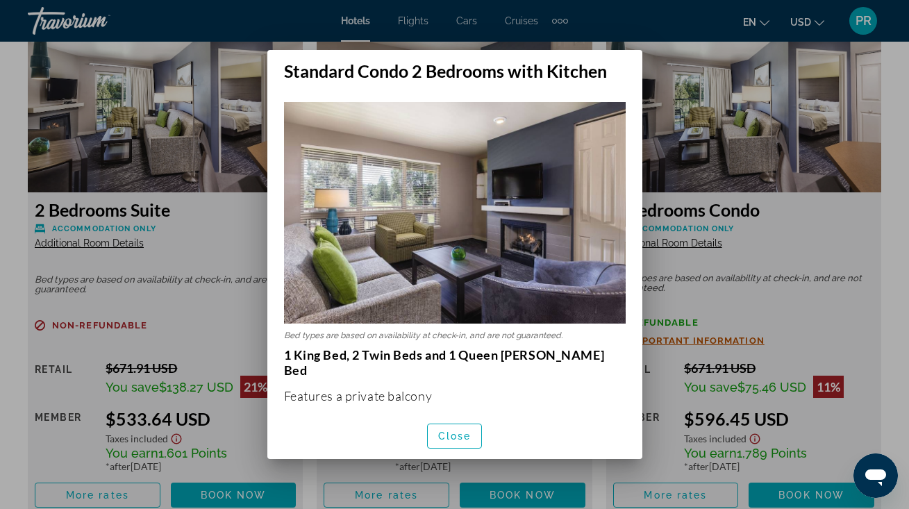
scroll to position [0, 0]
click at [456, 439] on span "Close" at bounding box center [454, 436] width 33 height 11
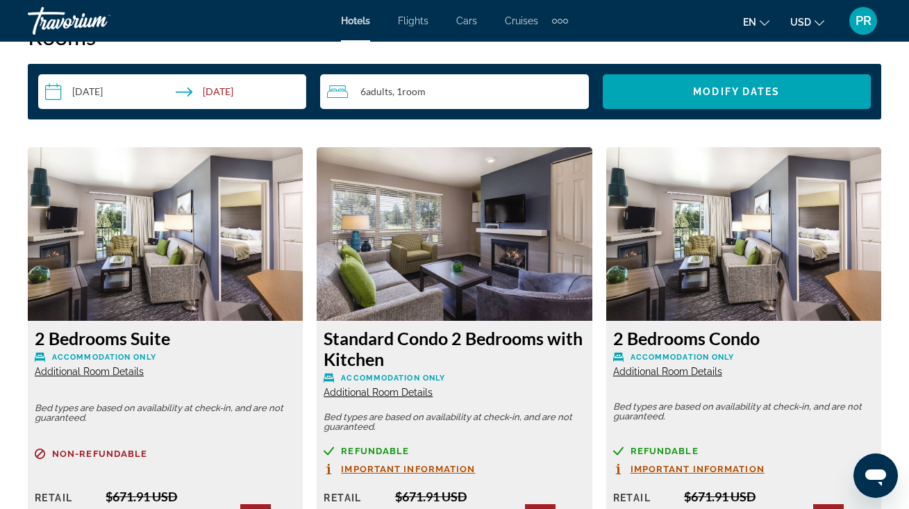
scroll to position [2061, 0]
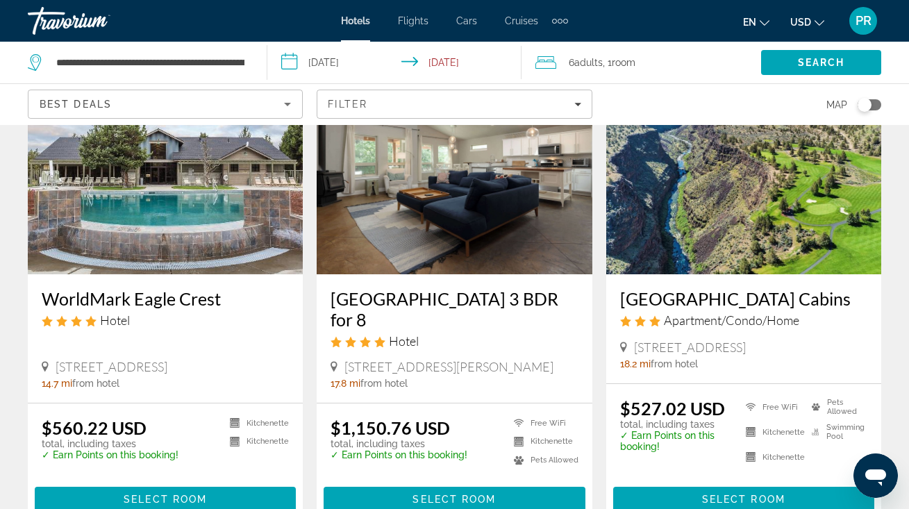
scroll to position [1193, 0]
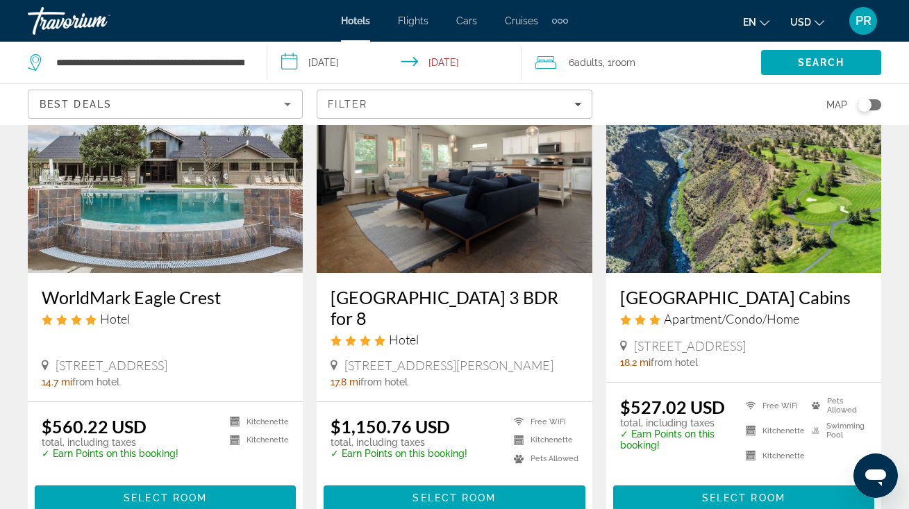
click at [747, 235] on img "Main content" at bounding box center [743, 162] width 275 height 222
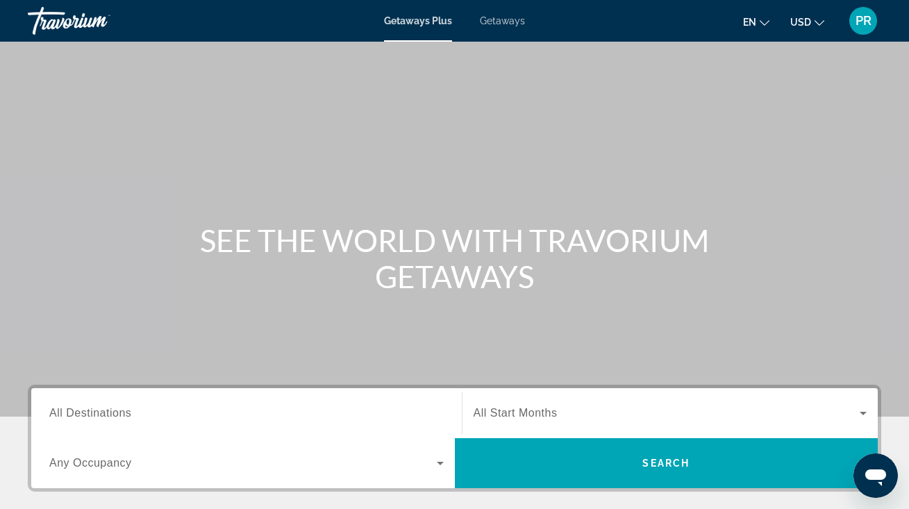
click at [79, 411] on span "All Destinations" at bounding box center [90, 413] width 82 height 12
click at [79, 411] on input "Destination All Destinations" at bounding box center [246, 414] width 394 height 17
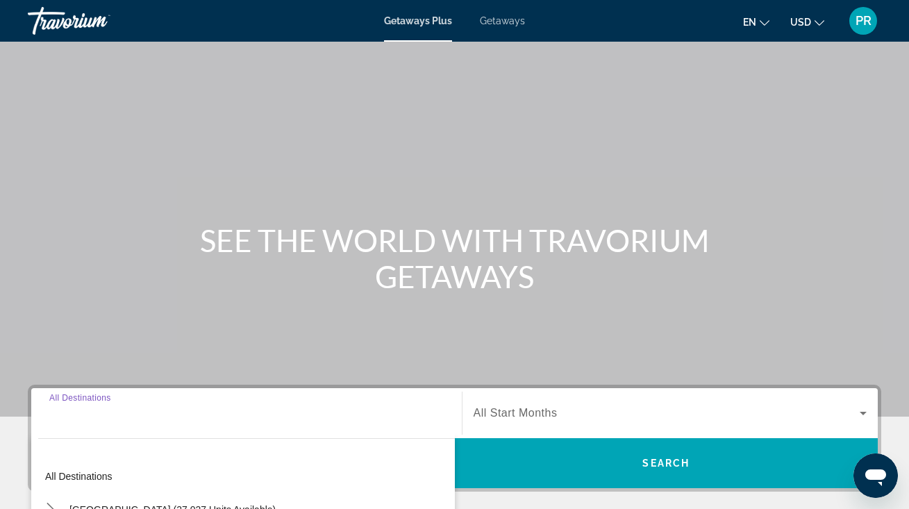
scroll to position [292, 0]
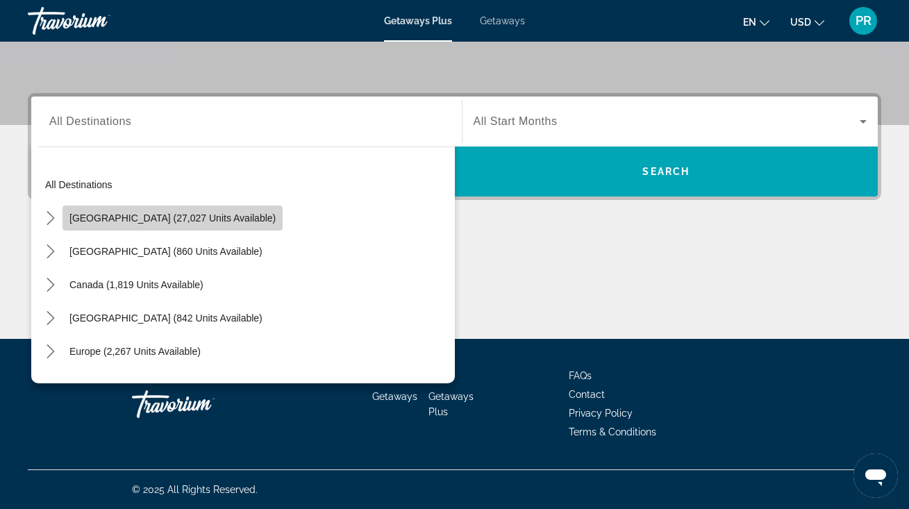
click at [203, 215] on span "[GEOGRAPHIC_DATA] (27,027 units available)" at bounding box center [172, 218] width 206 height 11
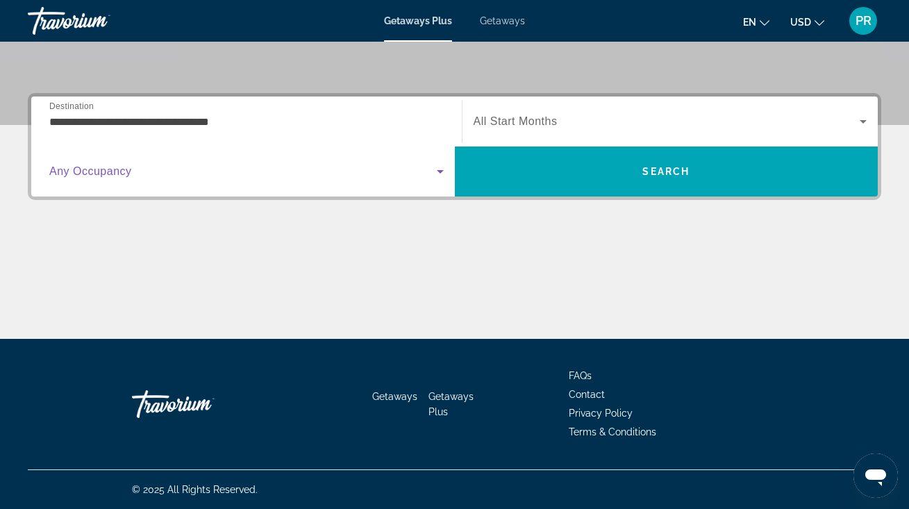
click at [153, 173] on span "Search widget" at bounding box center [243, 171] width 388 height 17
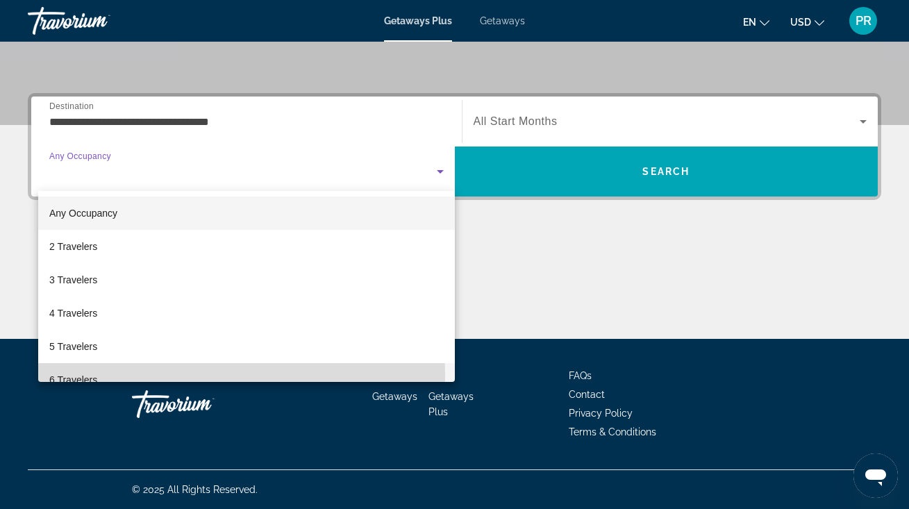
click at [97, 374] on span "6 Travelers" at bounding box center [73, 380] width 48 height 17
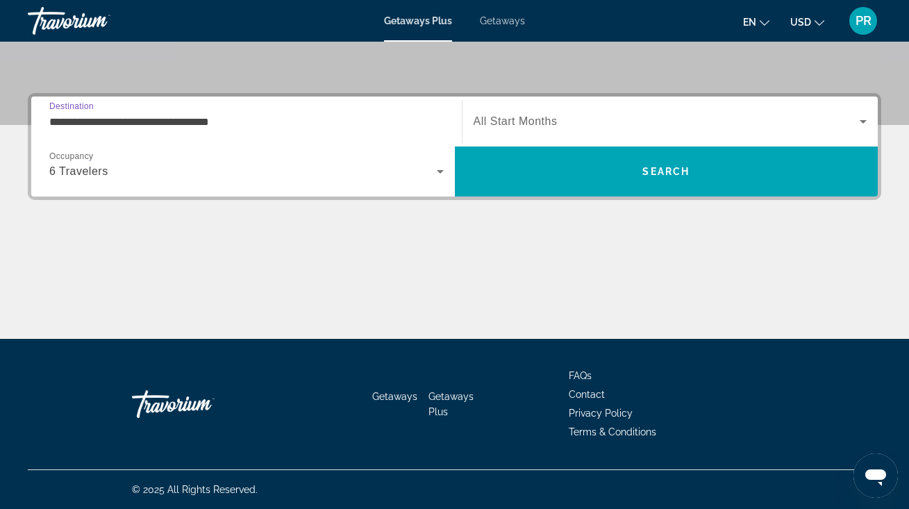
click at [244, 124] on input "**********" at bounding box center [246, 122] width 394 height 17
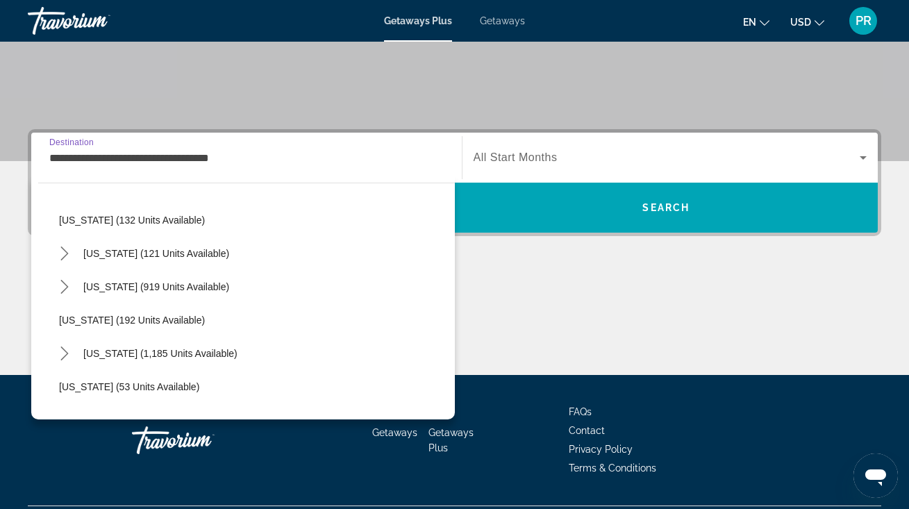
scroll to position [803, 0]
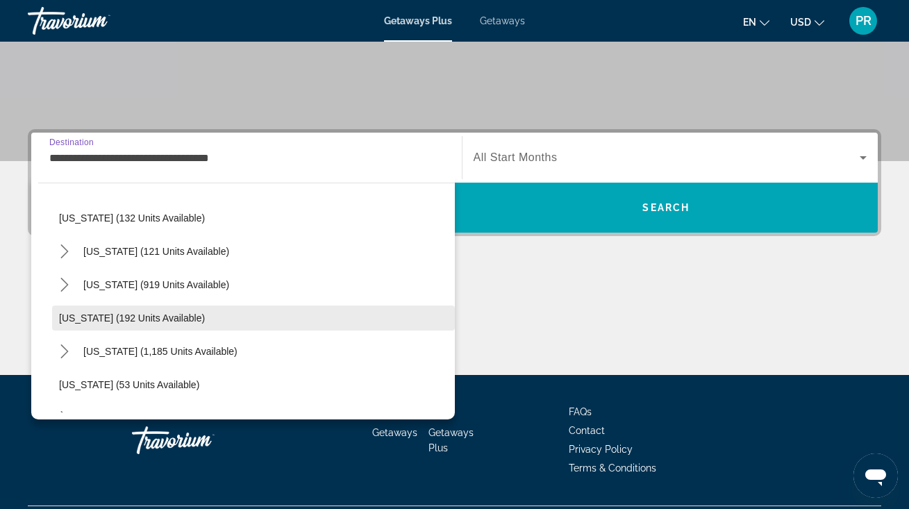
click at [169, 324] on span "Select destination: Oregon (192 units available)" at bounding box center [253, 317] width 403 height 33
type input "**********"
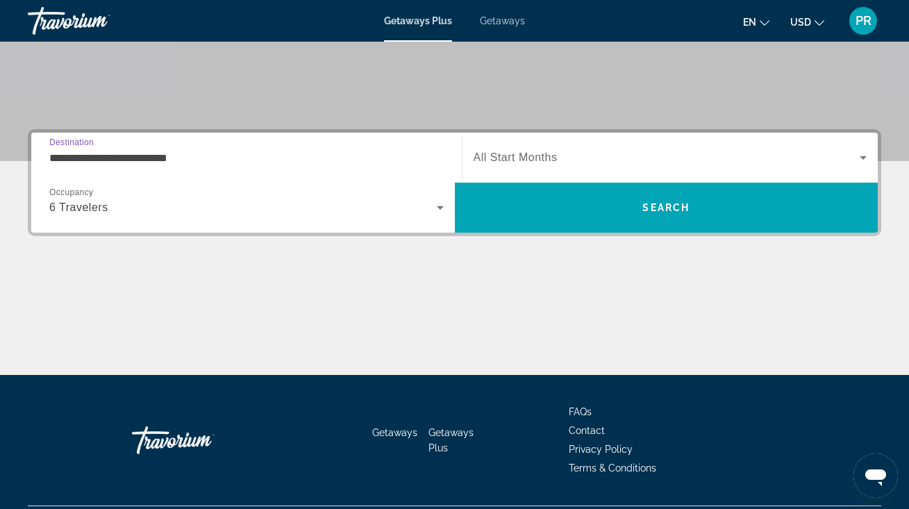
scroll to position [292, 0]
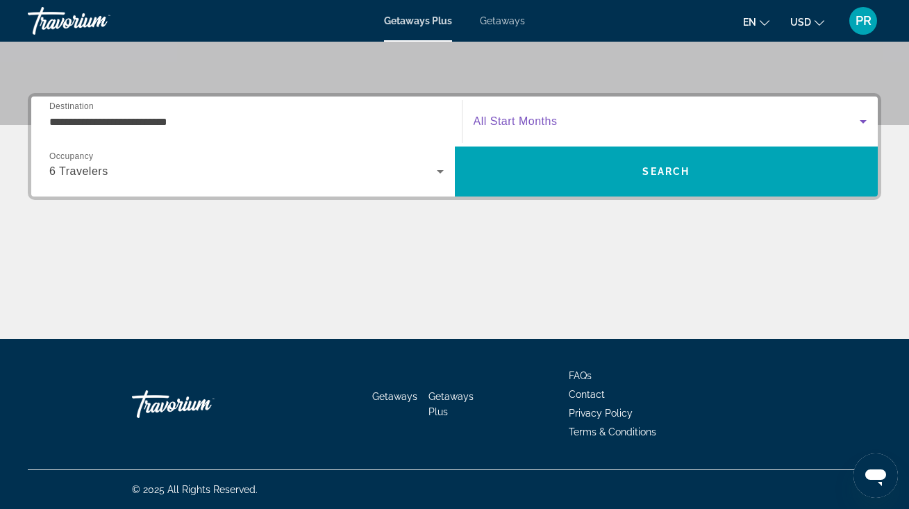
click at [558, 121] on span "Search widget" at bounding box center [667, 121] width 387 height 17
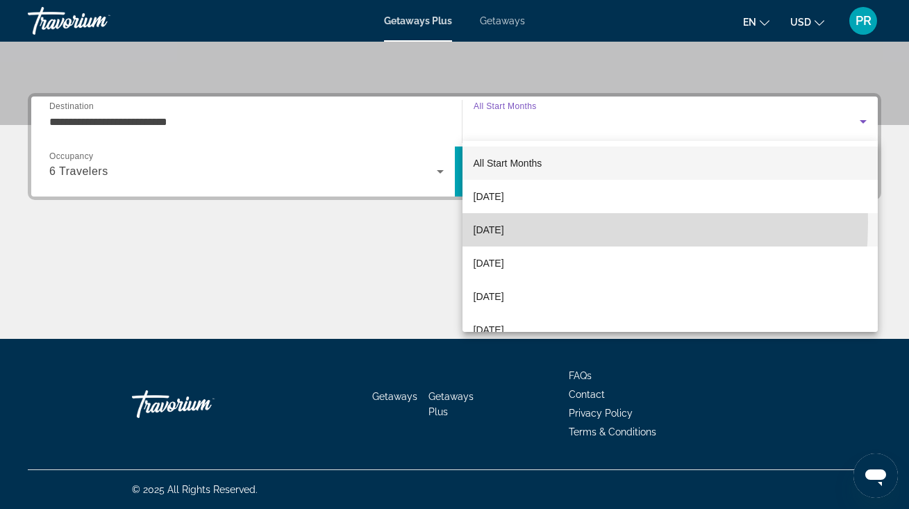
click at [491, 223] on span "[DATE]" at bounding box center [489, 230] width 31 height 17
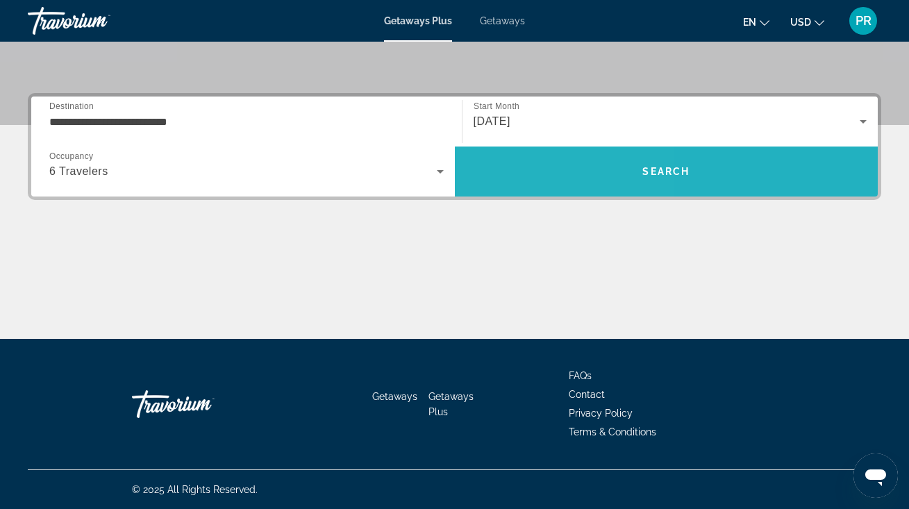
click at [511, 174] on span "Search" at bounding box center [667, 171] width 424 height 33
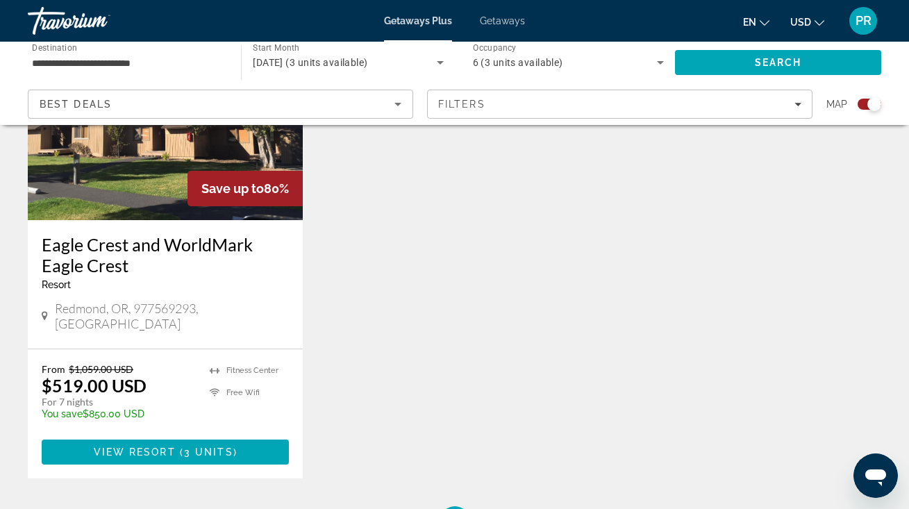
scroll to position [605, 0]
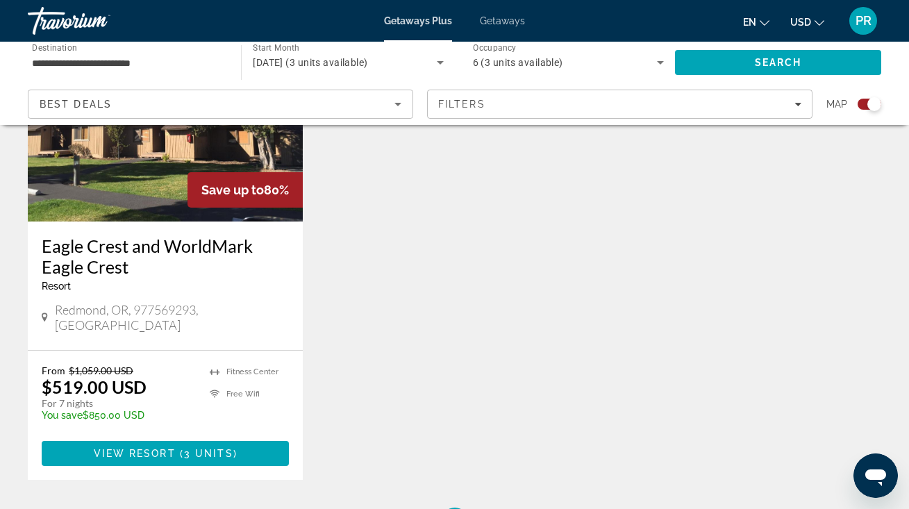
click at [122, 254] on h3 "Eagle Crest and WorldMark Eagle Crest" at bounding box center [165, 256] width 247 height 42
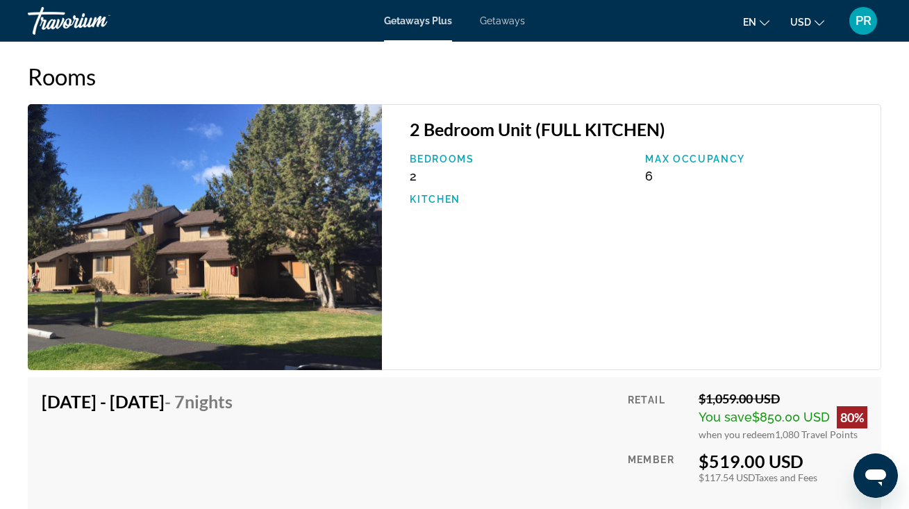
scroll to position [2506, 0]
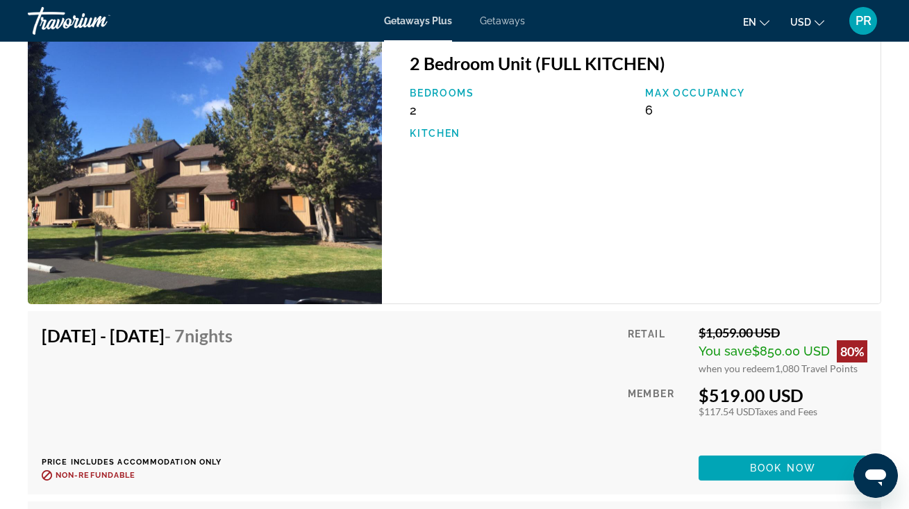
click at [795, 374] on span "1,080 Travel Points" at bounding box center [816, 369] width 83 height 12
click at [488, 21] on span "Getaways" at bounding box center [502, 20] width 45 height 11
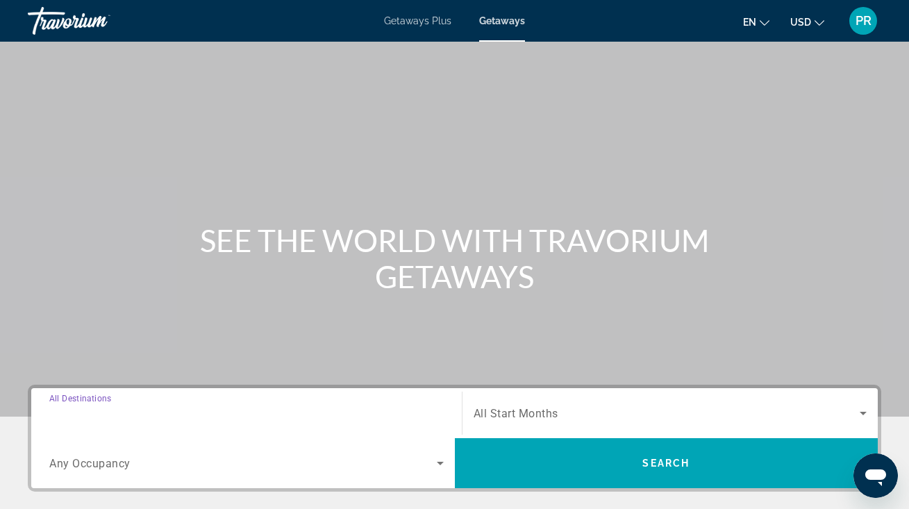
click at [194, 413] on input "Destination All Destinations" at bounding box center [246, 414] width 394 height 17
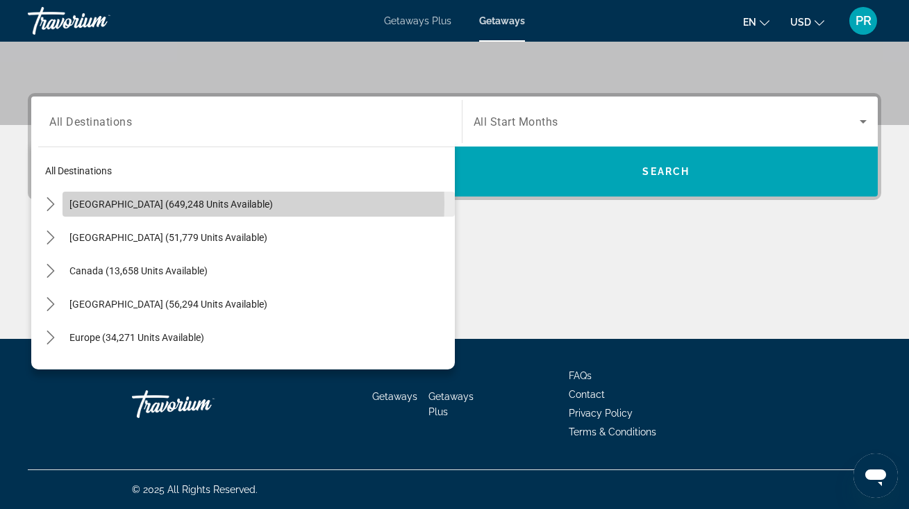
click at [192, 203] on span "[GEOGRAPHIC_DATA] (649,248 units available)" at bounding box center [170, 204] width 203 height 11
type input "**********"
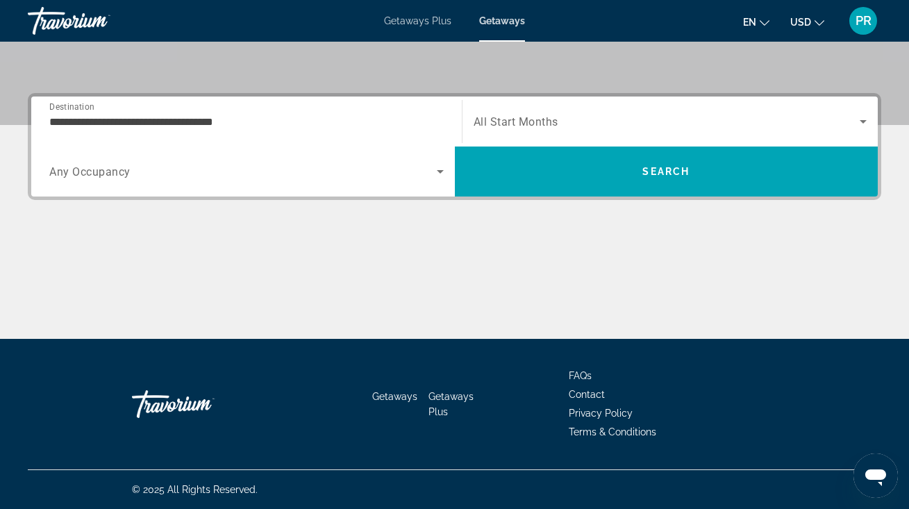
click at [177, 183] on div "Search widget" at bounding box center [246, 171] width 394 height 39
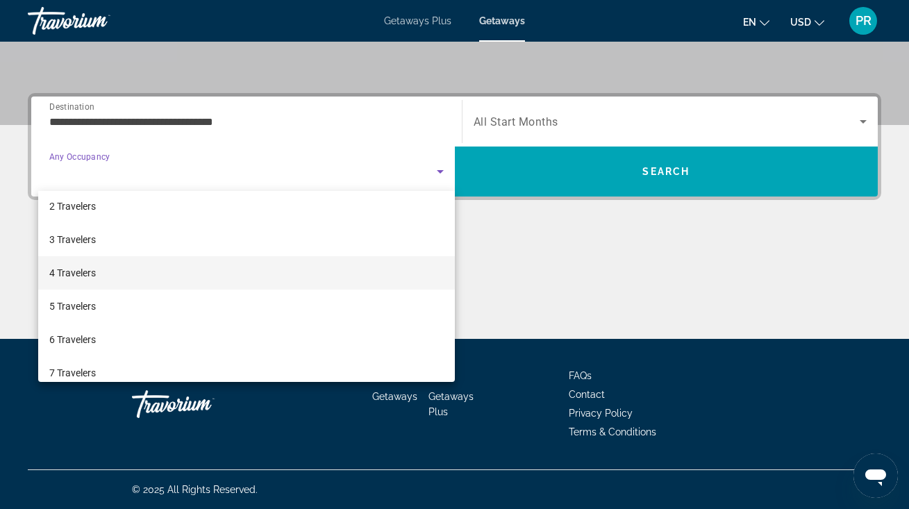
scroll to position [43, 0]
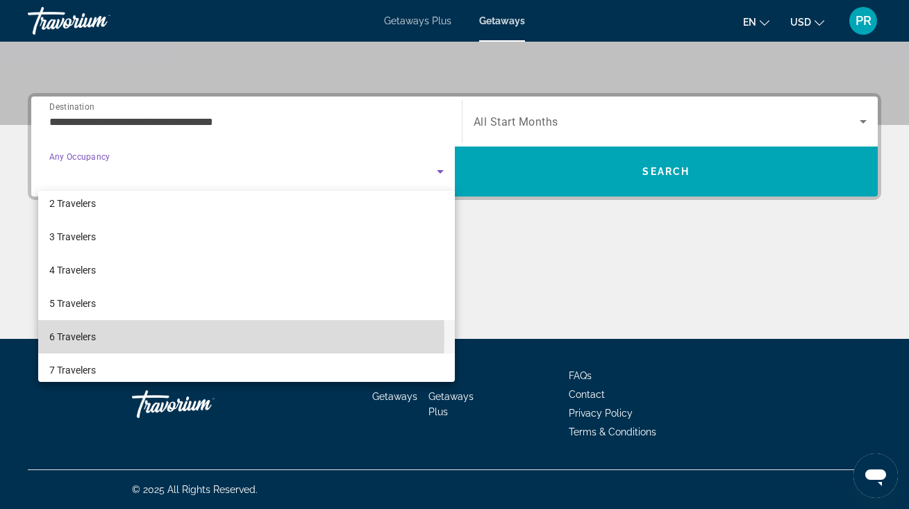
click at [122, 335] on mat-option "6 Travelers" at bounding box center [246, 336] width 417 height 33
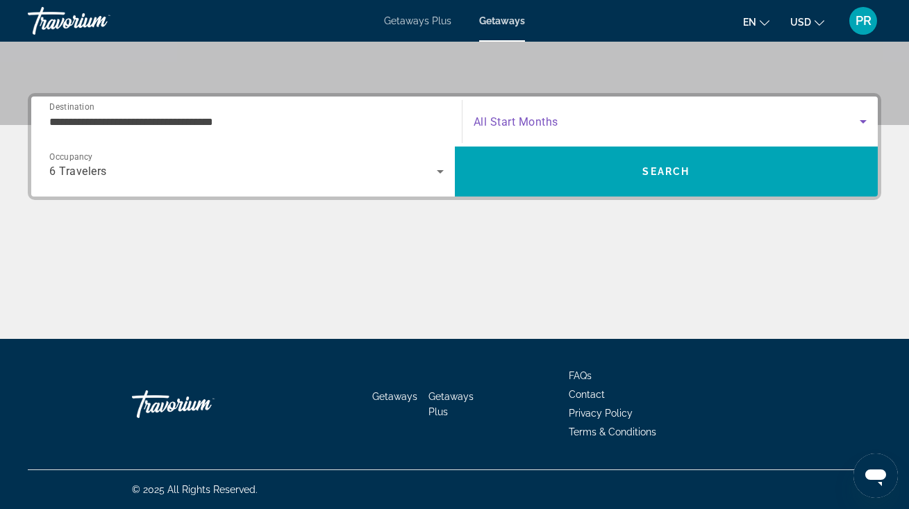
click at [588, 128] on span "Search widget" at bounding box center [667, 121] width 387 height 17
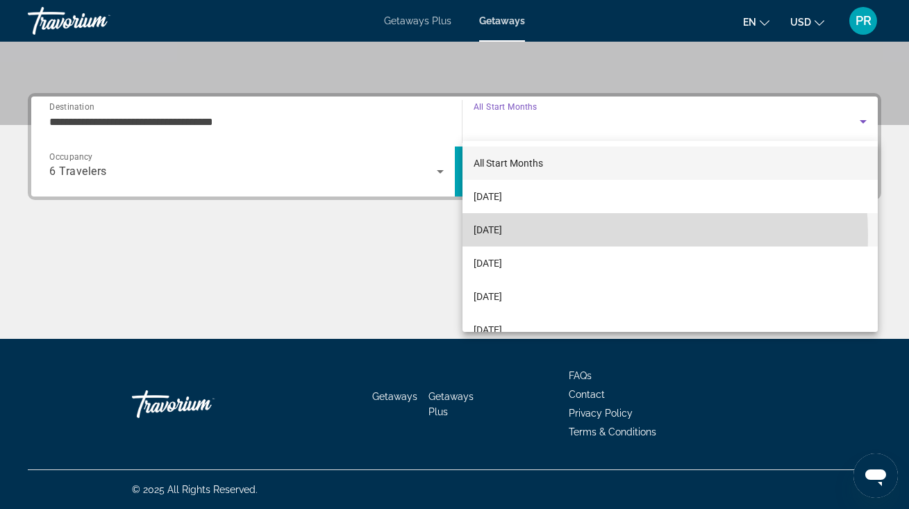
click at [502, 235] on span "[DATE]" at bounding box center [488, 230] width 28 height 17
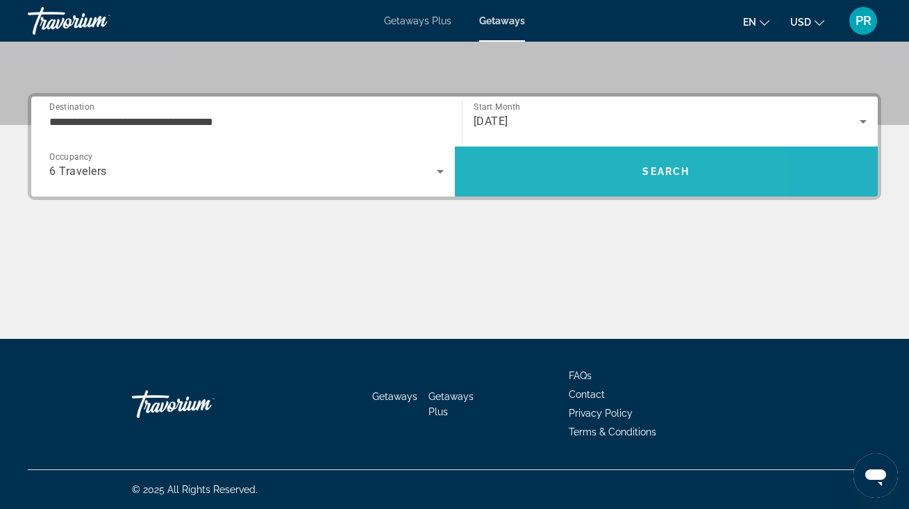
click at [569, 176] on span "Search" at bounding box center [667, 171] width 424 height 33
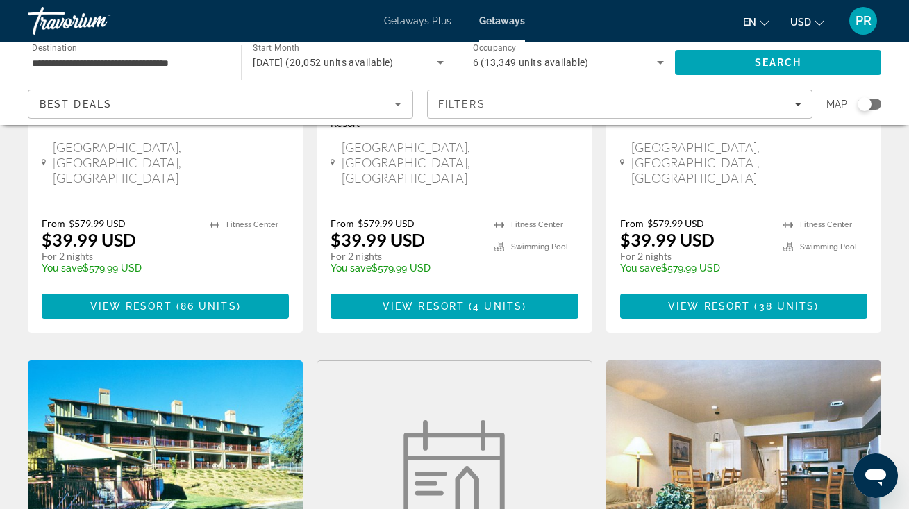
scroll to position [358, 0]
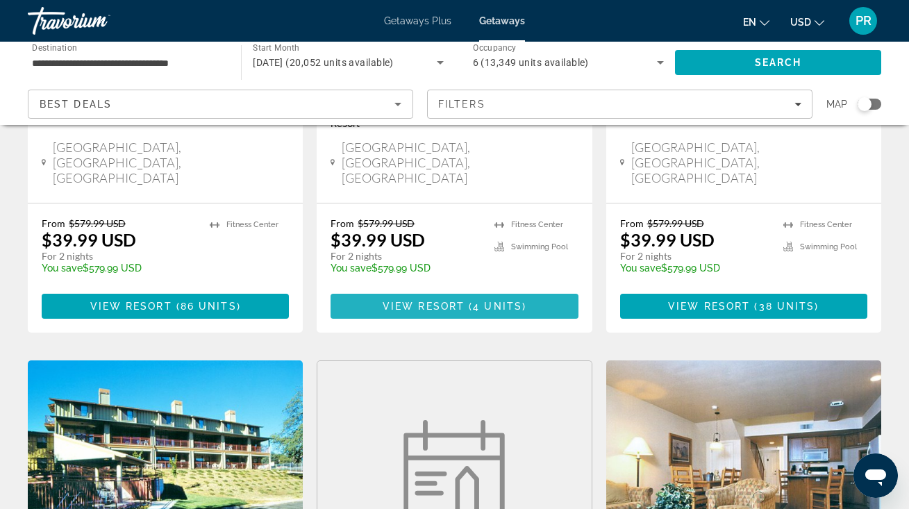
click at [470, 301] on span "( 4 units )" at bounding box center [496, 306] width 62 height 11
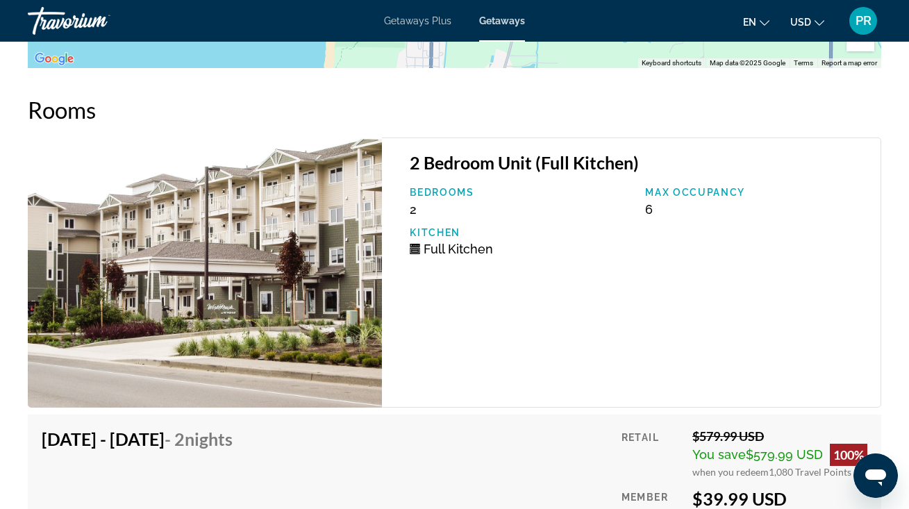
scroll to position [2684, 0]
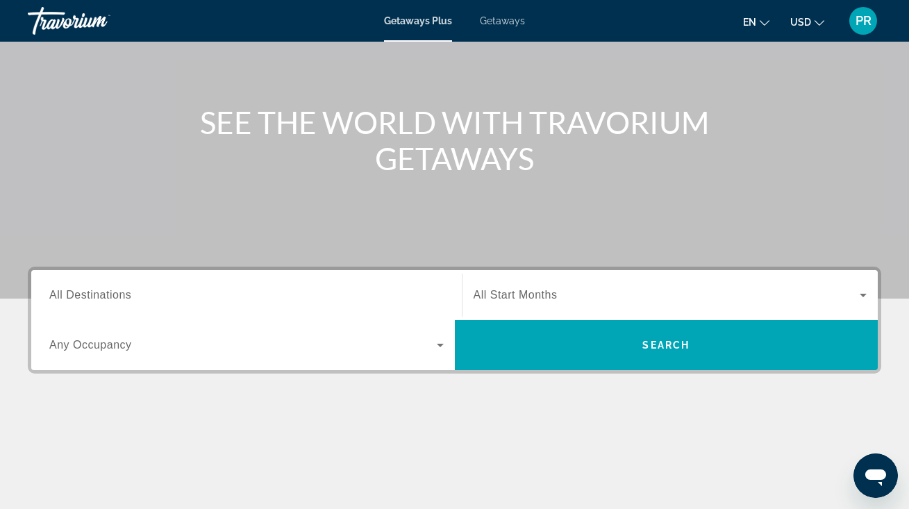
scroll to position [119, 0]
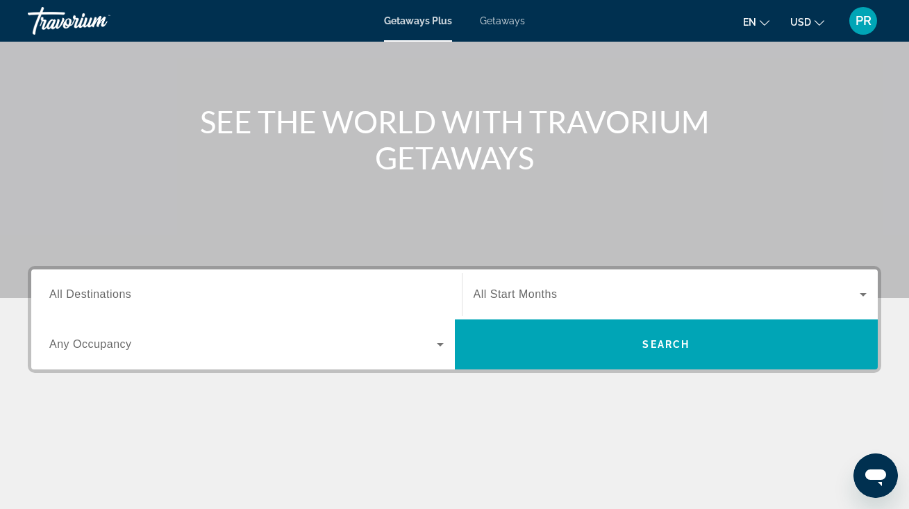
click at [106, 290] on span "All Destinations" at bounding box center [90, 294] width 82 height 12
click at [106, 290] on input "Destination All Destinations" at bounding box center [246, 295] width 394 height 17
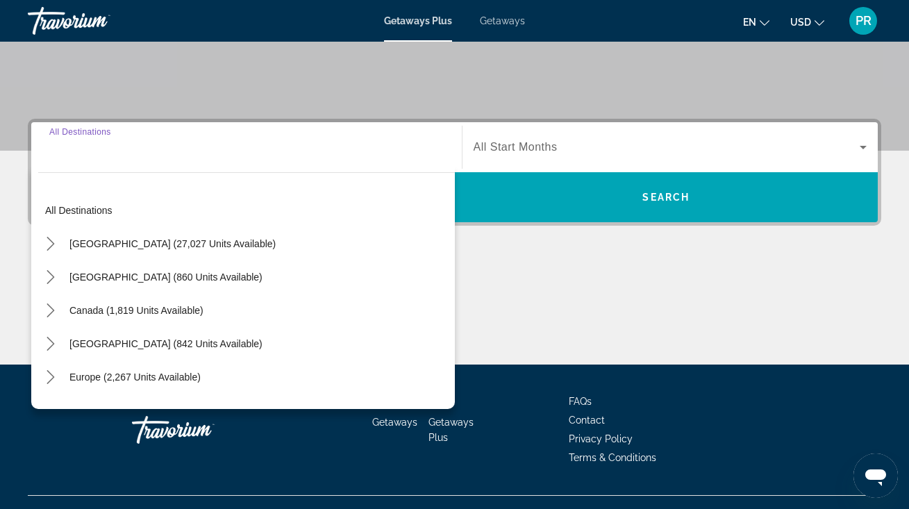
scroll to position [292, 0]
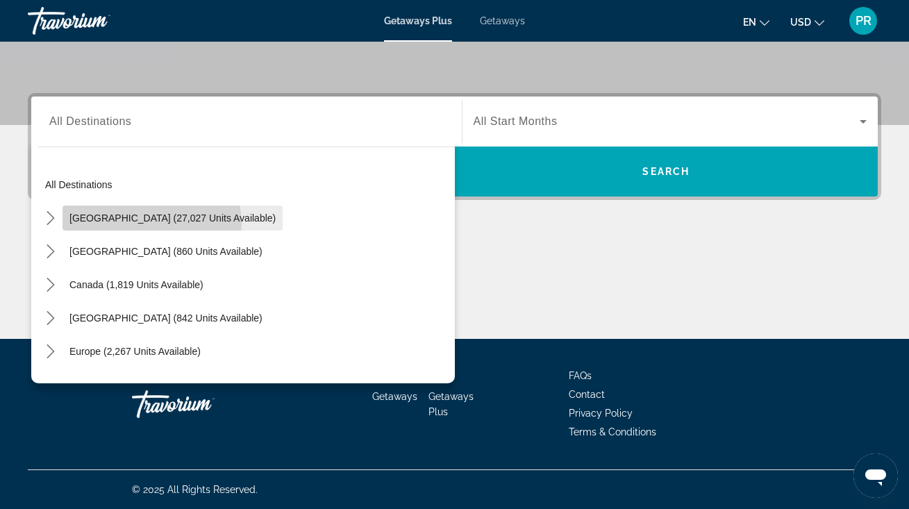
click at [147, 224] on span "Select destination: United States (27,027 units available)" at bounding box center [173, 217] width 220 height 33
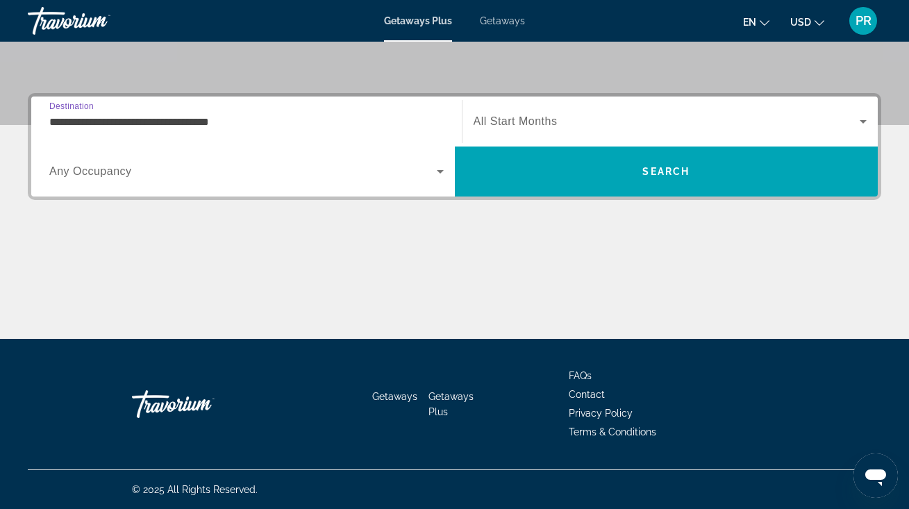
click at [196, 118] on input "**********" at bounding box center [246, 122] width 394 height 17
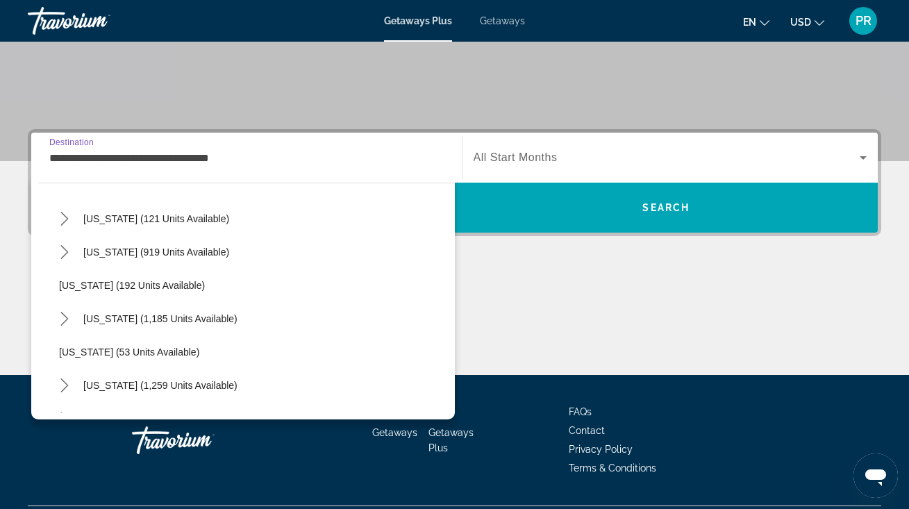
scroll to position [836, 0]
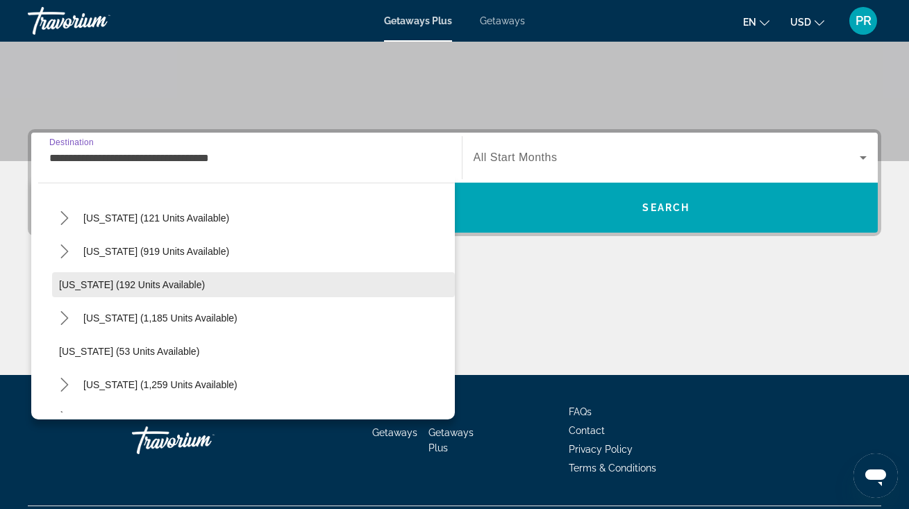
click at [151, 288] on span "[US_STATE] (192 units available)" at bounding box center [132, 284] width 146 height 11
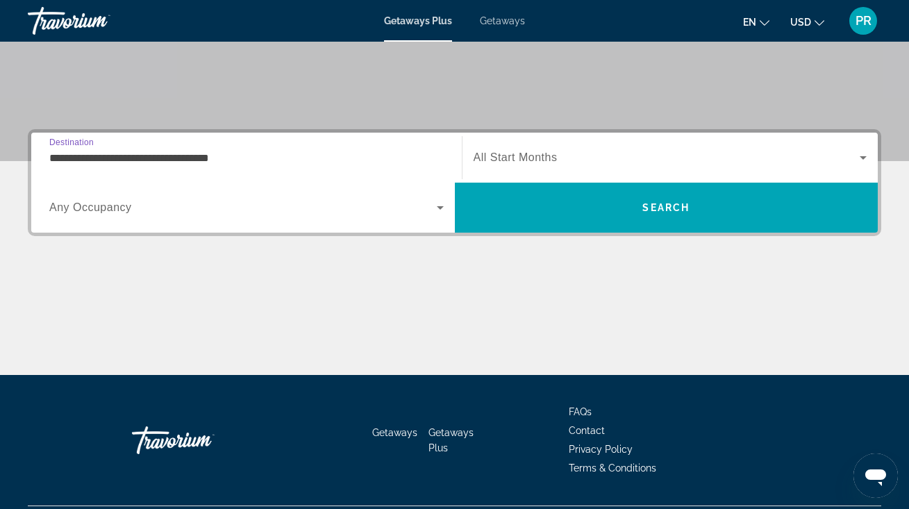
type input "**********"
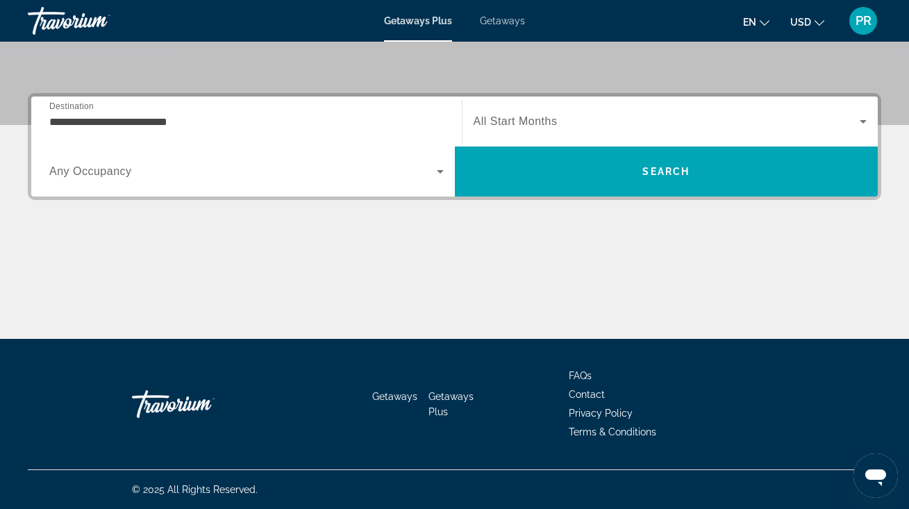
click at [531, 136] on div "Search widget" at bounding box center [671, 121] width 394 height 39
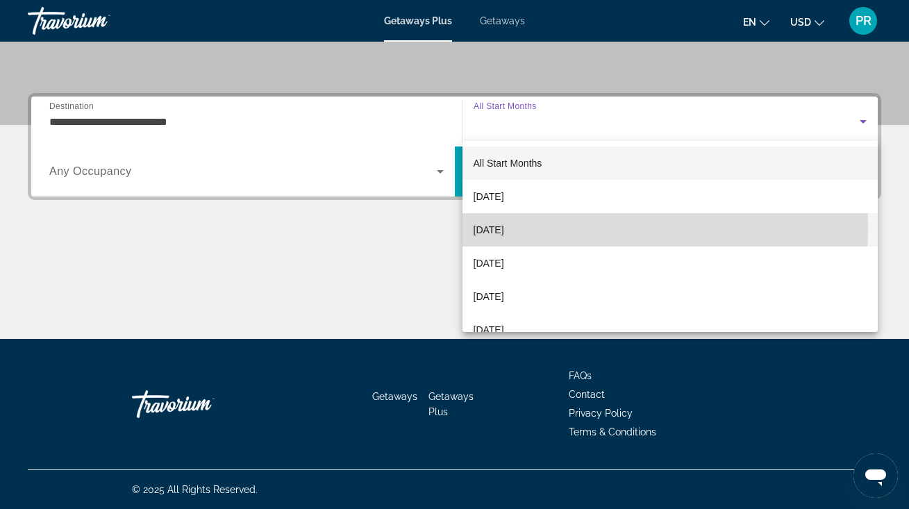
click at [504, 228] on span "[DATE]" at bounding box center [489, 230] width 31 height 17
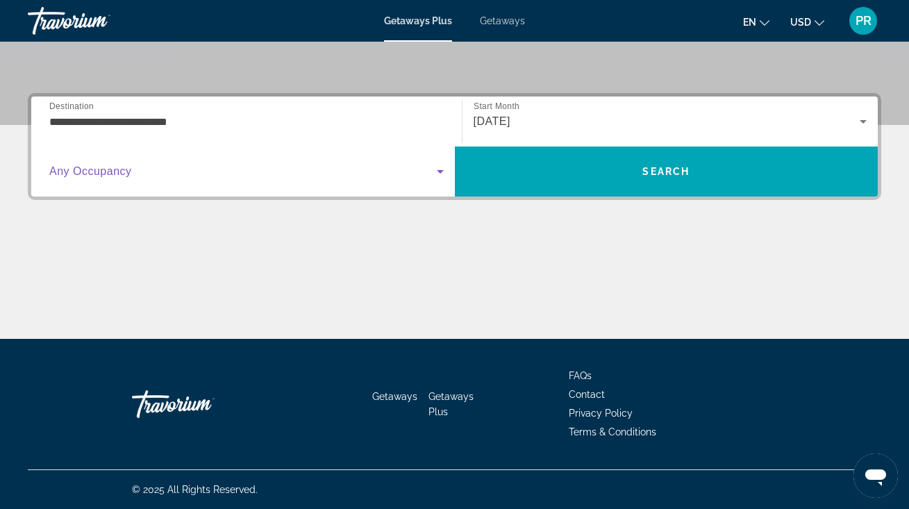
click at [328, 176] on span "Search widget" at bounding box center [243, 171] width 388 height 17
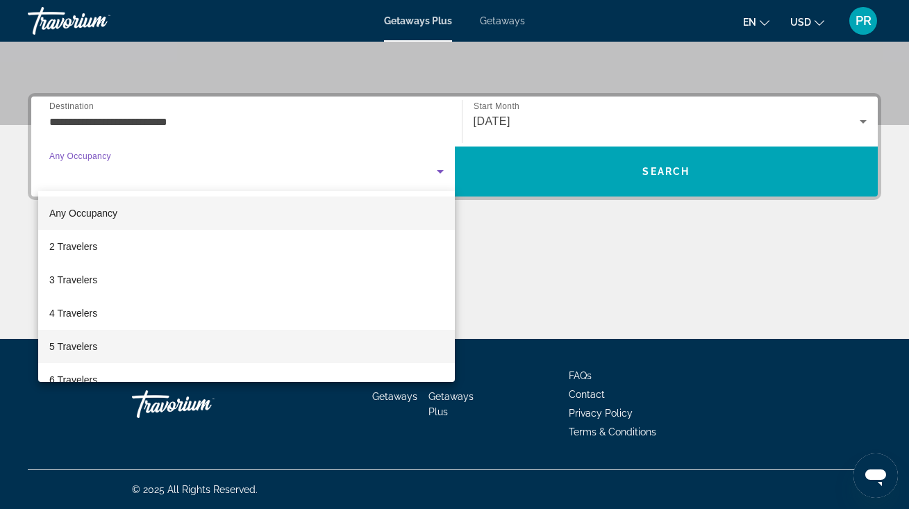
drag, startPoint x: 290, startPoint y: 374, endPoint x: 316, endPoint y: 357, distance: 31.0
click at [316, 357] on div "Any Occupancy 2 Travelers 3 Travelers 4 Travelers 5 Travelers 6 Travelers 7 Tra…" at bounding box center [246, 286] width 417 height 191
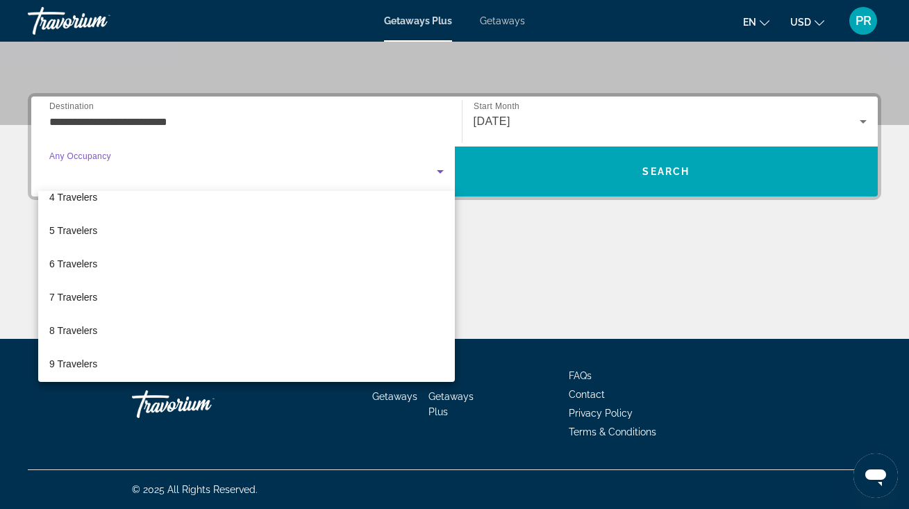
scroll to position [130, 0]
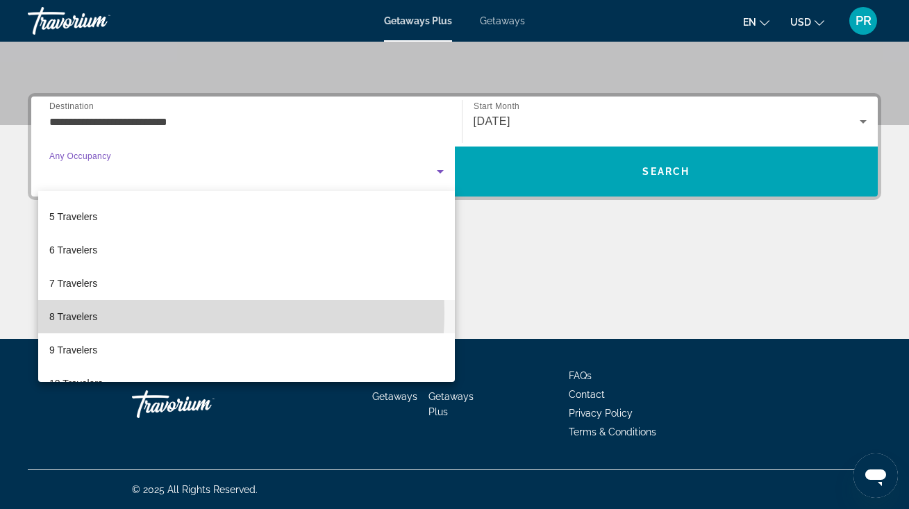
click at [103, 312] on mat-option "8 Travelers" at bounding box center [246, 316] width 417 height 33
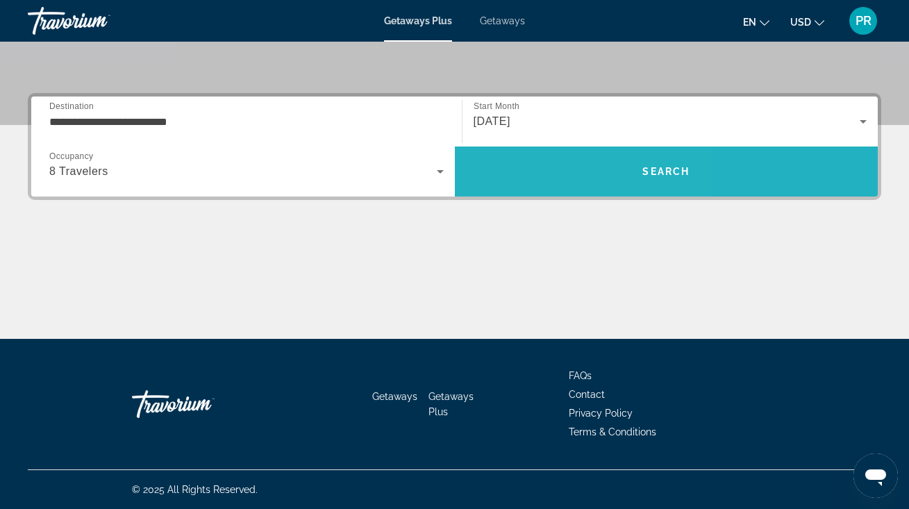
click at [531, 174] on span "Search" at bounding box center [667, 171] width 424 height 33
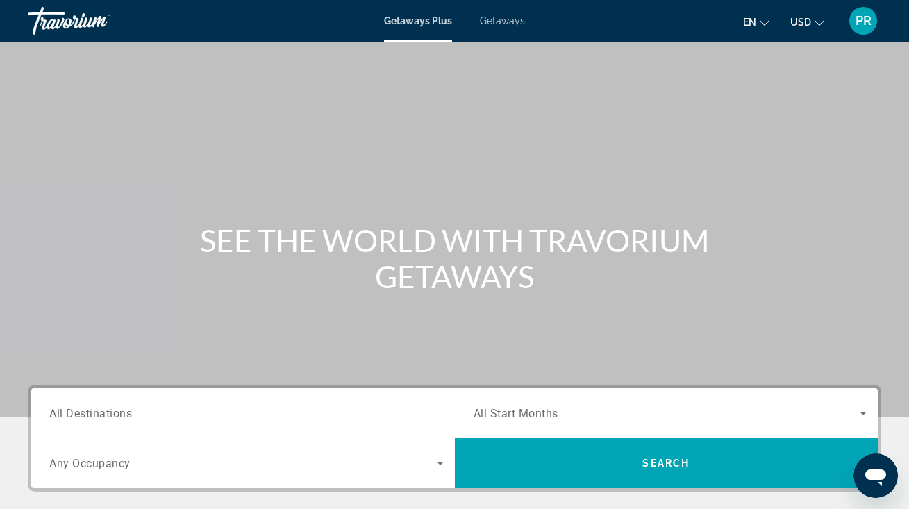
click at [487, 19] on span "Getaways" at bounding box center [502, 20] width 45 height 11
click at [117, 410] on span "All Destinations" at bounding box center [90, 412] width 83 height 13
click at [117, 410] on input "Destination All Destinations" at bounding box center [246, 414] width 394 height 17
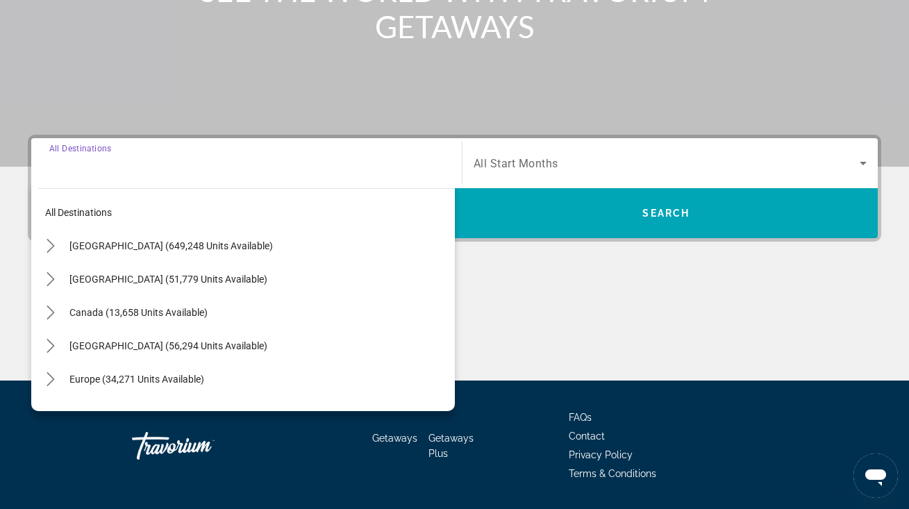
scroll to position [292, 0]
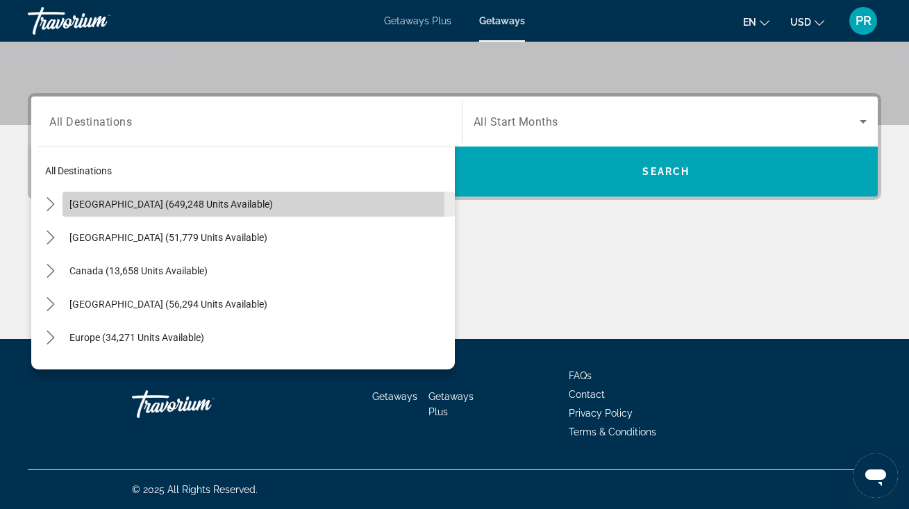
click at [215, 205] on span "[GEOGRAPHIC_DATA] (649,248 units available)" at bounding box center [170, 204] width 203 height 11
type input "**********"
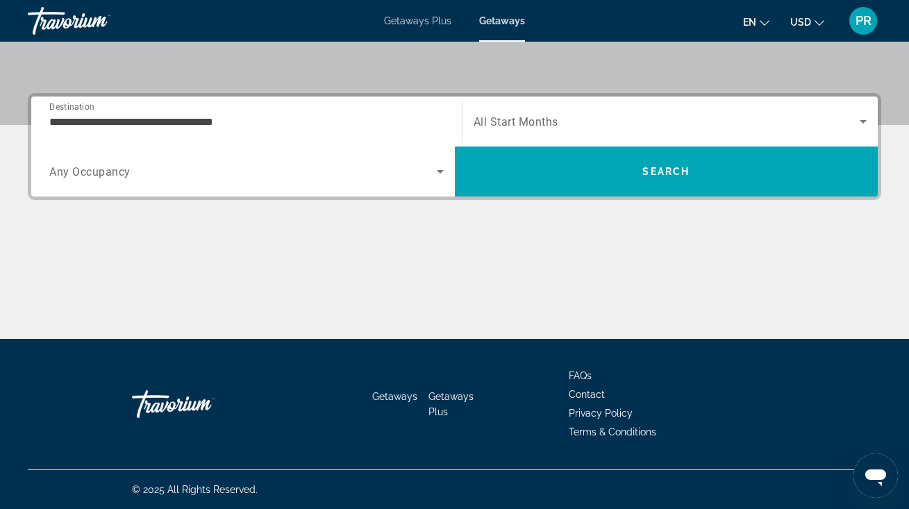
click at [209, 185] on div "Search widget" at bounding box center [246, 171] width 394 height 39
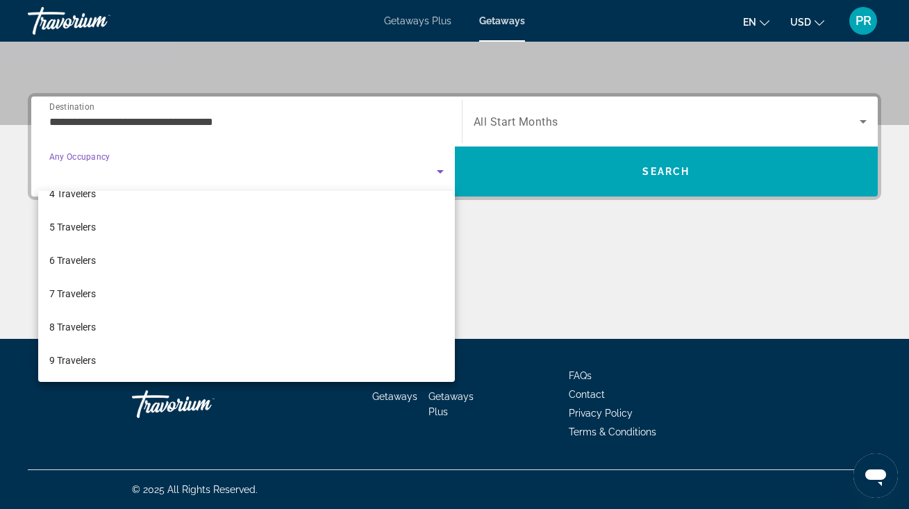
scroll to position [131, 0]
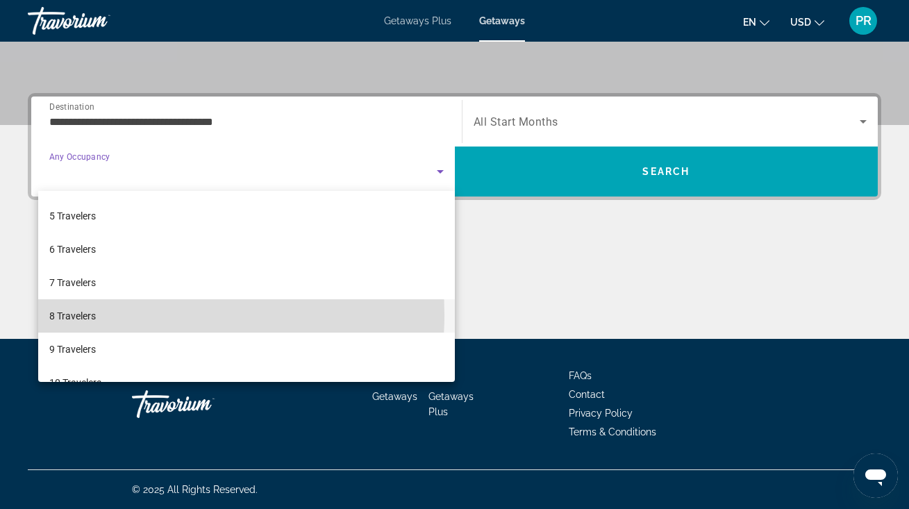
click at [100, 315] on mat-option "8 Travelers" at bounding box center [246, 315] width 417 height 33
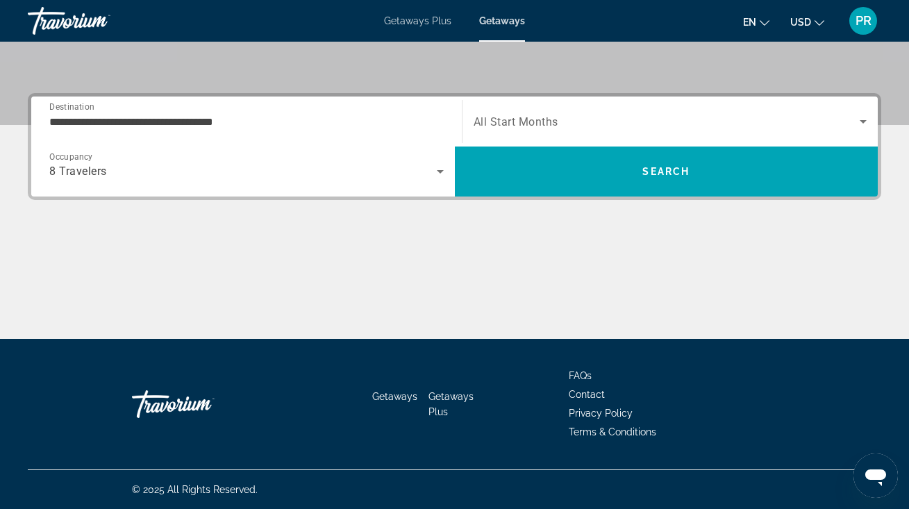
click at [554, 133] on div "Search widget" at bounding box center [671, 121] width 394 height 39
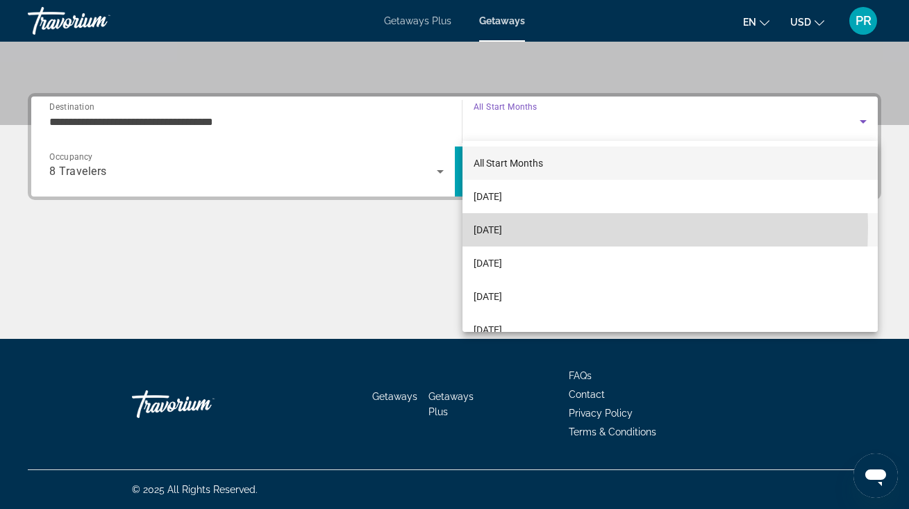
click at [502, 228] on span "[DATE]" at bounding box center [488, 230] width 28 height 17
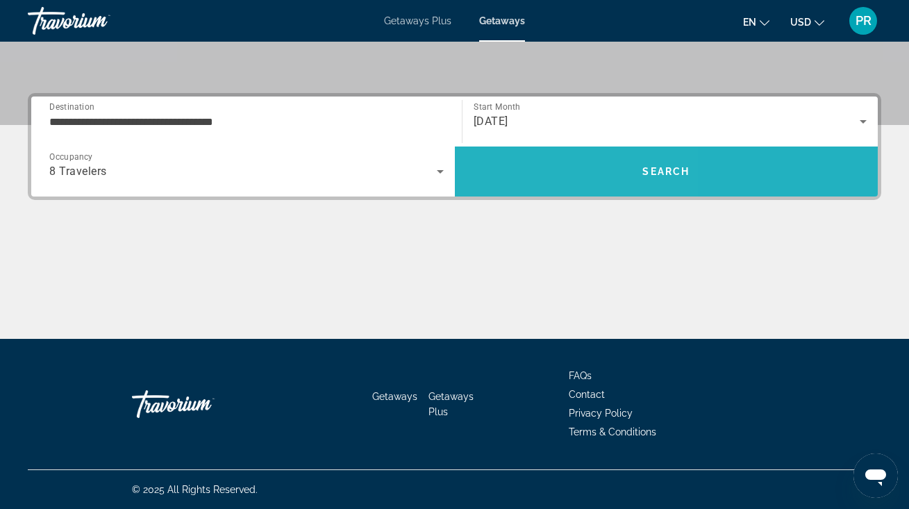
click at [524, 181] on span "Search" at bounding box center [667, 171] width 424 height 33
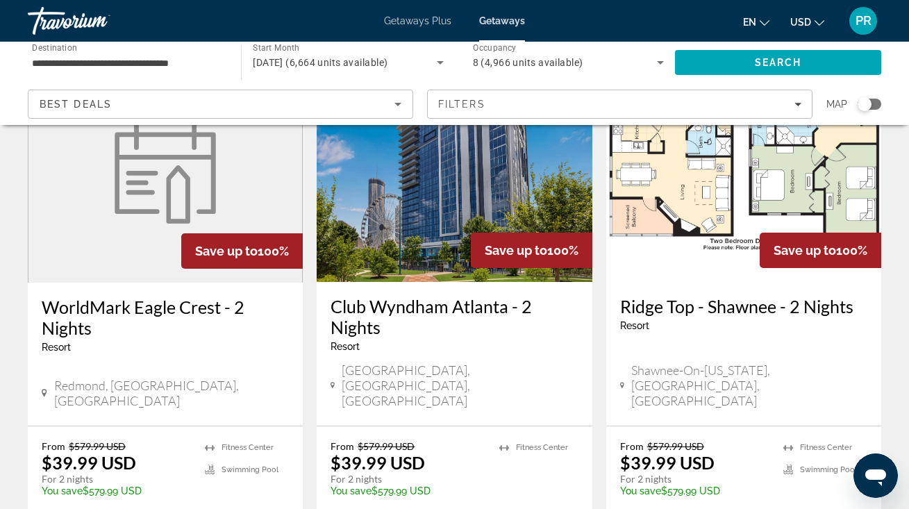
scroll to position [656, 0]
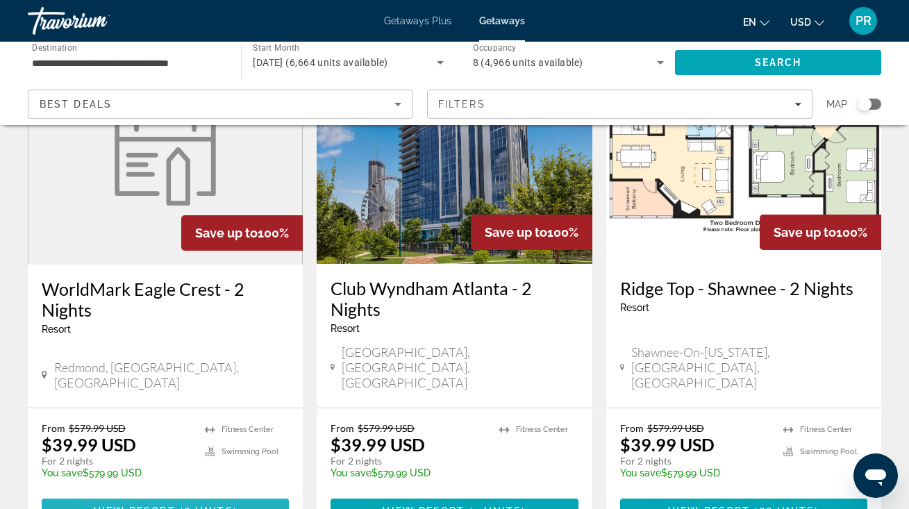
click at [206, 494] on span "Main content" at bounding box center [165, 510] width 247 height 33
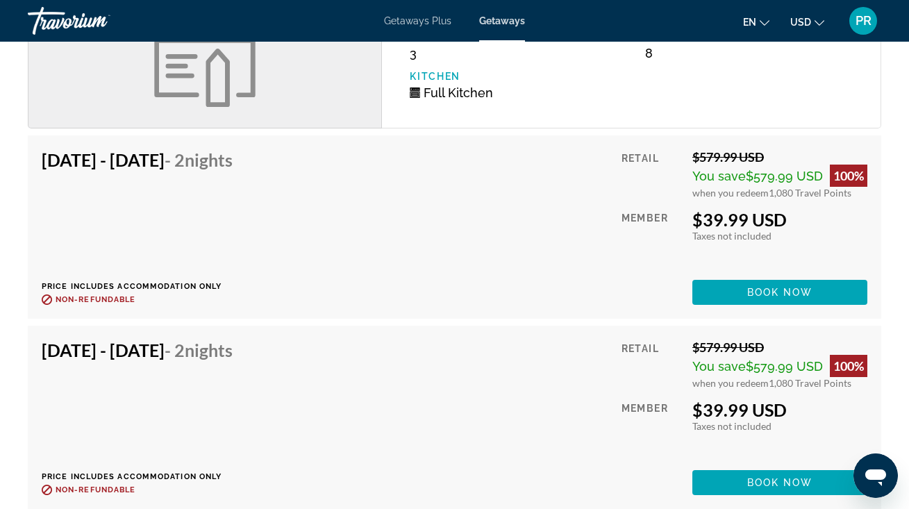
scroll to position [1884, 0]
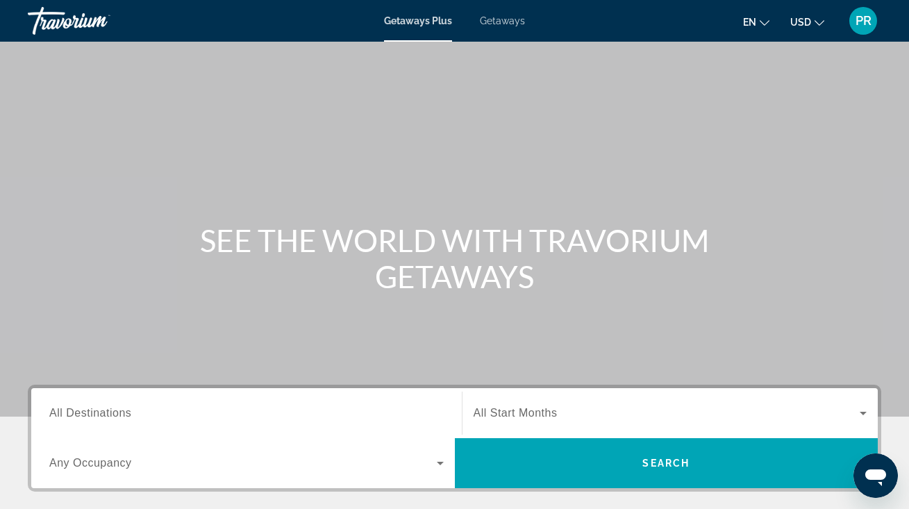
click at [495, 22] on span "Getaways" at bounding box center [502, 20] width 45 height 11
click at [183, 400] on div "Search widget" at bounding box center [246, 414] width 394 height 40
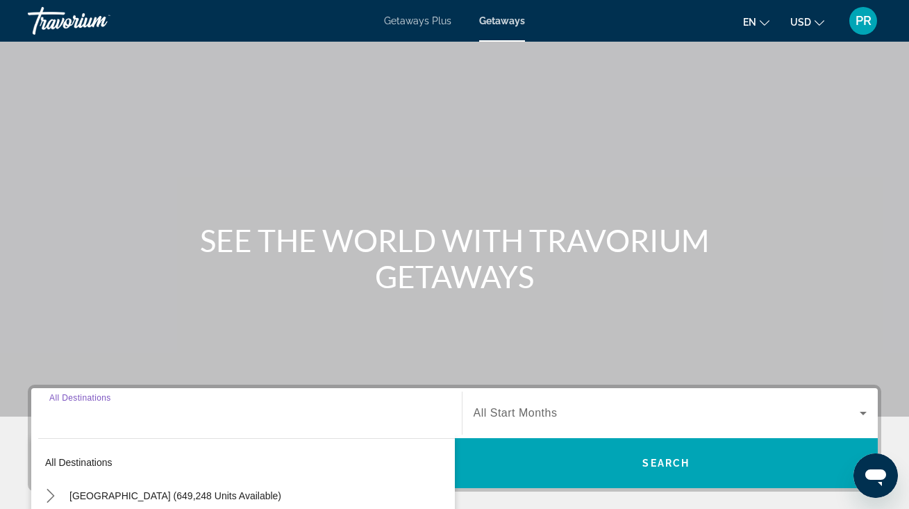
scroll to position [292, 0]
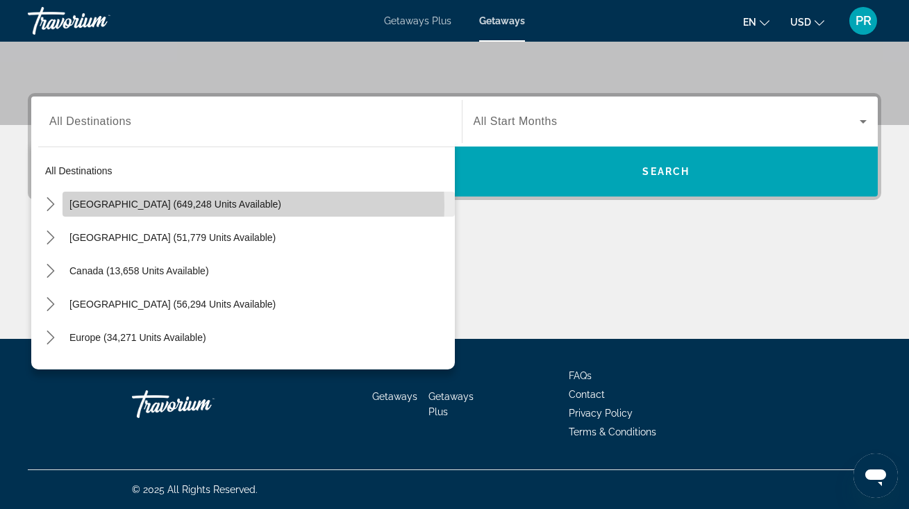
click at [194, 206] on span "[GEOGRAPHIC_DATA] (649,248 units available)" at bounding box center [175, 204] width 212 height 11
type input "**********"
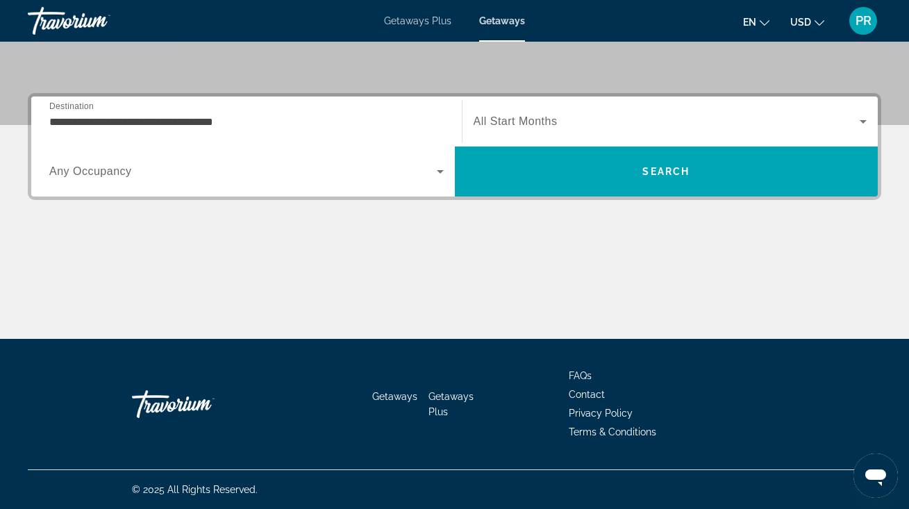
click at [176, 185] on div "Search widget" at bounding box center [246, 171] width 394 height 39
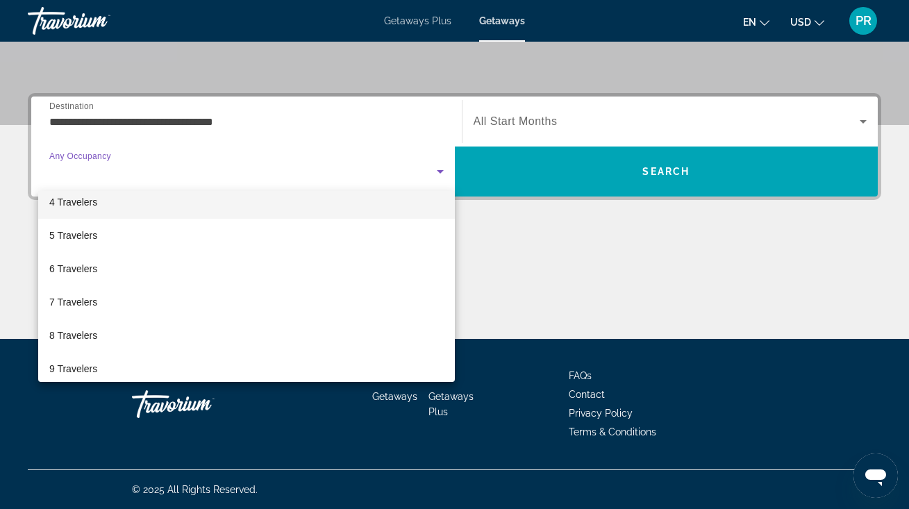
scroll to position [112, 0]
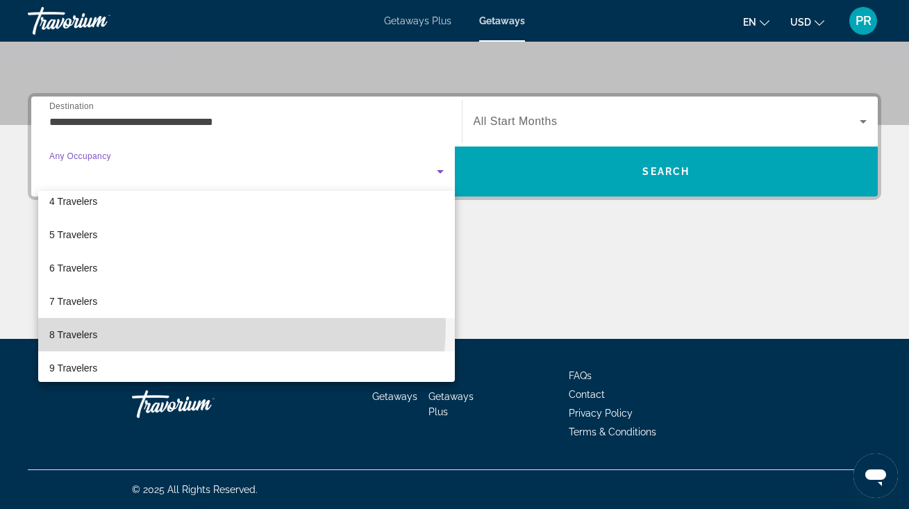
click at [153, 323] on mat-option "8 Travelers" at bounding box center [246, 334] width 417 height 33
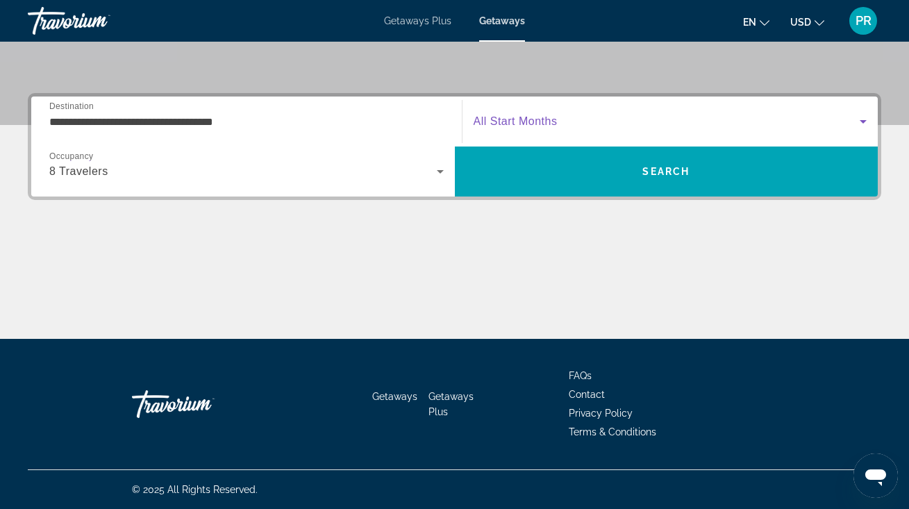
click at [583, 119] on span "Search widget" at bounding box center [667, 121] width 387 height 17
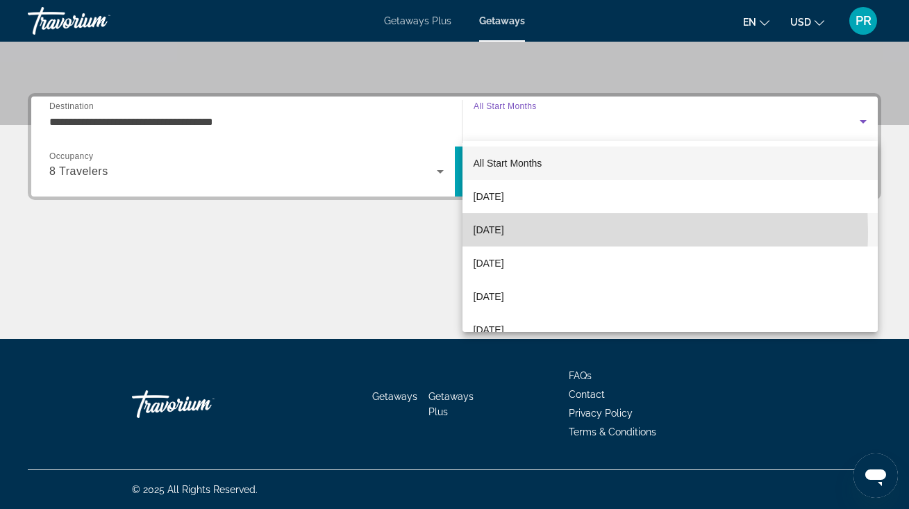
click at [504, 231] on span "[DATE]" at bounding box center [489, 230] width 31 height 17
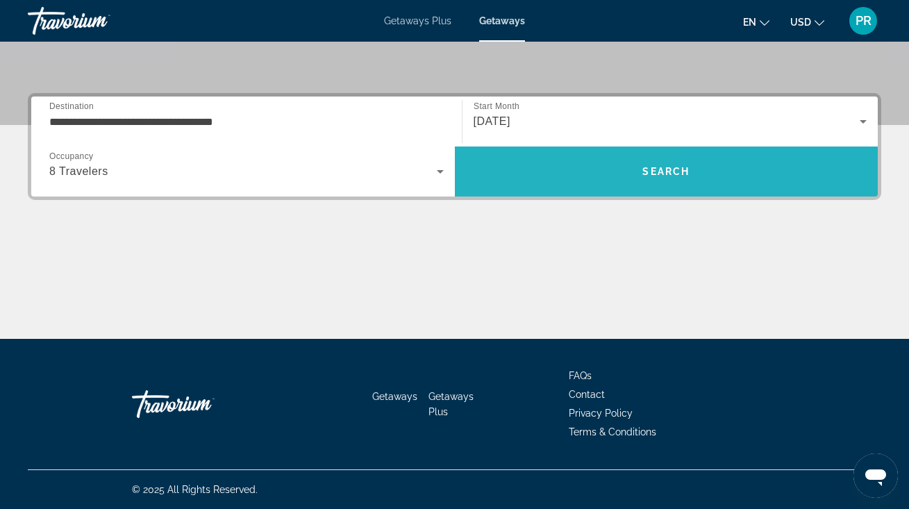
click at [515, 190] on span "Search" at bounding box center [667, 172] width 424 height 50
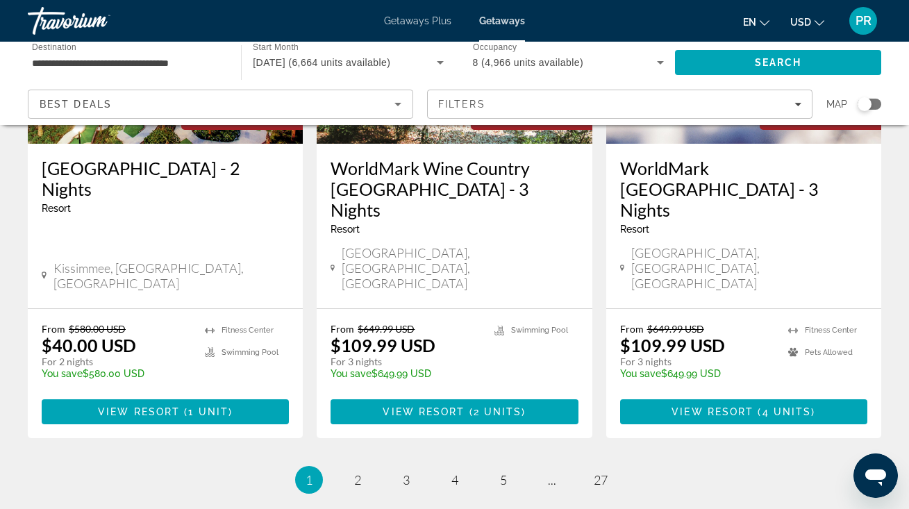
scroll to position [1849, 0]
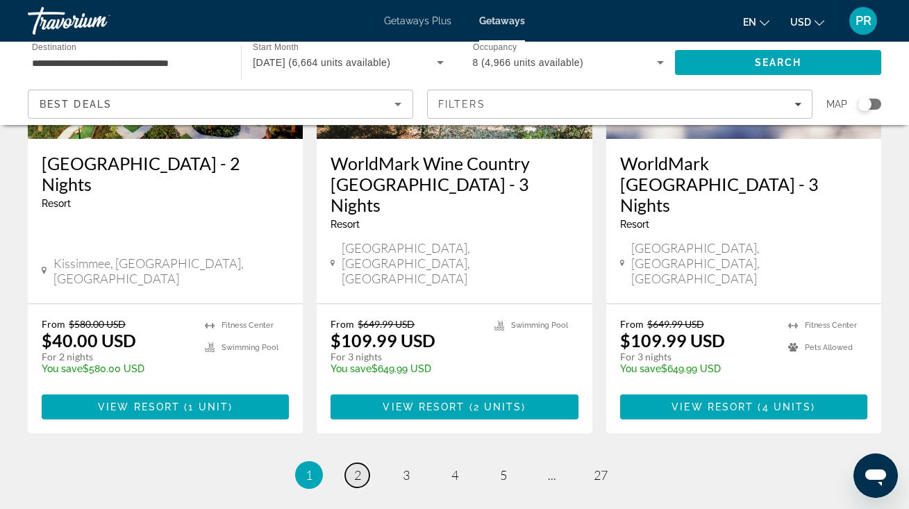
click at [358, 467] on span "2" at bounding box center [357, 474] width 7 height 15
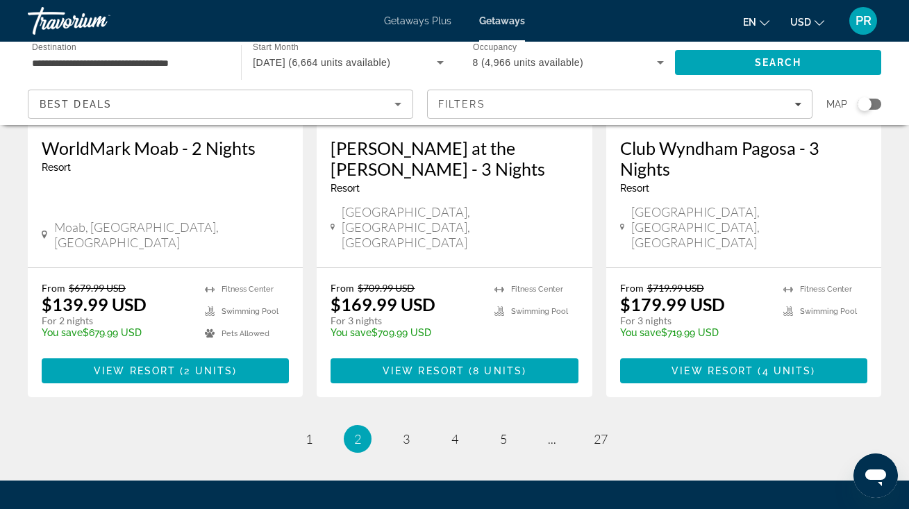
scroll to position [1863, 0]
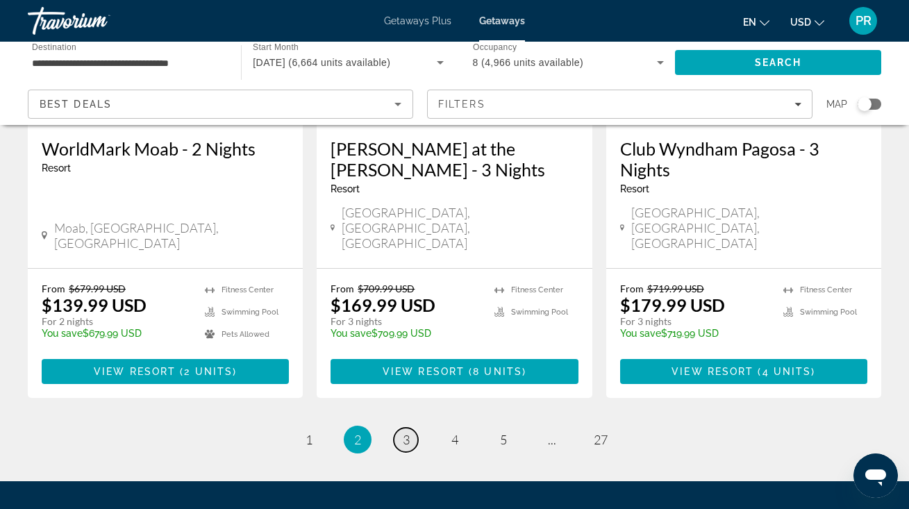
click at [405, 432] on span "3" at bounding box center [406, 439] width 7 height 15
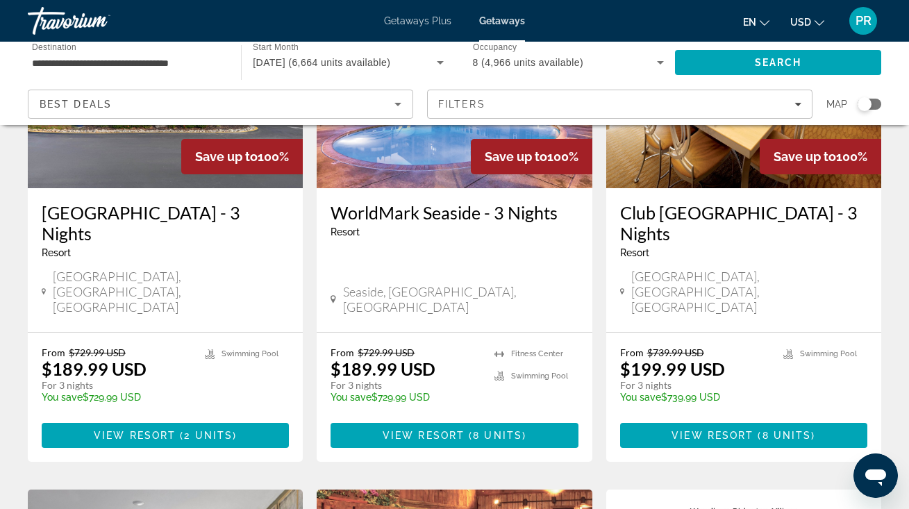
scroll to position [208, 0]
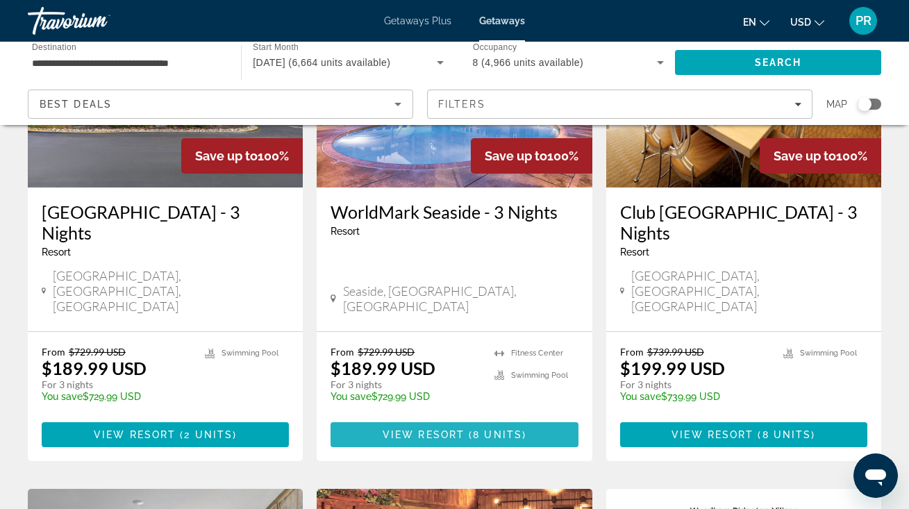
click at [438, 429] on span "View Resort" at bounding box center [424, 434] width 82 height 11
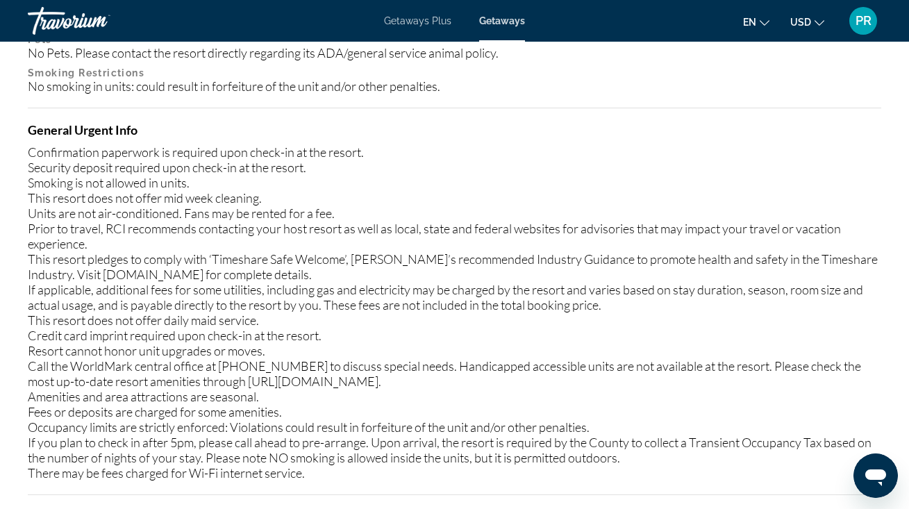
scroll to position [2024, 0]
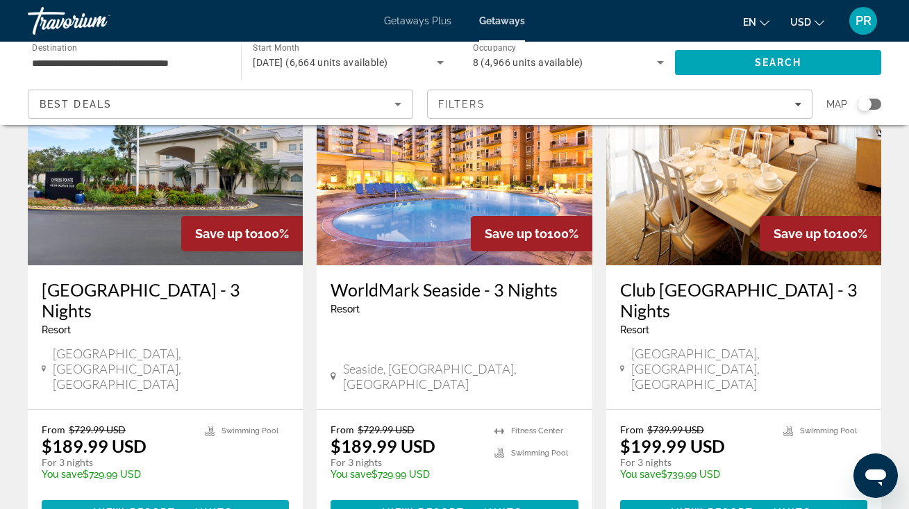
scroll to position [130, 0]
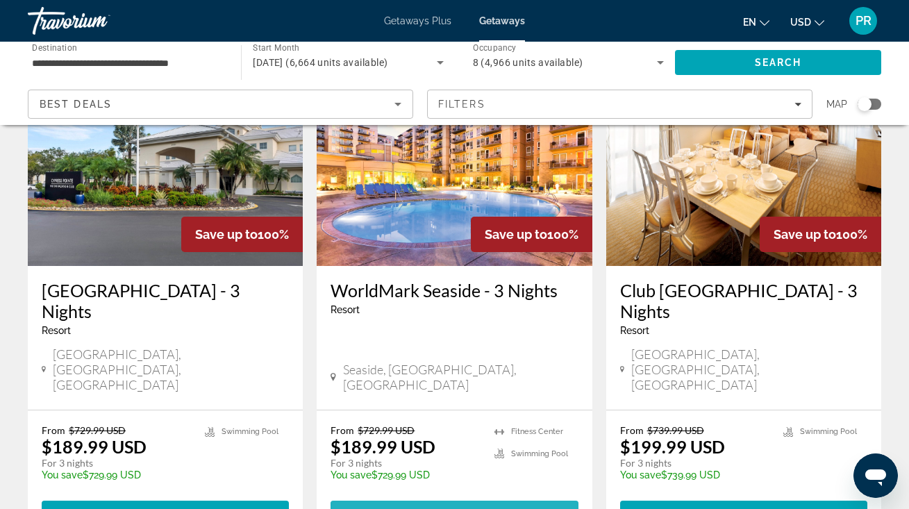
click at [467, 508] on span "Main content" at bounding box center [467, 513] width 4 height 11
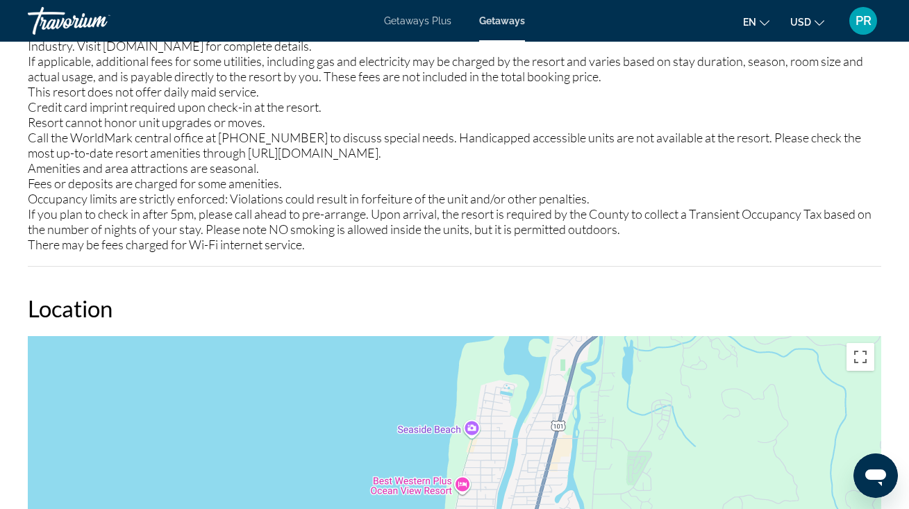
scroll to position [2145, 0]
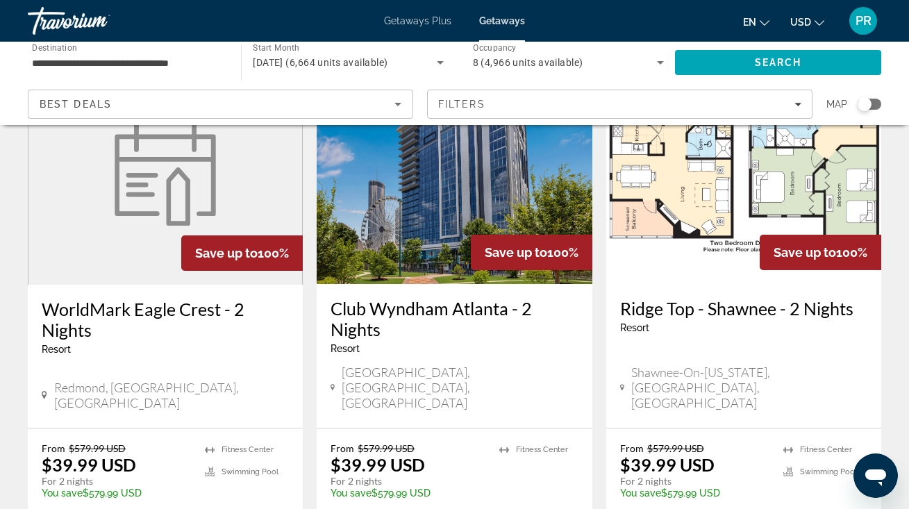
scroll to position [637, 0]
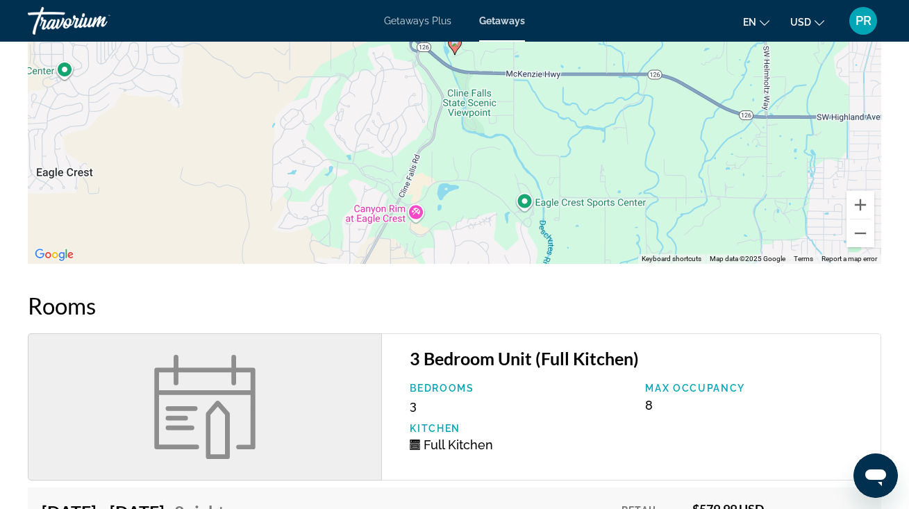
scroll to position [1348, 0]
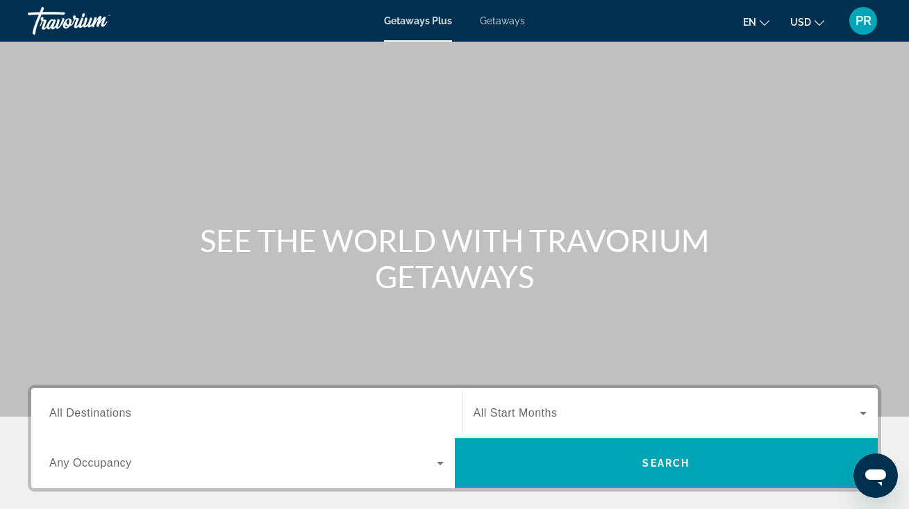
click at [113, 408] on span "All Destinations" at bounding box center [90, 413] width 82 height 12
click at [113, 408] on input "Destination All Destinations" at bounding box center [246, 414] width 394 height 17
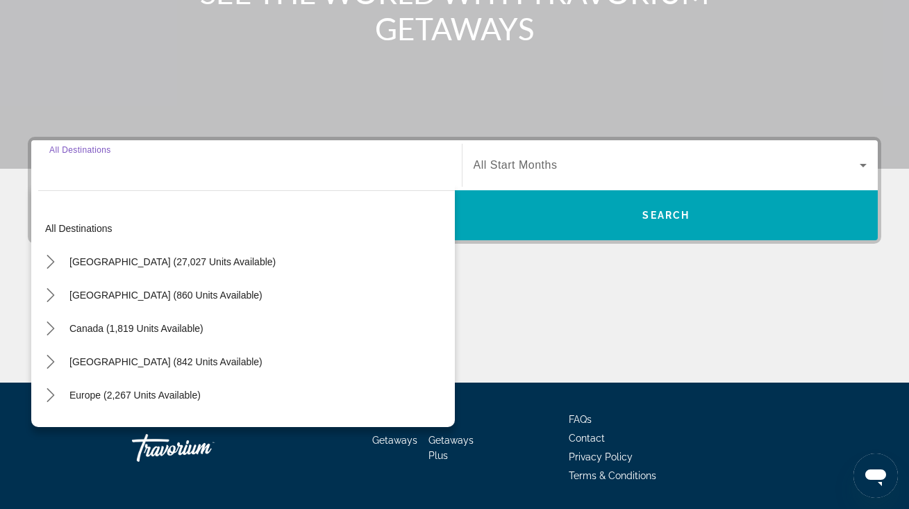
scroll to position [292, 0]
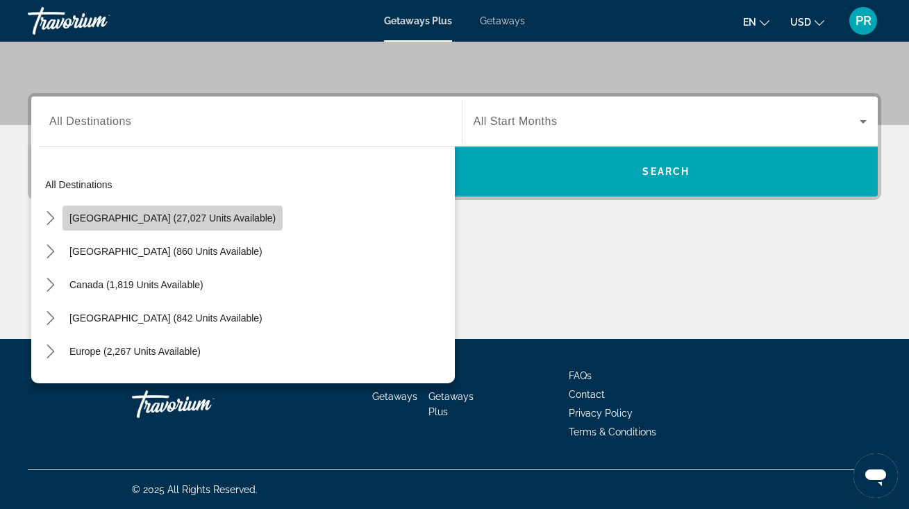
click at [227, 210] on span "Select destination: United States (27,027 units available)" at bounding box center [173, 217] width 220 height 33
type input "**********"
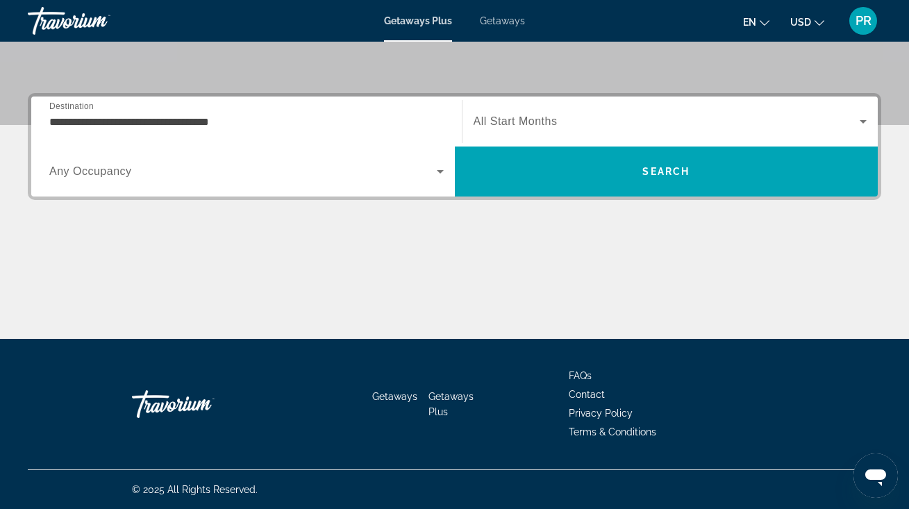
click at [508, 13] on div "Getaways Plus Getaways en English Español Français Italiano Português русский U…" at bounding box center [454, 21] width 909 height 36
click at [508, 17] on span "Getaways" at bounding box center [502, 20] width 45 height 11
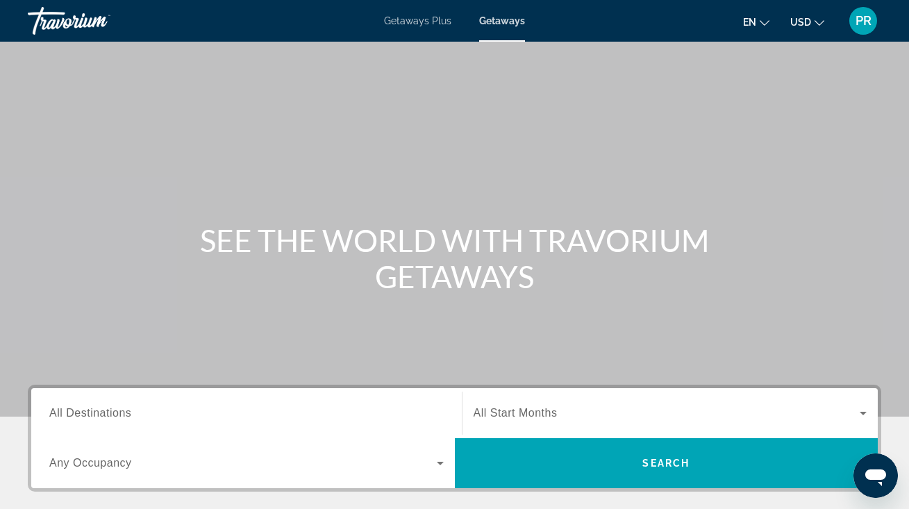
click at [120, 407] on span "All Destinations" at bounding box center [90, 413] width 82 height 12
click at [120, 407] on input "Destination All Destinations" at bounding box center [246, 414] width 394 height 17
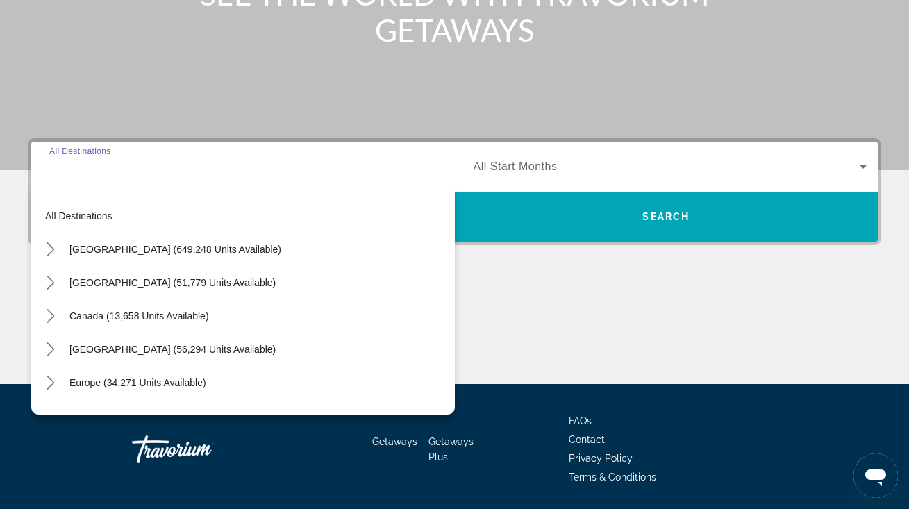
scroll to position [292, 0]
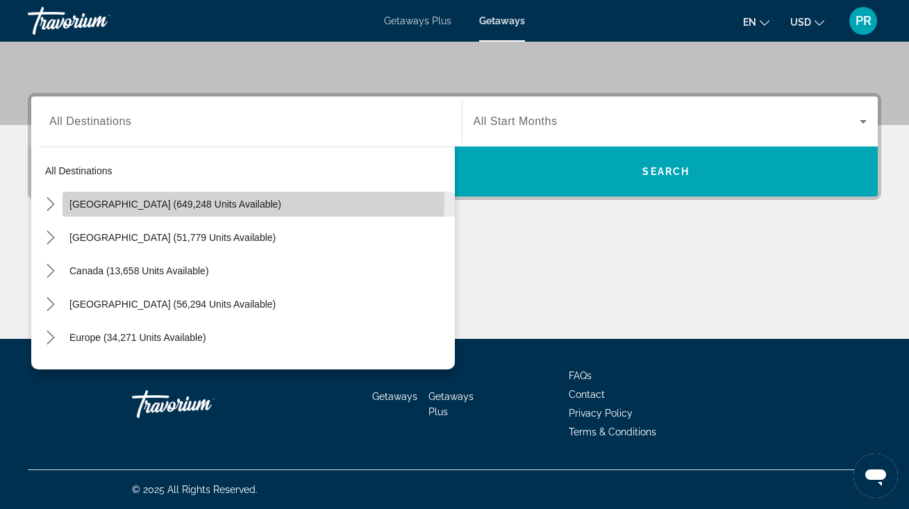
click at [236, 200] on span "[GEOGRAPHIC_DATA] (649,248 units available)" at bounding box center [175, 204] width 212 height 11
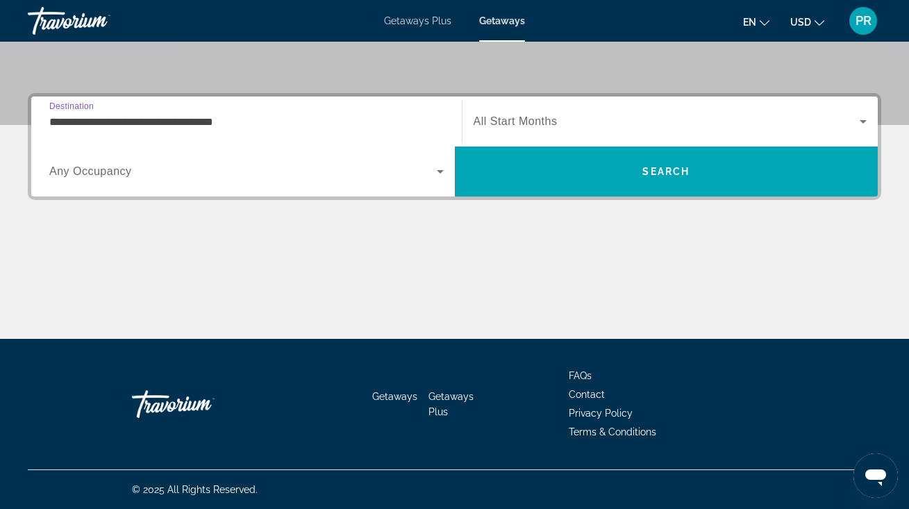
click at [239, 117] on input "**********" at bounding box center [246, 122] width 394 height 17
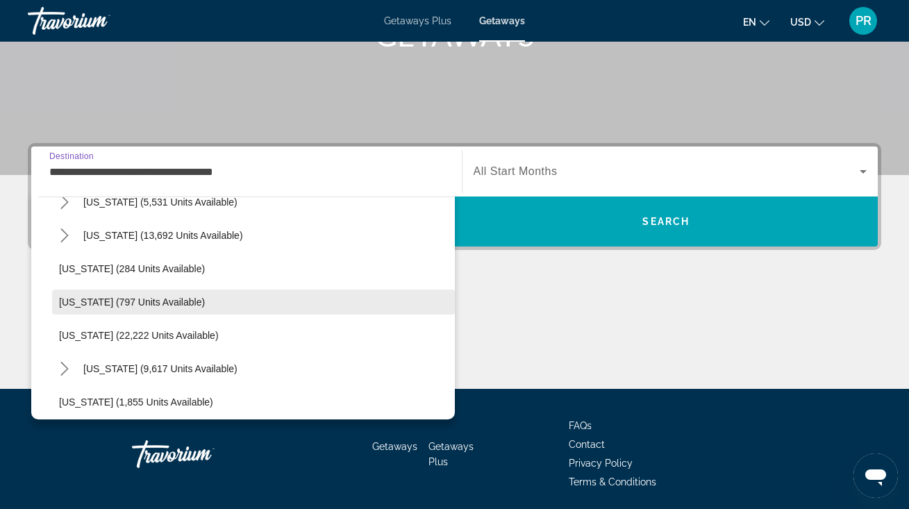
scroll to position [995, 0]
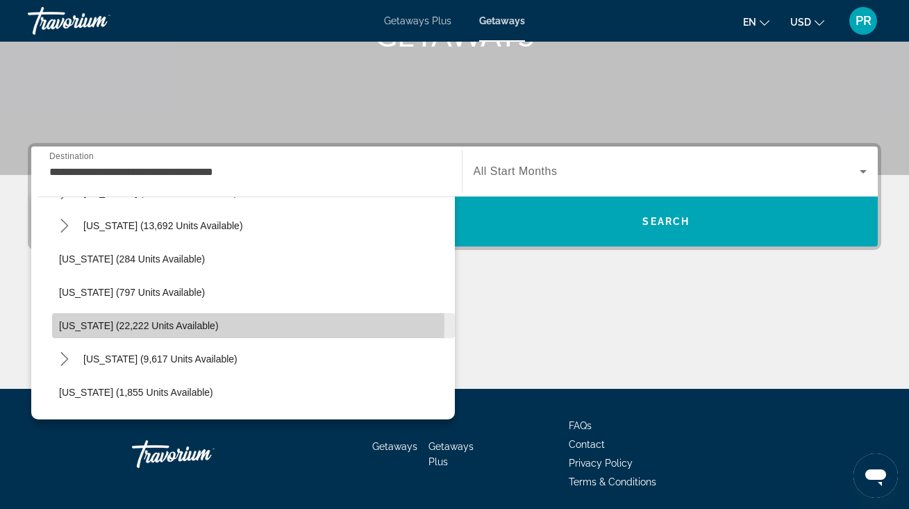
click at [186, 327] on span "[US_STATE] (22,222 units available)" at bounding box center [139, 325] width 160 height 11
type input "**********"
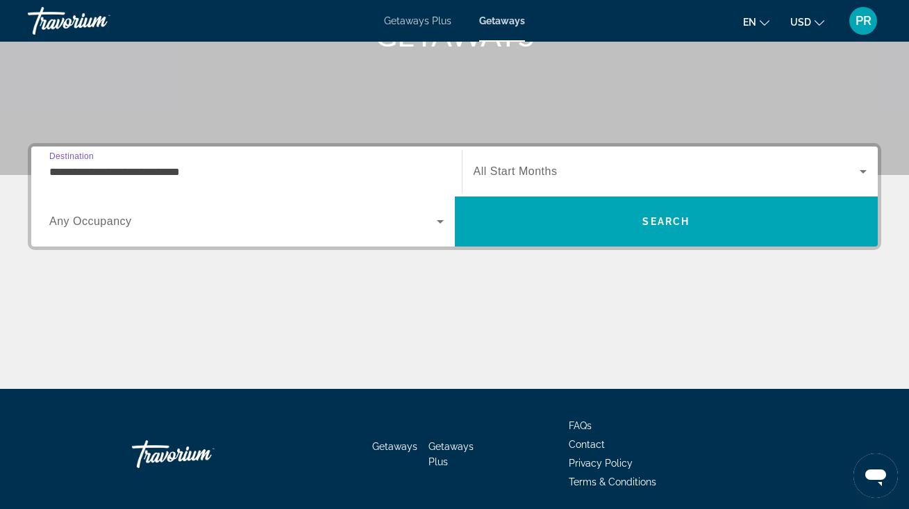
scroll to position [292, 0]
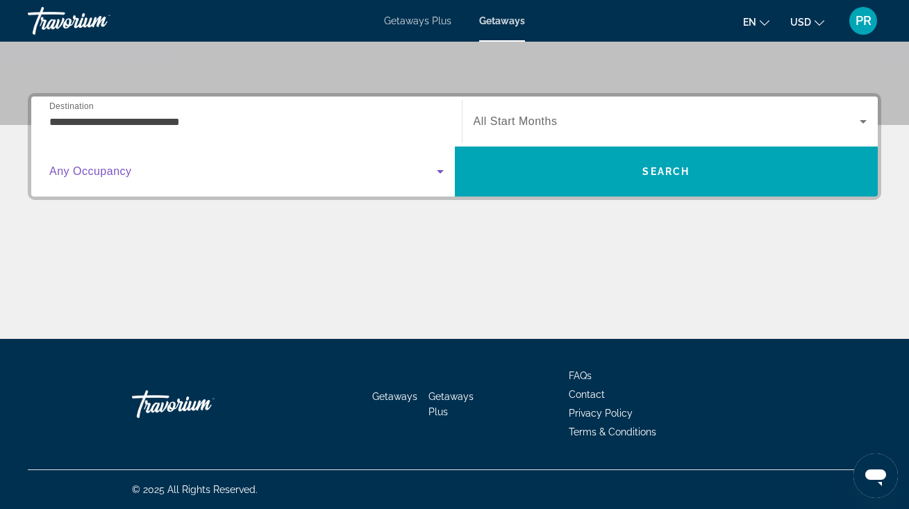
click at [223, 178] on span "Search widget" at bounding box center [243, 171] width 388 height 17
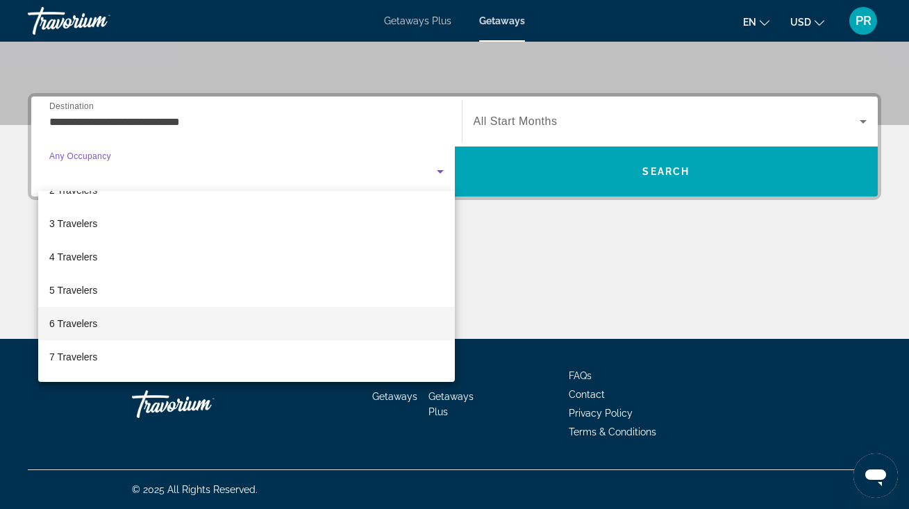
scroll to position [61, 0]
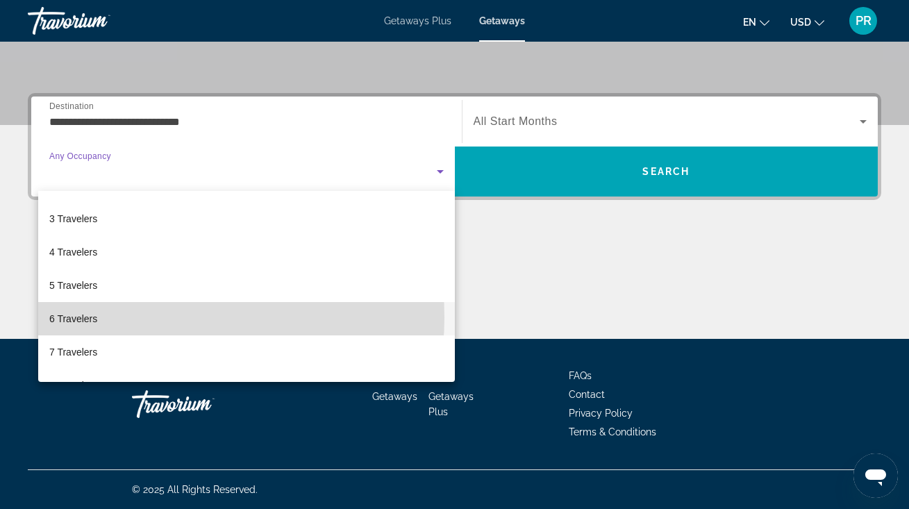
click at [158, 317] on mat-option "6 Travelers" at bounding box center [246, 318] width 417 height 33
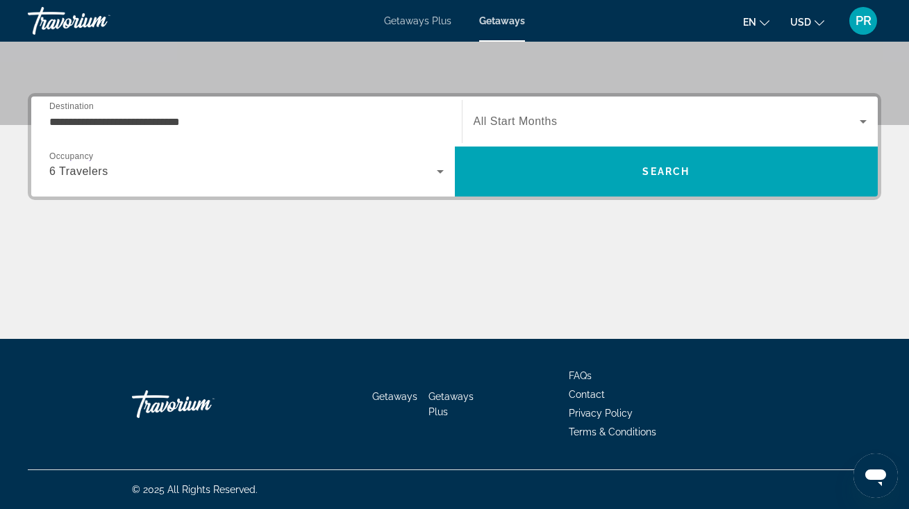
click at [592, 130] on div "Search widget" at bounding box center [671, 121] width 394 height 39
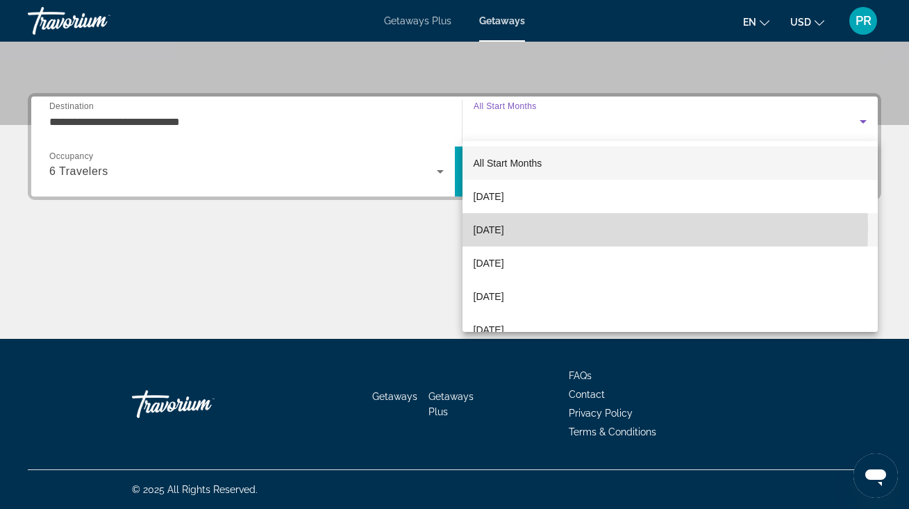
click at [546, 228] on mat-option "[DATE]" at bounding box center [671, 229] width 416 height 33
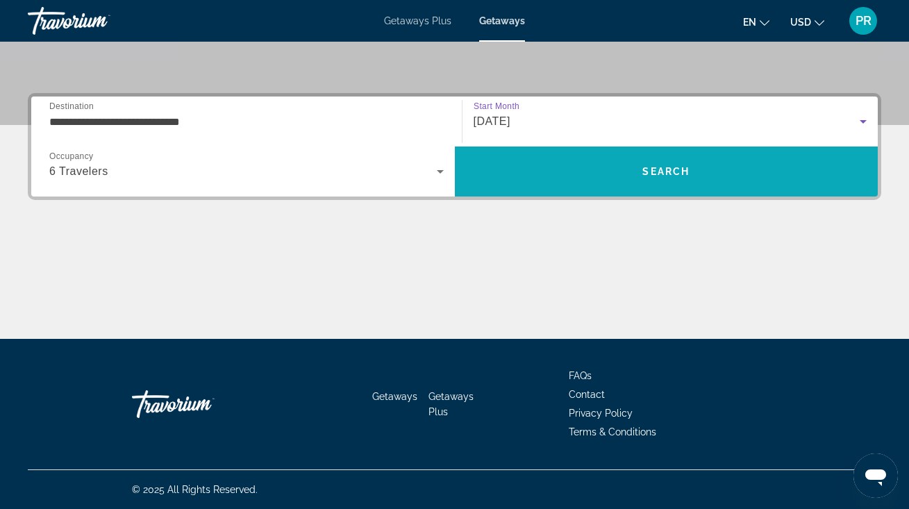
click at [572, 166] on span "Search" at bounding box center [667, 171] width 424 height 33
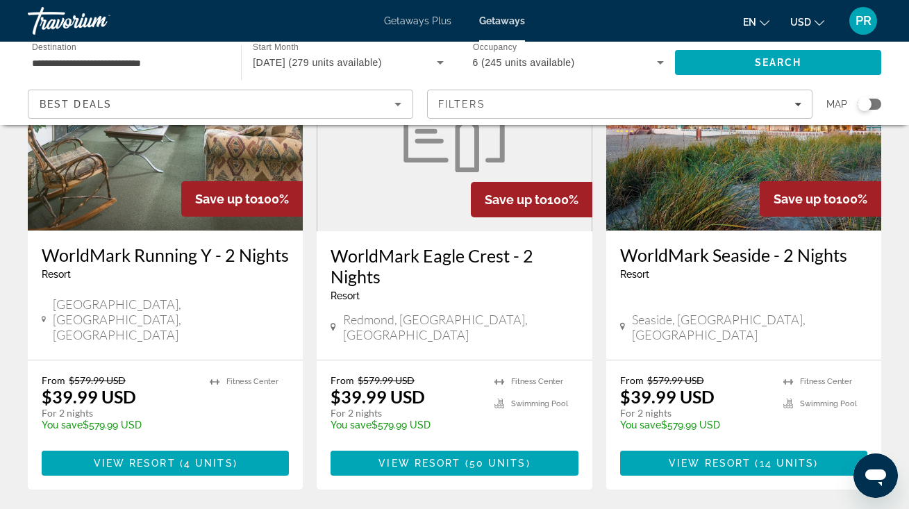
scroll to position [169, 0]
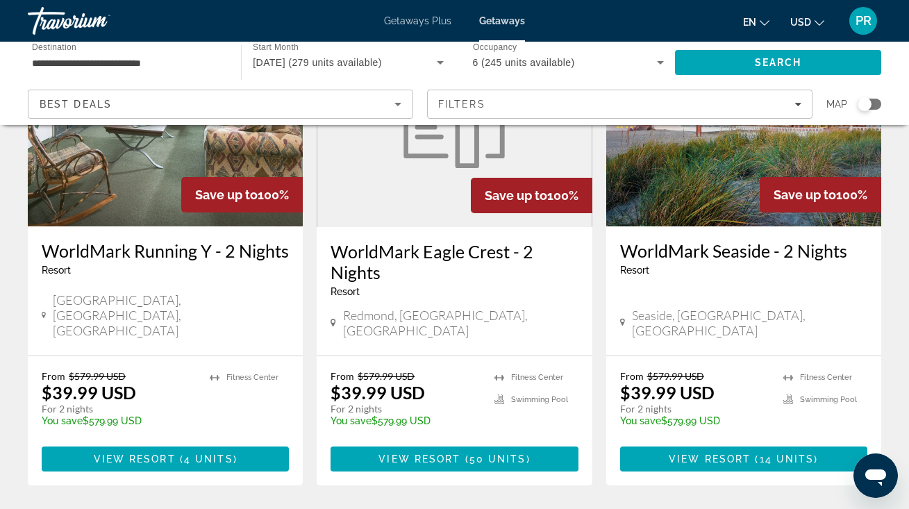
click at [677, 382] on p "$39.99 USD" at bounding box center [667, 392] width 94 height 21
click at [681, 415] on p "You save $579.99 USD" at bounding box center [694, 420] width 149 height 11
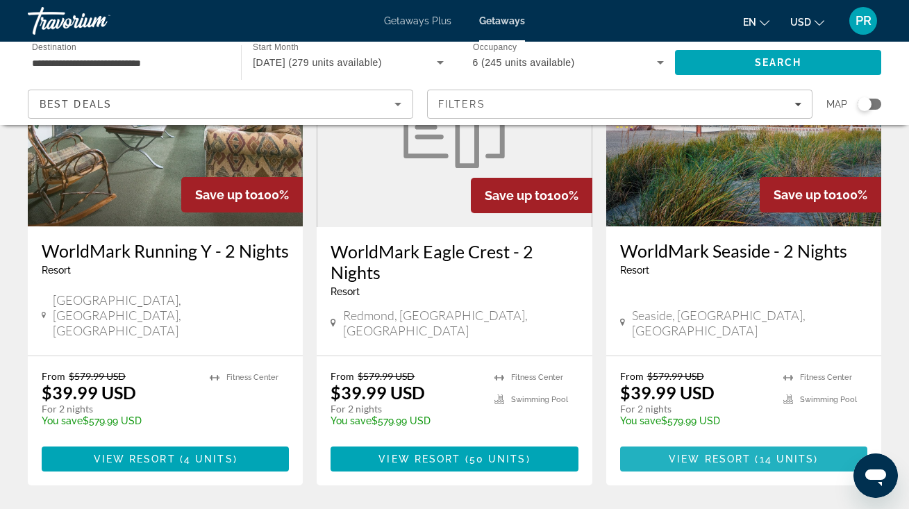
click at [717, 454] on span "View Resort" at bounding box center [710, 459] width 82 height 11
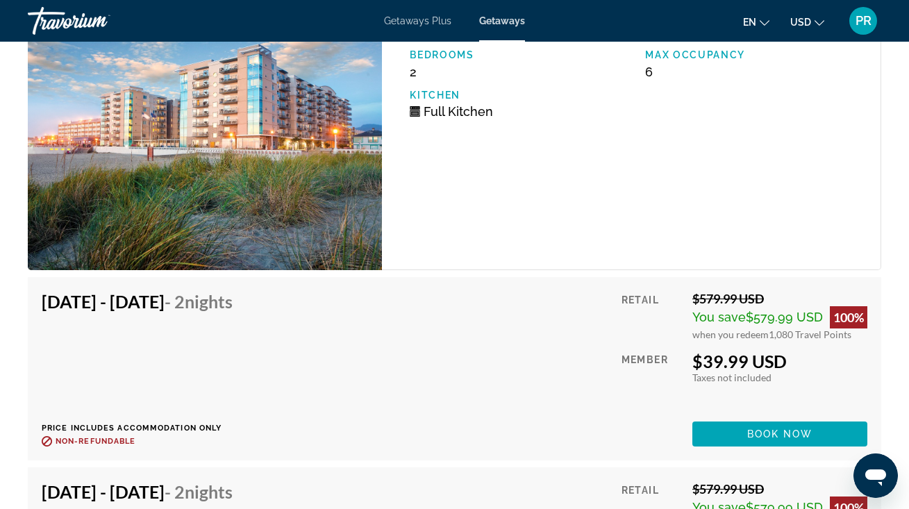
scroll to position [3077, 0]
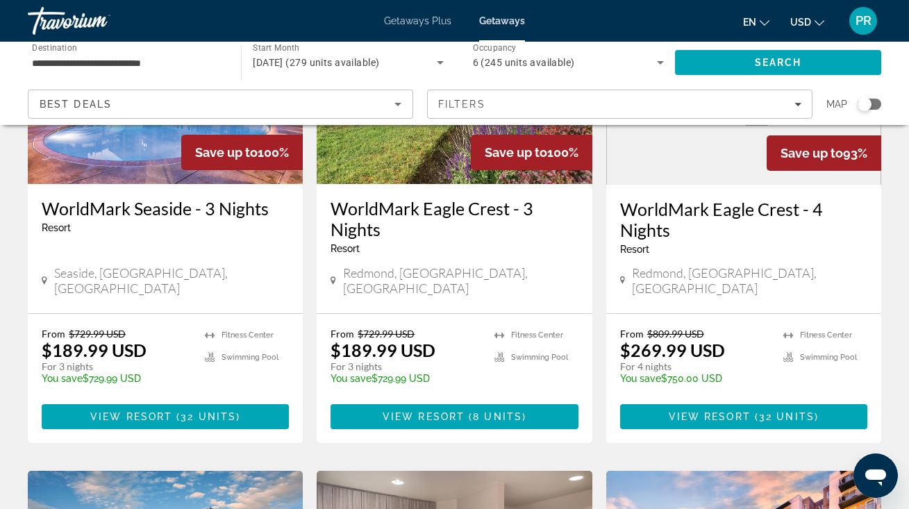
scroll to position [720, 0]
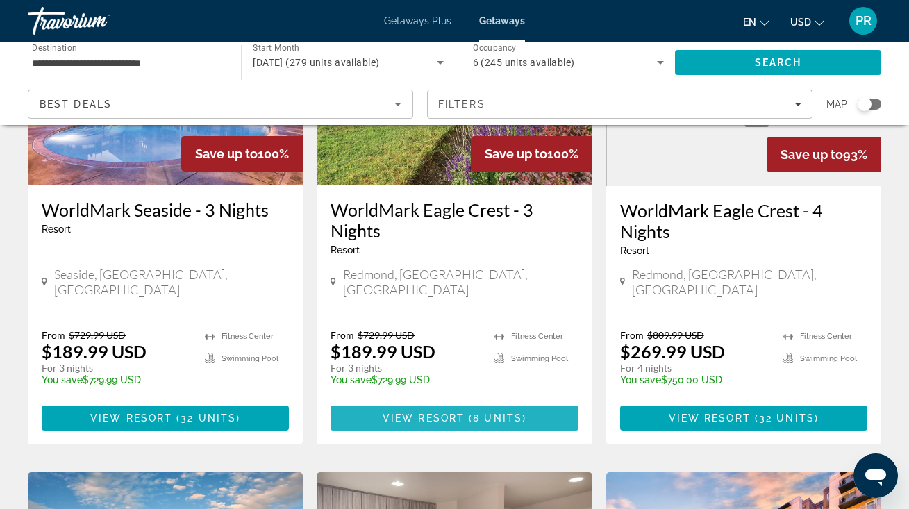
click at [519, 401] on span "Main content" at bounding box center [454, 417] width 247 height 33
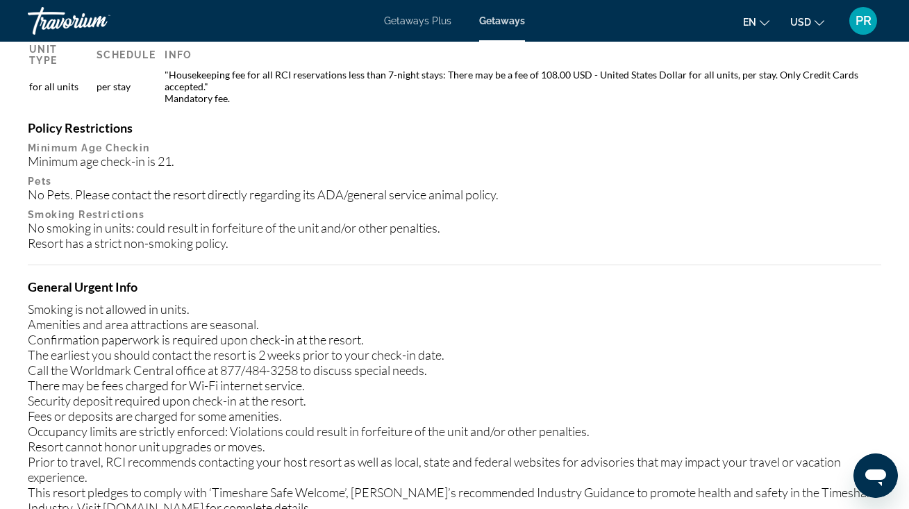
scroll to position [1613, 0]
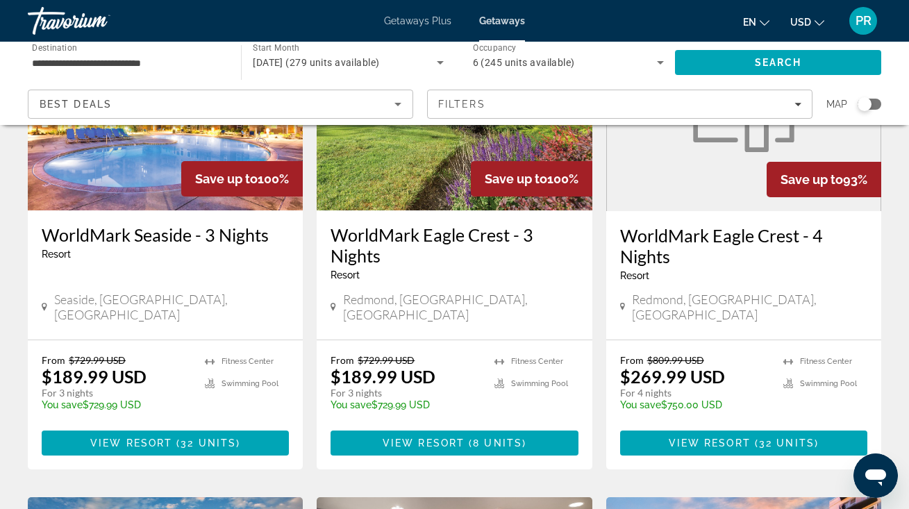
scroll to position [704, 0]
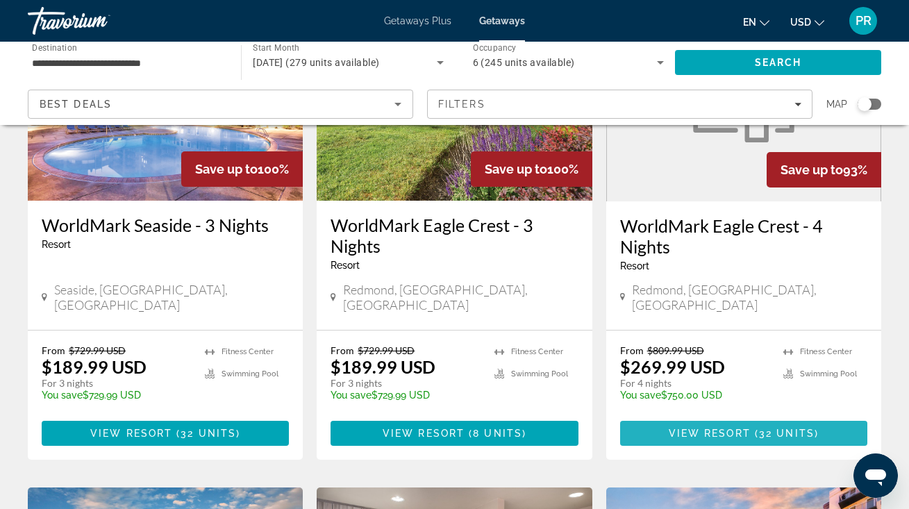
click at [684, 428] on span "View Resort" at bounding box center [710, 433] width 82 height 11
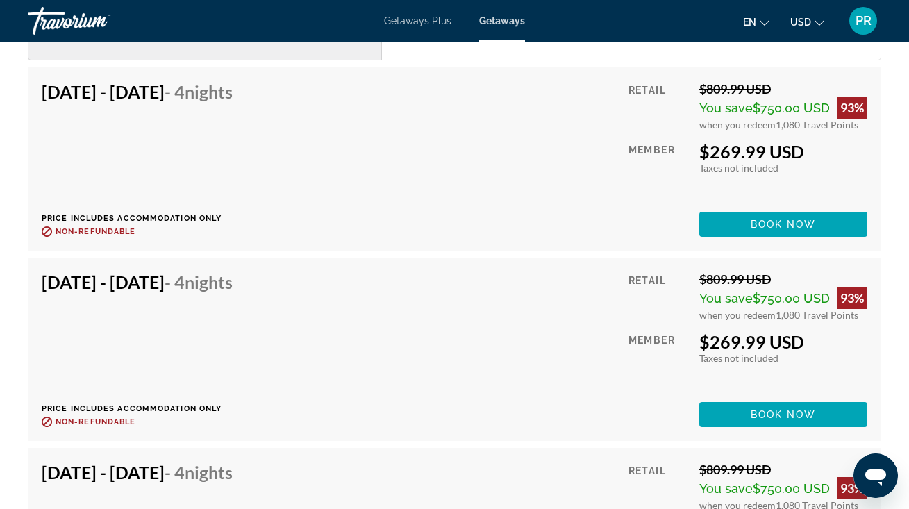
scroll to position [2036, 0]
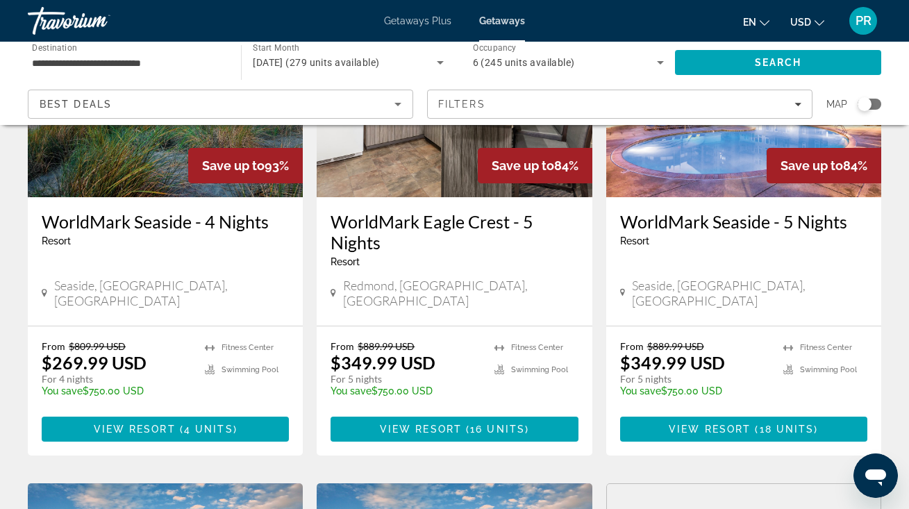
scroll to position [1228, 0]
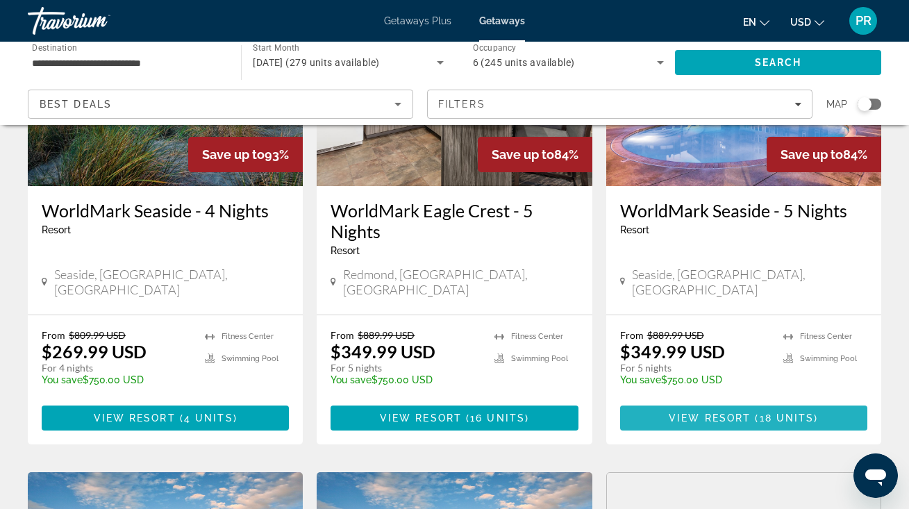
click at [699, 413] on span "View Resort" at bounding box center [710, 418] width 82 height 11
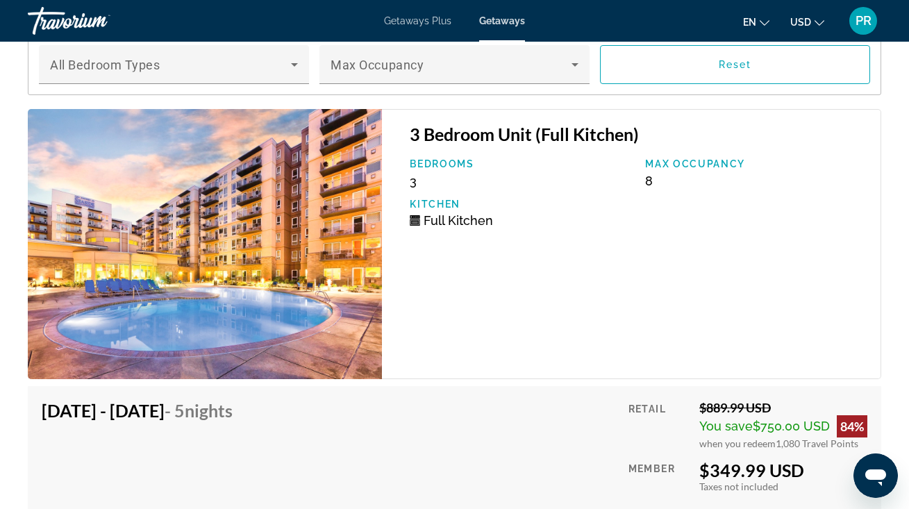
scroll to position [3064, 0]
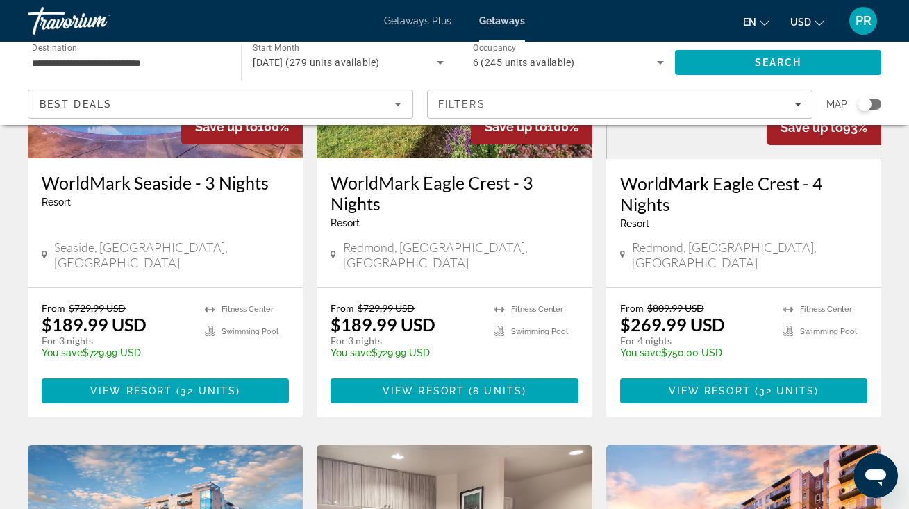
scroll to position [749, 0]
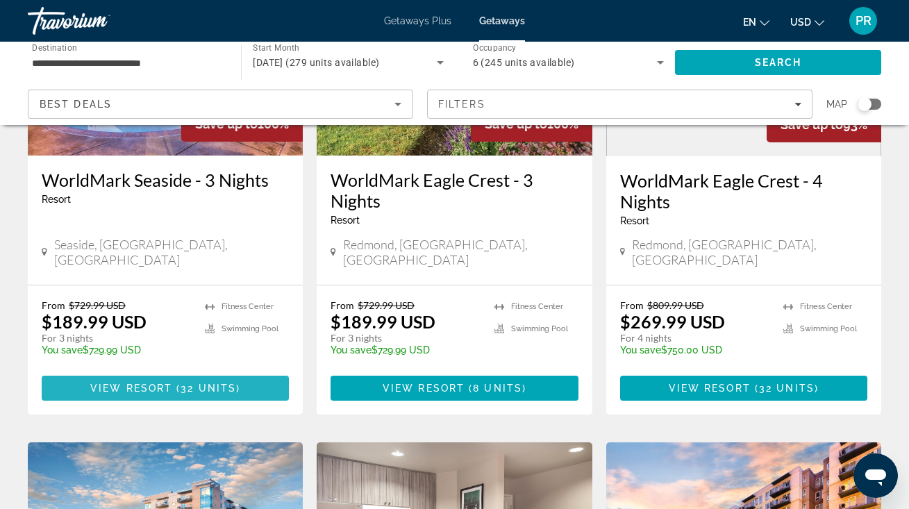
click at [189, 383] on span "32 units" at bounding box center [209, 388] width 56 height 11
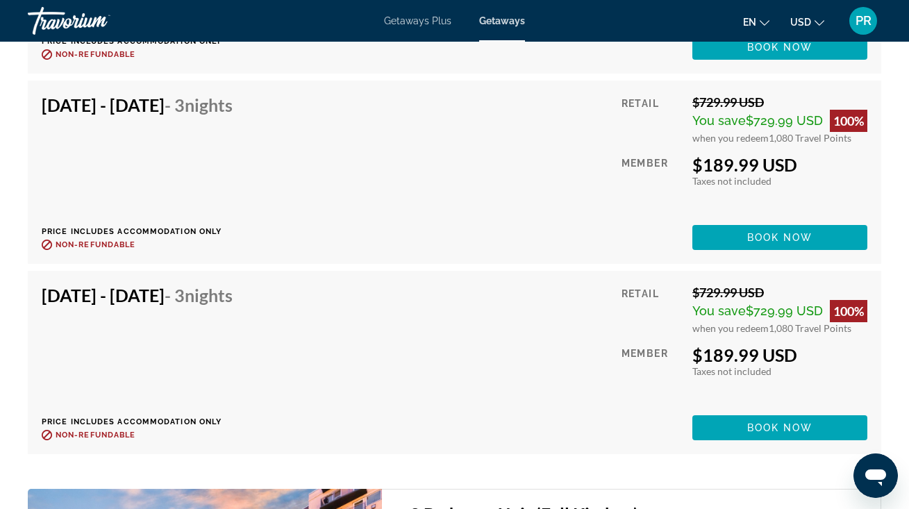
scroll to position [4132, 0]
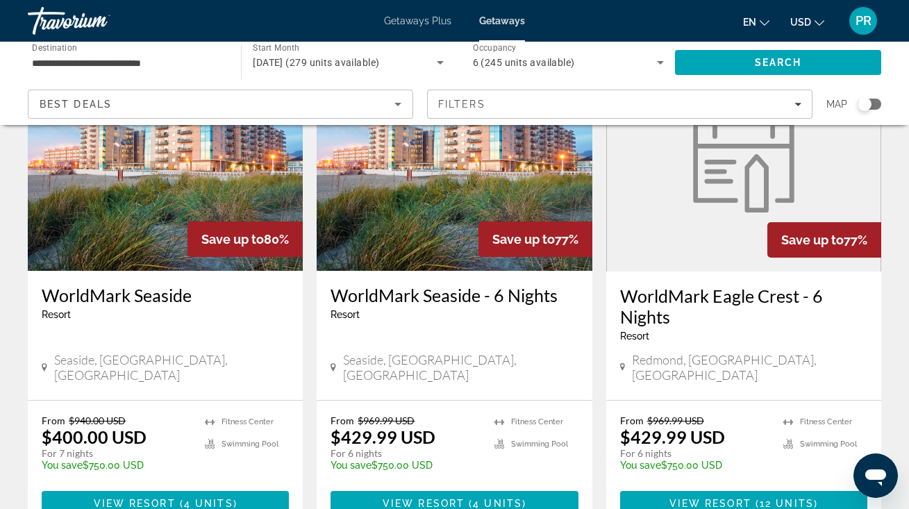
scroll to position [1670, 0]
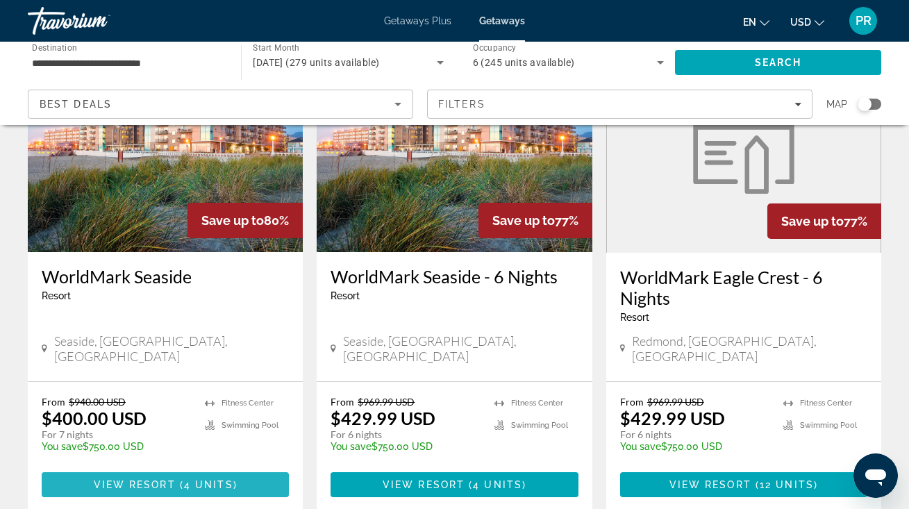
click at [163, 468] on span "Main content" at bounding box center [165, 484] width 247 height 33
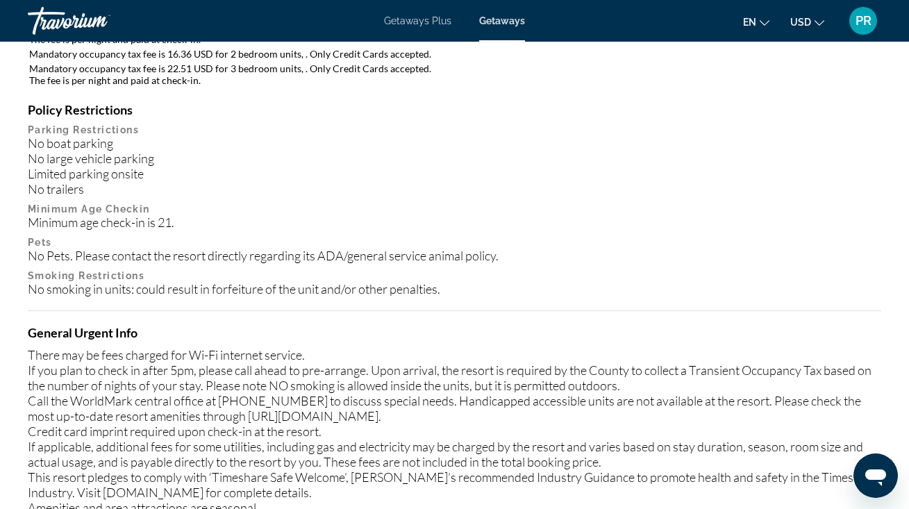
scroll to position [1701, 0]
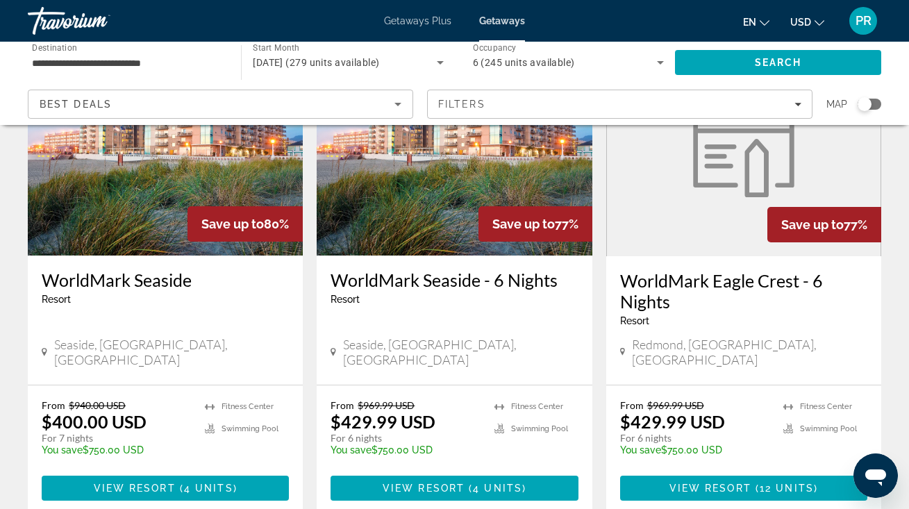
scroll to position [1668, 0]
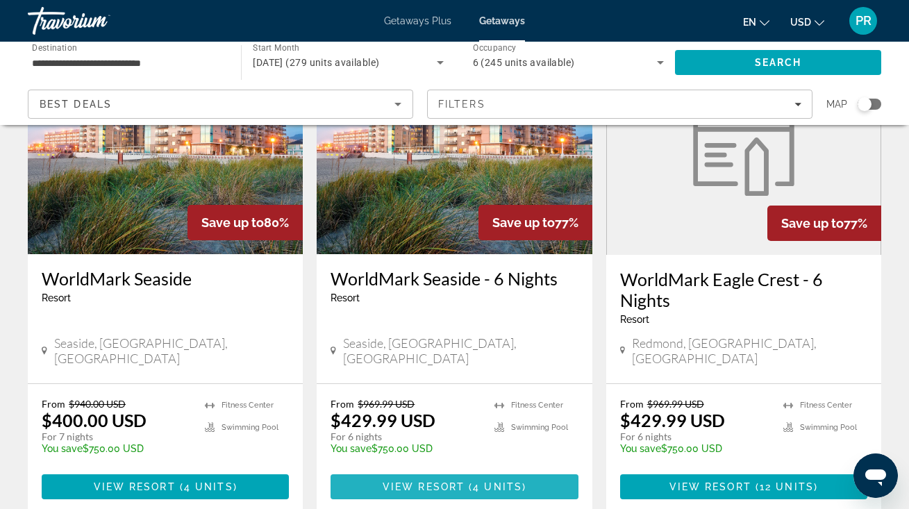
click at [442, 470] on span "Main content" at bounding box center [454, 486] width 247 height 33
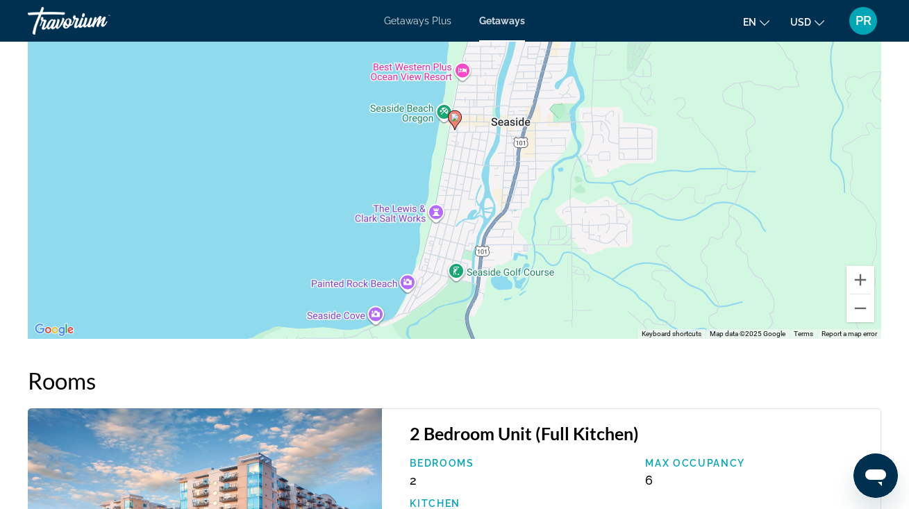
scroll to position [2661, 0]
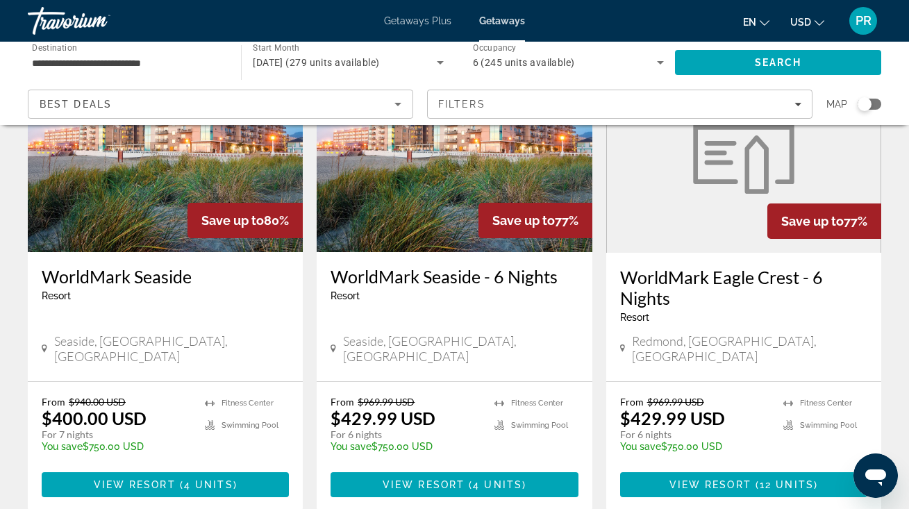
scroll to position [1668, 0]
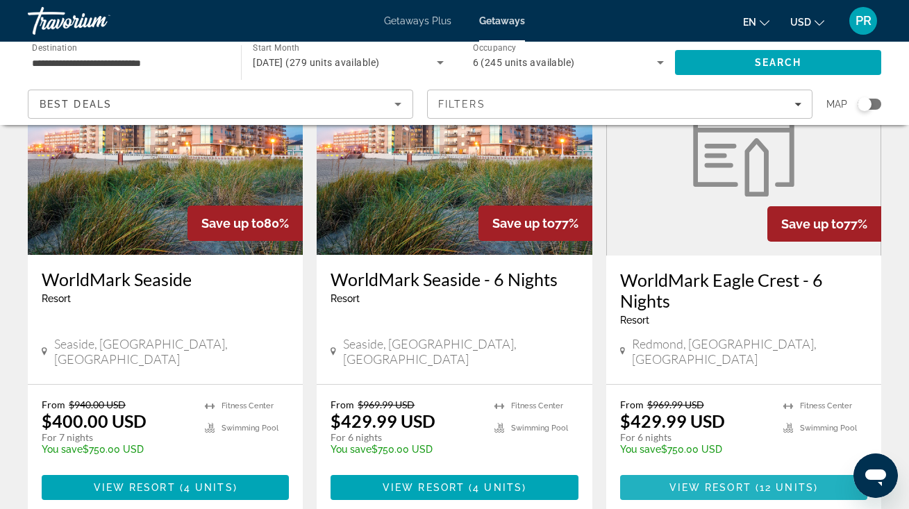
click at [724, 482] on span "View Resort" at bounding box center [711, 487] width 82 height 11
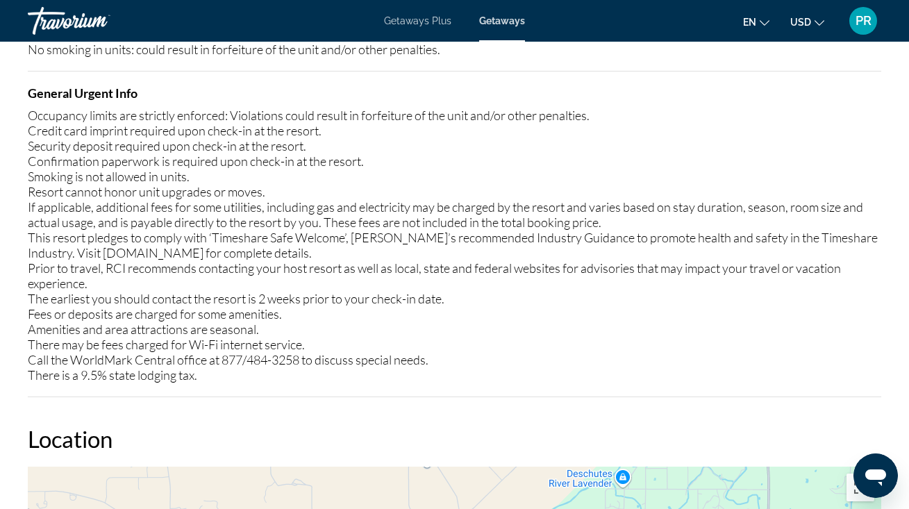
scroll to position [853, 0]
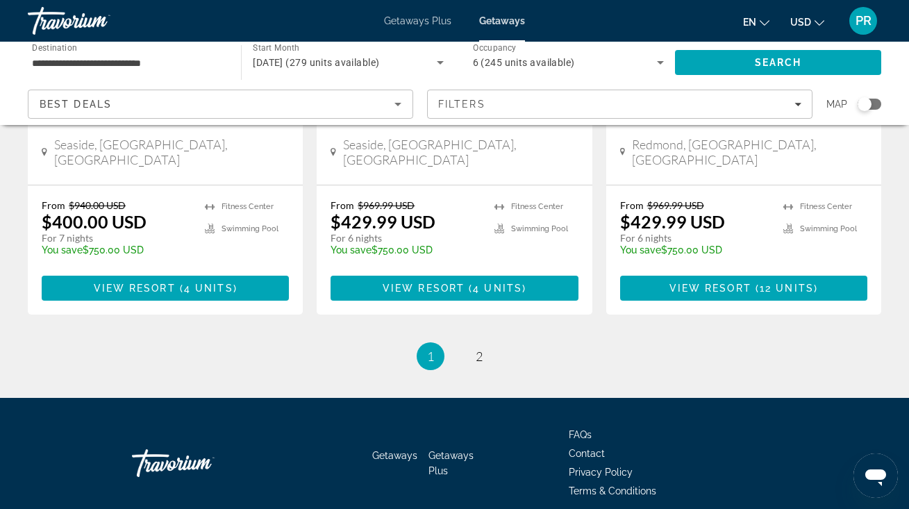
scroll to position [1865, 0]
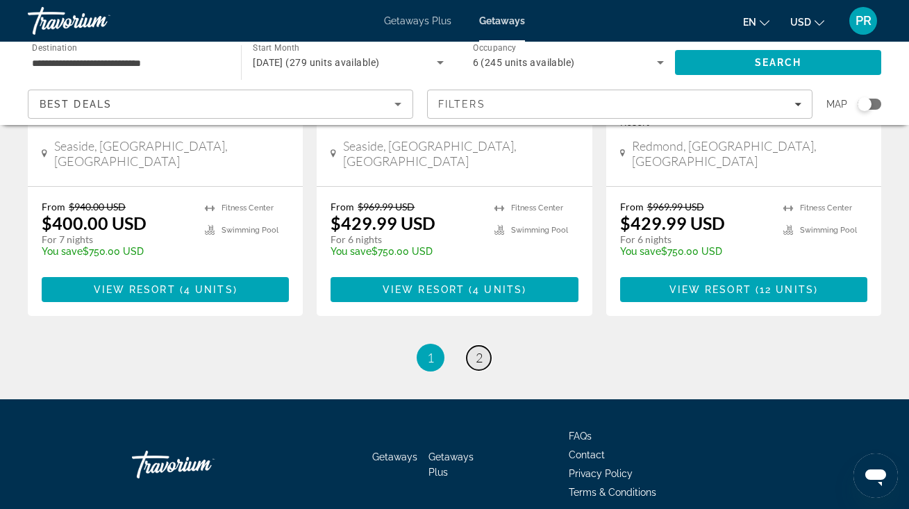
click at [482, 350] on span "2" at bounding box center [479, 357] width 7 height 15
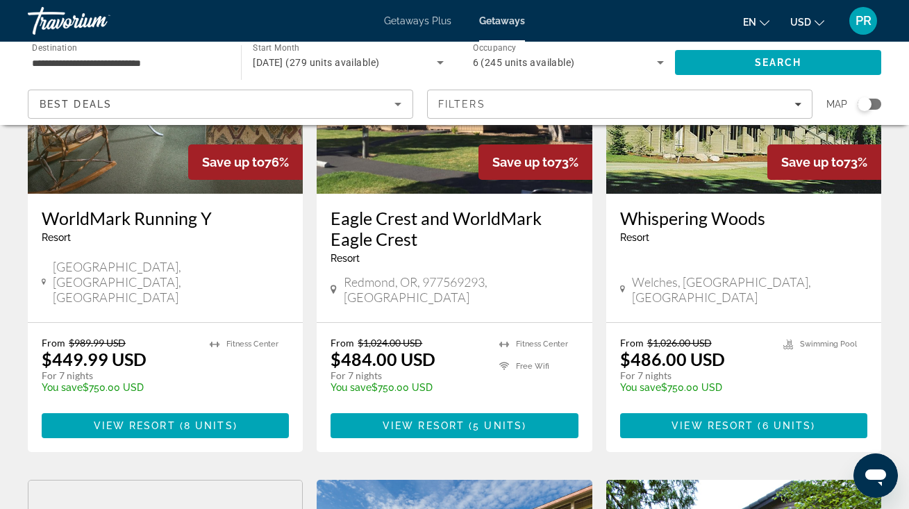
scroll to position [201, 0]
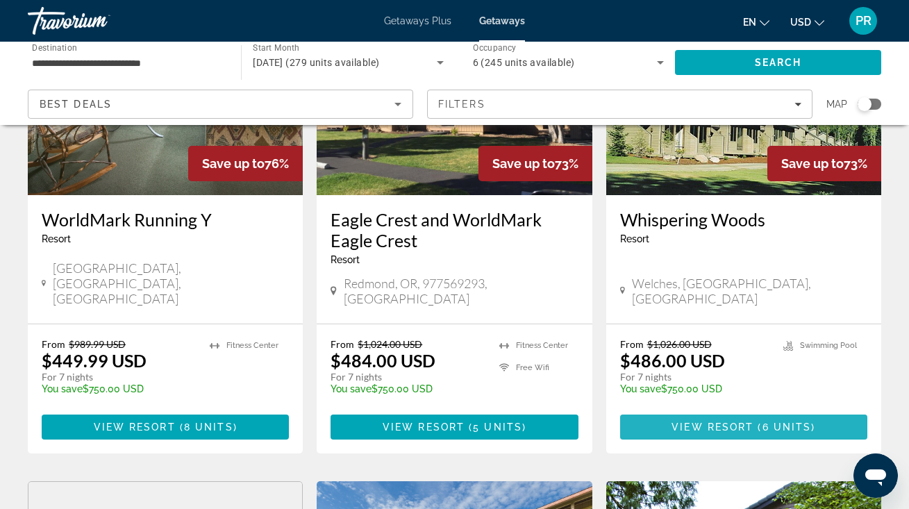
click at [711, 422] on span "View Resort" at bounding box center [713, 427] width 82 height 11
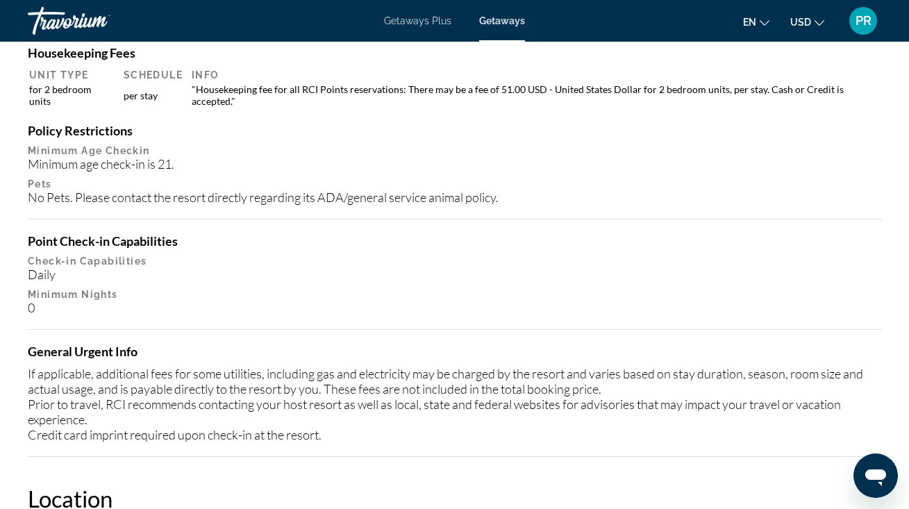
scroll to position [1398, 0]
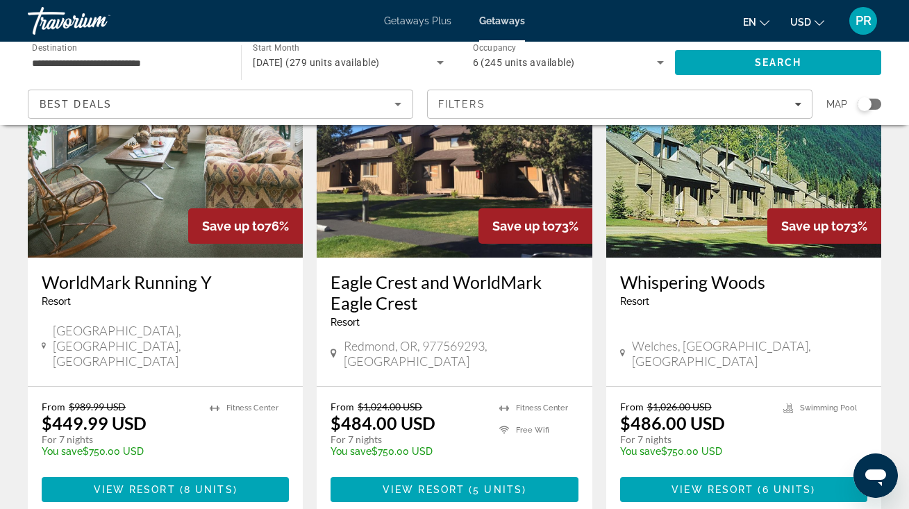
scroll to position [139, 0]
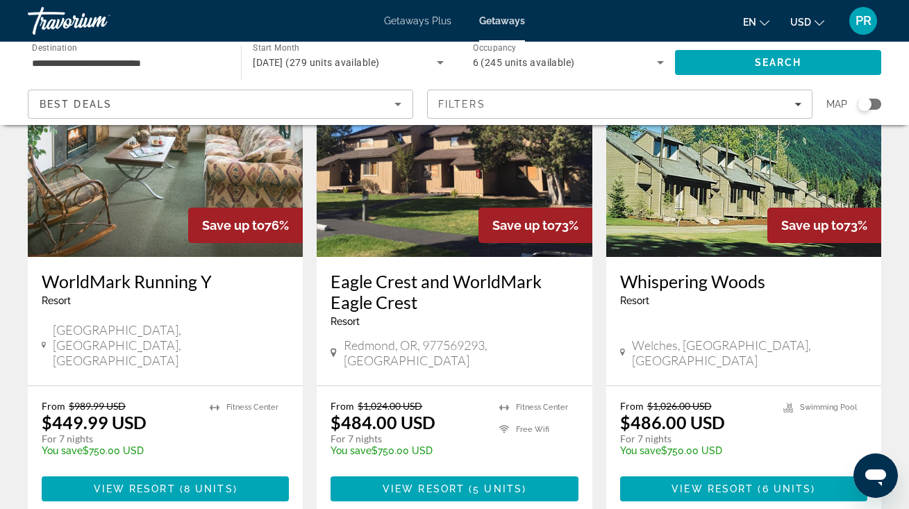
click at [366, 287] on h3 "Eagle Crest and WorldMark Eagle Crest" at bounding box center [454, 292] width 247 height 42
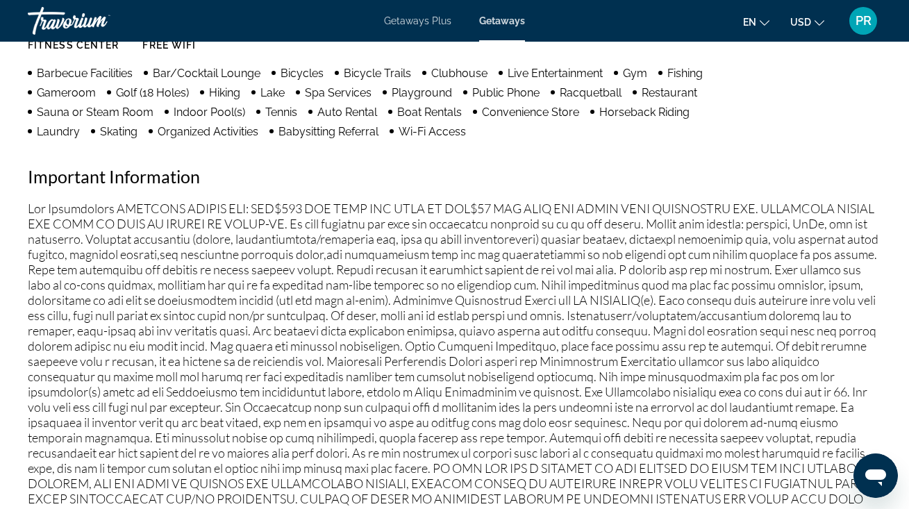
scroll to position [1438, 0]
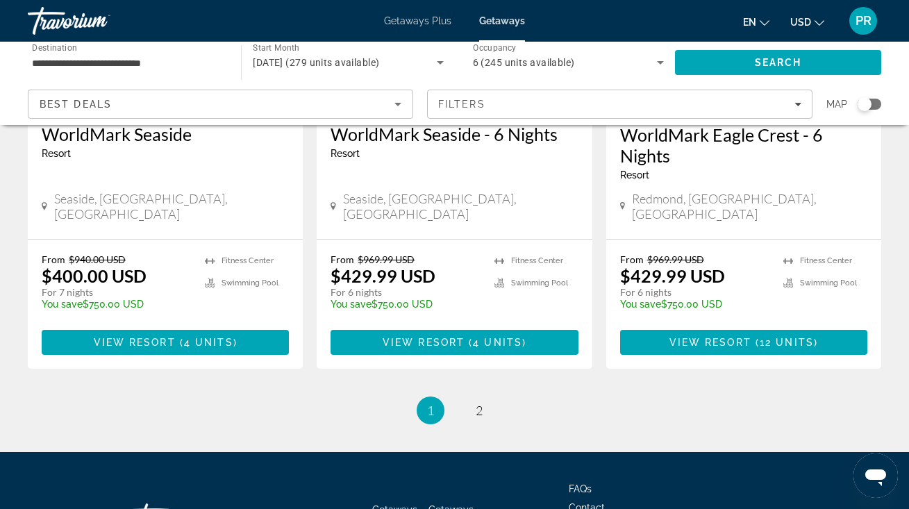
scroll to position [1812, 0]
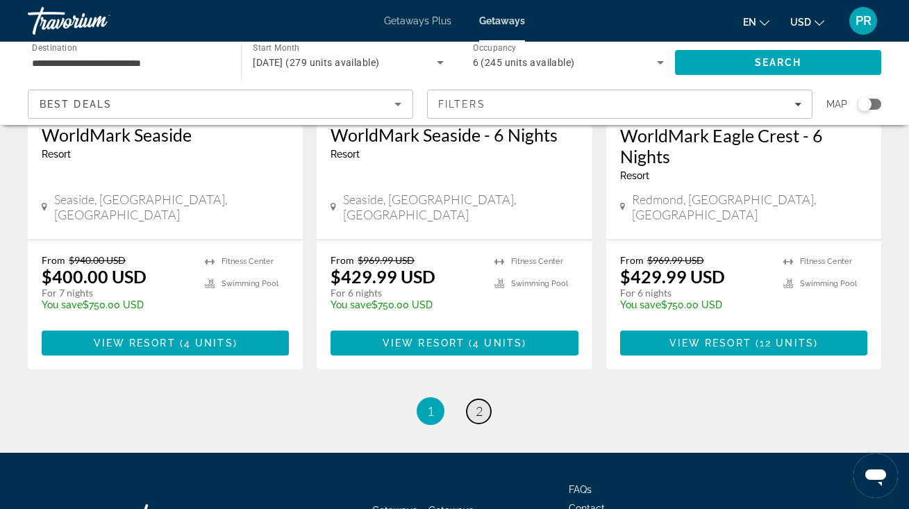
click at [479, 404] on span "2" at bounding box center [479, 411] width 7 height 15
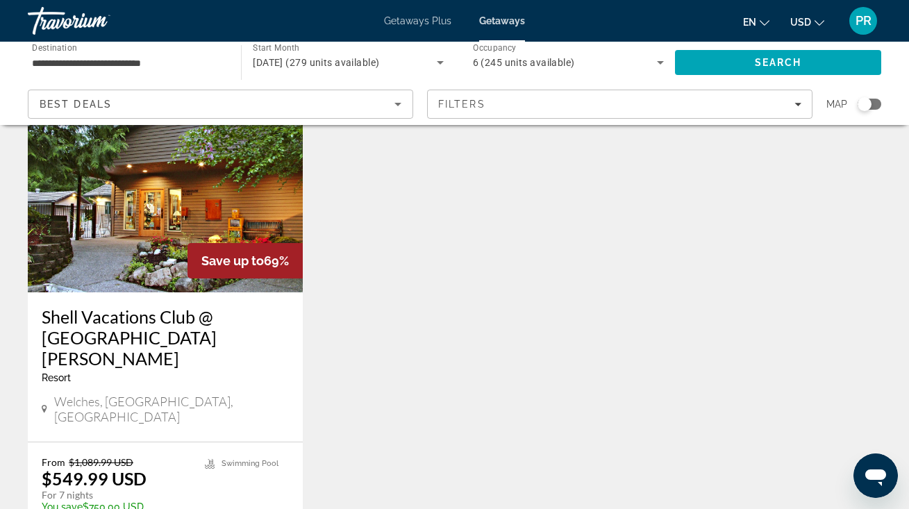
scroll to position [1119, 0]
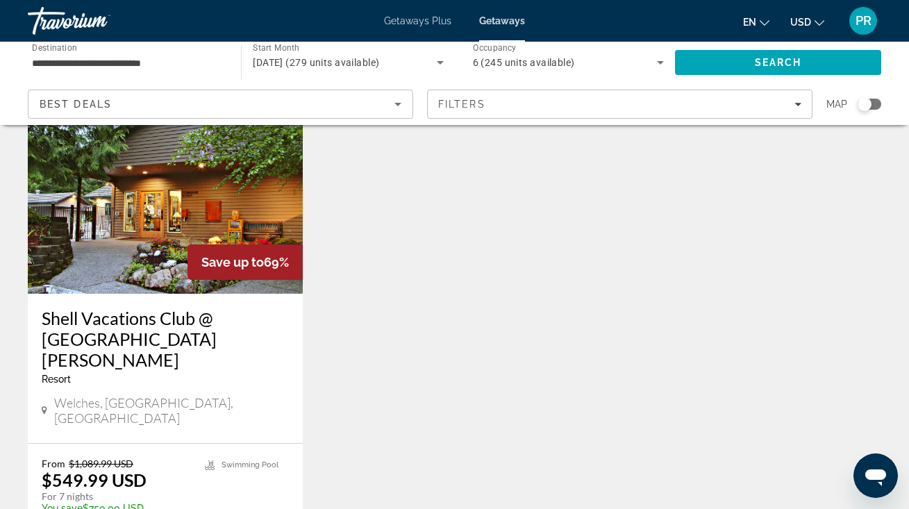
click at [137, 214] on img "Main content" at bounding box center [165, 183] width 275 height 222
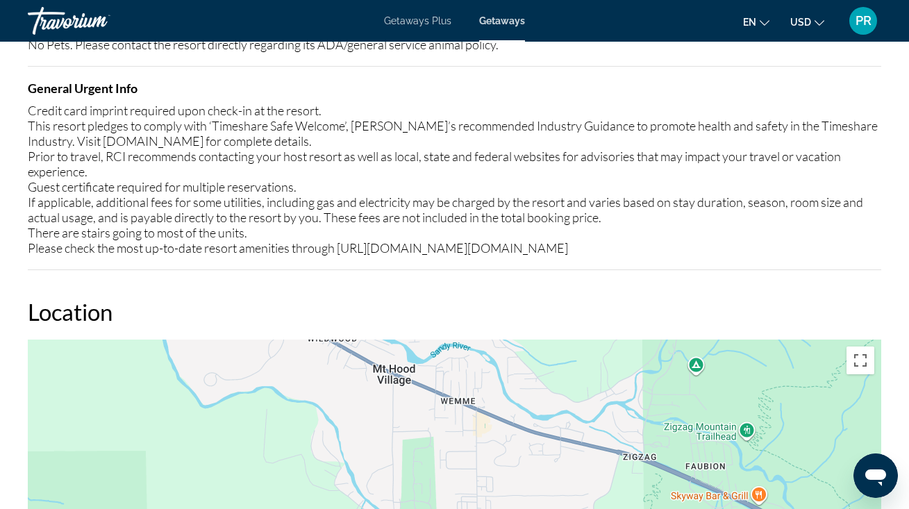
scroll to position [958, 0]
